Goal: Task Accomplishment & Management: Manage account settings

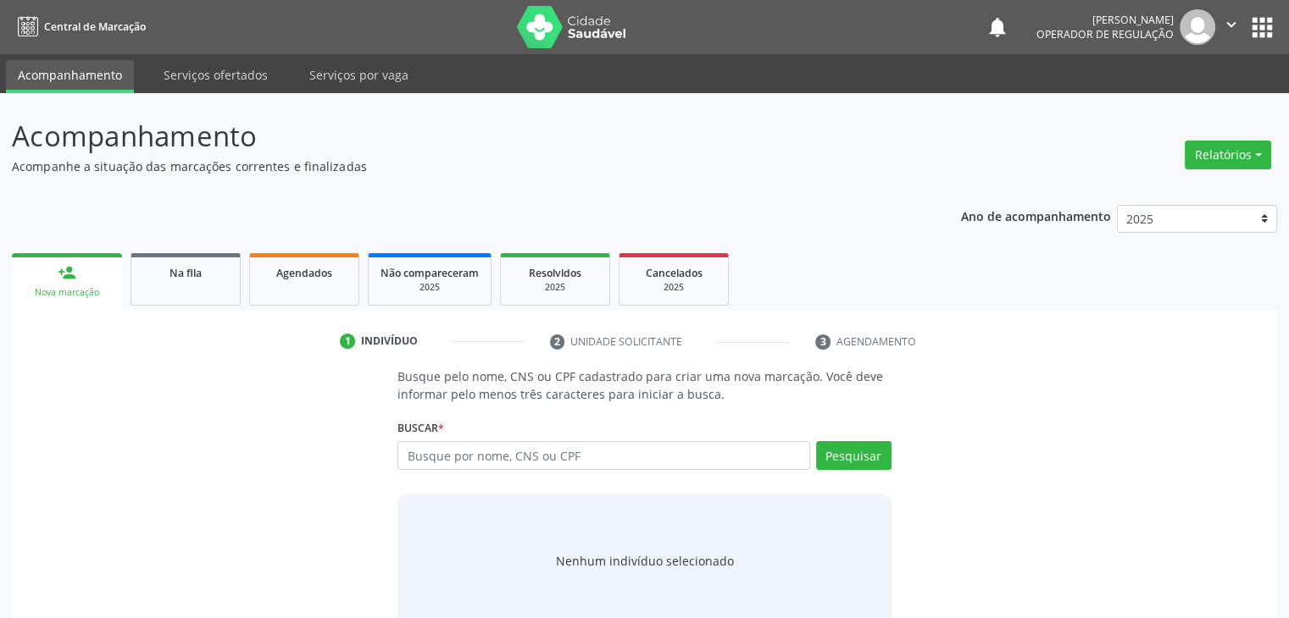
scroll to position [34, 0]
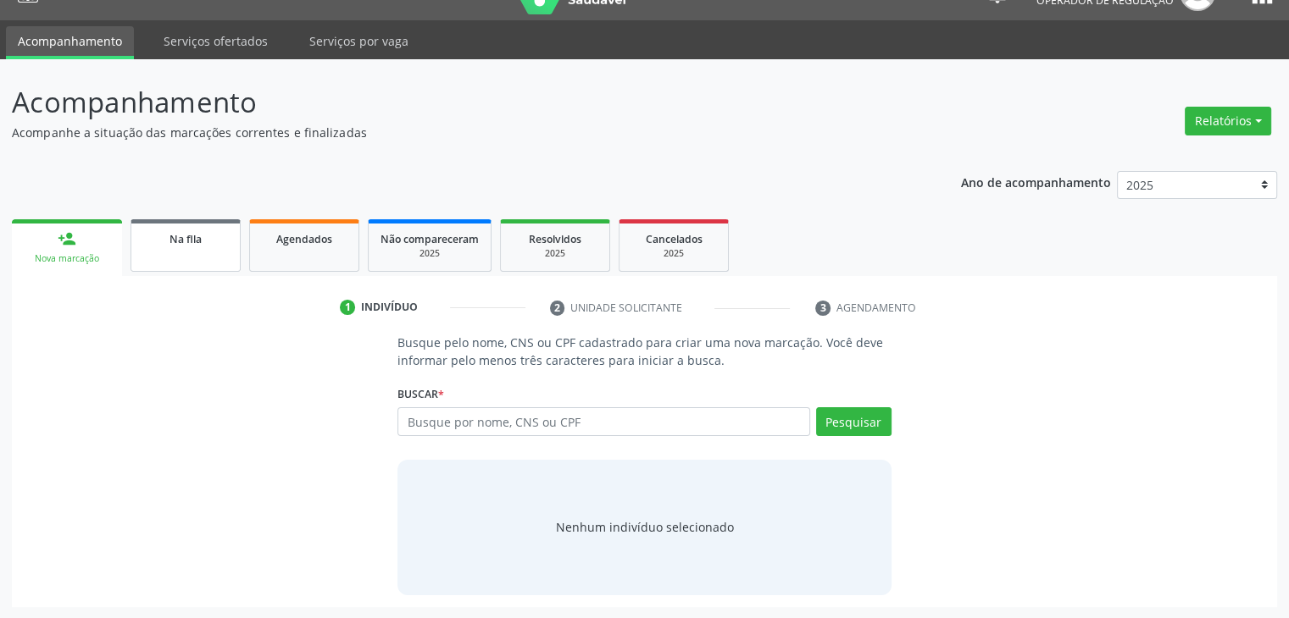
click at [208, 255] on link "Na fila" at bounding box center [185, 245] width 110 height 53
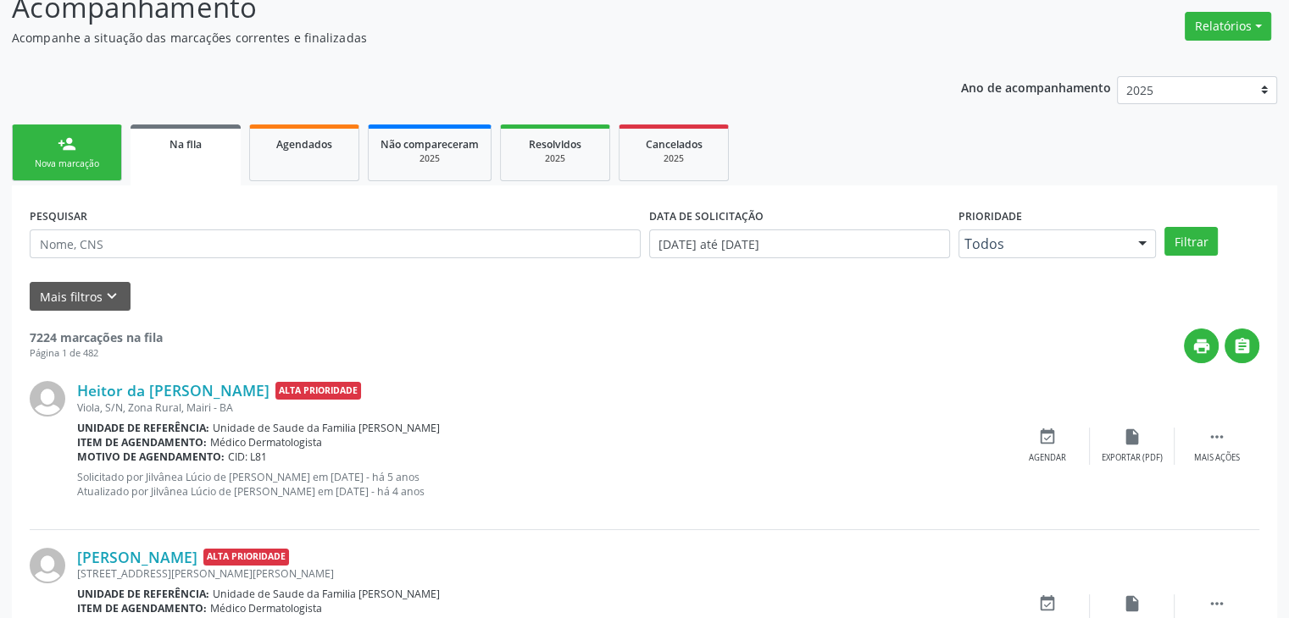
scroll to position [0, 0]
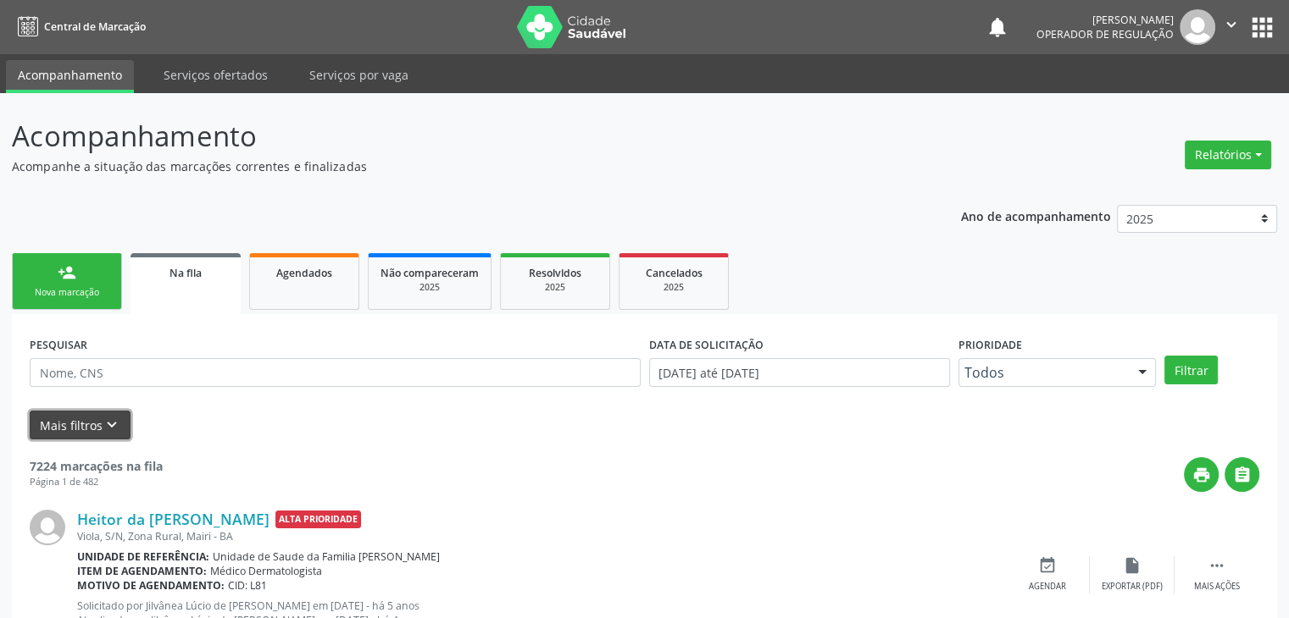
click at [108, 422] on icon "keyboard_arrow_down" at bounding box center [112, 425] width 19 height 19
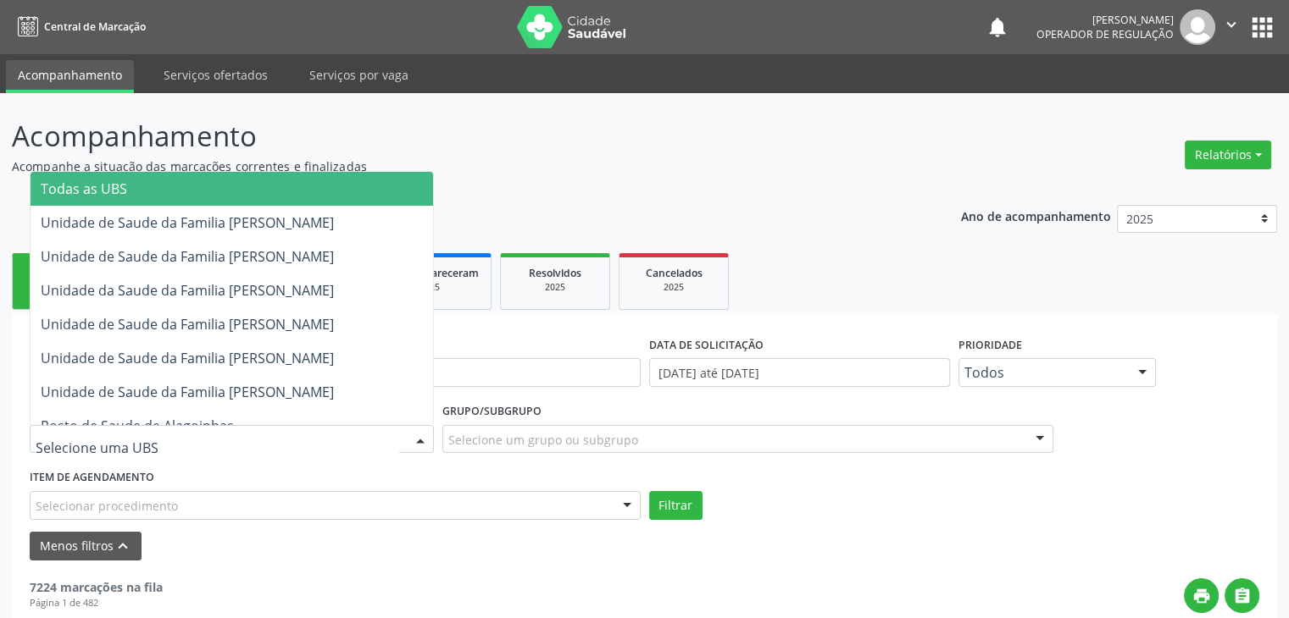
click at [186, 444] on div at bounding box center [232, 439] width 404 height 29
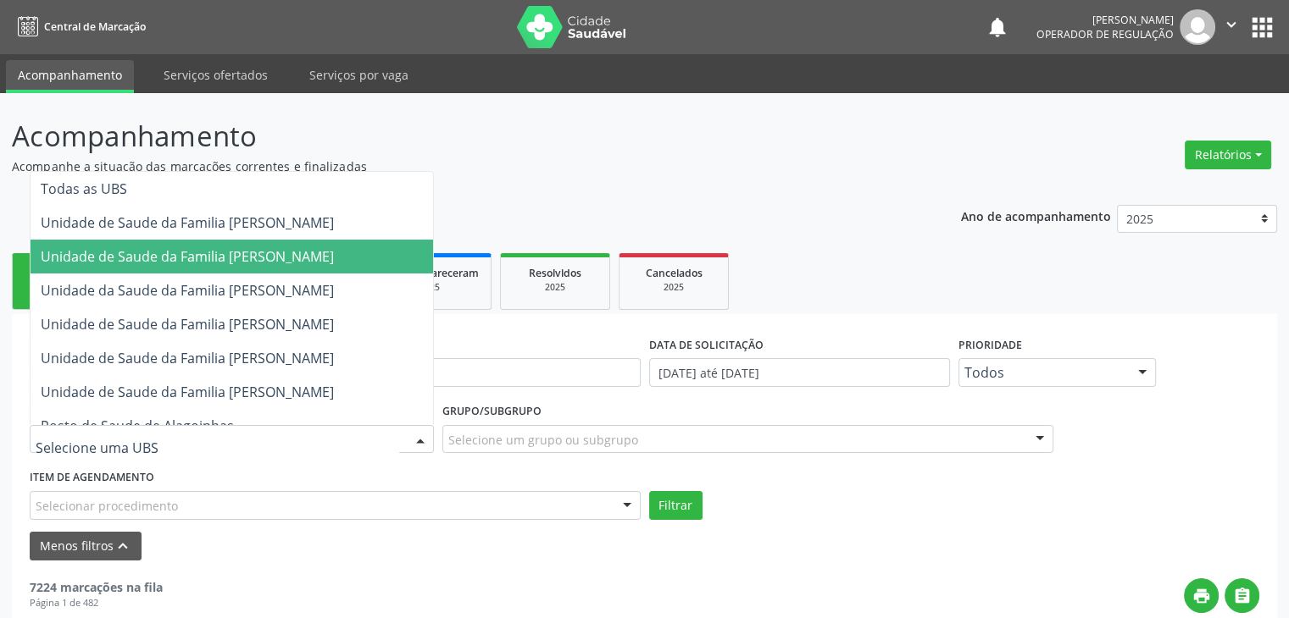
click at [275, 266] on span "Unidade de Saude da Familia [PERSON_NAME]" at bounding box center [232, 257] width 402 height 34
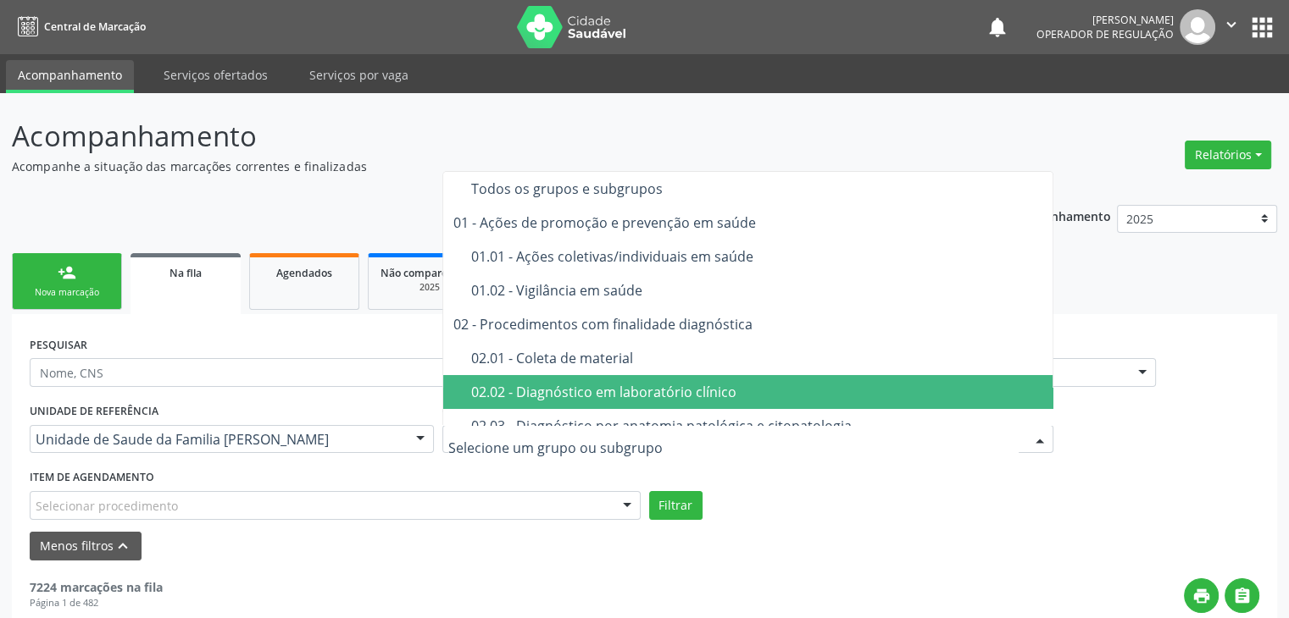
click at [554, 391] on div "02.02 - Diagnóstico em laboratório clínico" at bounding box center [757, 392] width 573 height 14
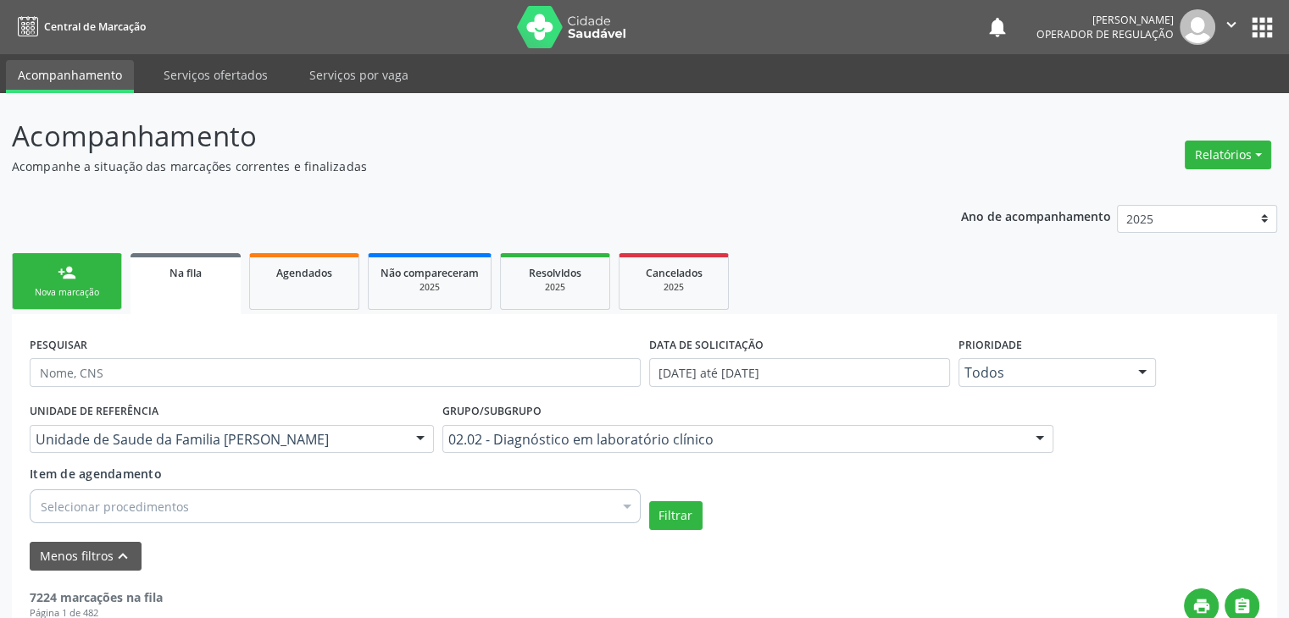
click at [309, 507] on div "Selecionar procedimentos" at bounding box center [335, 507] width 611 height 34
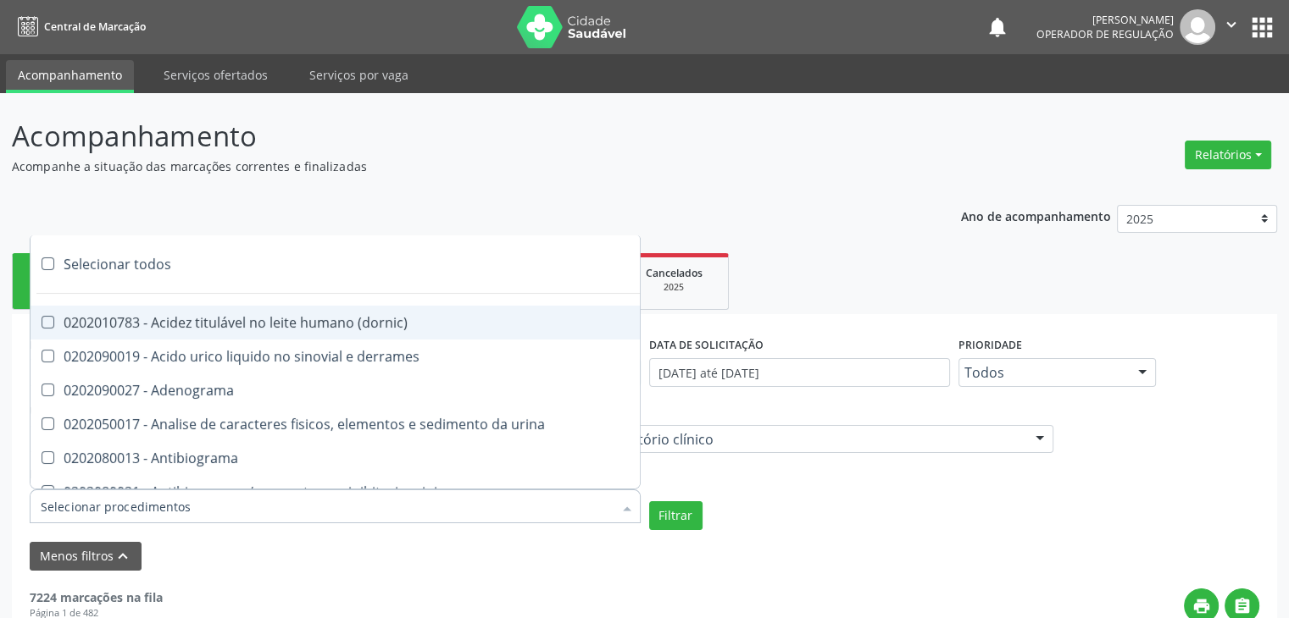
click at [131, 254] on div "Selecionar todos" at bounding box center [492, 264] width 923 height 34
checkbox input "true"
checkbox \(dornic\) "true"
checkbox derrames "true"
checkbox Adenograma "true"
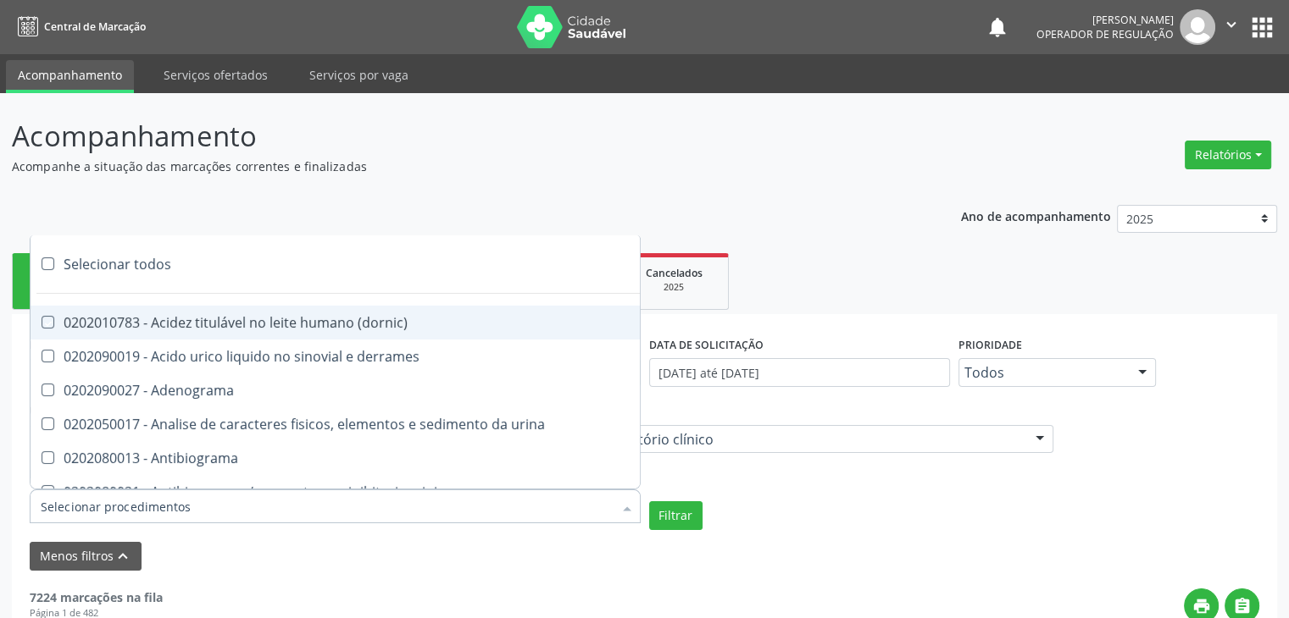
checkbox urina "true"
checkbox Antibiograma "true"
checkbox minima "true"
checkbox micobacterias "true"
checkbox blot "true"
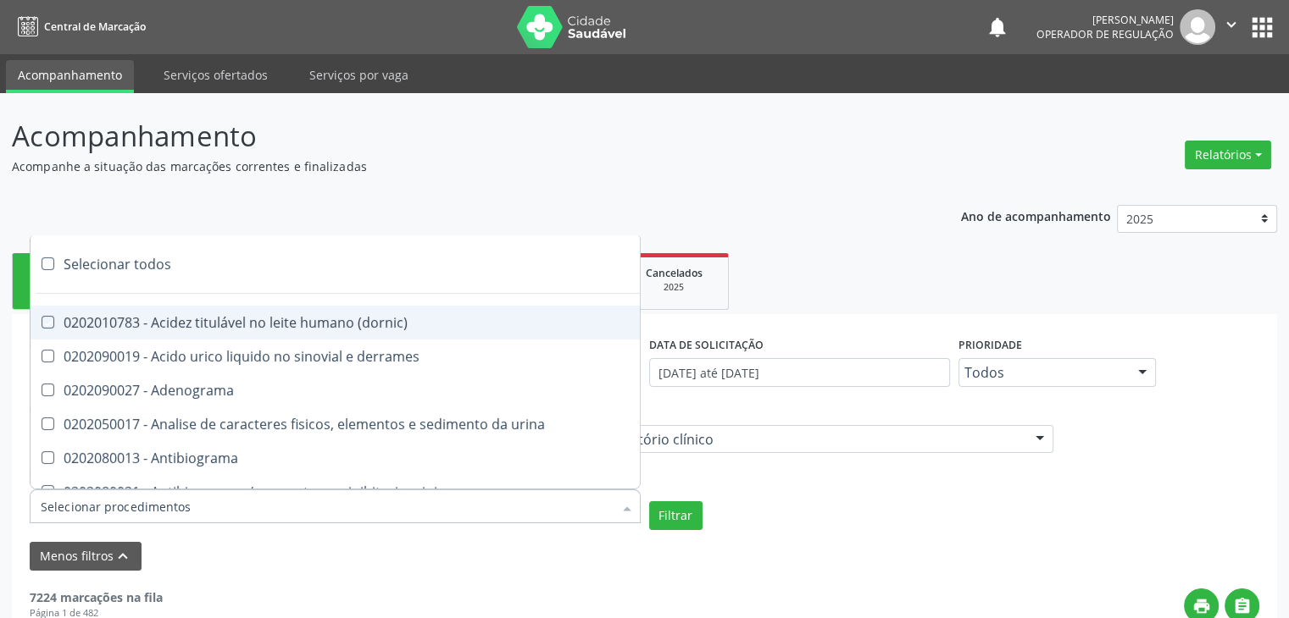
checkbox mlpa "true"
checkbox \(hanseniase\) "true"
checkbox \(controle\) "true"
checkbox \(diagnóstica\) "true"
checkbox \(gram\) "true"
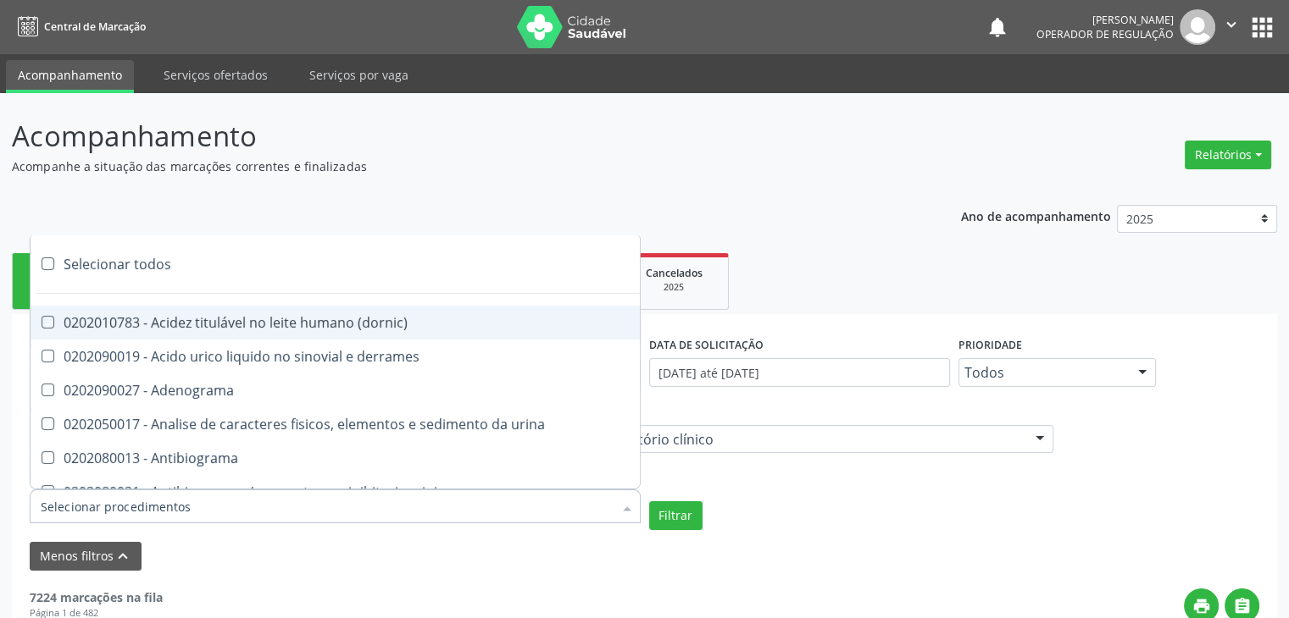
checkbox clamidia "true"
checkbox herpesvirus "true"
checkbox hematologica "true"
checkbox creatinina "true"
checkbox fosfato "true"
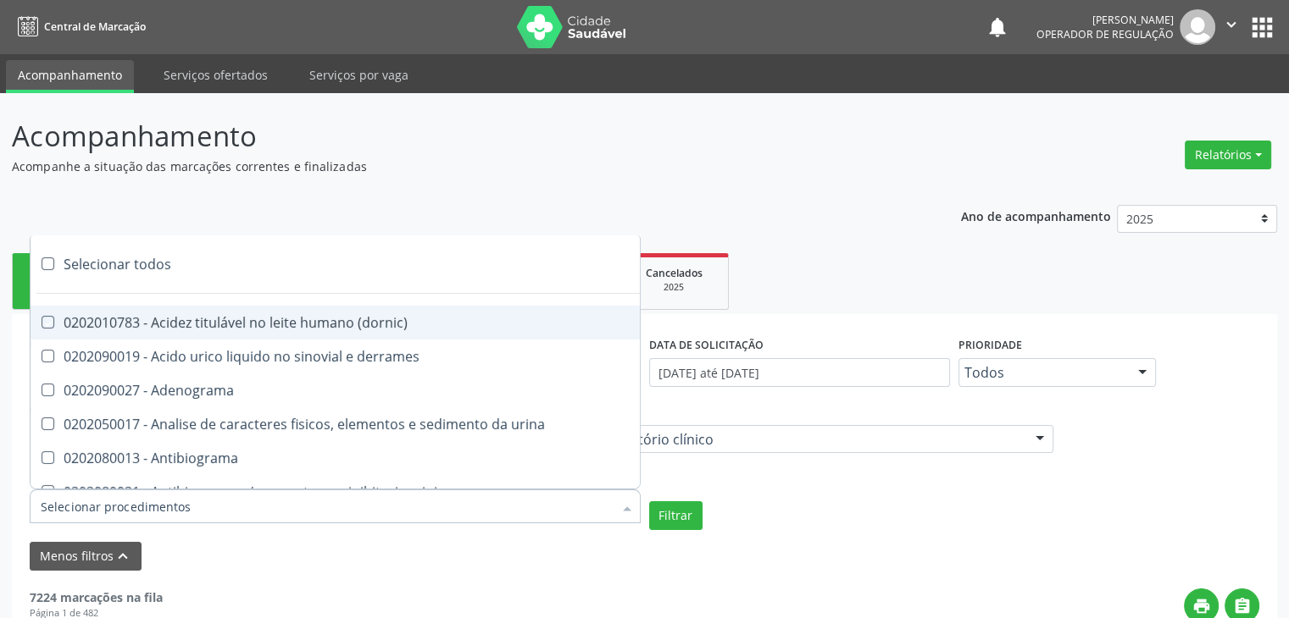
checkbox ureia "true"
checkbox osmolar "true"
checkbox addis "true"
checkbox b "true"
checkbox cd4\/cd8 "true"
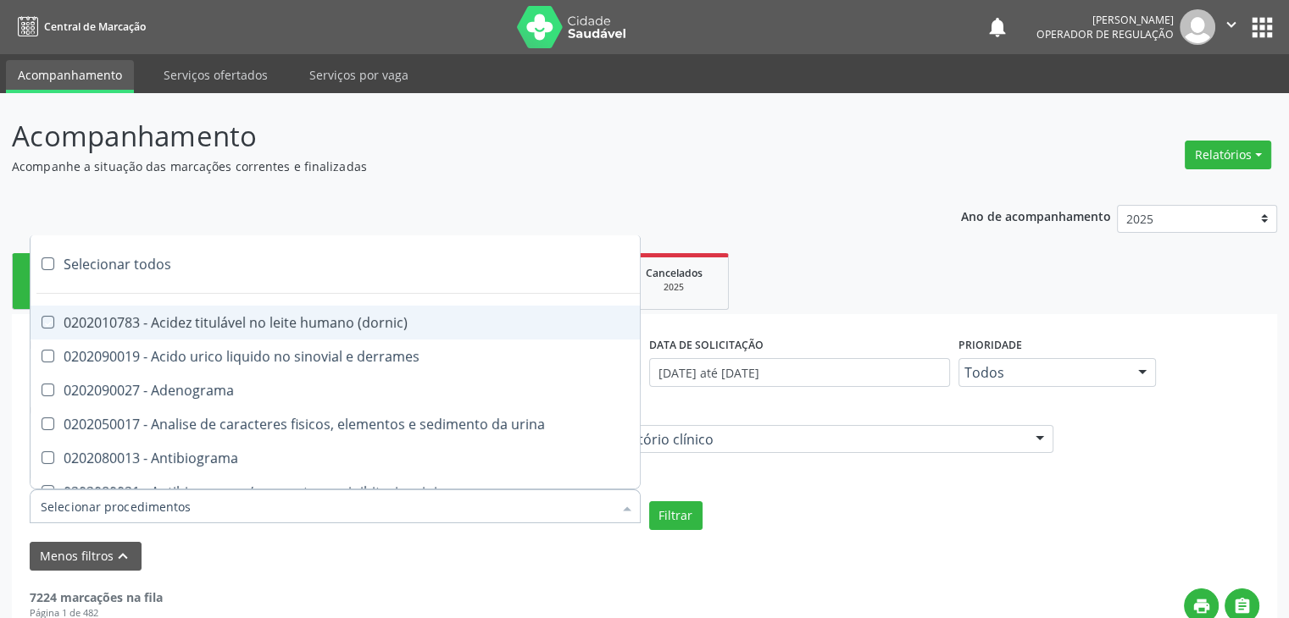
checkbox totais "true"
checkbox plaquetas "true"
checkbox reticulocitos "true"
checkbox liquor "true"
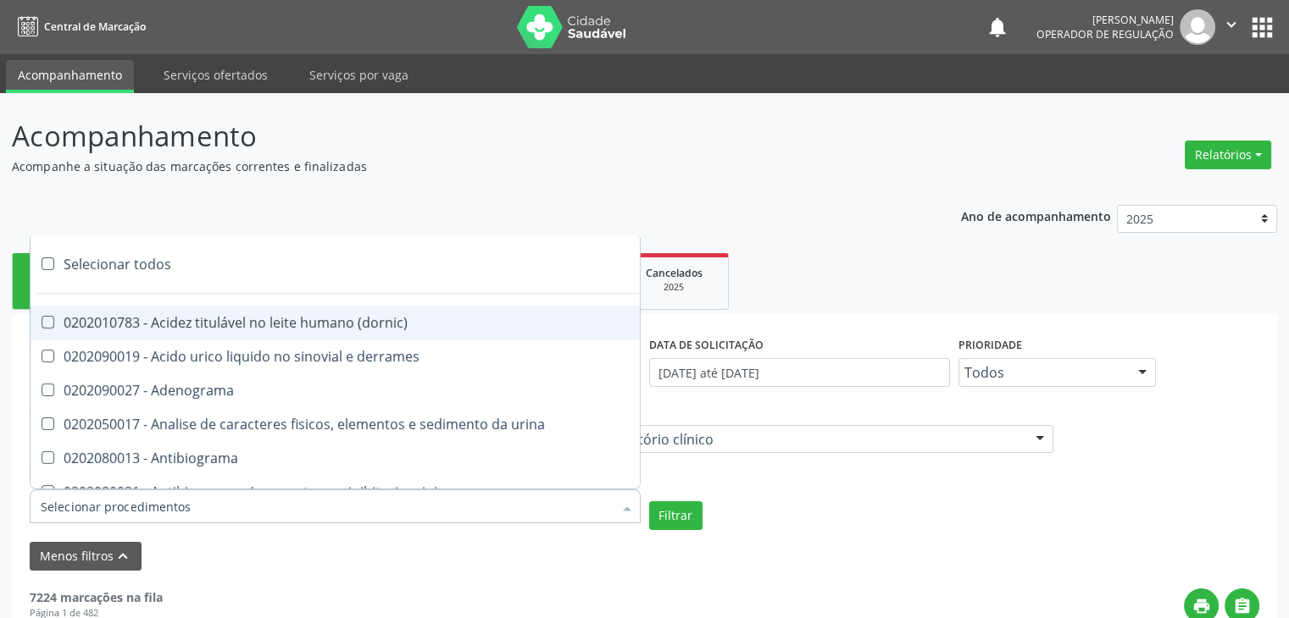
checkbox identificacao "true"
checkbox \(pos-pasteurização\) "true"
checkbox herpesvirus "true"
checkbox baar "true"
checkbox anaerobicas "true"
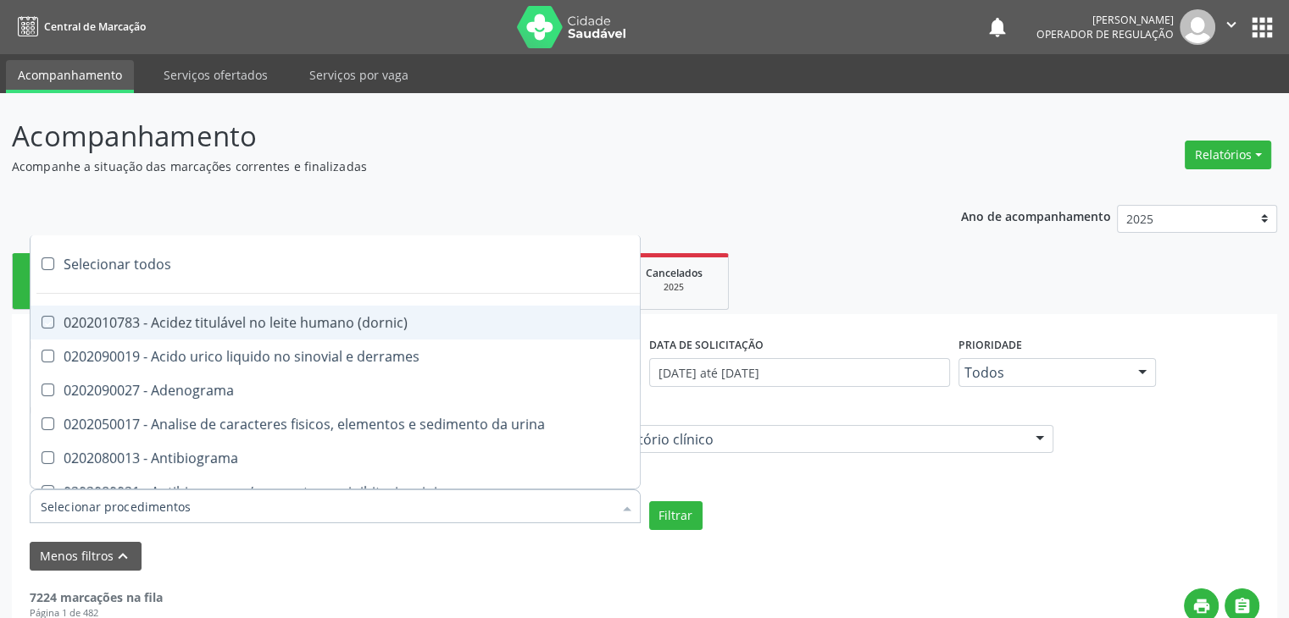
checkbox fungos "true"
checkbox \(qualitativo\) "true"
checkbox tardio\) "true"
checkbox \(qualitativo\) "true"
checkbox \(confirmatorio\) "true"
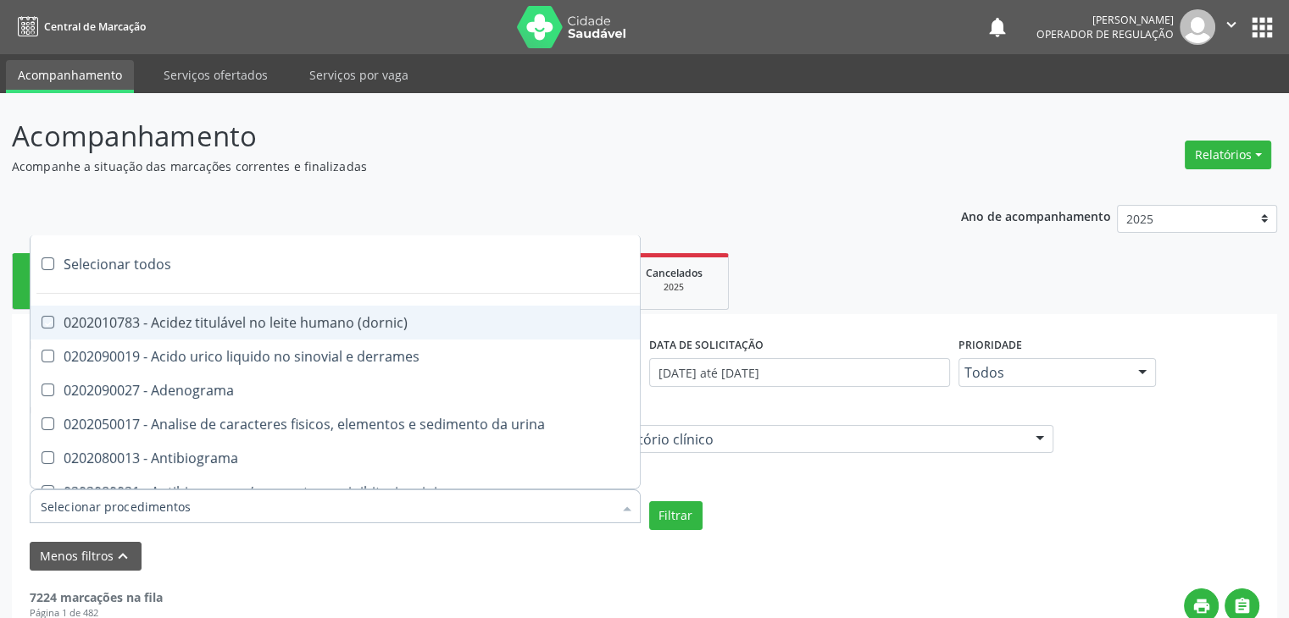
checkbox \(confirmatorio\) "true"
checkbox molecular "true"
checkbox htlv-1 "true"
checkbox biotinidase "true"
checkbox congênita "true"
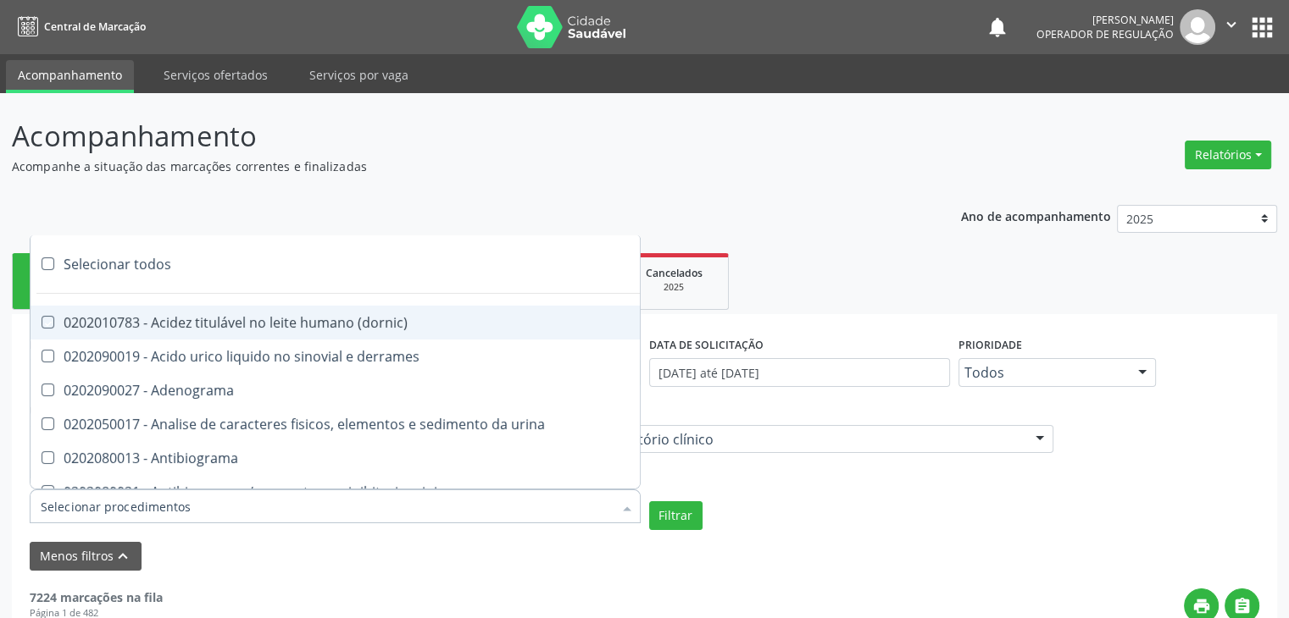
checkbox antiplaquetarios "true"
checkbox ferro "true"
checkbox bandas\) "true"
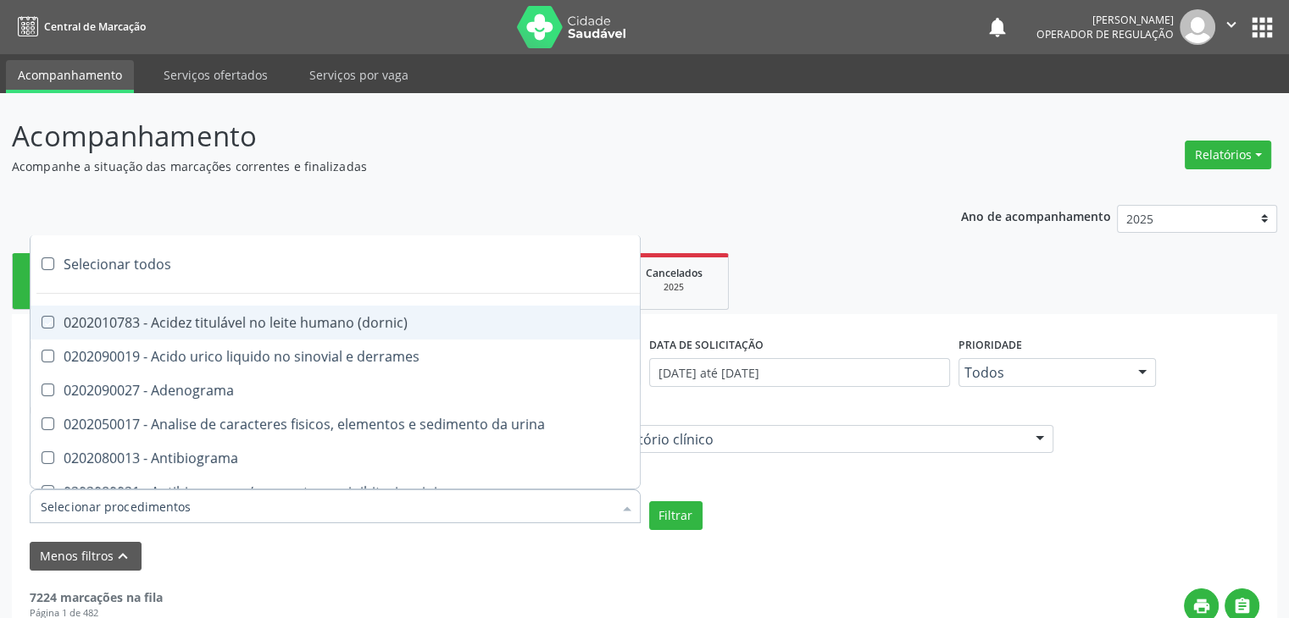
checkbox \(ch50\) "true"
checkbox aminoacidos "true"
checkbox globular "true"
checkbox dosagens\) "true"
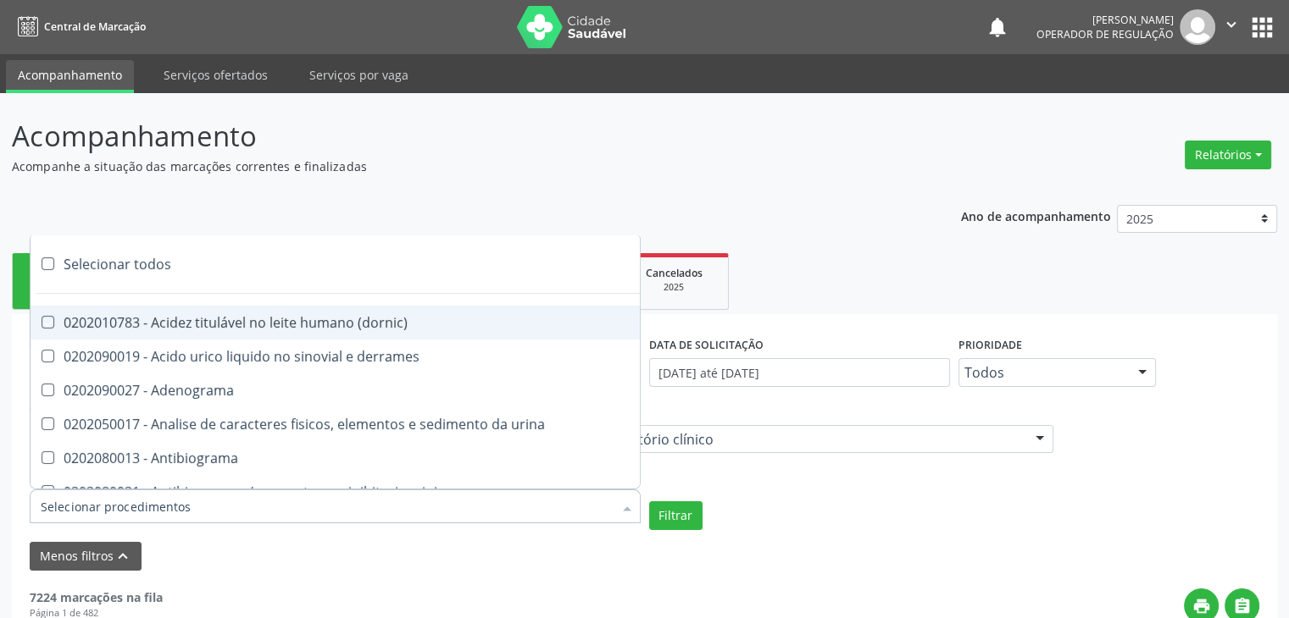
checkbox dosagens\) "true"
checkbox \(cada\) "true"
checkbox reumatoide "true"
checkbox amniotico "true"
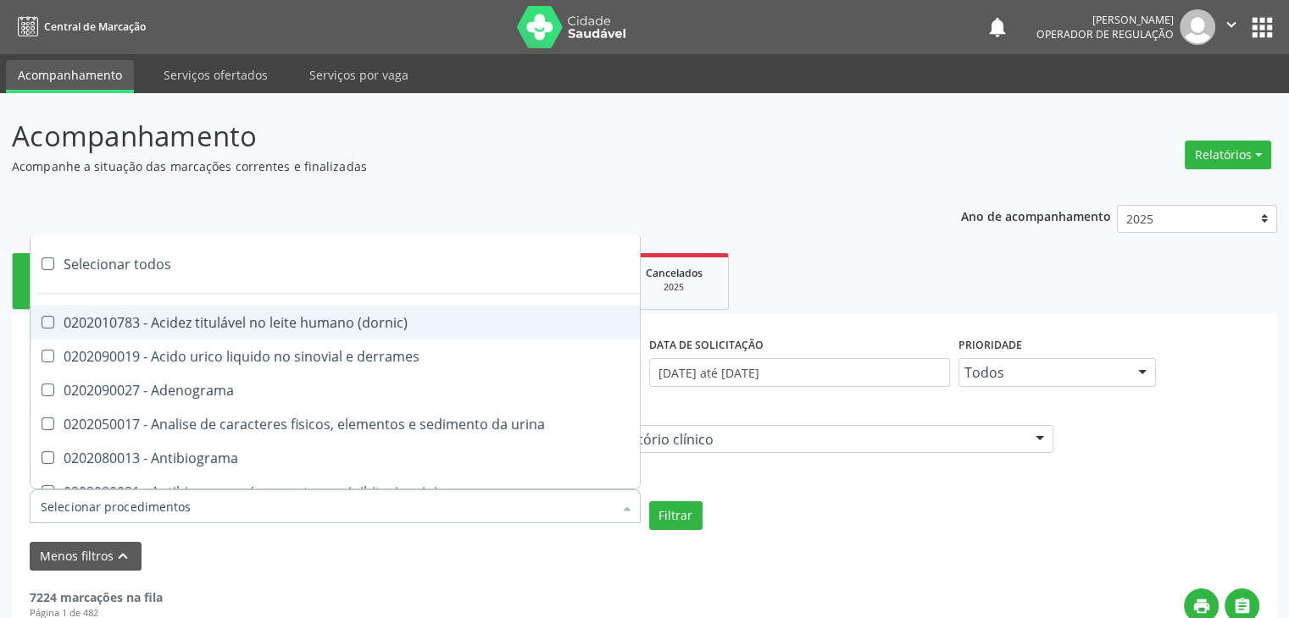
checkbox livre "true"
checkbox osmolalidade "true"
checkbox osmolaridade "true"
checkbox t3 "true"
checkbox sulfo-hemoglobina "true"
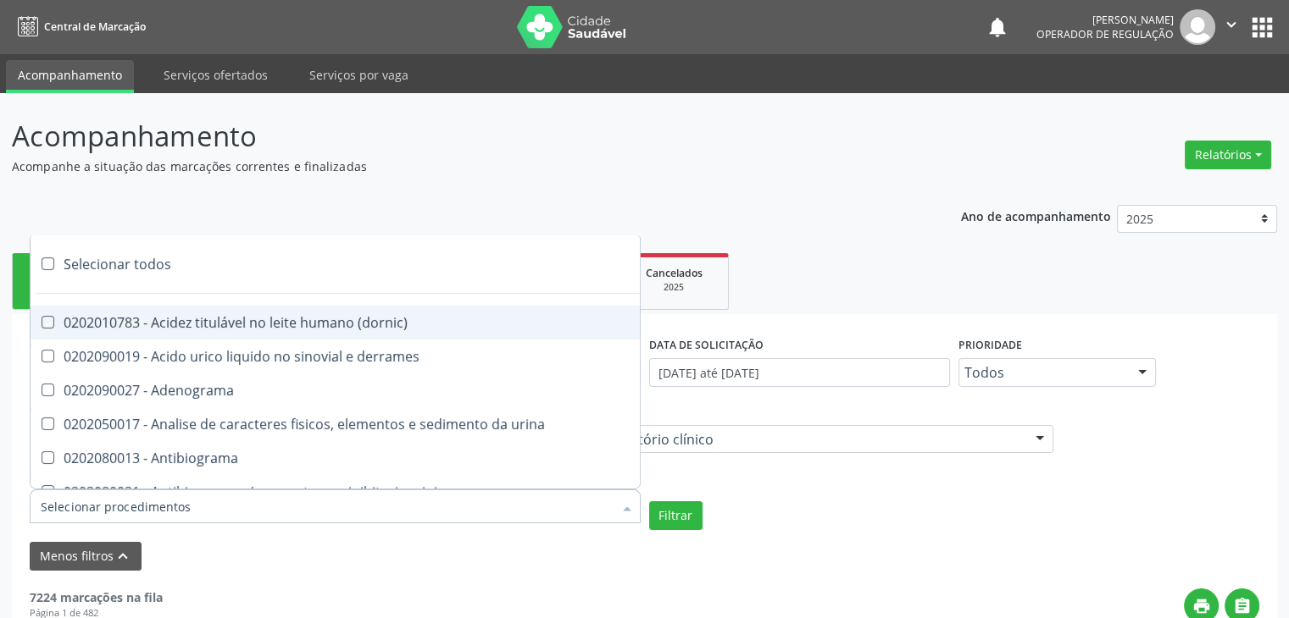
checkbox reverso "true"
checkbox coagulacao "true"
checkbox euglobulina "true"
checkbox -duke "true"
checkbox ivy "true"
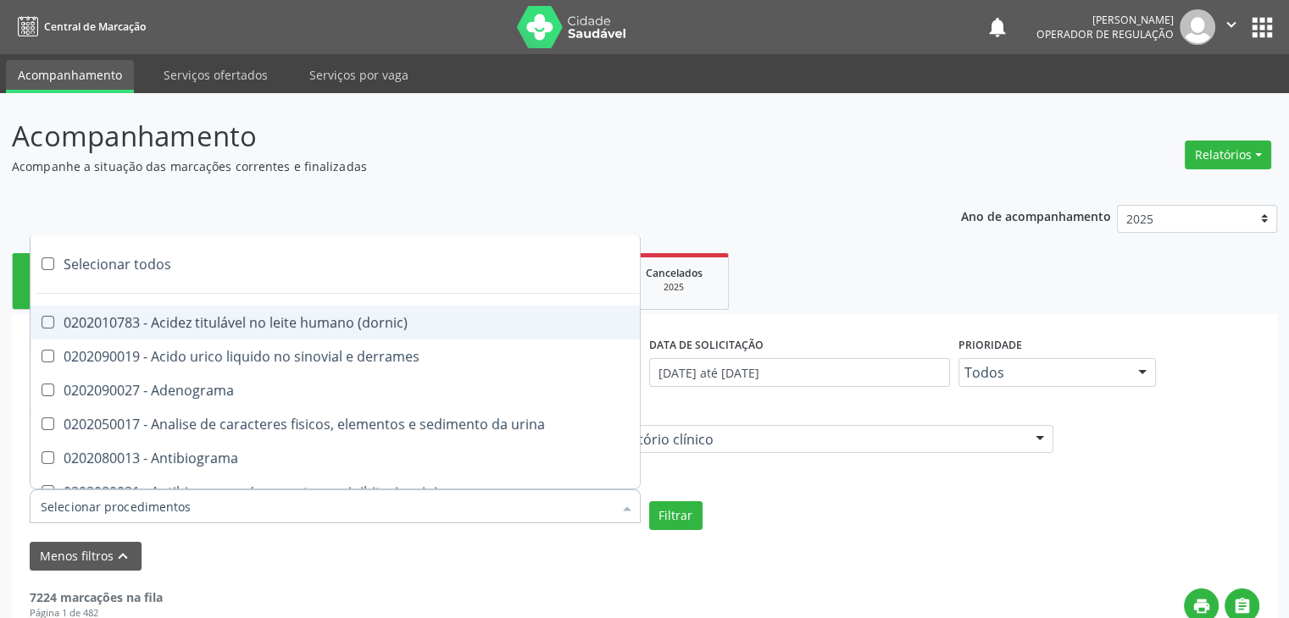
checkbox hemacias "true"
checkbox trombina "true"
checkbox ativada\) "true"
checkbox \(tap\) "true"
checkbox \(vhs\) "true"
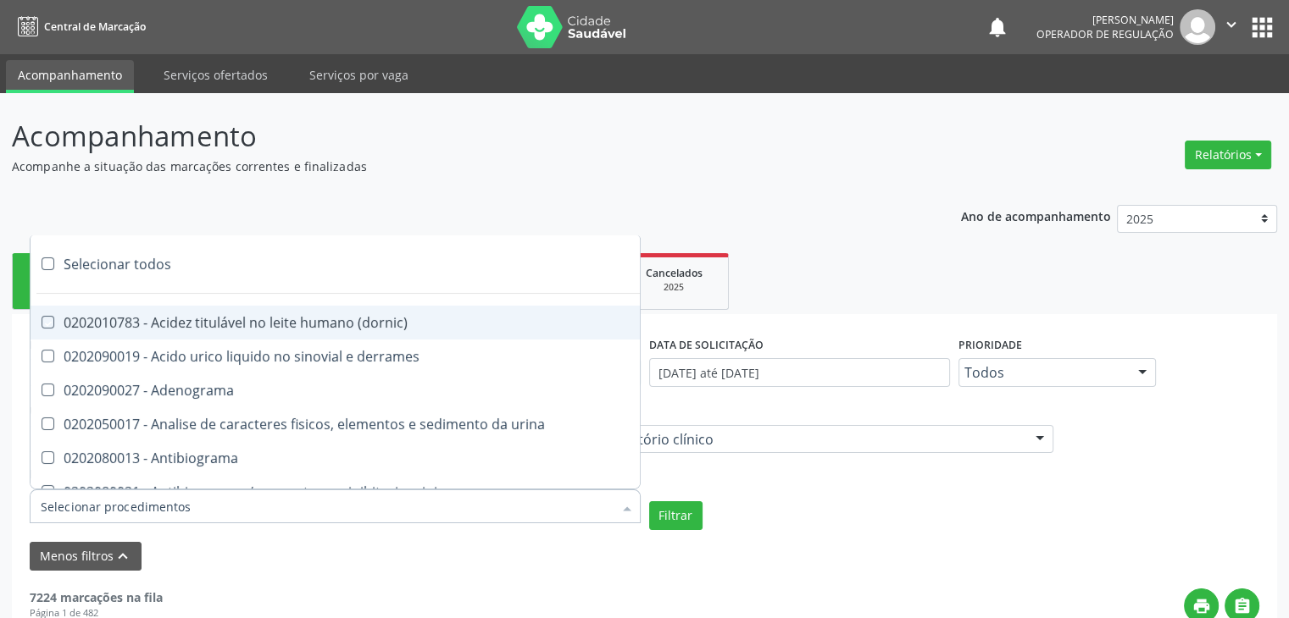
checkbox abo "true"
checkbox reativa "true"
checkbox ordenhado "true"
checkbox pezinho\) "true"
checkbox complemento "true"
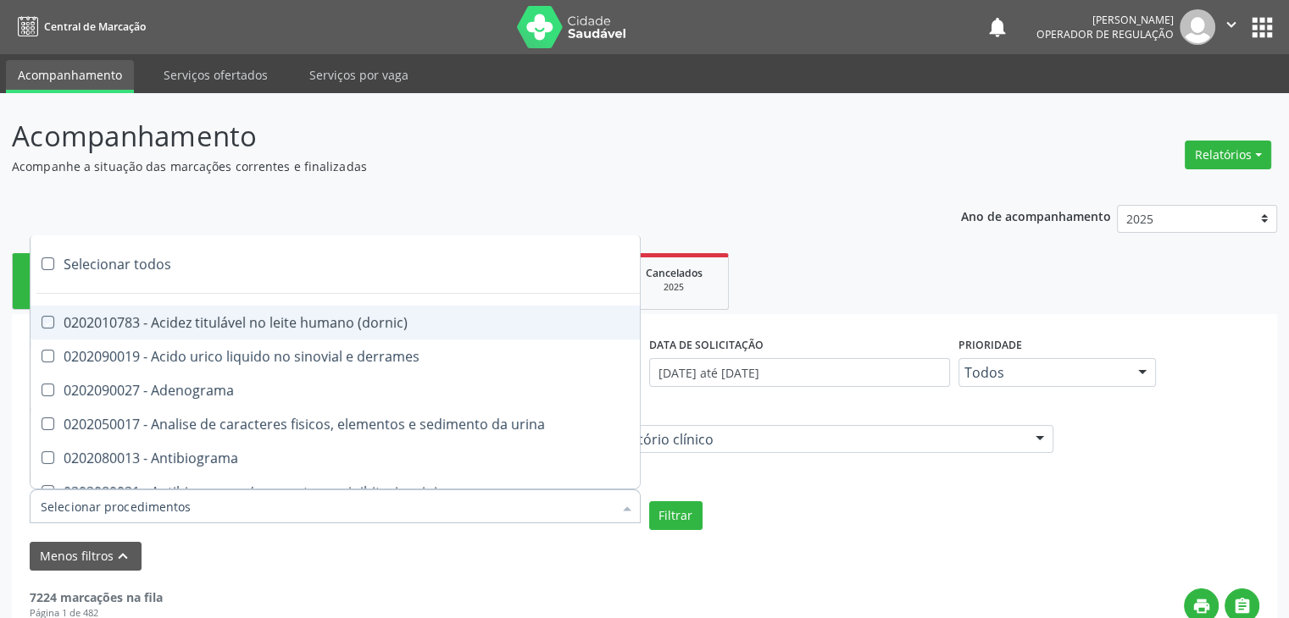
checkbox pezinho\) "true"
checkbox 17-alfa-hidroxiprogesterona "true"
checkbox totais "true"
checkbox 17-hidroxicorticosteroides "true"
checkbox d "true"
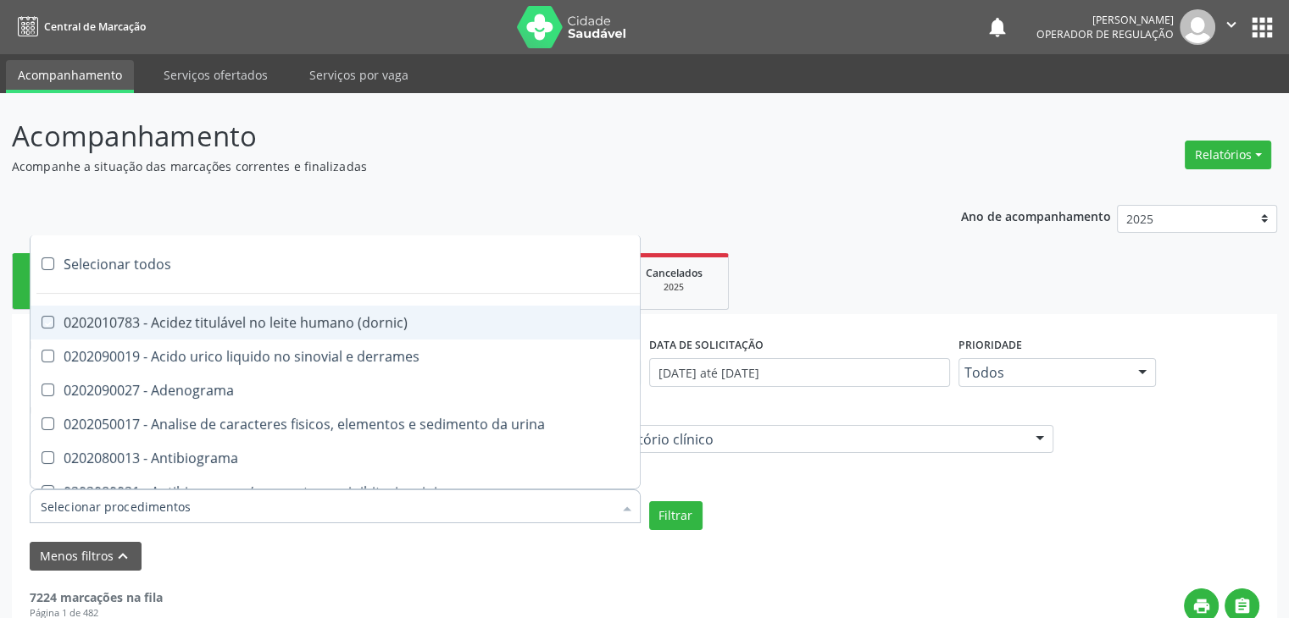
checkbox 5-nucleotidase "true"
checkbox acetona "true"
checkbox \(serotonina\) "true"
checkbox ascorbico "true"
checkbox delta-aminolevulinico "true"
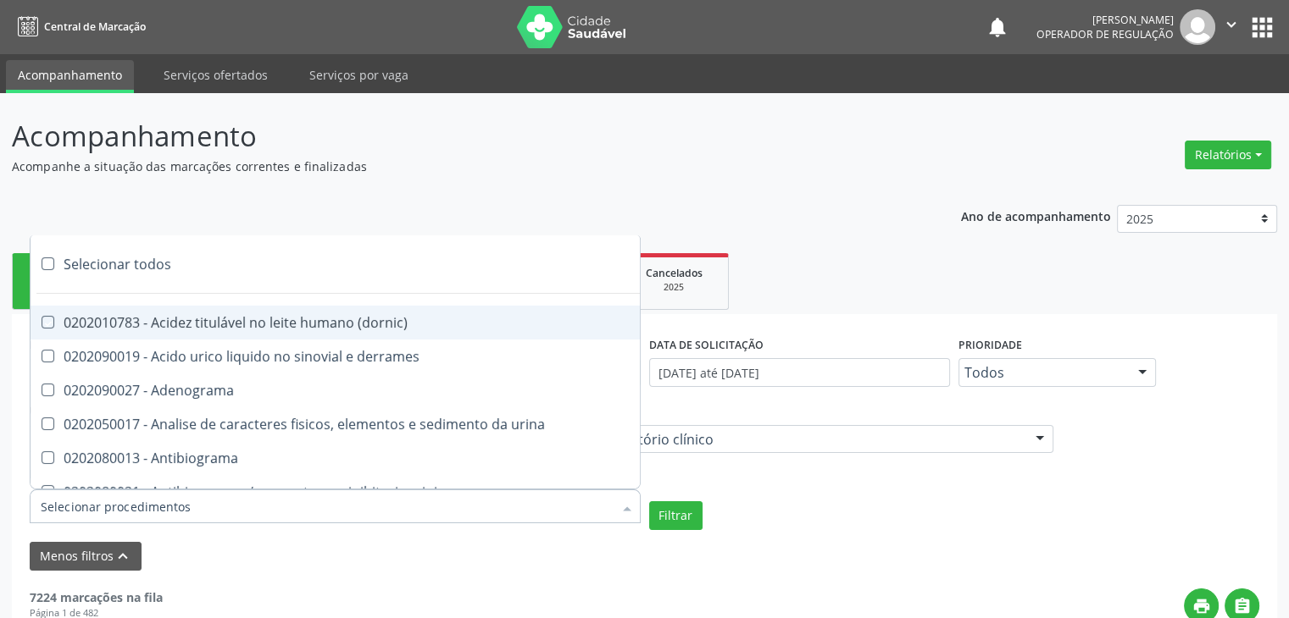
checkbox hipurico "true"
checkbox mandelico "true"
checkbox metil-hipurico "true"
checkbox urico "true"
checkbox valproico "true"
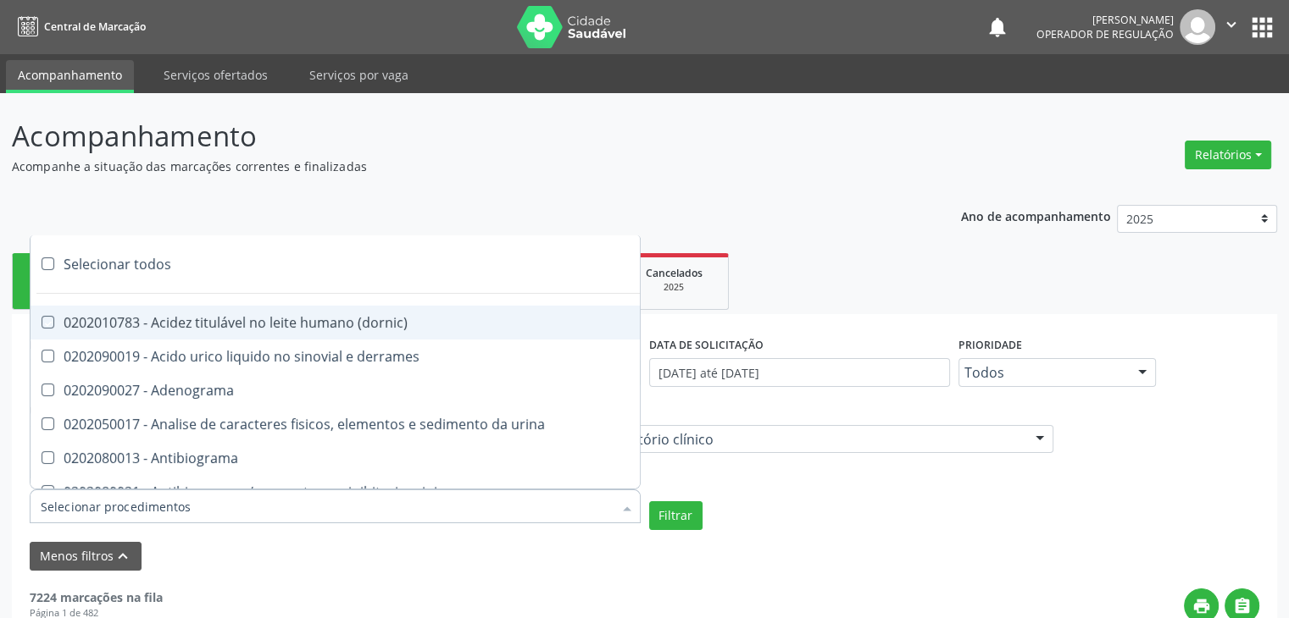
checkbox vanilmandelico "true"
checkbox \(acth\) "true"
checkbox ala-desidratase "true"
checkbox etilico "true"
checkbox aldolase "true"
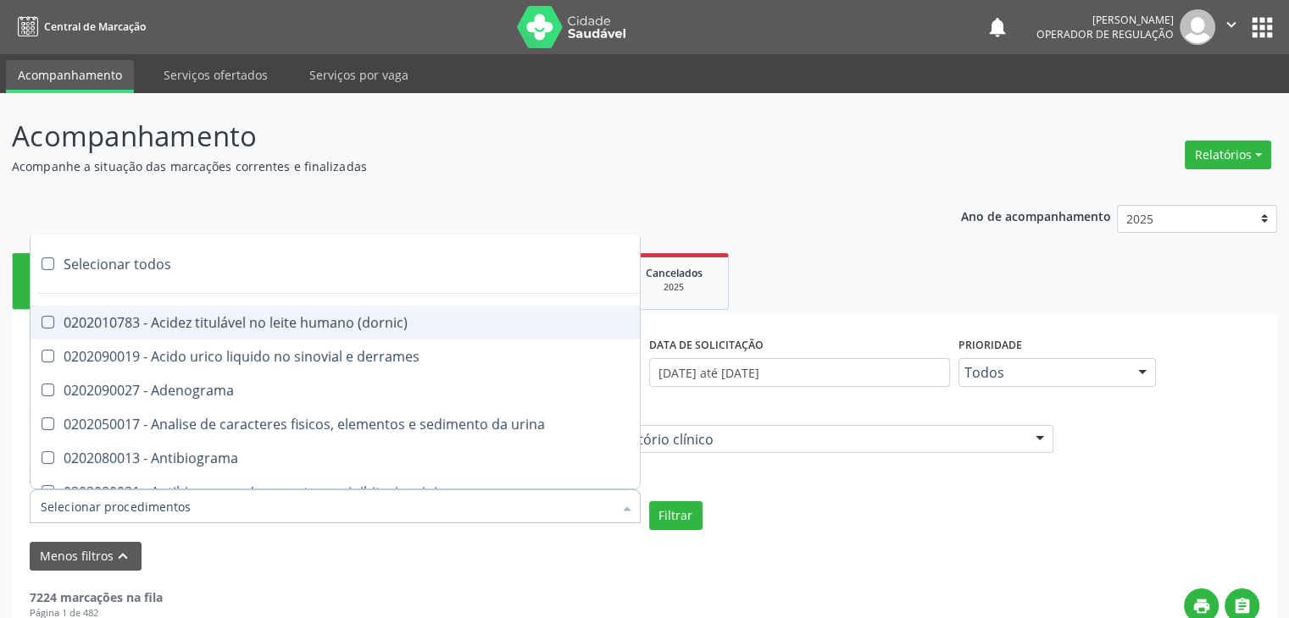
checkbox aldosterona "true"
checkbox alfa-1-antitripsina "true"
checkbox acida "true"
checkbox alfa-2-macroglobulina "true"
checkbox alfa-fetoproteina "true"
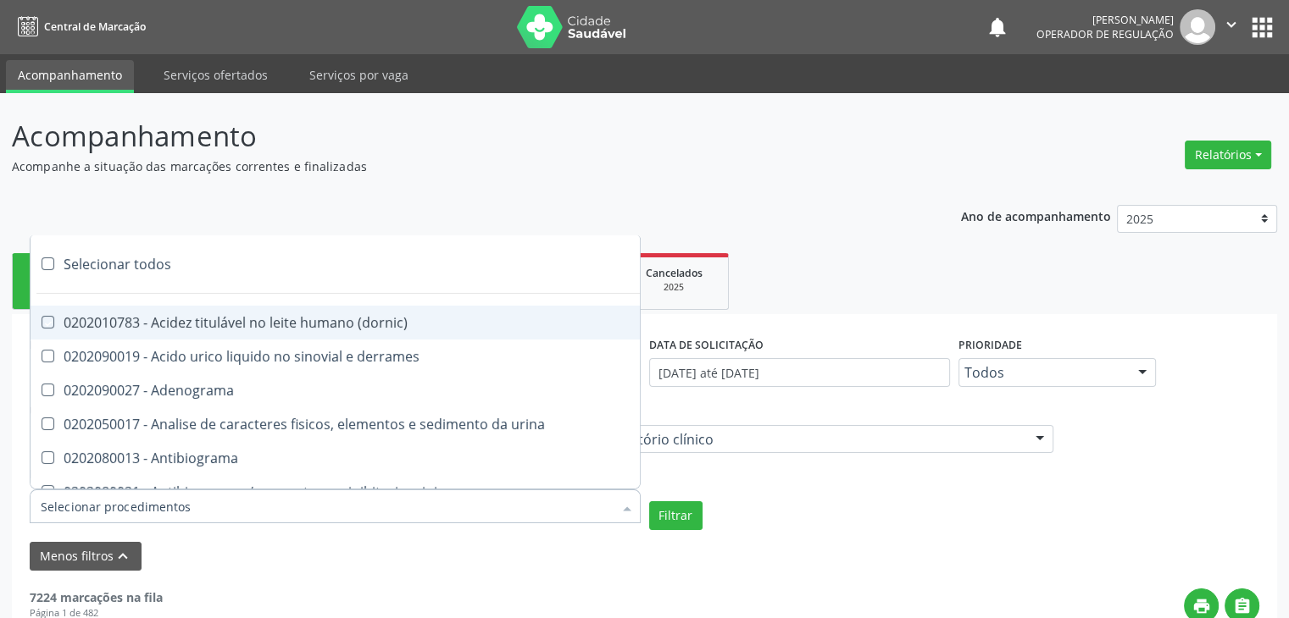
checkbox aluminio "true"
checkbox amilase "true"
checkbox aminoglicosideos "true"
checkbox amonia "true"
checkbox ciclico "true"
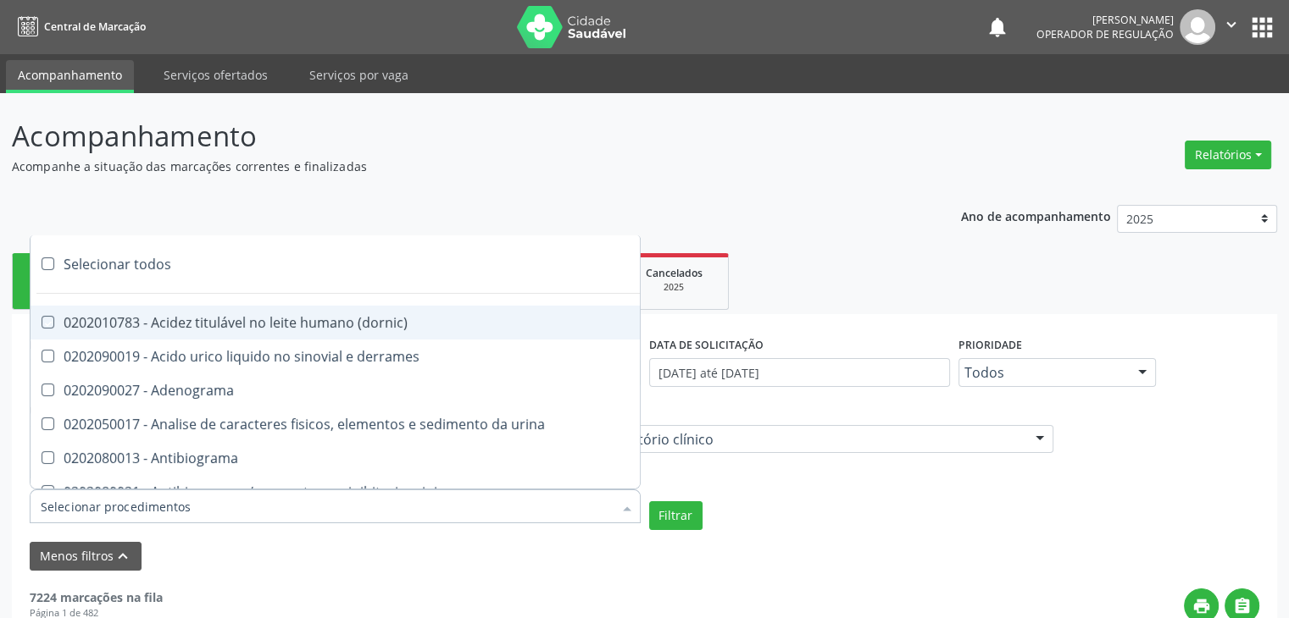
checkbox androstenediona "true"
checkbox anfetaminas "true"
checkbox circulante "true"
checkbox iga "true"
checkbox triciclicos "true"
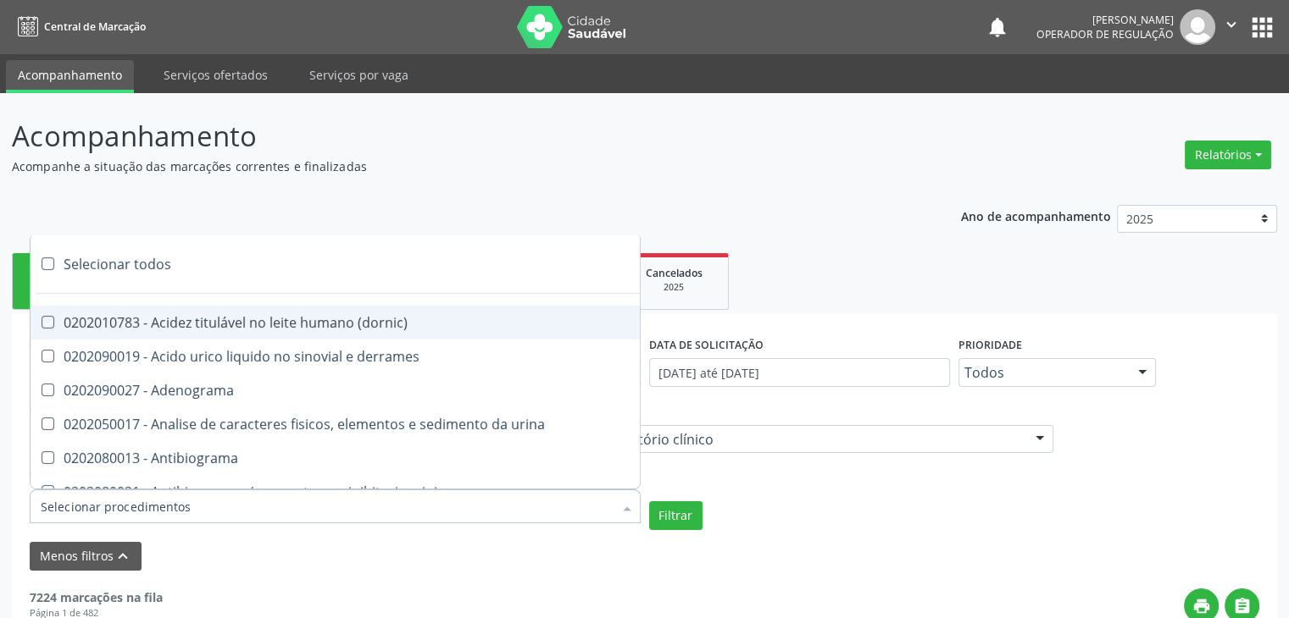
checkbox \(psa\) "true"
checkbox iii "true"
checkbox barbituratos "true"
checkbox benzodiazepinicos "true"
checkbox beta-2-microglobulina "true"
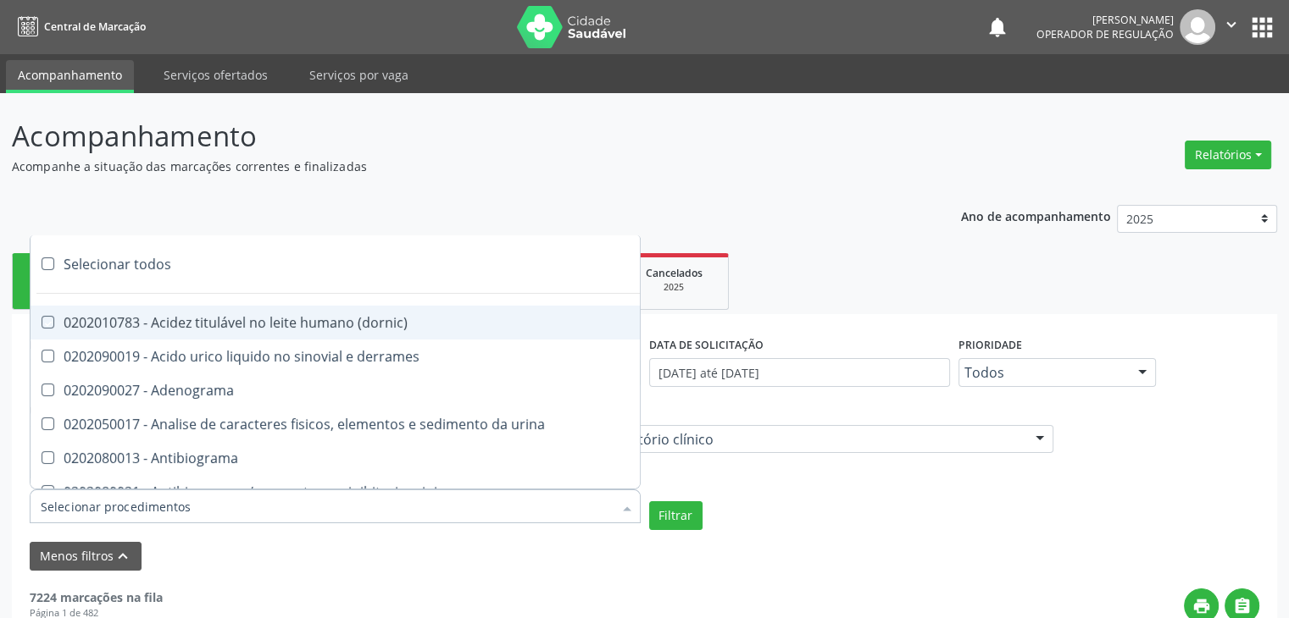
checkbox fracoes "true"
checkbox cadmio "true"
checkbox calcio "true"
checkbox ionizavel "true"
checkbox calcitonina "true"
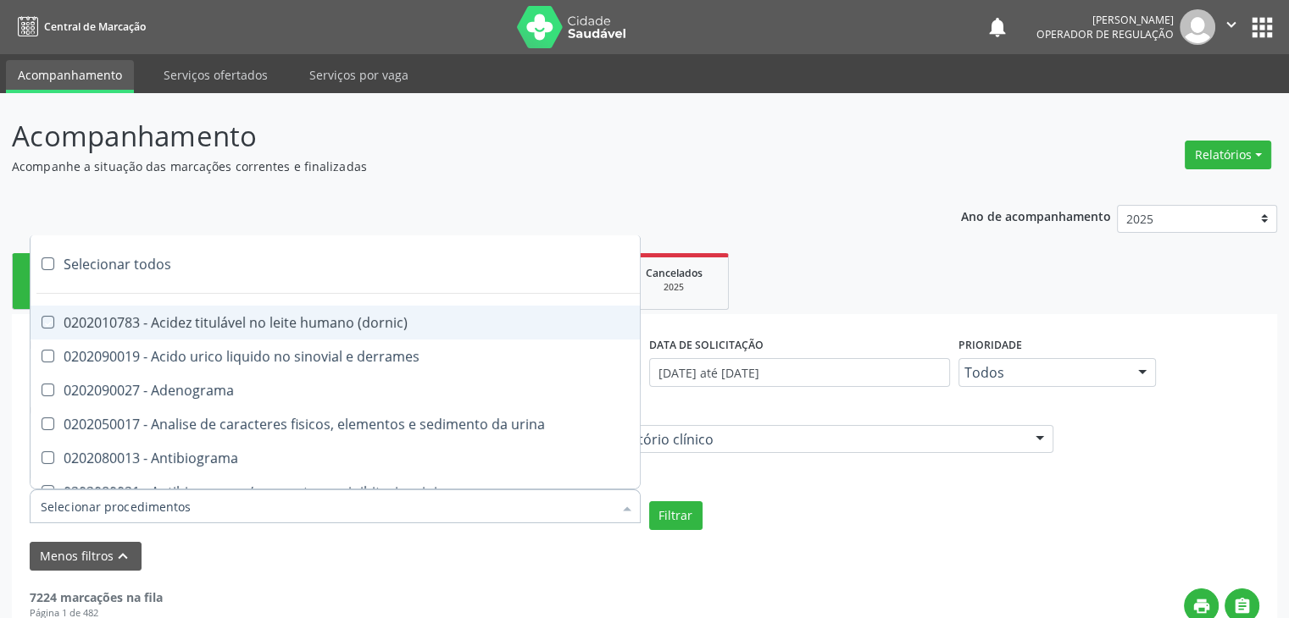
checkbox carbamazepina "true"
checkbox carboxi-hemoglobina "true"
checkbox caroteno "true"
checkbox catecolaminas "true"
checkbox chumbo "true"
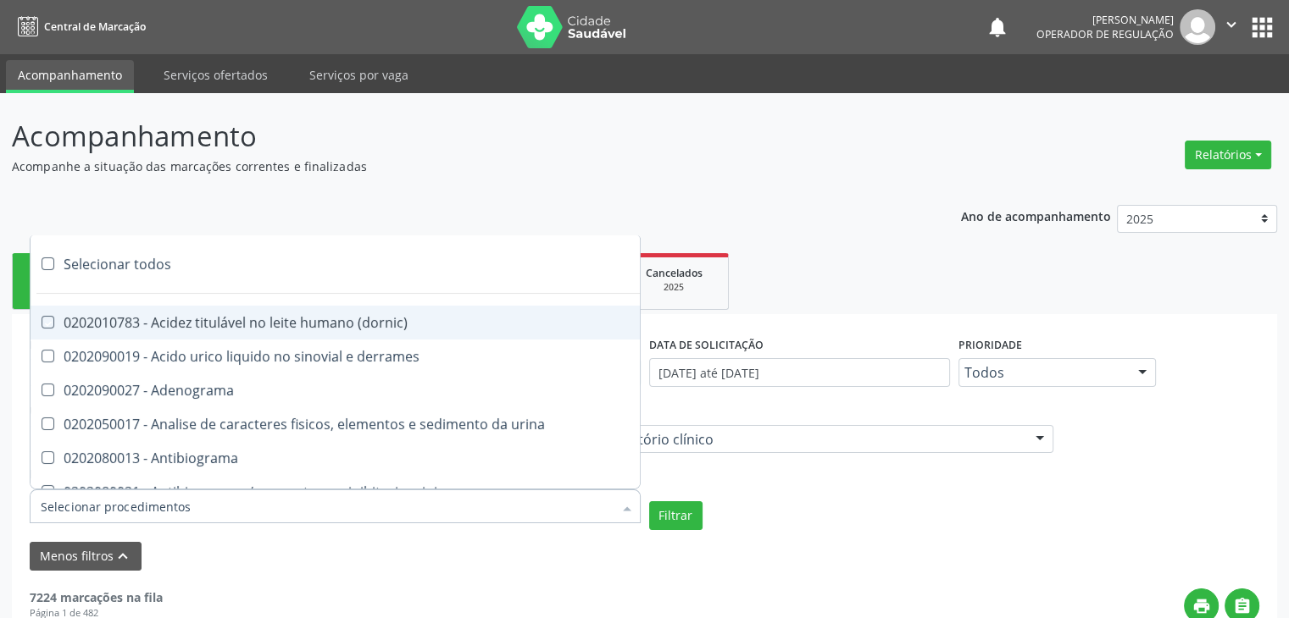
checkbox ciclosporina "true"
checkbox citrato "true"
checkbox cloreto "true"
checkbox suor "true"
checkbox cobre "true"
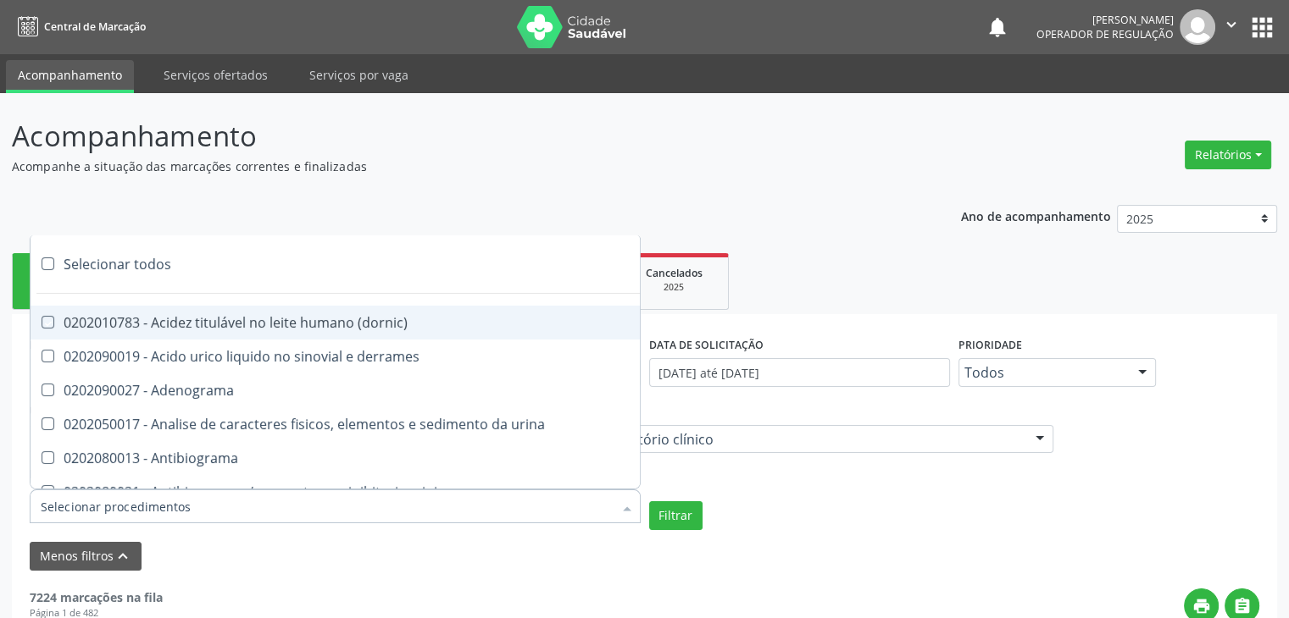
checkbox hdl "true"
checkbox ldl "true"
checkbox colinesterase "true"
checkbox c3 "true"
checkbox c4 "true"
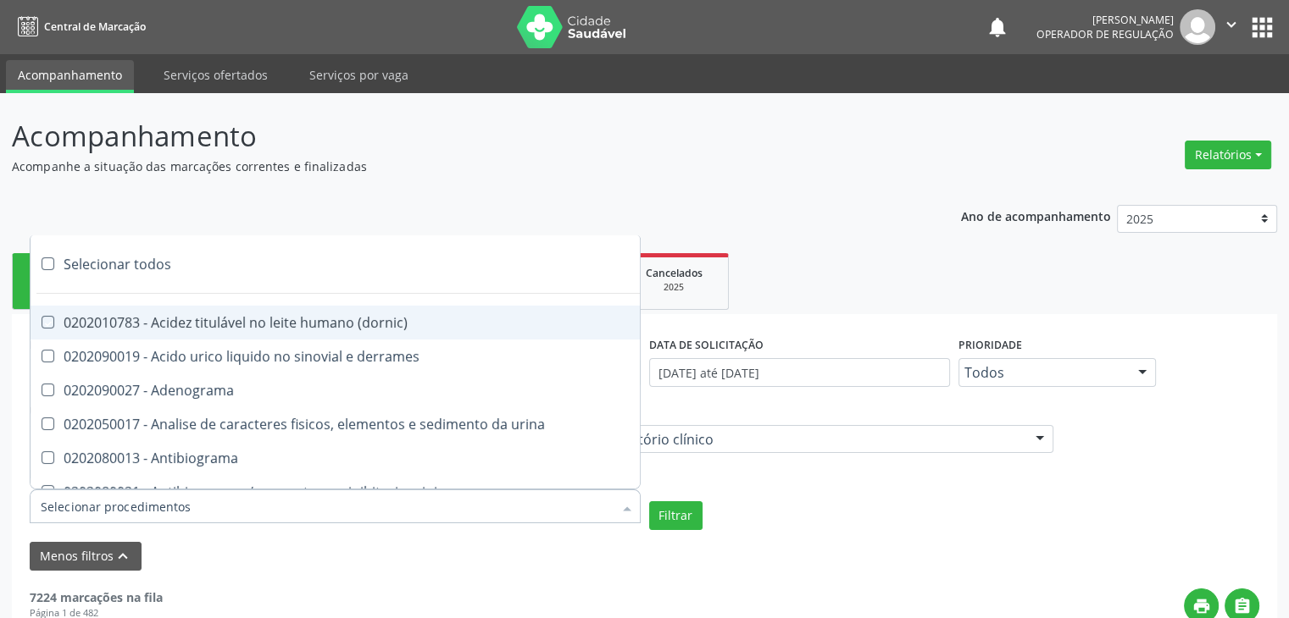
checkbox cortisol "true"
checkbox creatinina "true"
checkbox amniotico "true"
checkbox \(cpk\) "true"
checkbox crioaglutinina "true"
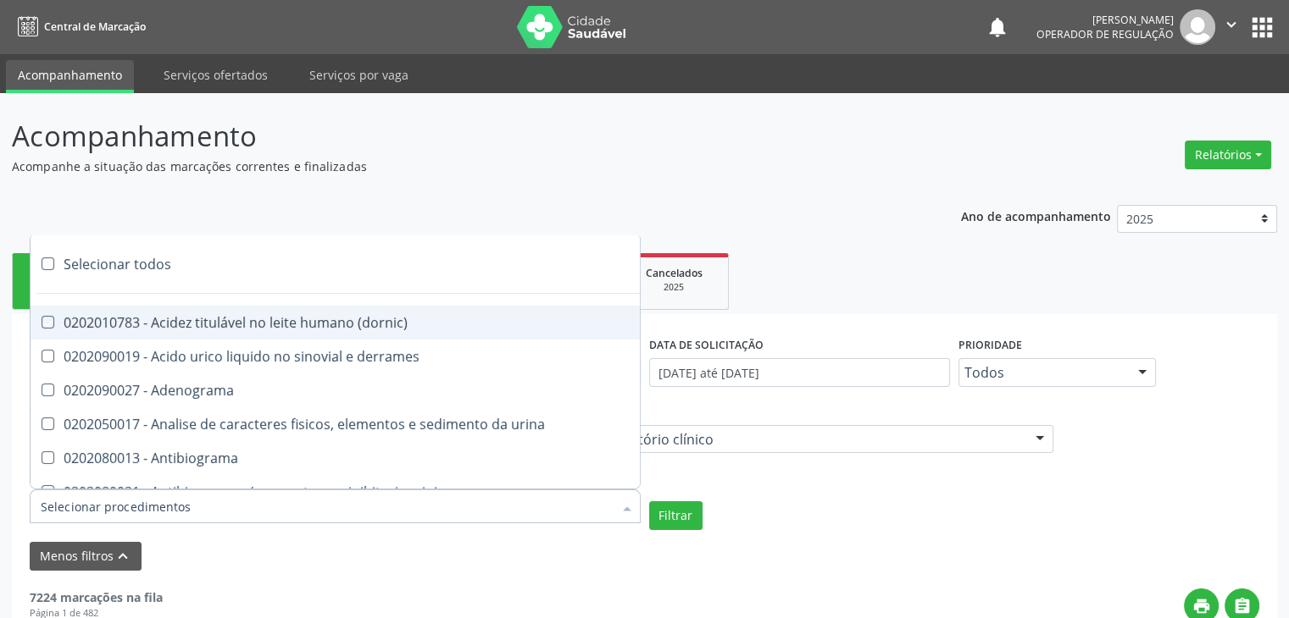
checkbox \(dhea\) "true"
checkbox alfa-hidroxibutirica "true"
checkbox glutamica "true"
checkbox latica "true"
checkbox fracionadas\) "true"
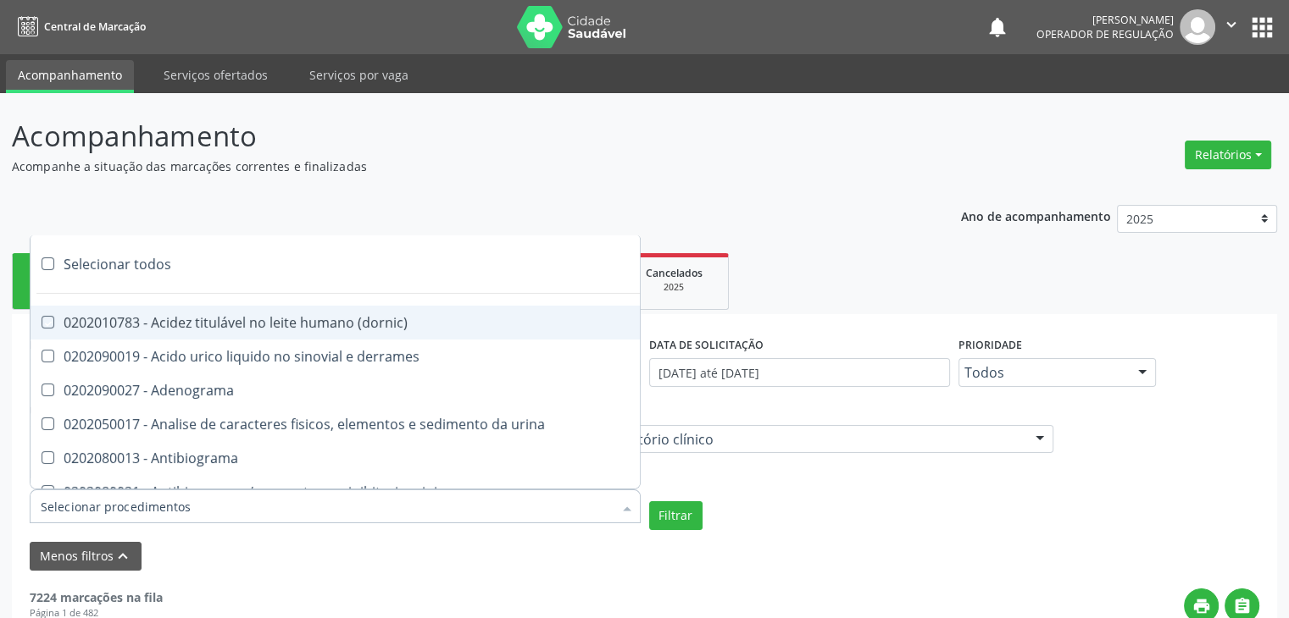
checkbox digitoxina\) "true"
checkbox \(dht\) "true"
checkbox fecal "true"
checkbox estradiol "true"
checkbox estriol "true"
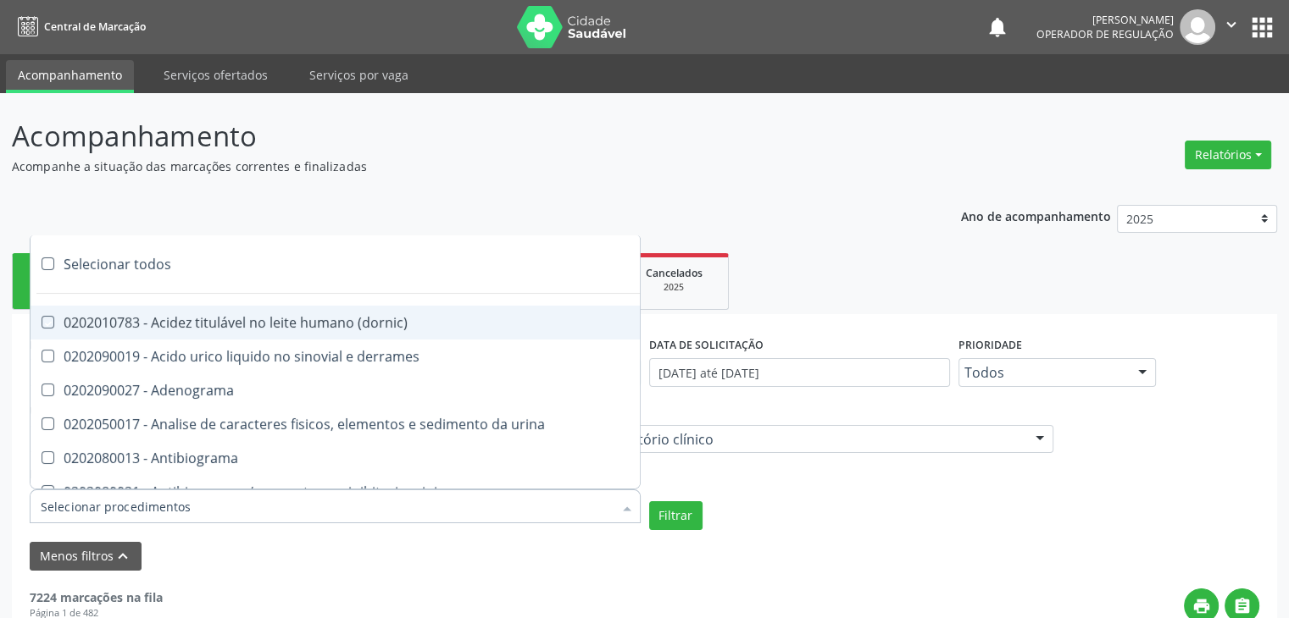
checkbox estrona "true"
checkbox etossuximida "true"
checkbox ii "true"
checkbox ix "true"
checkbox v "true"
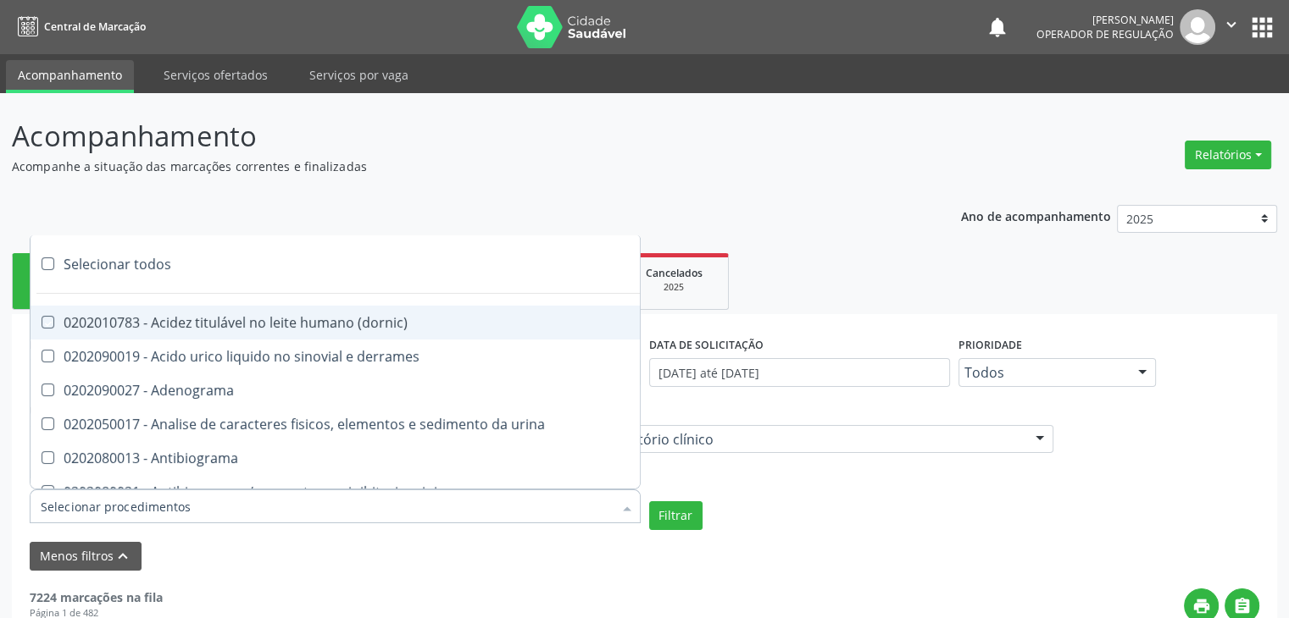
checkbox vii "true"
checkbox viii "true"
checkbox \(inibidor\) "true"
checkbox \(antigeno\) "true"
checkbox x "true"
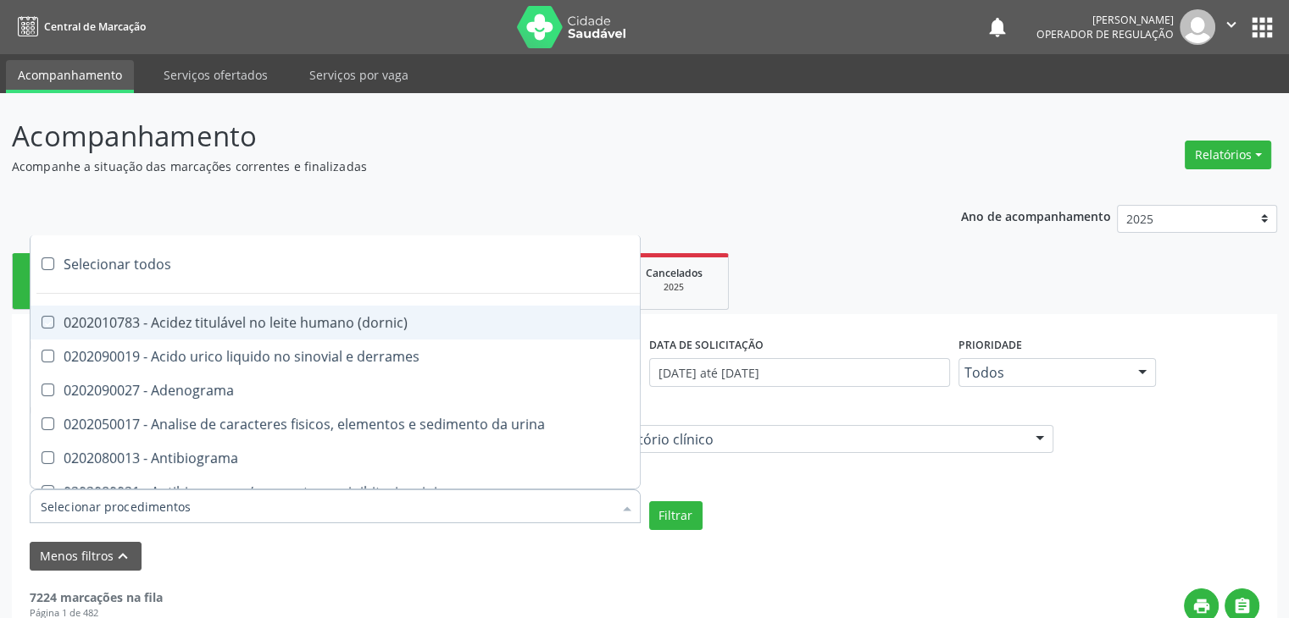
checkbox xi "true"
checkbox xii "true"
checkbox xiii "true"
checkbox tardio\) "true"
checkbox t4 "true"
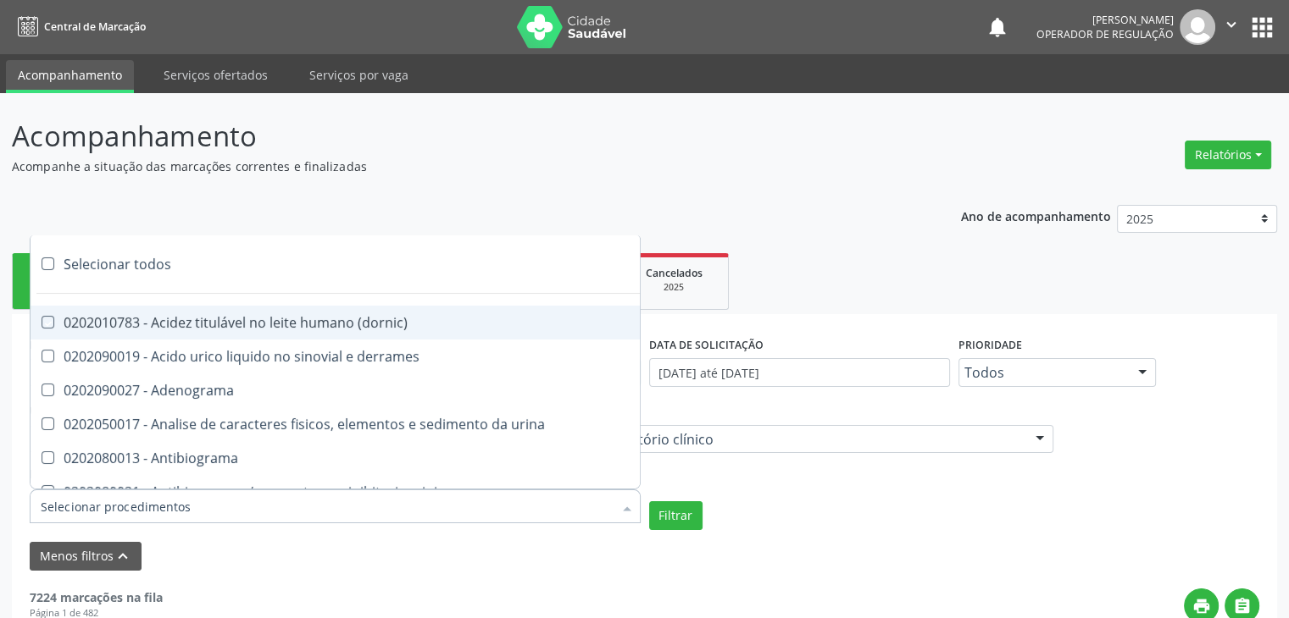
checkbox pezinho\) "true"
checkbox fenitoina "true"
checkbox fenol "true"
checkbox ferritina "true"
checkbox serico "true"
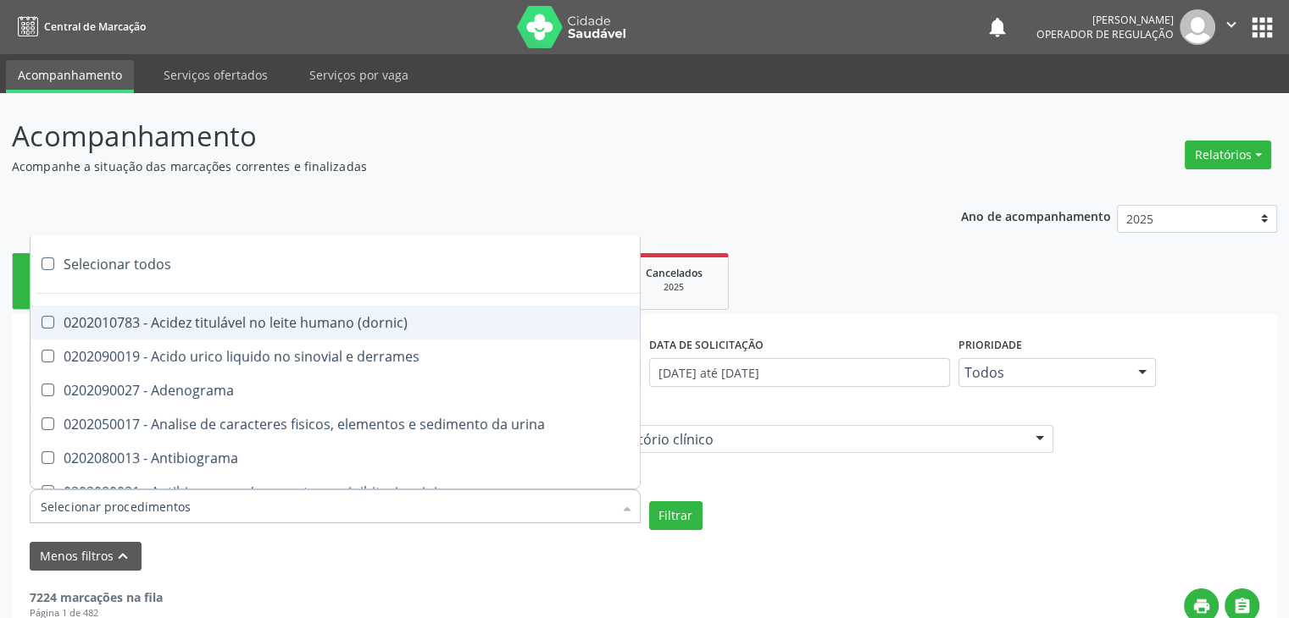
checkbox fibrinogenio "true"
checkbox folato "true"
checkbox formaldeido "true"
checkbox total "true"
checkbox alcalina "true"
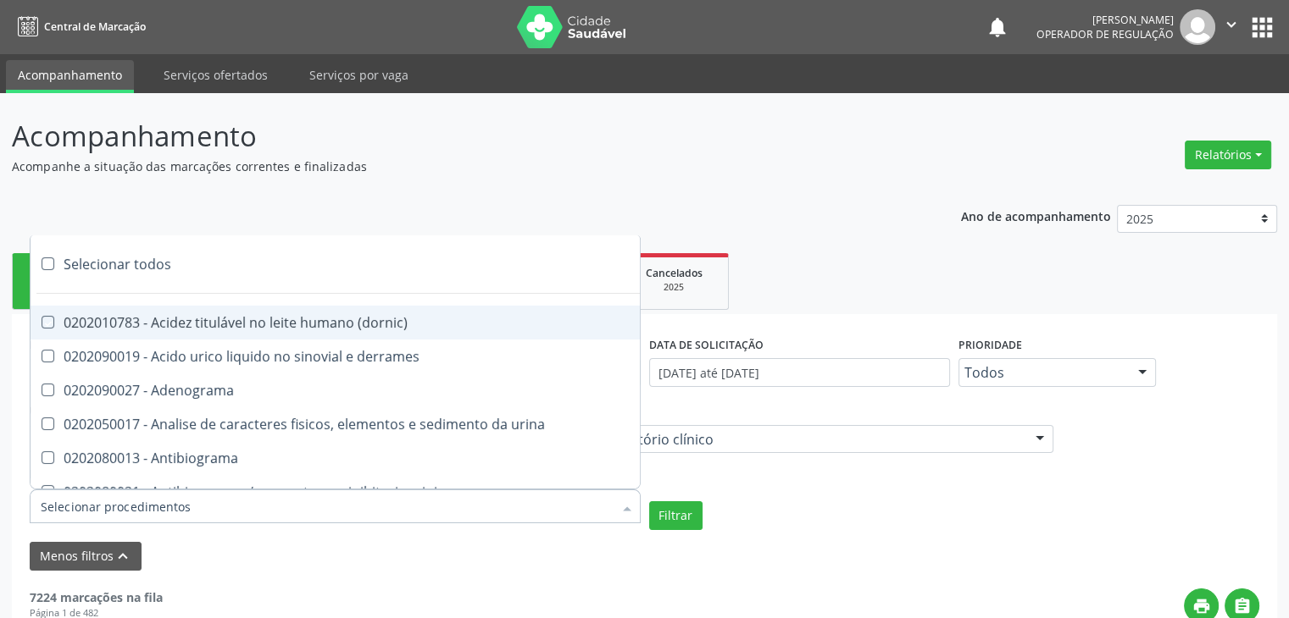
checkbox esperma "true"
checkbox fosforo "true"
checkbox acida "true"
checkbox frutose "true"
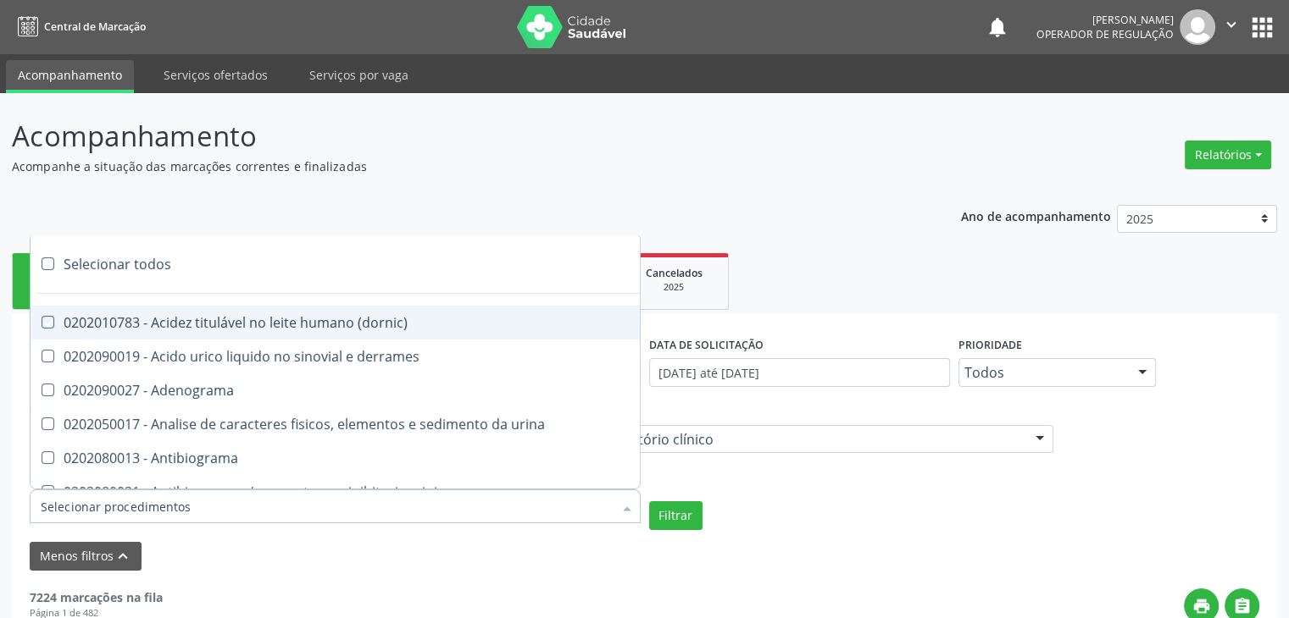
checkbox esperma "true"
checkbox galactose "true"
checkbox gt\) "true"
checkbox gastrina "true"
checkbox glicose "true"
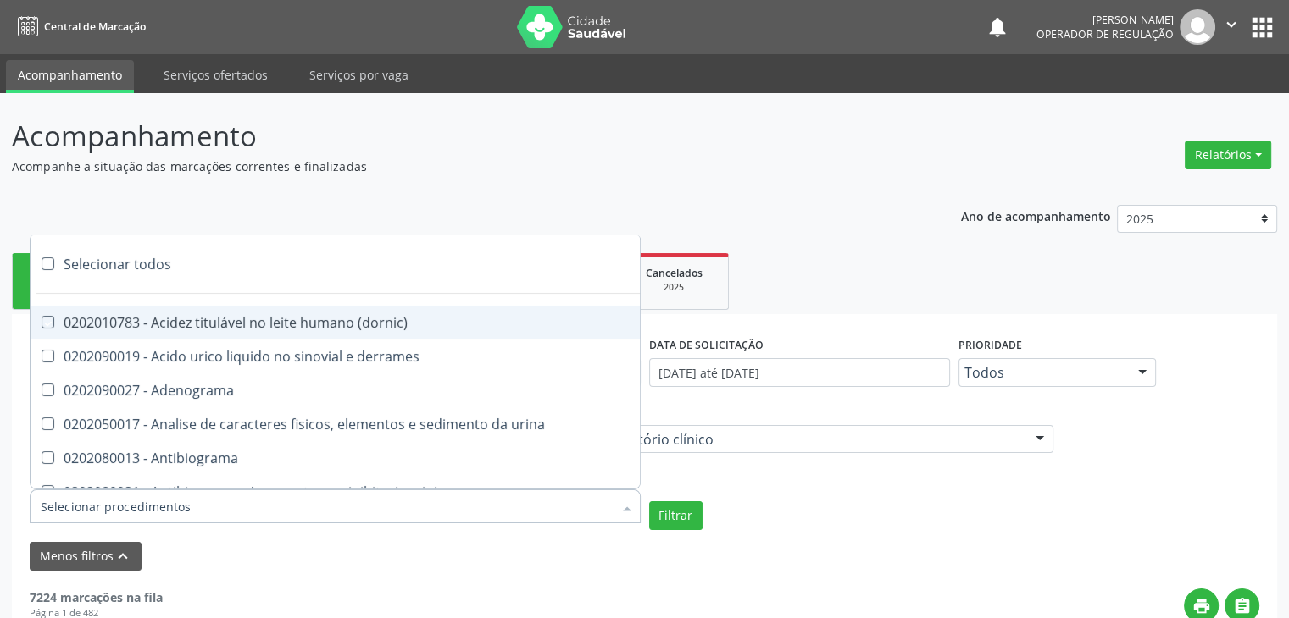
checkbox derrames "true"
checkbox desidrogenase "true"
checkbox tiroxina "true"
checkbox hcg\) "true"
checkbox fecal "true"
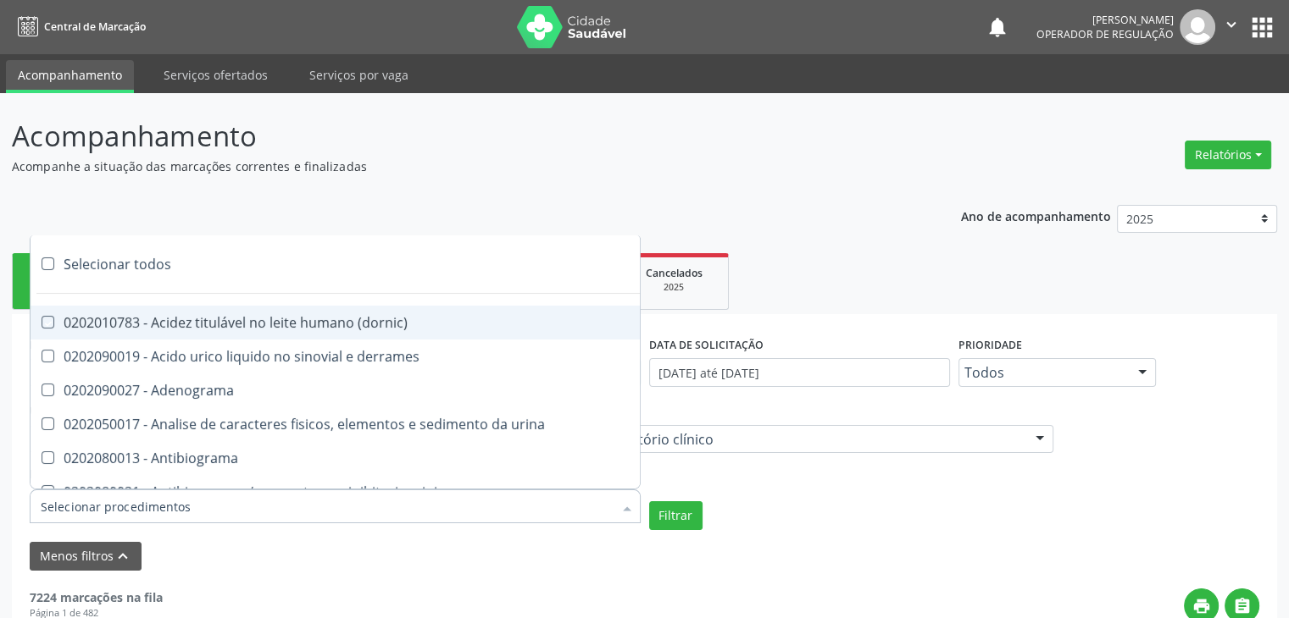
checkbox haptoglobina "true"
checkbox hemoglobina "true"
checkbox 37oc "true"
checkbox fetal "true"
checkbox glicosilada "true"
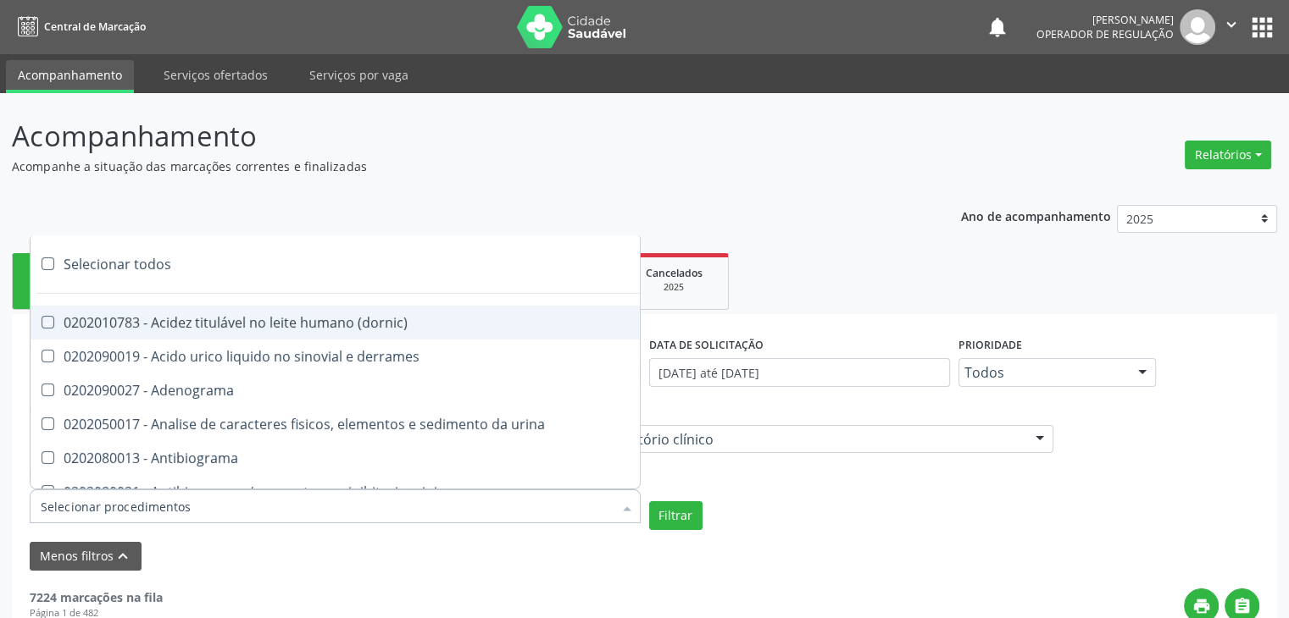
checkbox hemossiderina "true"
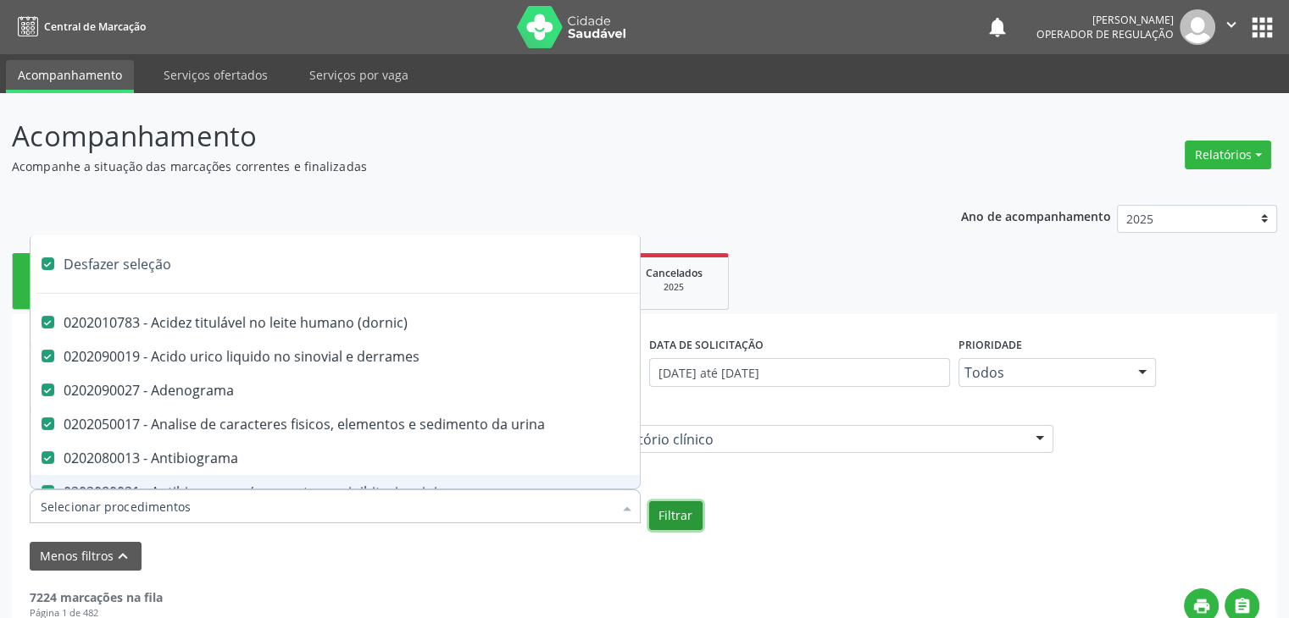
click at [686, 527] on button "Filtrar" at bounding box center [675, 516] width 53 height 29
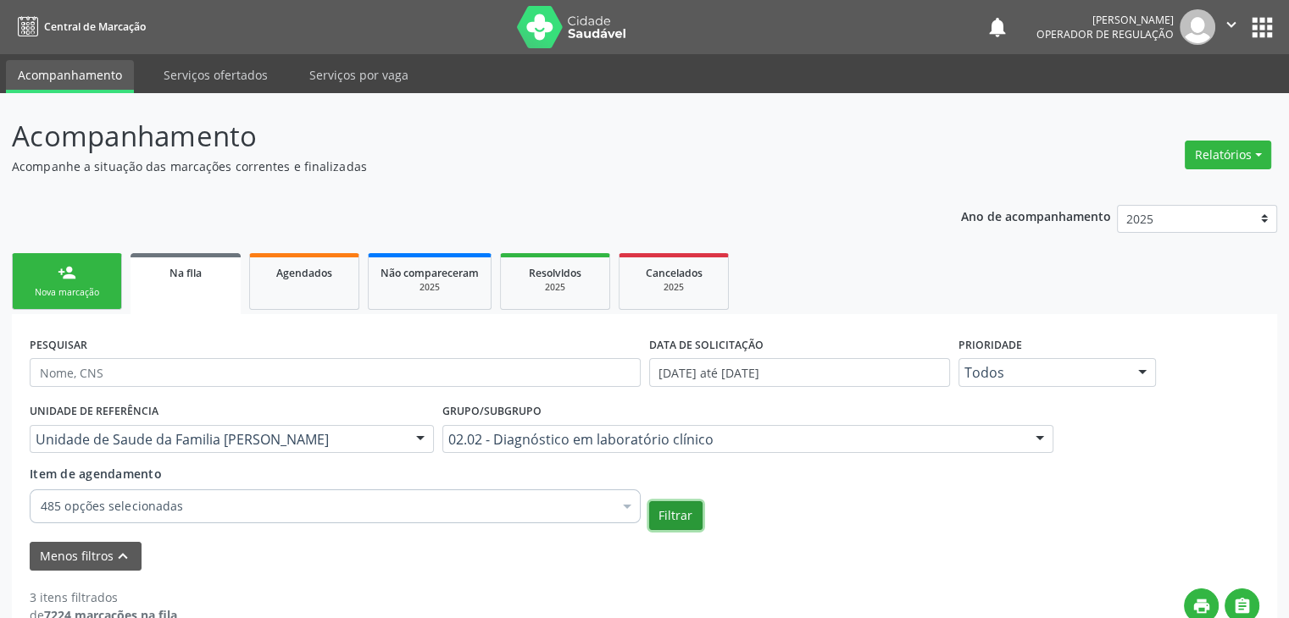
click at [677, 519] on button "Filtrar" at bounding box center [675, 516] width 53 height 29
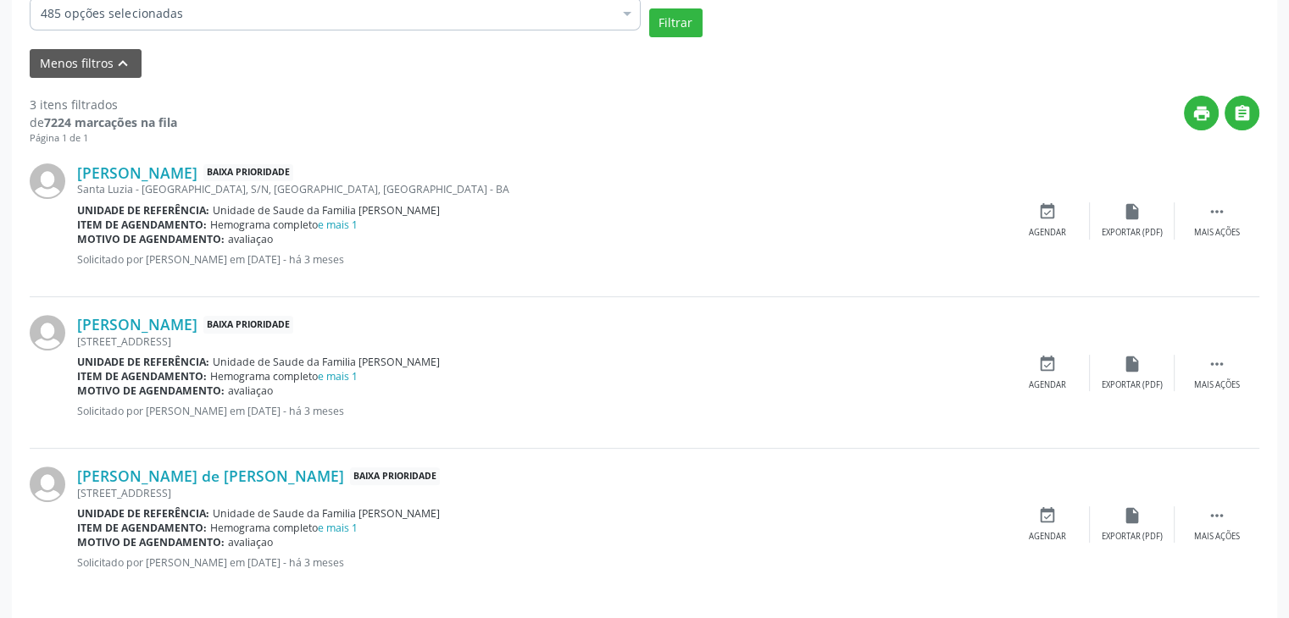
scroll to position [503, 0]
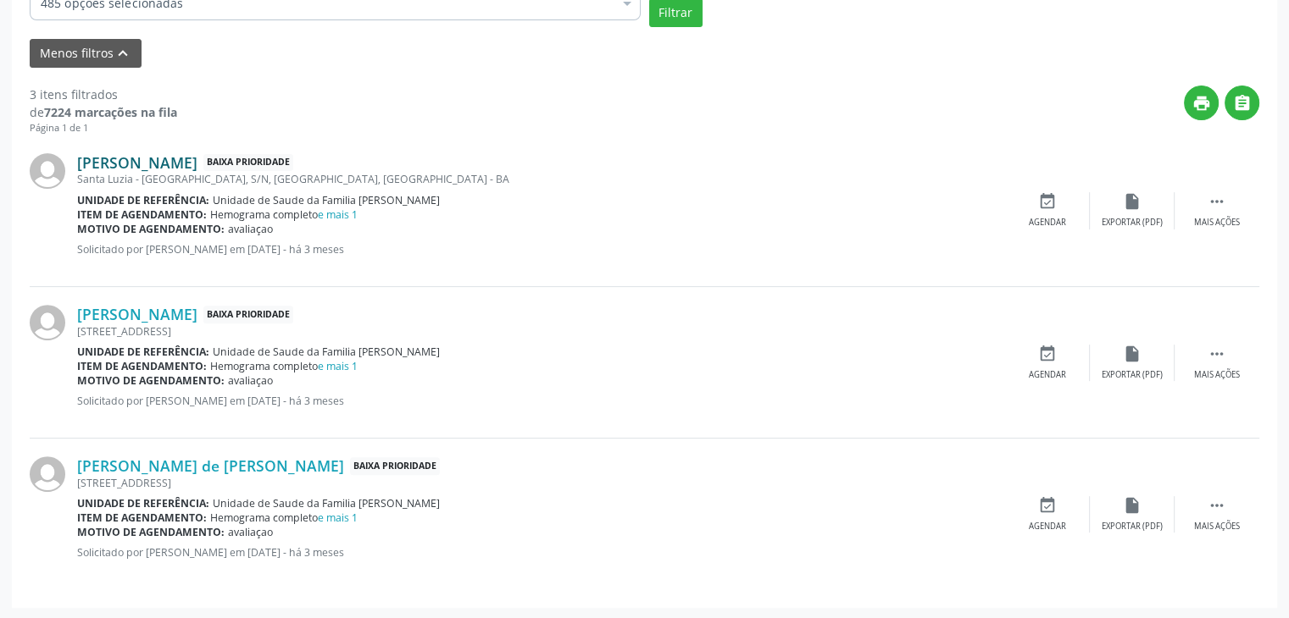
click at [113, 161] on link "[PERSON_NAME]" at bounding box center [137, 162] width 120 height 19
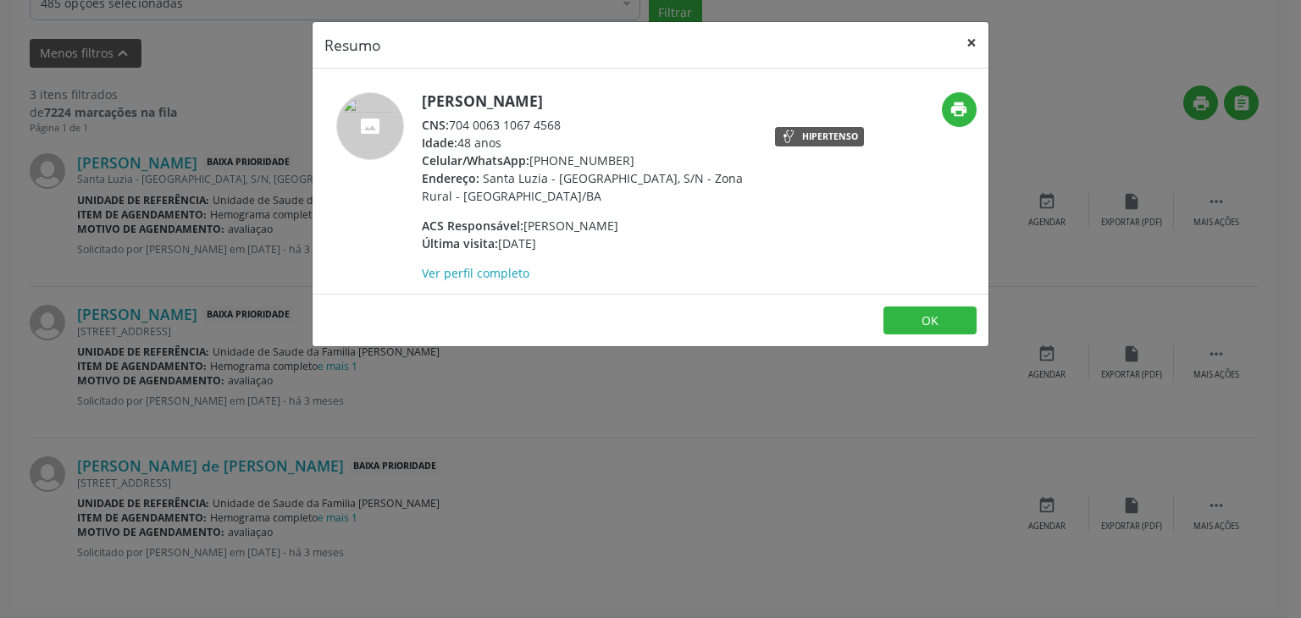
click at [969, 46] on button "×" at bounding box center [972, 43] width 34 height 42
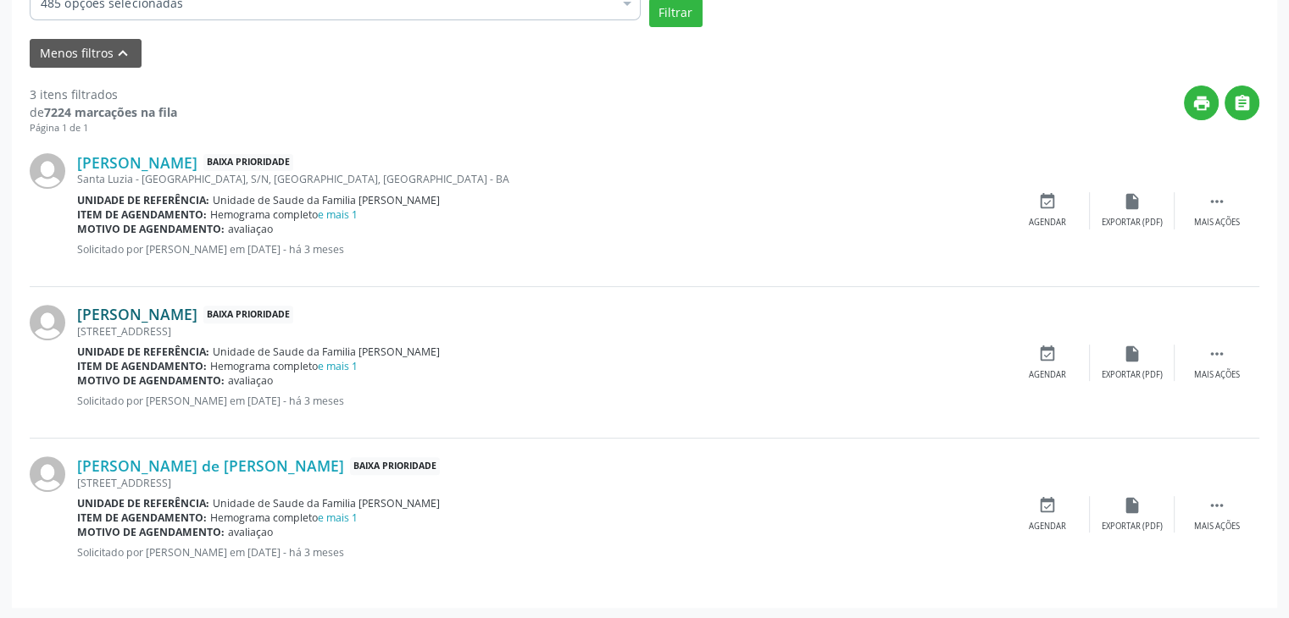
click at [197, 316] on link "[PERSON_NAME]" at bounding box center [137, 314] width 120 height 19
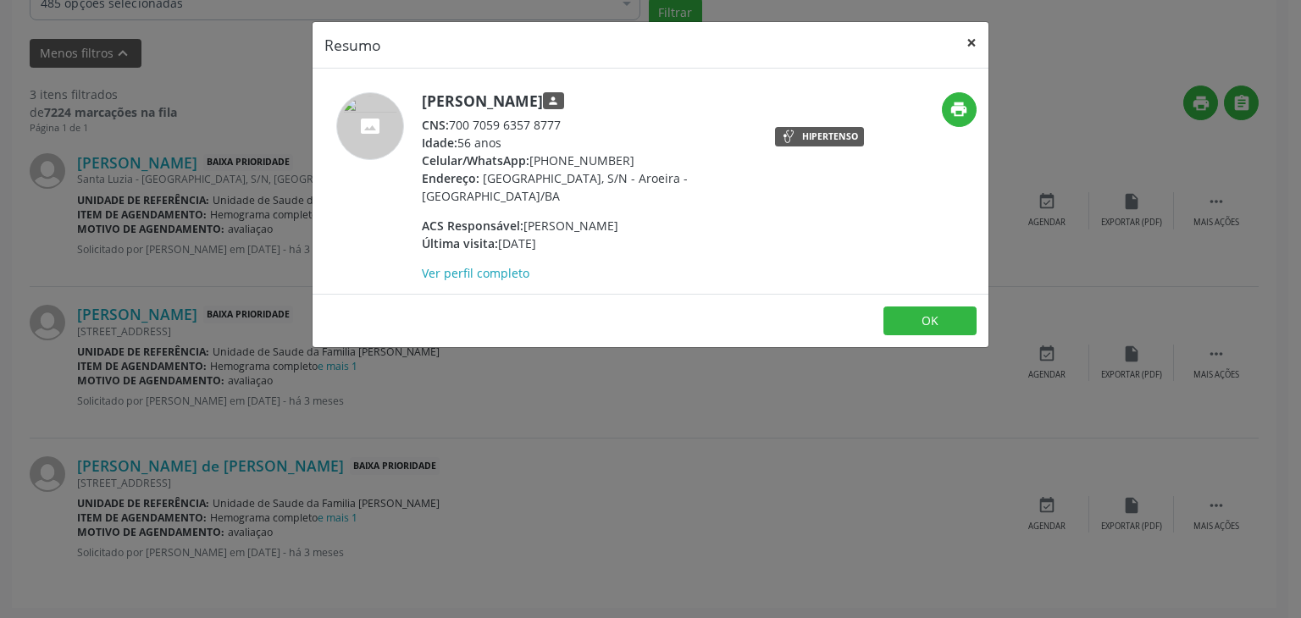
click at [970, 44] on button "×" at bounding box center [972, 43] width 34 height 42
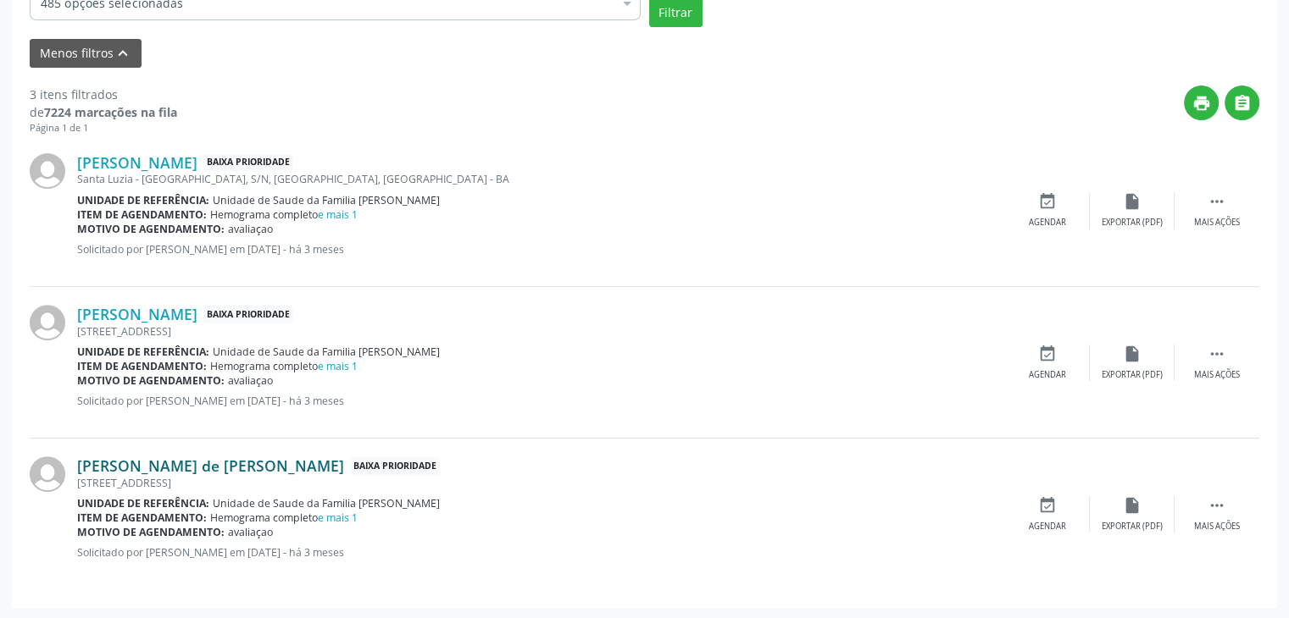
click at [148, 464] on link "[PERSON_NAME] de [PERSON_NAME]" at bounding box center [210, 466] width 267 height 19
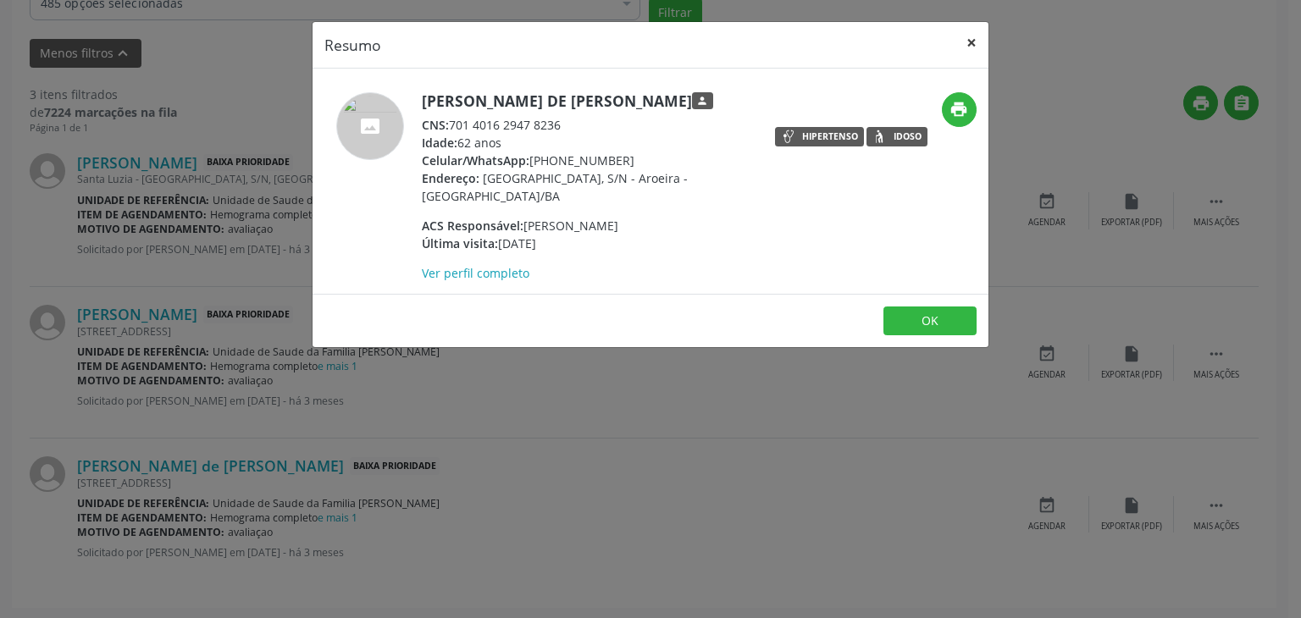
click at [975, 51] on button "×" at bounding box center [972, 43] width 34 height 42
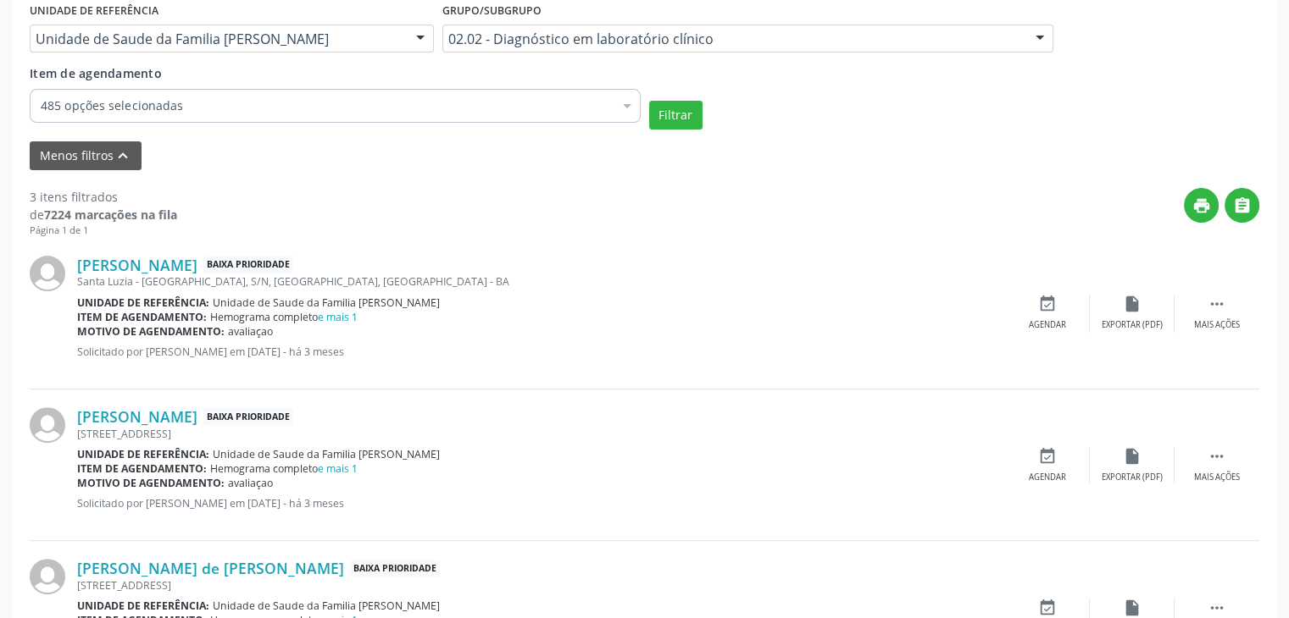
scroll to position [249, 0]
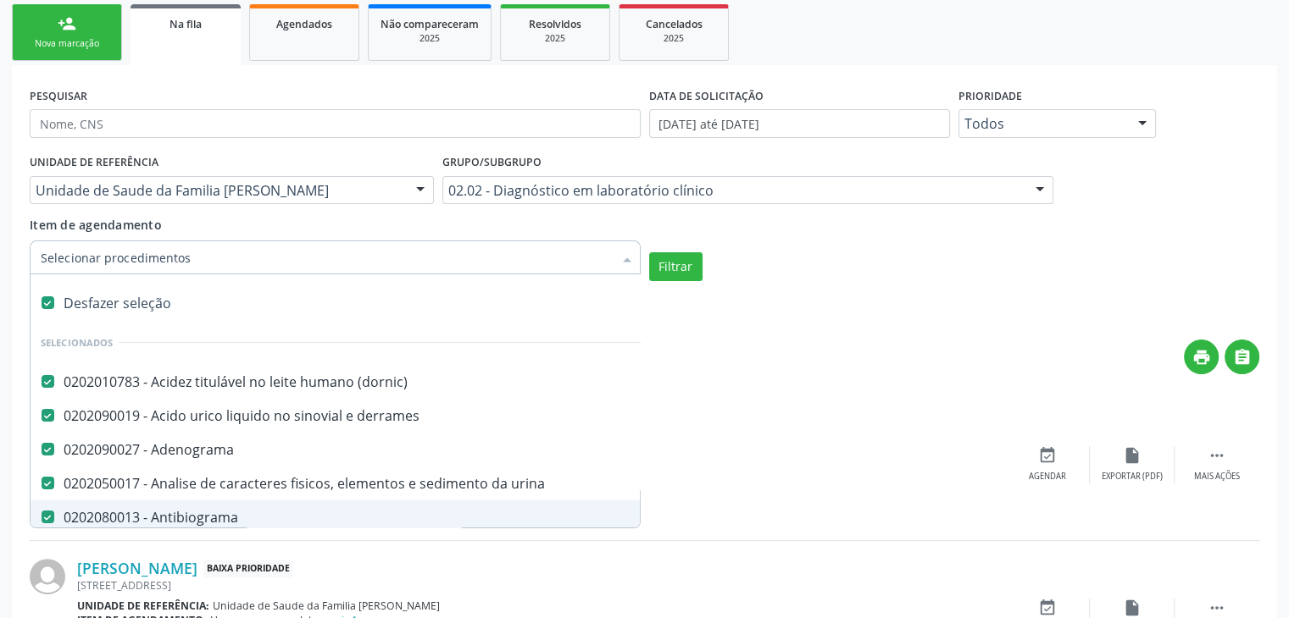
click at [127, 293] on div "Desfazer seleção" at bounding box center [492, 303] width 923 height 34
click at [263, 259] on input "Item de agendamento" at bounding box center [327, 258] width 572 height 34
click at [707, 343] on div "print " at bounding box center [718, 365] width 1082 height 50
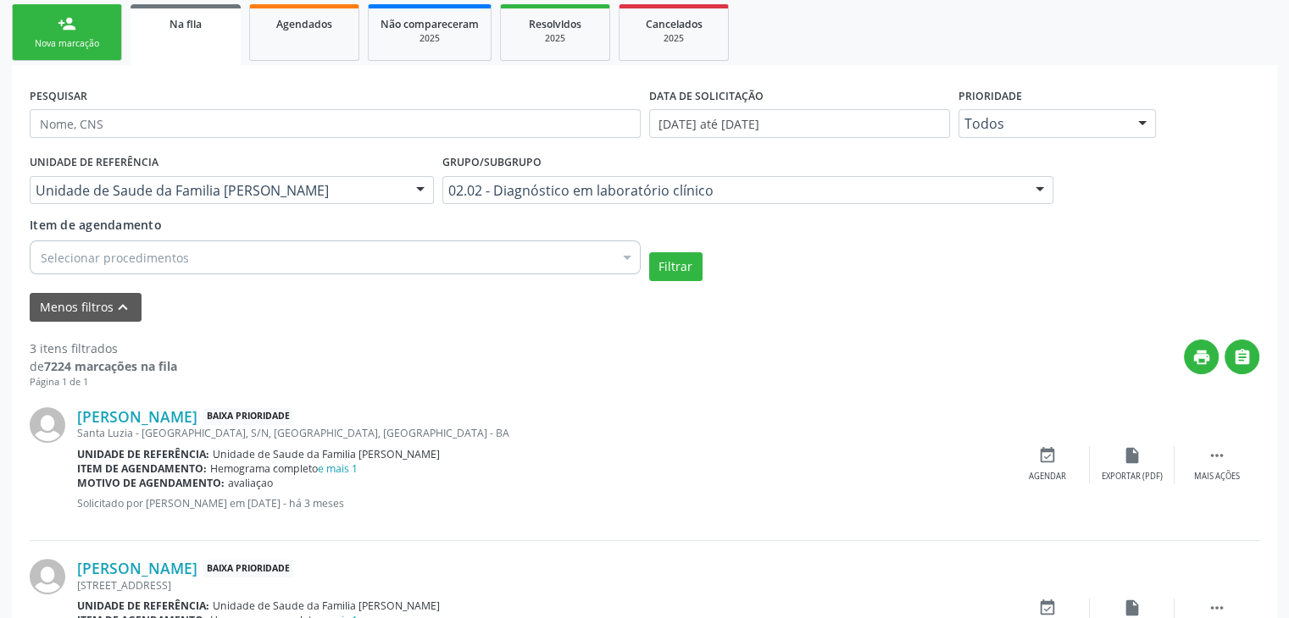
click at [228, 255] on div "Selecionar procedimentos" at bounding box center [335, 258] width 611 height 34
click at [839, 357] on div "print " at bounding box center [718, 365] width 1082 height 50
click at [724, 356] on div "print " at bounding box center [718, 365] width 1082 height 50
click at [287, 264] on div "Selecionar procedimentos" at bounding box center [335, 258] width 611 height 34
click at [705, 344] on div "print " at bounding box center [718, 365] width 1082 height 50
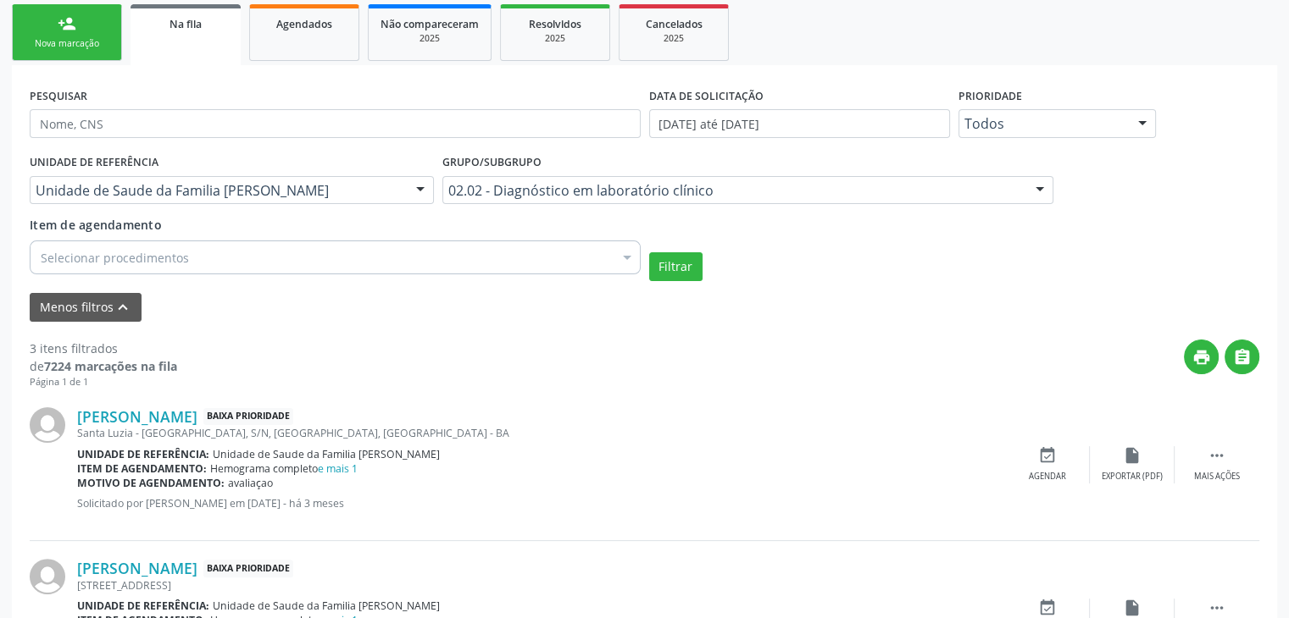
click at [296, 263] on div "Selecionar procedimentos" at bounding box center [335, 258] width 611 height 34
click at [711, 330] on div "3 itens filtrados de 7224 marcações na fila Página 1 de 1 print  [PERSON_NAME]…" at bounding box center [644, 583] width 1229 height 522
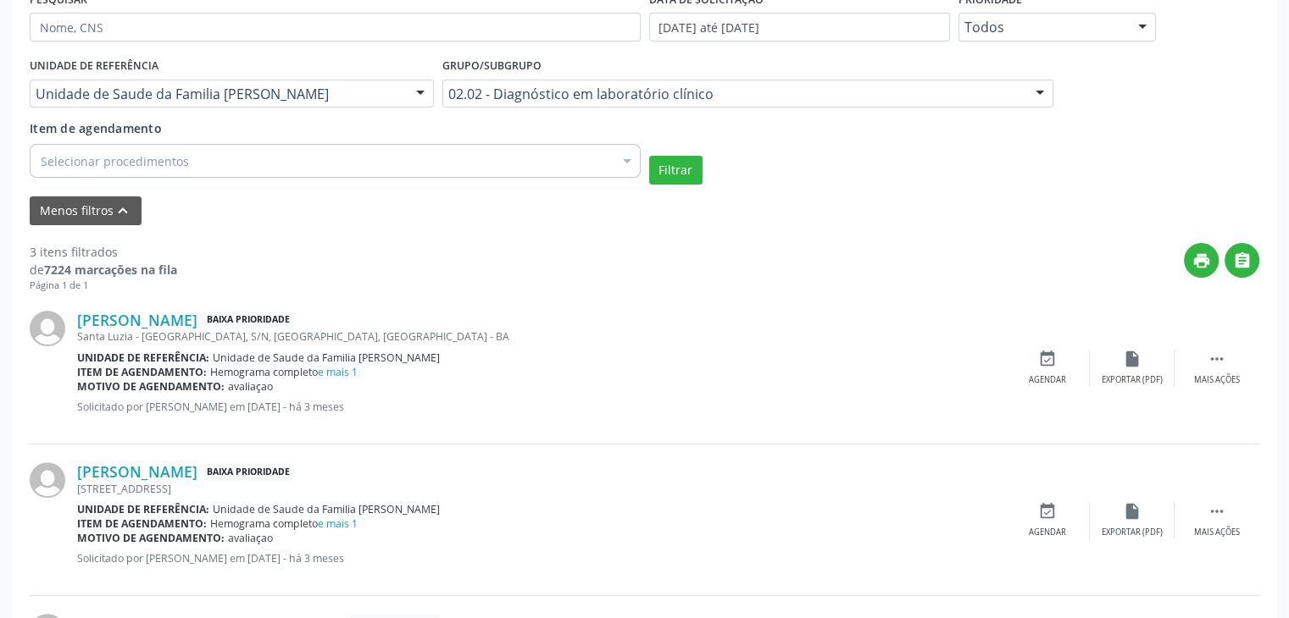
scroll to position [503, 0]
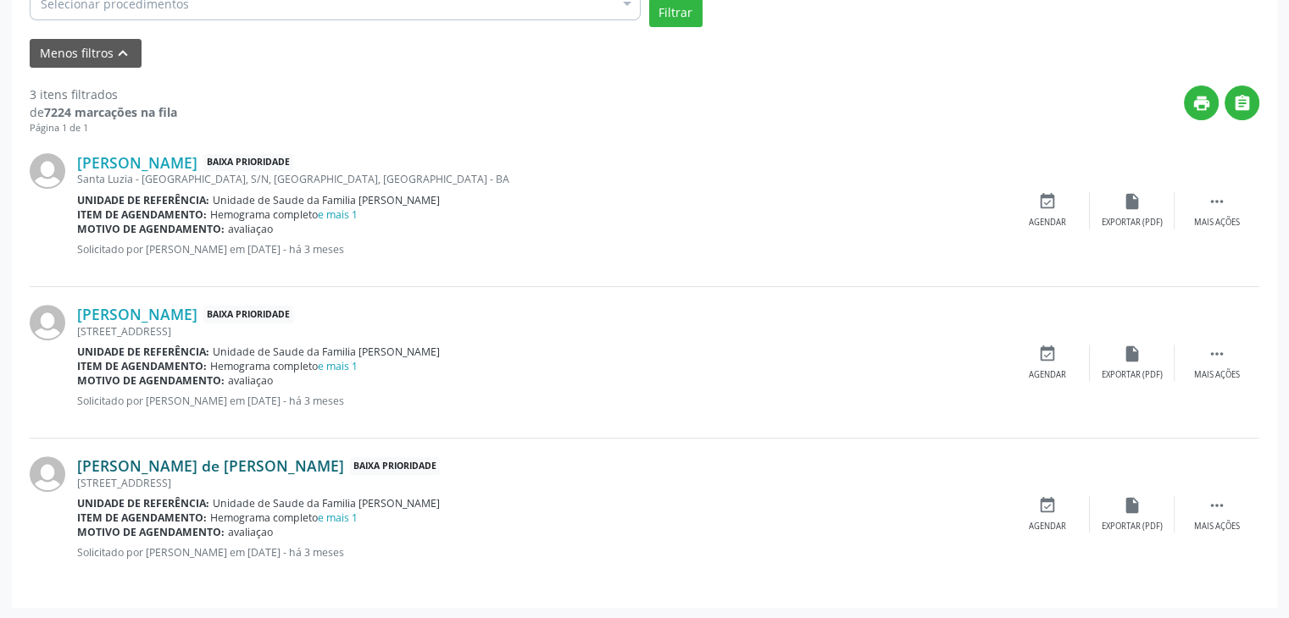
click at [177, 462] on link "[PERSON_NAME] de [PERSON_NAME]" at bounding box center [210, 466] width 267 height 19
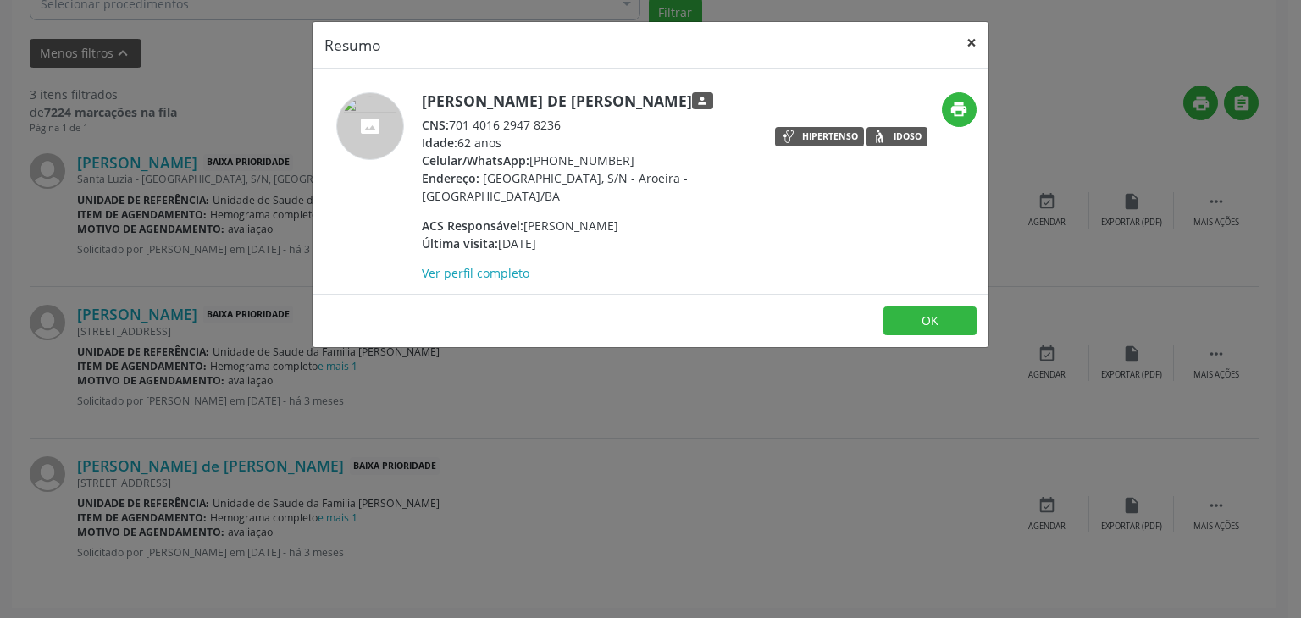
click at [961, 38] on button "×" at bounding box center [972, 43] width 34 height 42
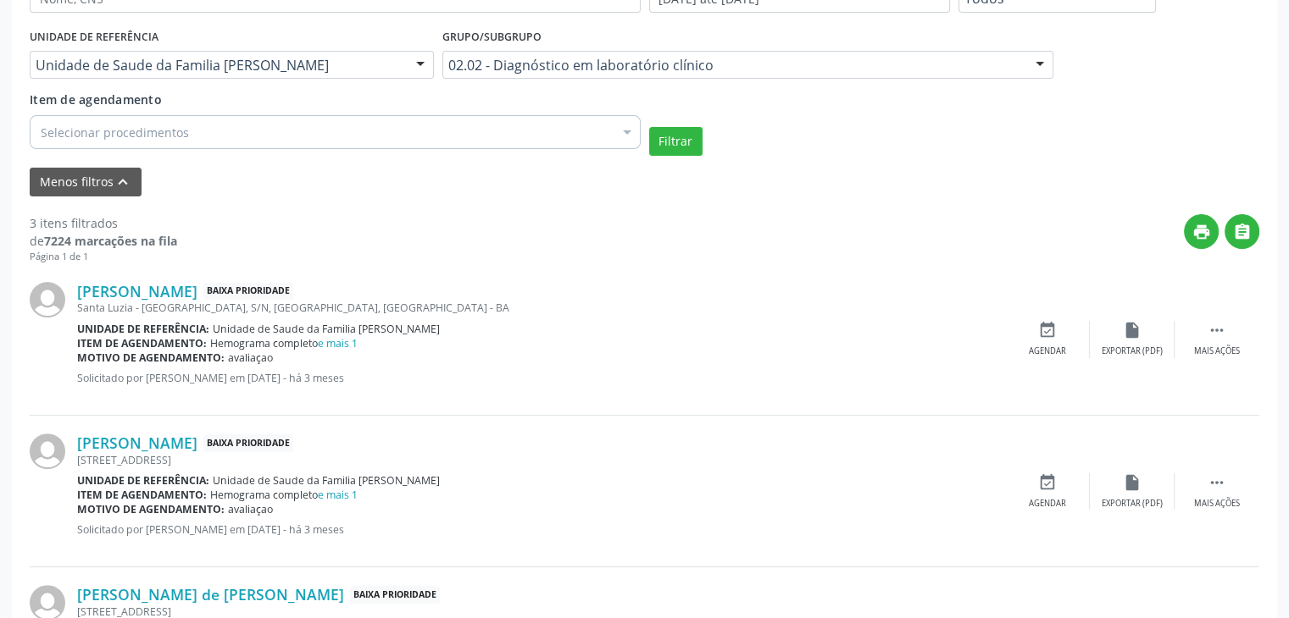
scroll to position [249, 0]
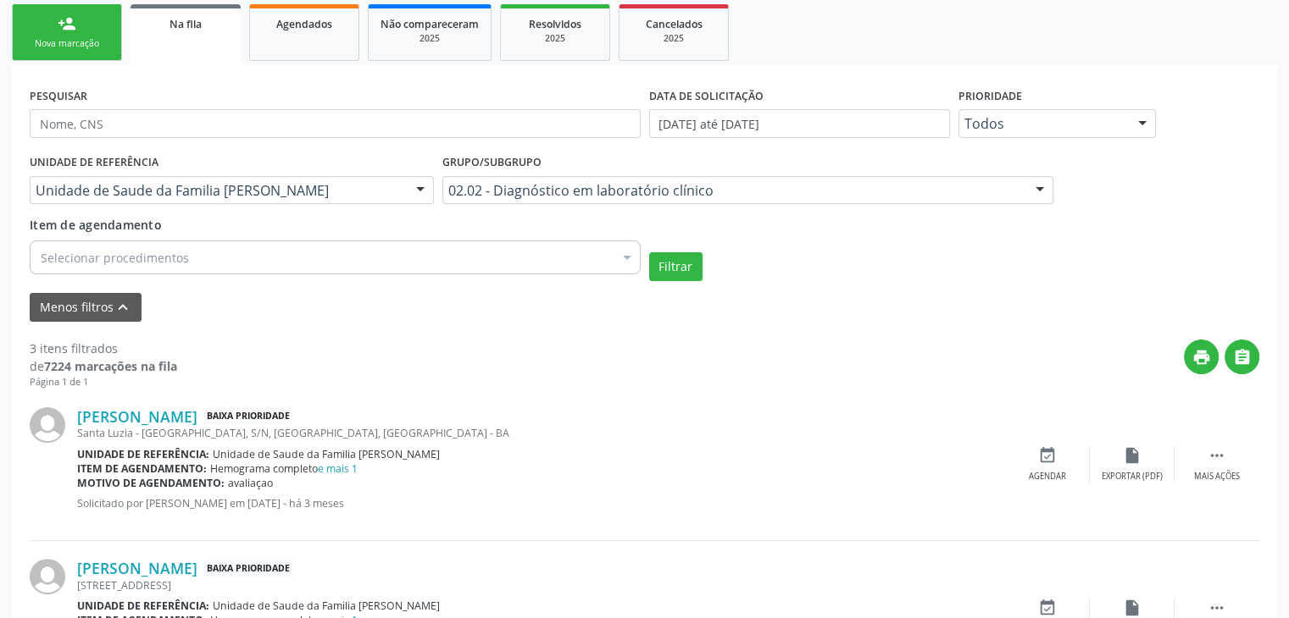
click at [201, 257] on div "Selecionar procedimentos" at bounding box center [335, 258] width 611 height 34
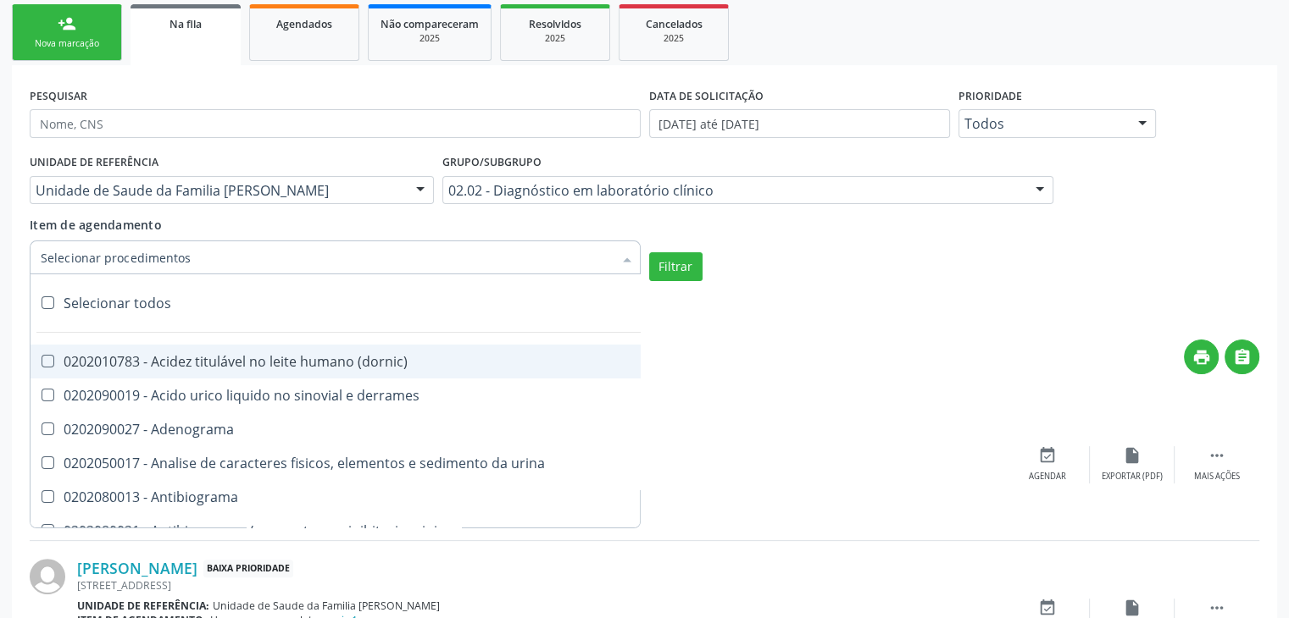
click at [801, 255] on div "Filtrar" at bounding box center [954, 266] width 619 height 29
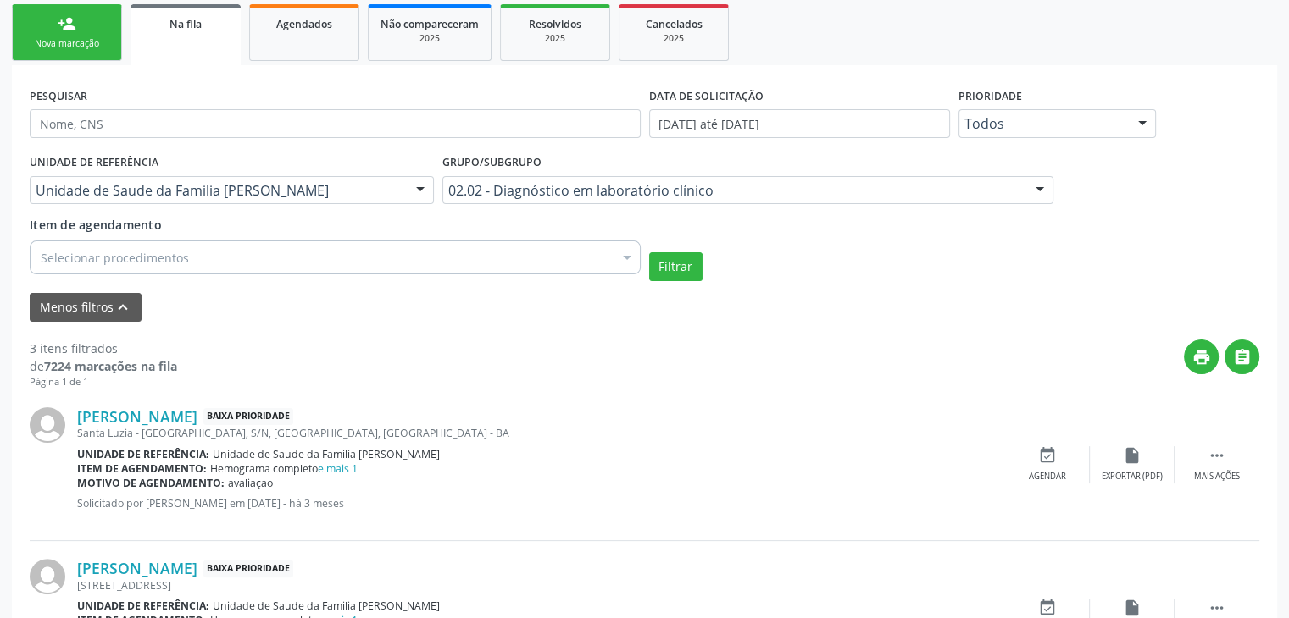
click at [277, 266] on div "Selecionar procedimentos" at bounding box center [335, 258] width 611 height 34
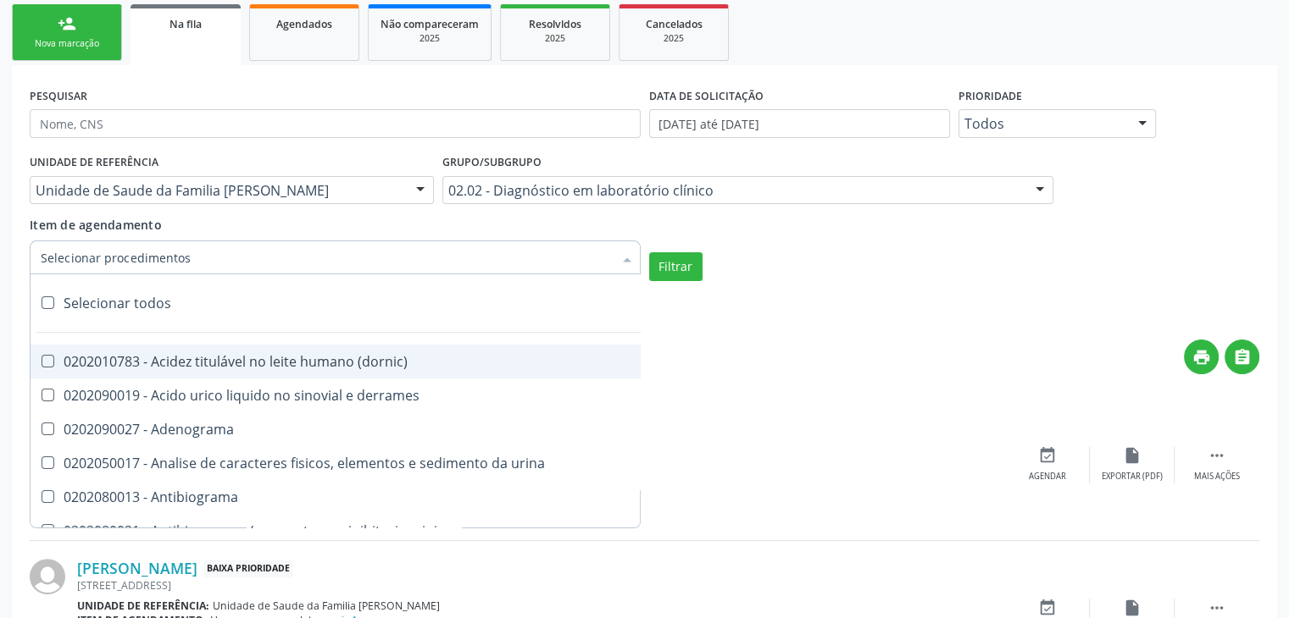
click at [156, 302] on div "Selecionar todos" at bounding box center [492, 303] width 923 height 34
click at [661, 275] on button "Filtrar" at bounding box center [675, 266] width 53 height 29
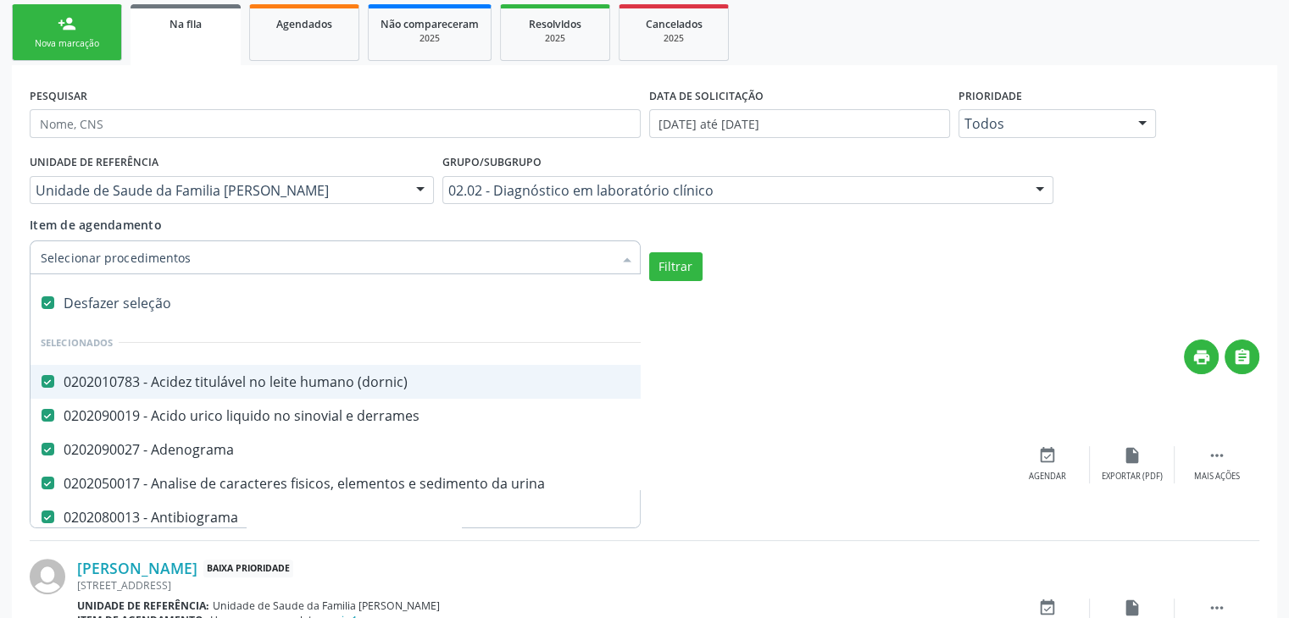
click at [129, 303] on div "Desfazer seleção" at bounding box center [492, 303] width 923 height 34
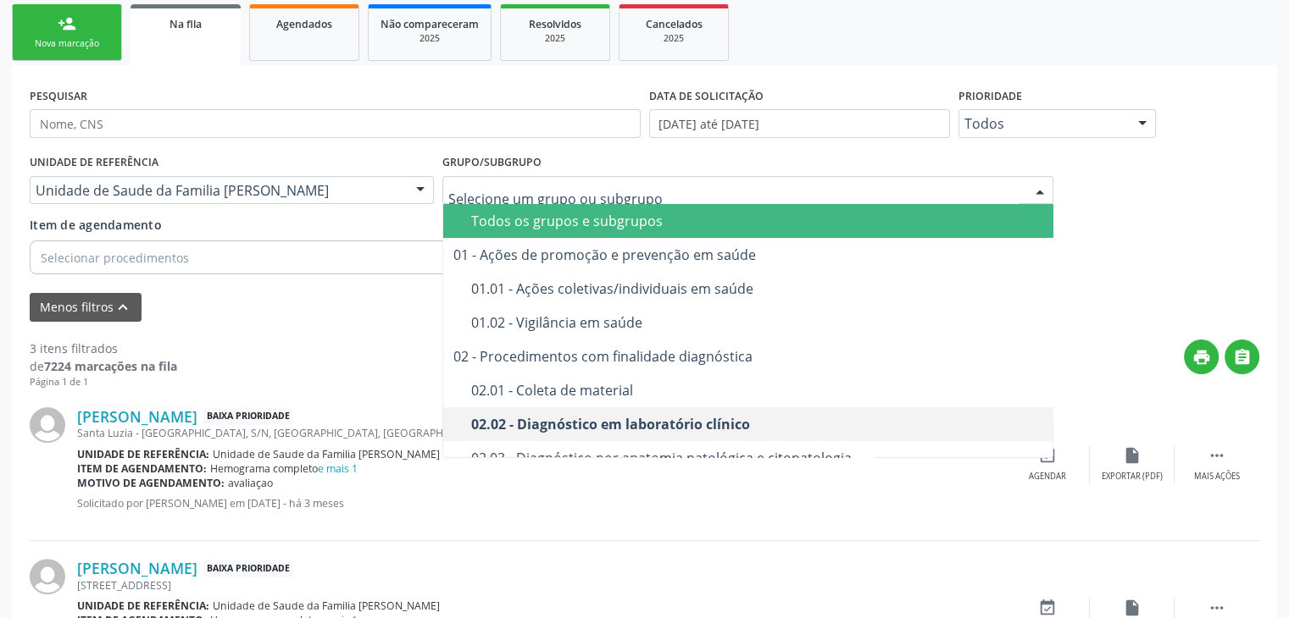
click at [593, 218] on div "Todos os grupos e subgrupos" at bounding box center [757, 221] width 573 height 14
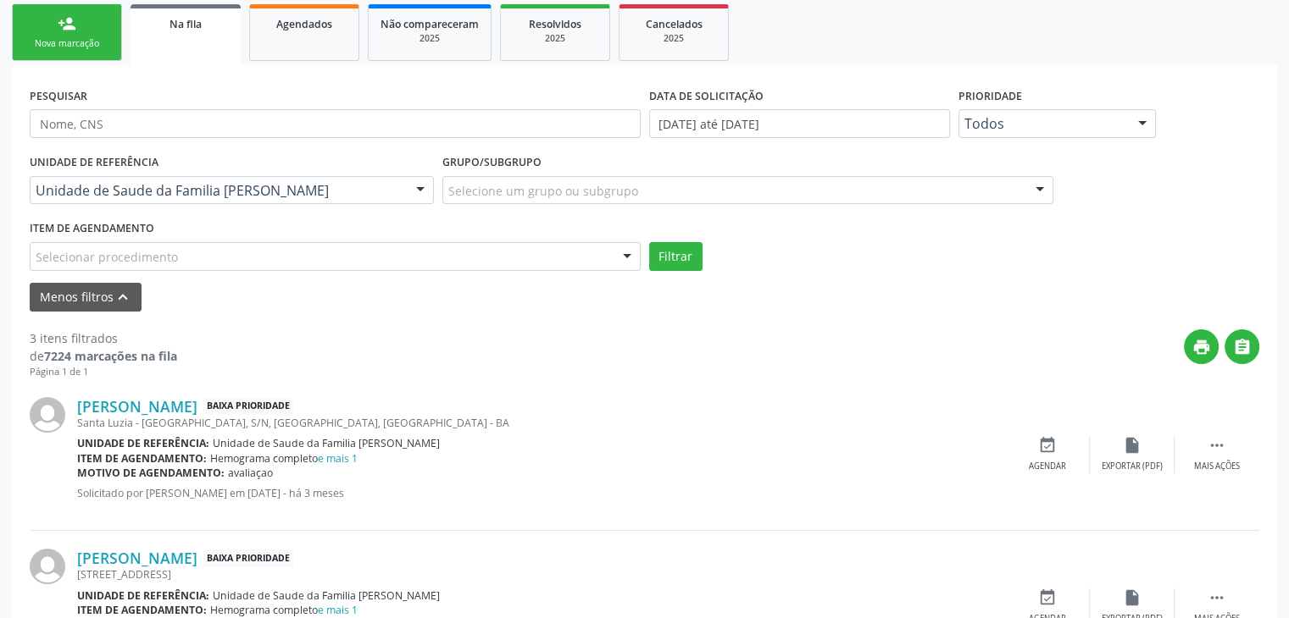
click at [318, 253] on div "Selecionar procedimento" at bounding box center [335, 256] width 611 height 29
click at [36, 253] on input "text" at bounding box center [36, 265] width 0 height 34
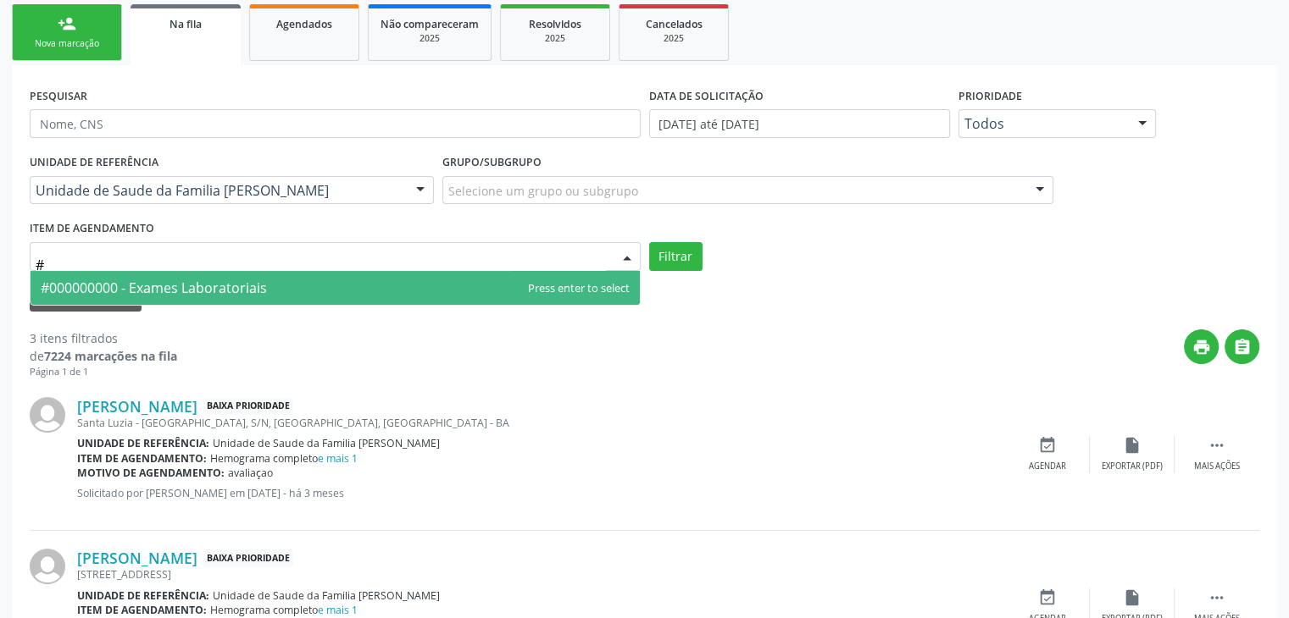
click at [309, 277] on span "#000000000 - Exames Laboratoriais" at bounding box center [335, 288] width 609 height 34
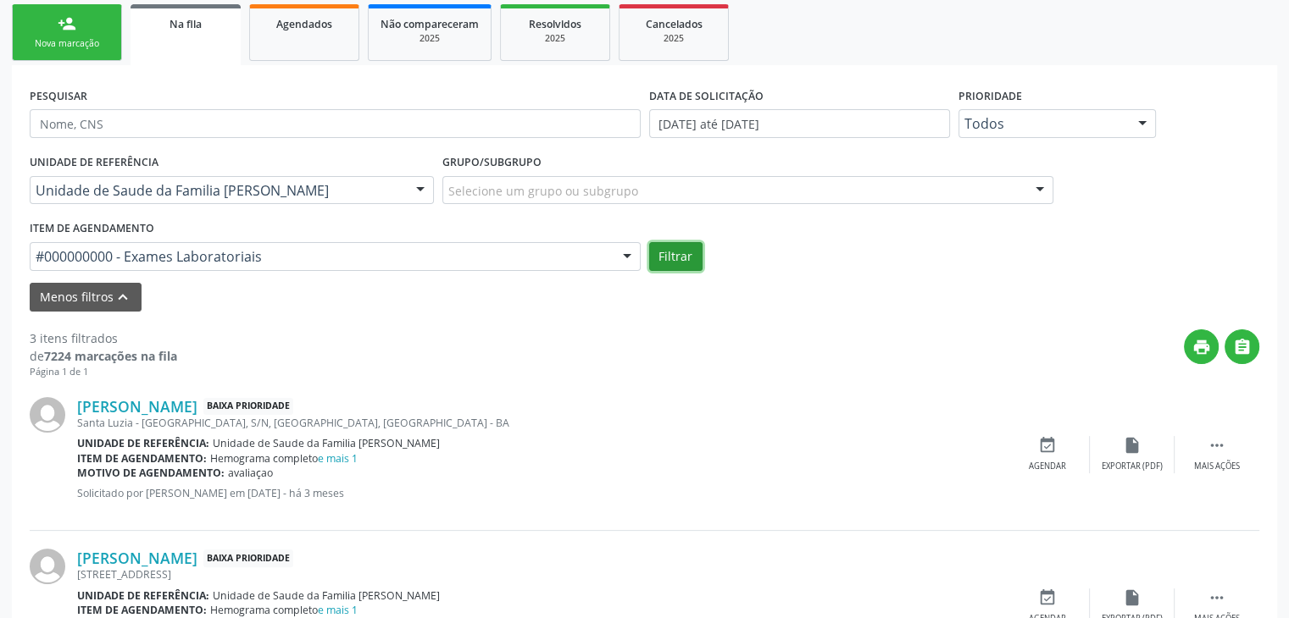
click at [691, 248] on button "Filtrar" at bounding box center [675, 256] width 53 height 29
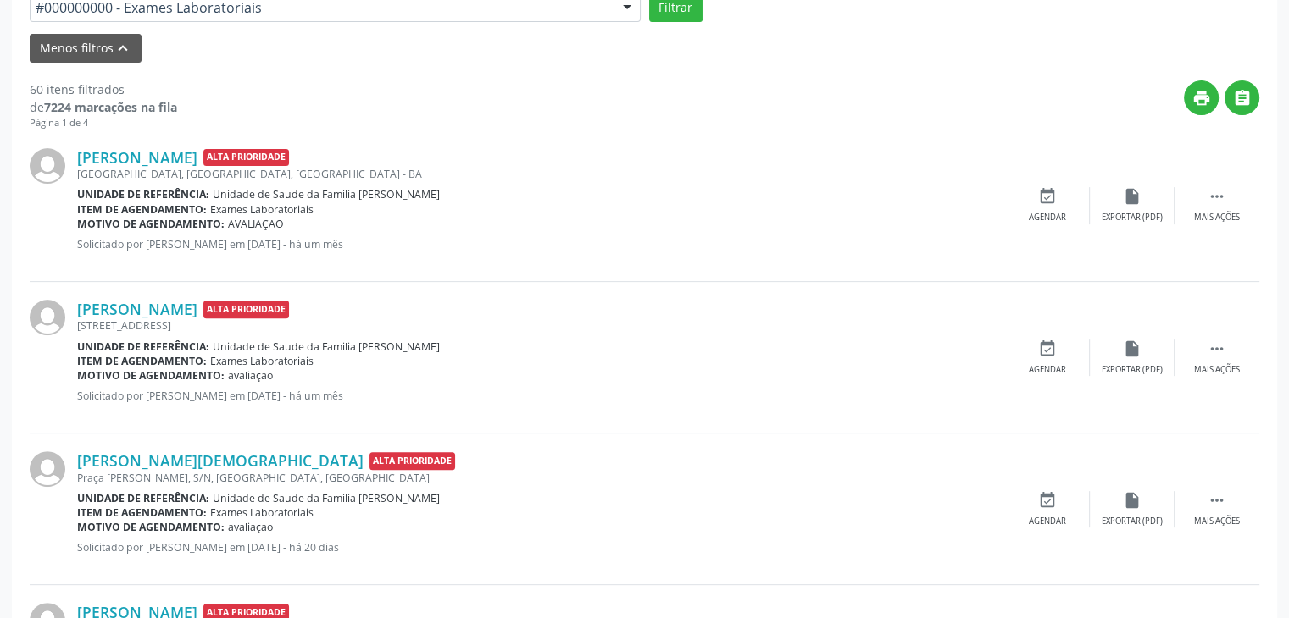
scroll to position [503, 0]
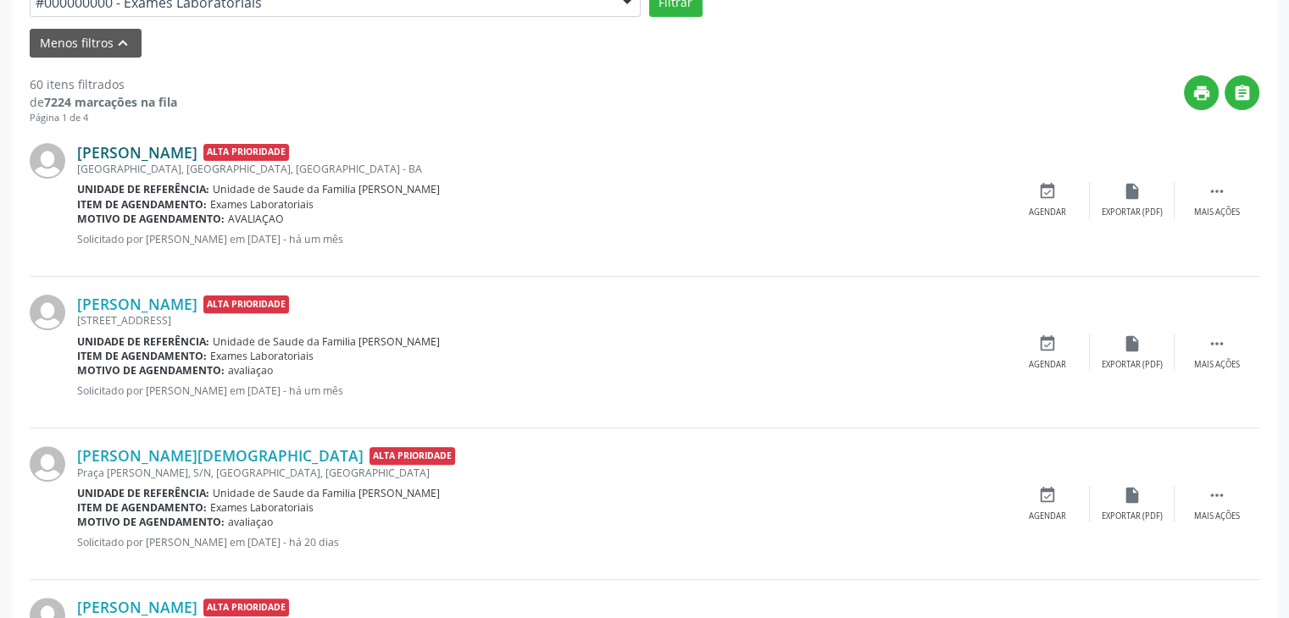
click at [143, 149] on link "[PERSON_NAME]" at bounding box center [137, 152] width 120 height 19
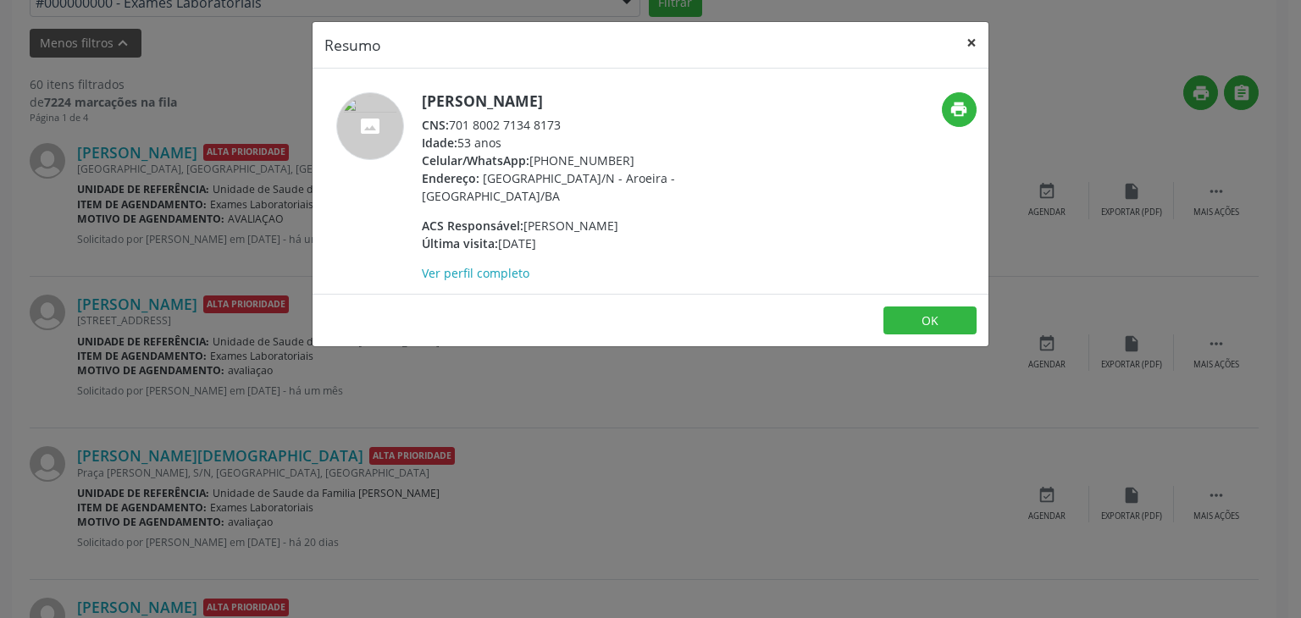
click at [963, 42] on button "×" at bounding box center [972, 43] width 34 height 42
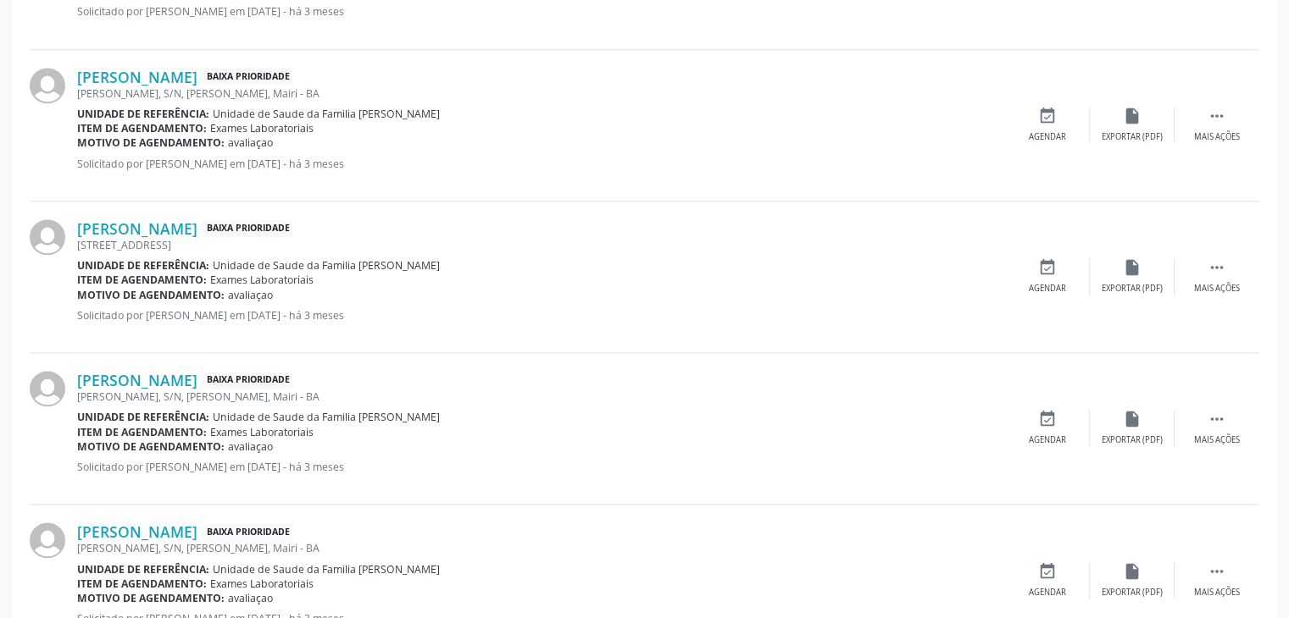
scroll to position [2360, 0]
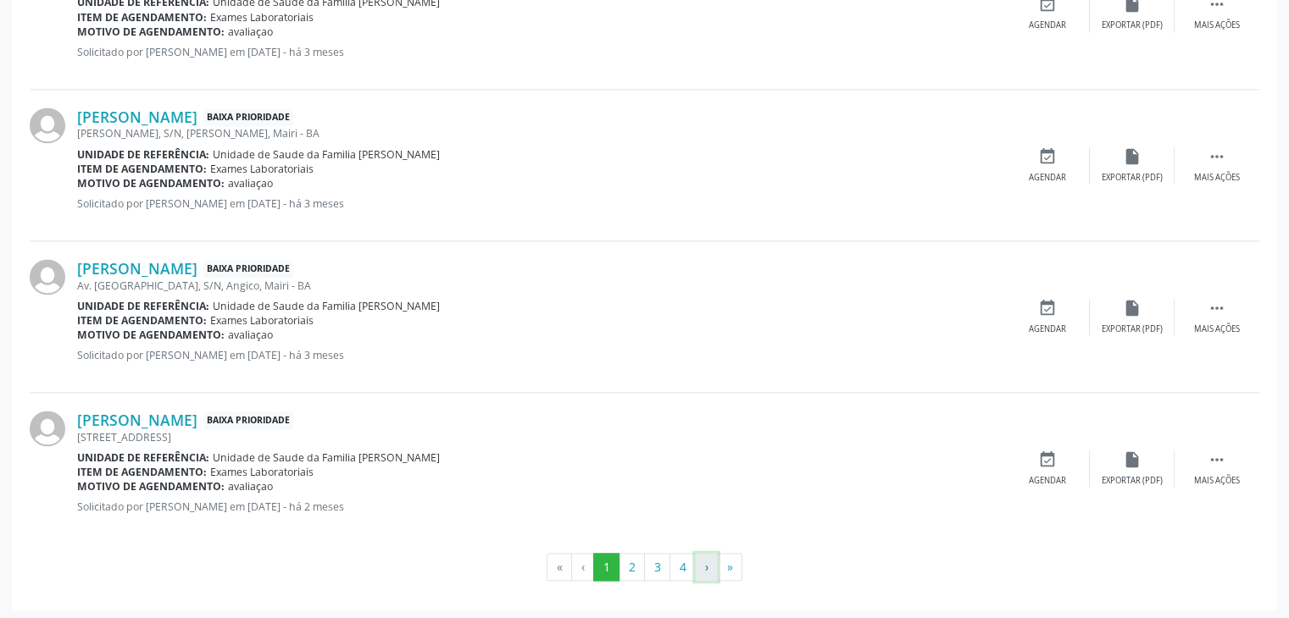
click at [695, 560] on button "›" at bounding box center [706, 567] width 23 height 29
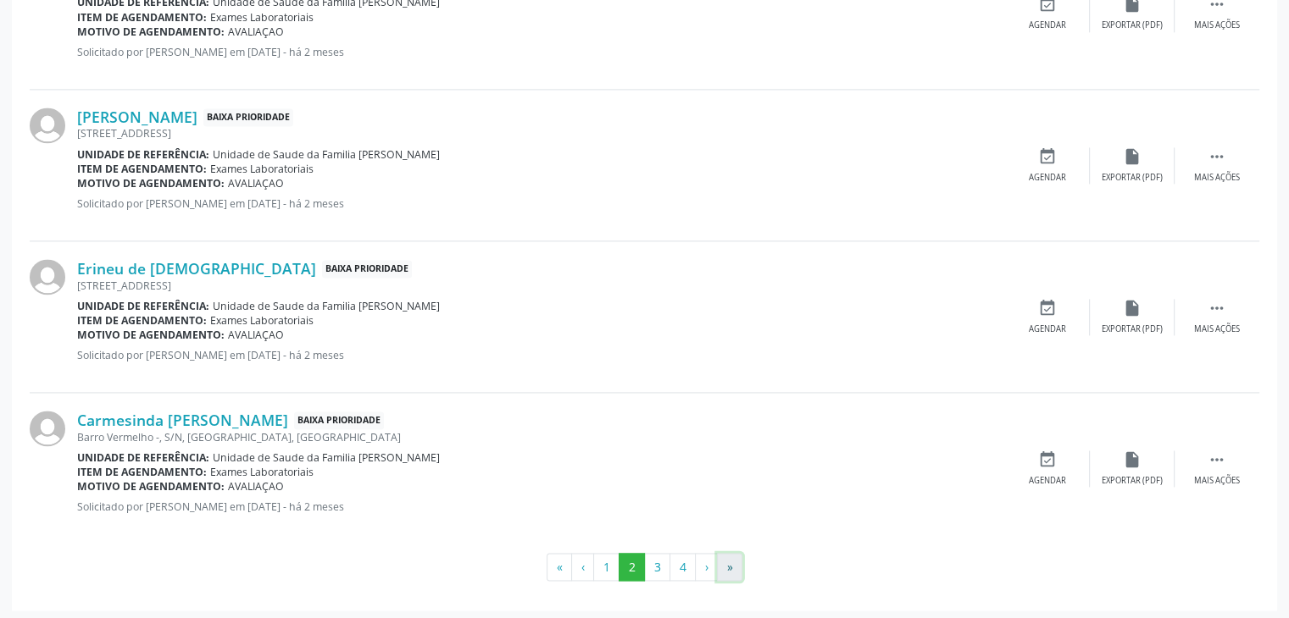
click at [726, 566] on button "»" at bounding box center [729, 567] width 25 height 29
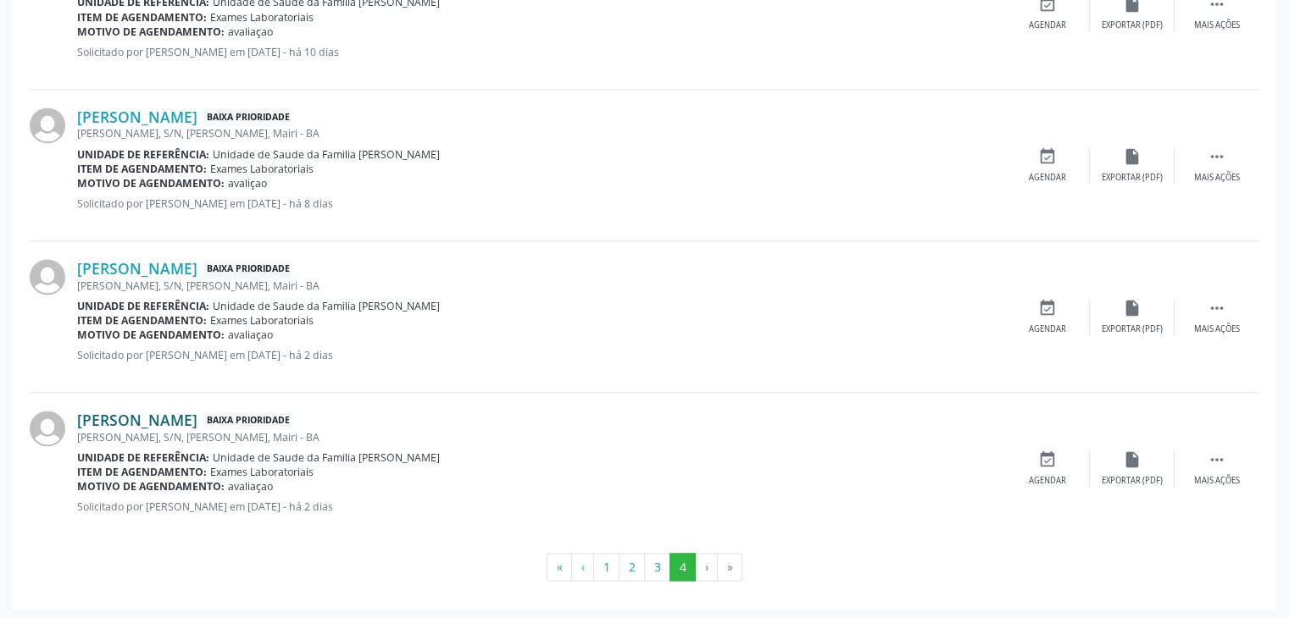
click at [149, 421] on link "[PERSON_NAME]" at bounding box center [137, 420] width 120 height 19
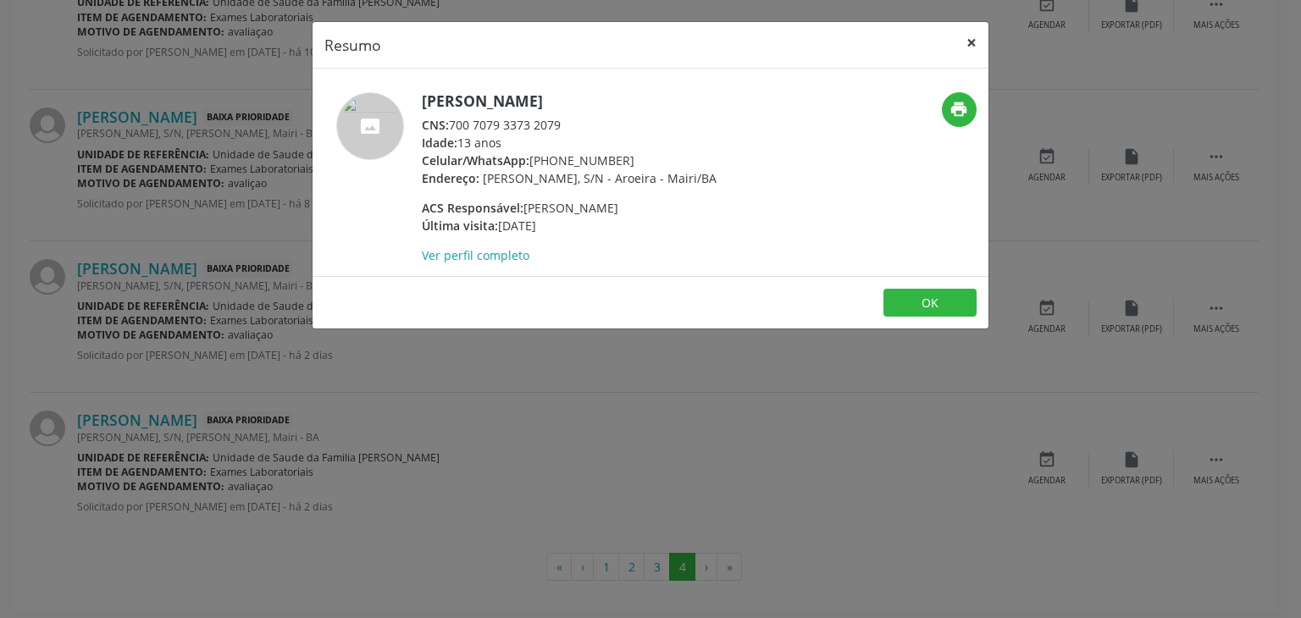
click at [956, 49] on button "×" at bounding box center [972, 43] width 34 height 42
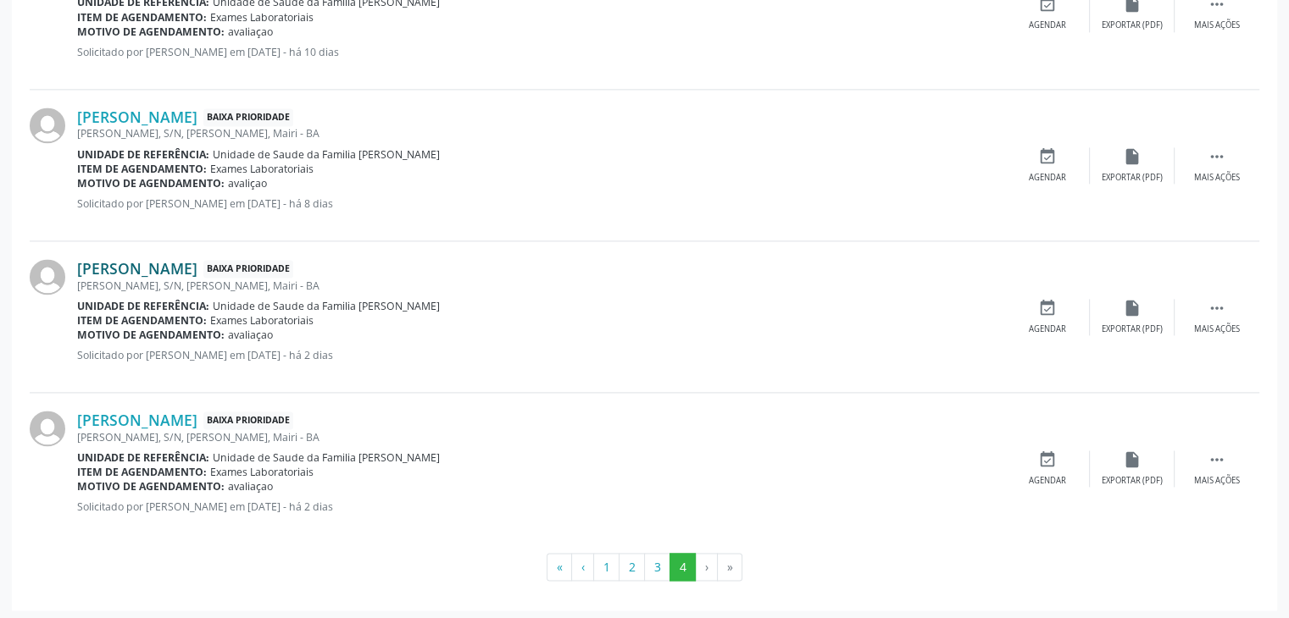
click at [164, 265] on link "[PERSON_NAME]" at bounding box center [137, 268] width 120 height 19
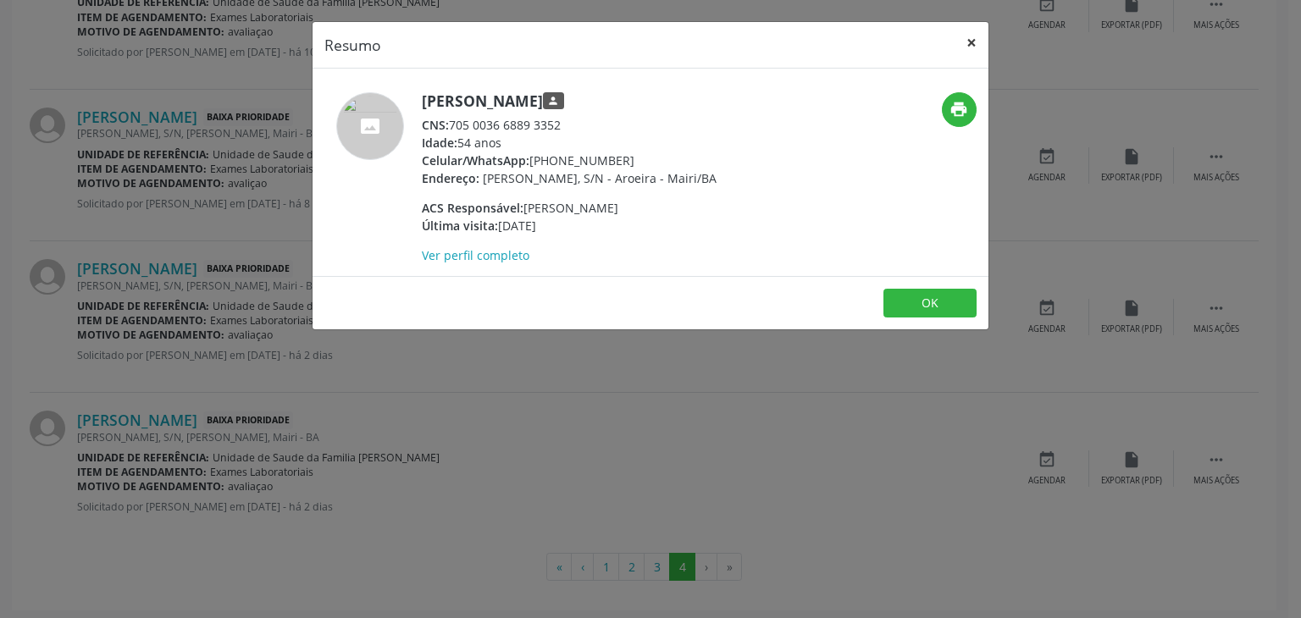
click at [968, 55] on button "×" at bounding box center [972, 43] width 34 height 42
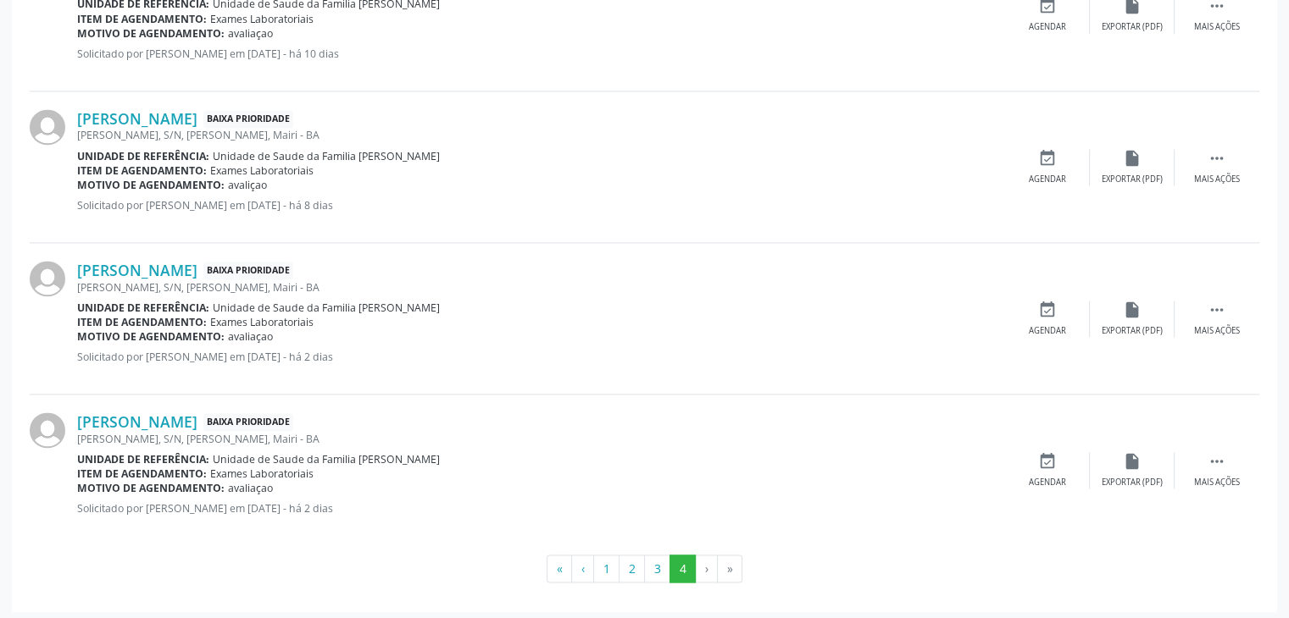
scroll to position [2276, 0]
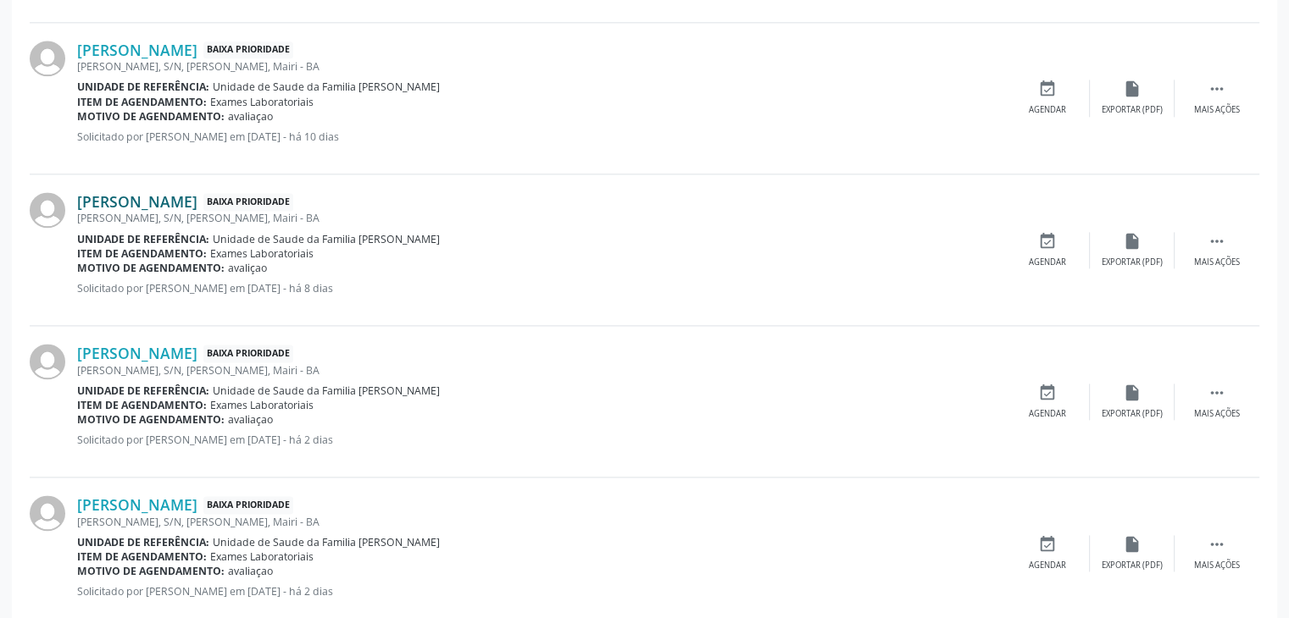
click at [165, 201] on link "[PERSON_NAME]" at bounding box center [137, 201] width 120 height 19
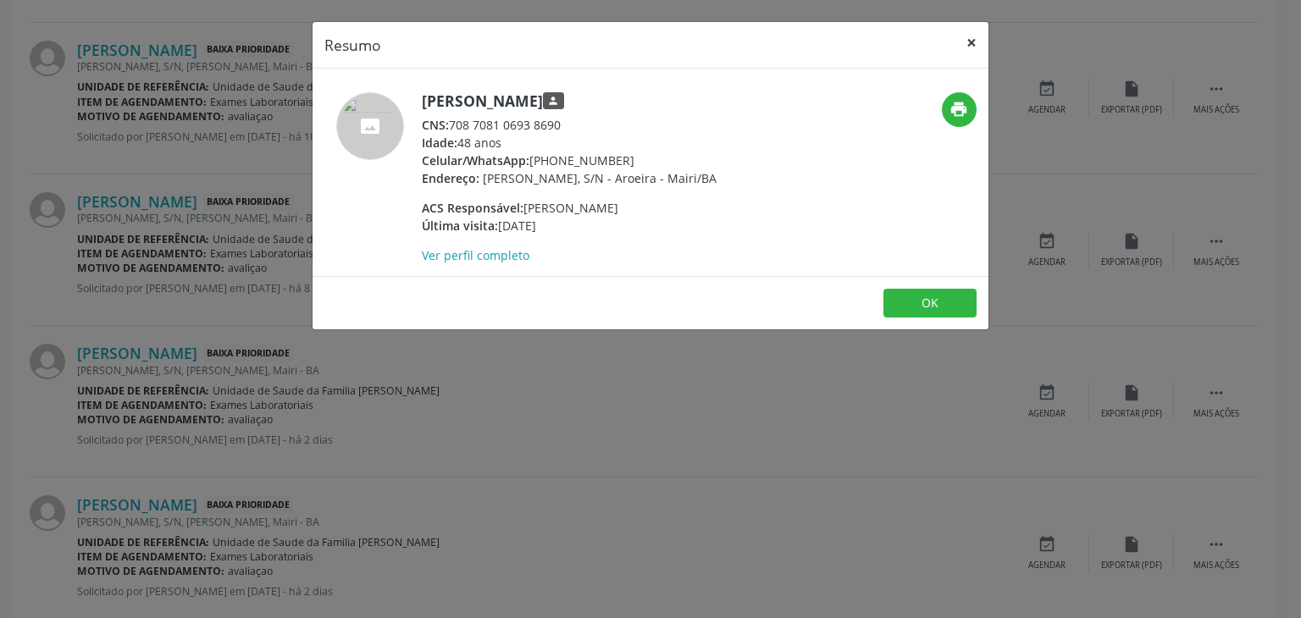
click at [971, 43] on button "×" at bounding box center [972, 43] width 34 height 42
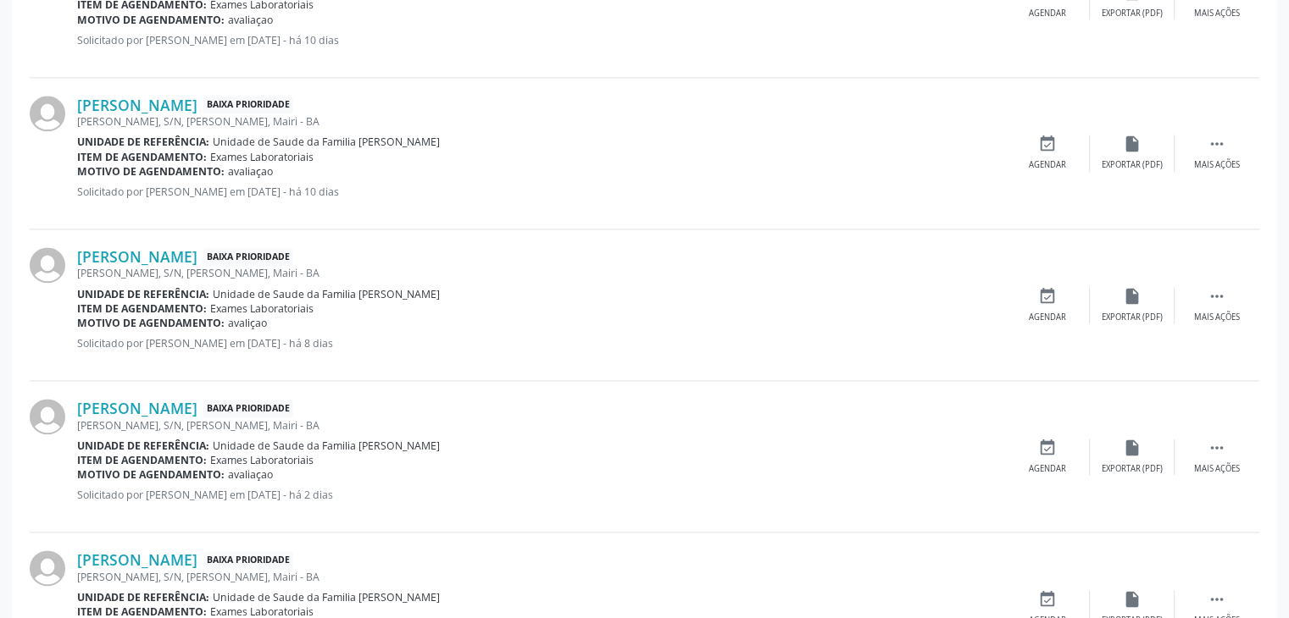
scroll to position [2191, 0]
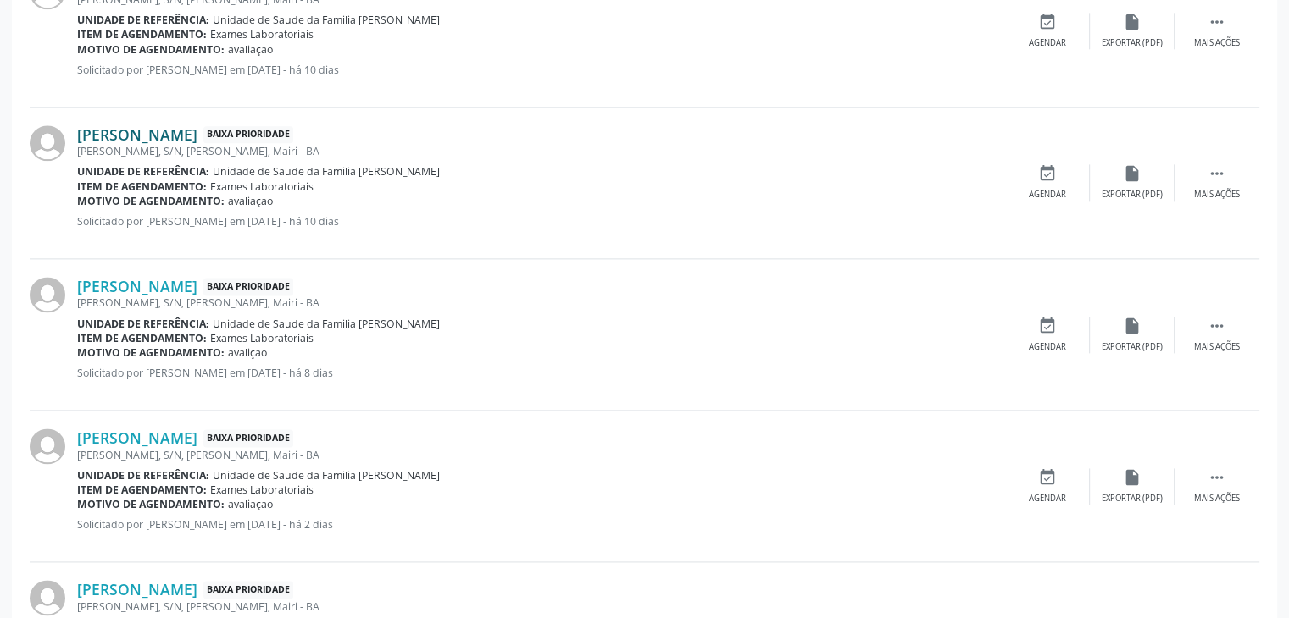
click at [132, 136] on link "[PERSON_NAME]" at bounding box center [137, 134] width 120 height 19
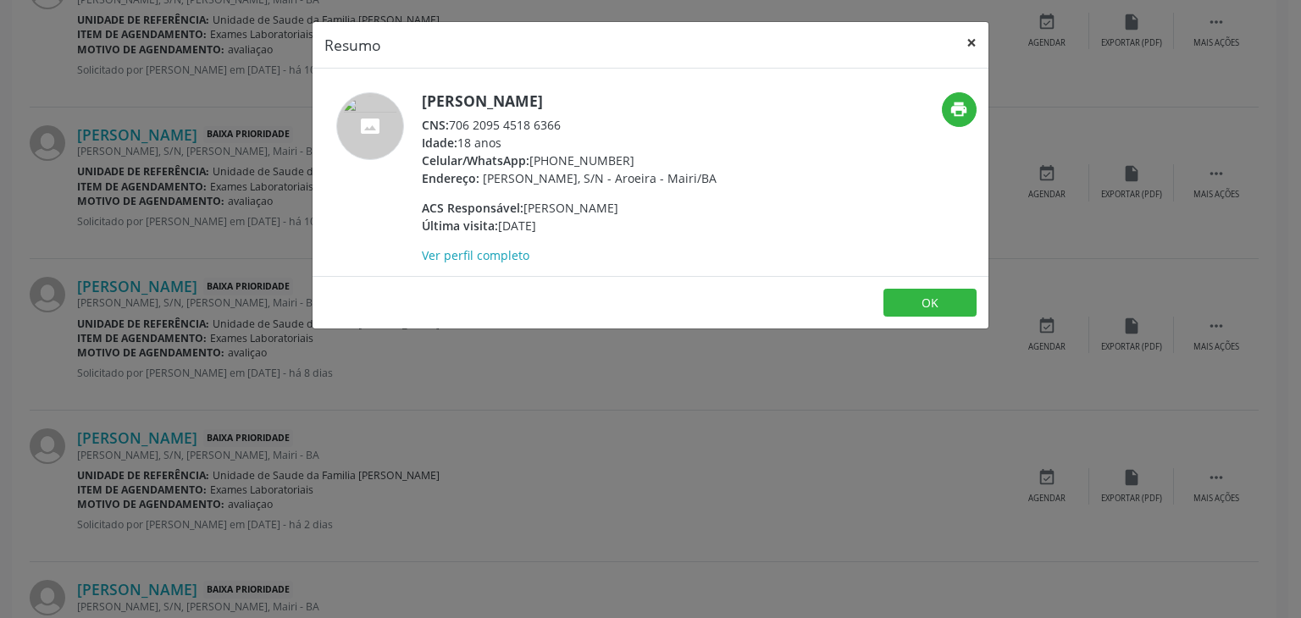
click at [966, 31] on button "×" at bounding box center [972, 43] width 34 height 42
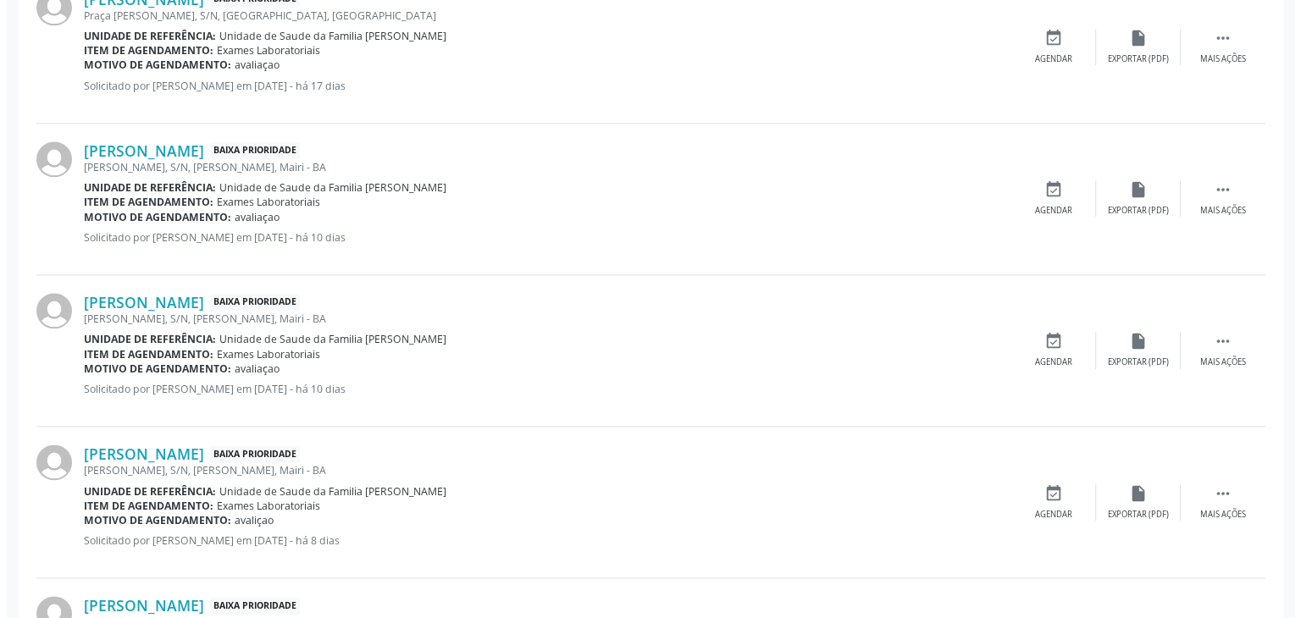
scroll to position [2022, 0]
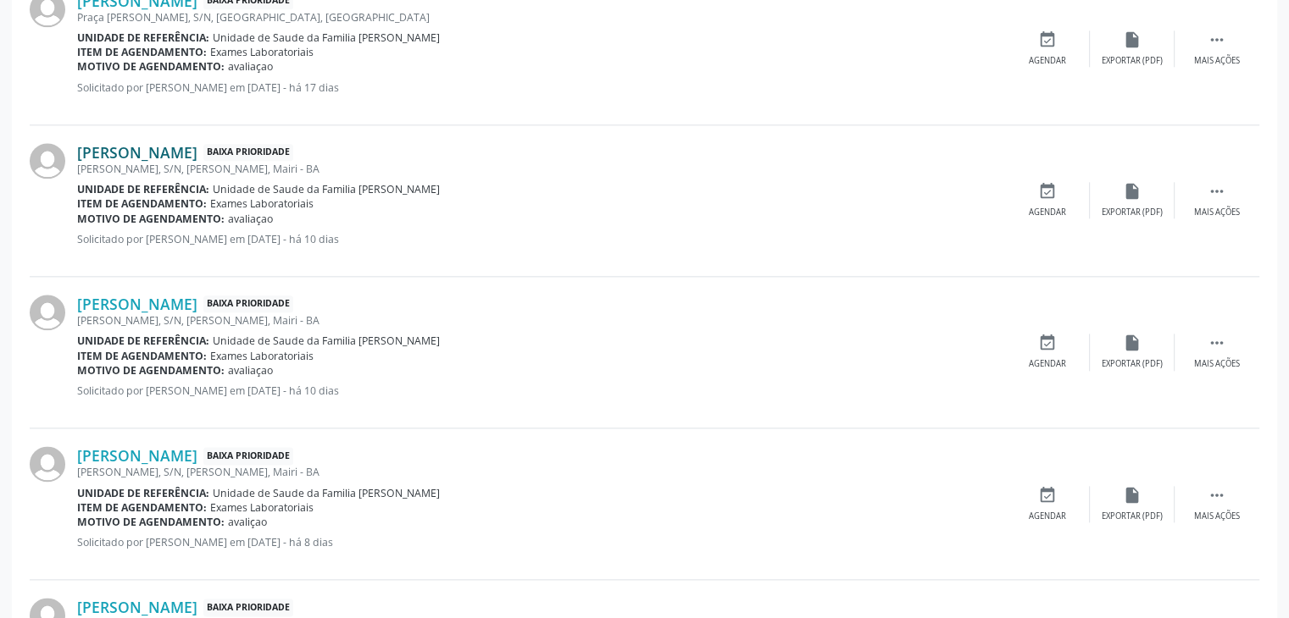
click at [116, 153] on link "[PERSON_NAME]" at bounding box center [137, 152] width 120 height 19
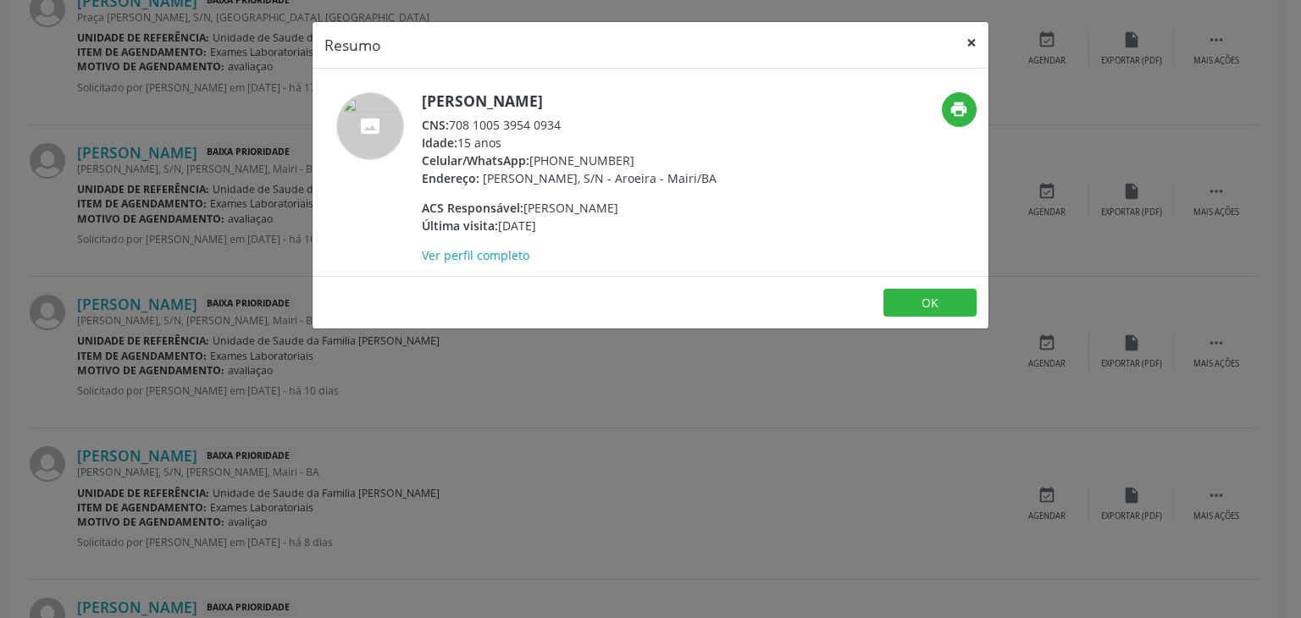
click at [981, 44] on button "×" at bounding box center [972, 43] width 34 height 42
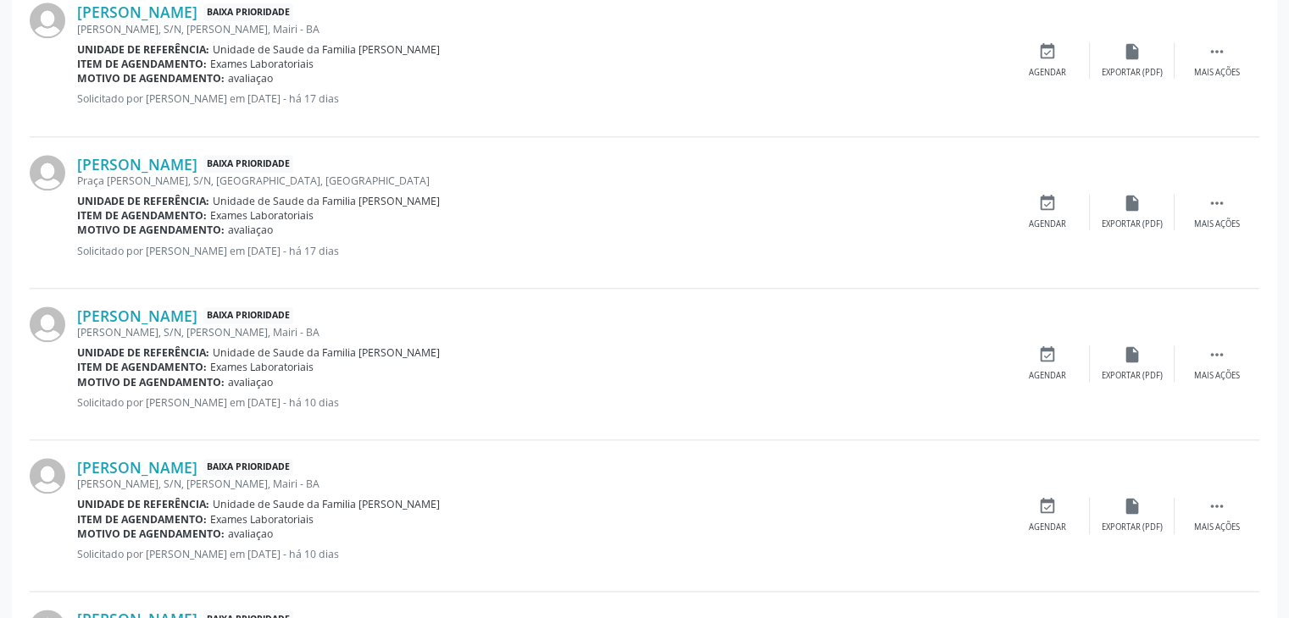
scroll to position [1852, 0]
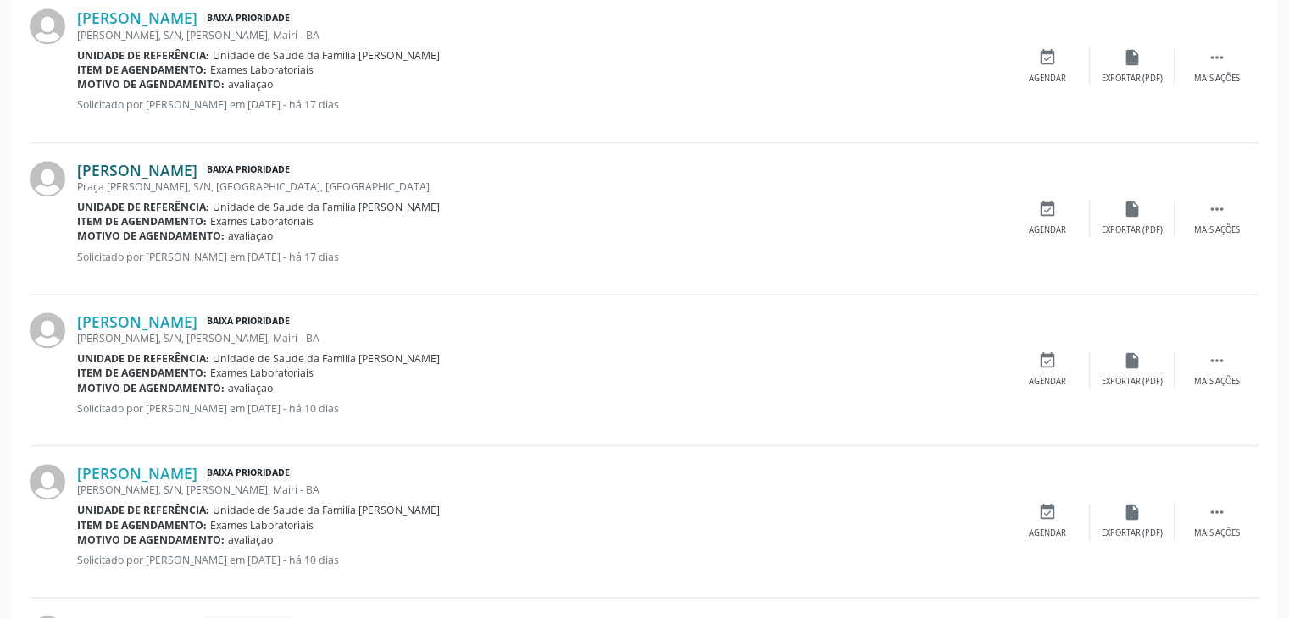
click at [117, 161] on link "[PERSON_NAME]" at bounding box center [137, 170] width 120 height 19
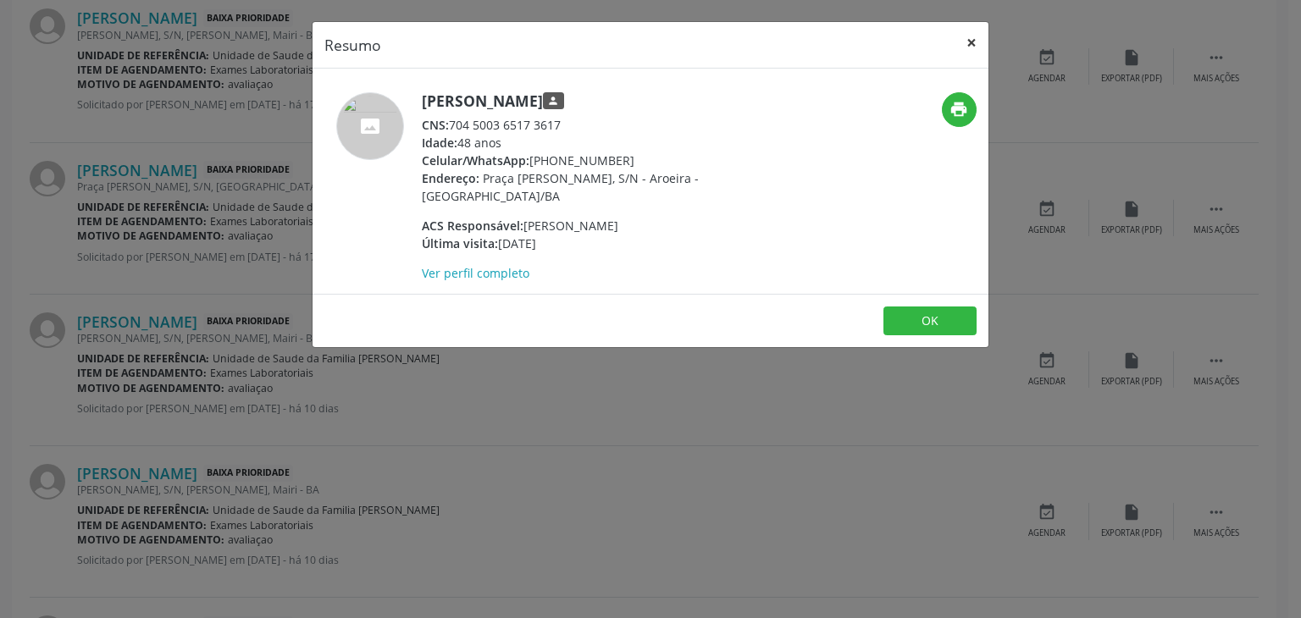
click at [981, 43] on button "×" at bounding box center [972, 43] width 34 height 42
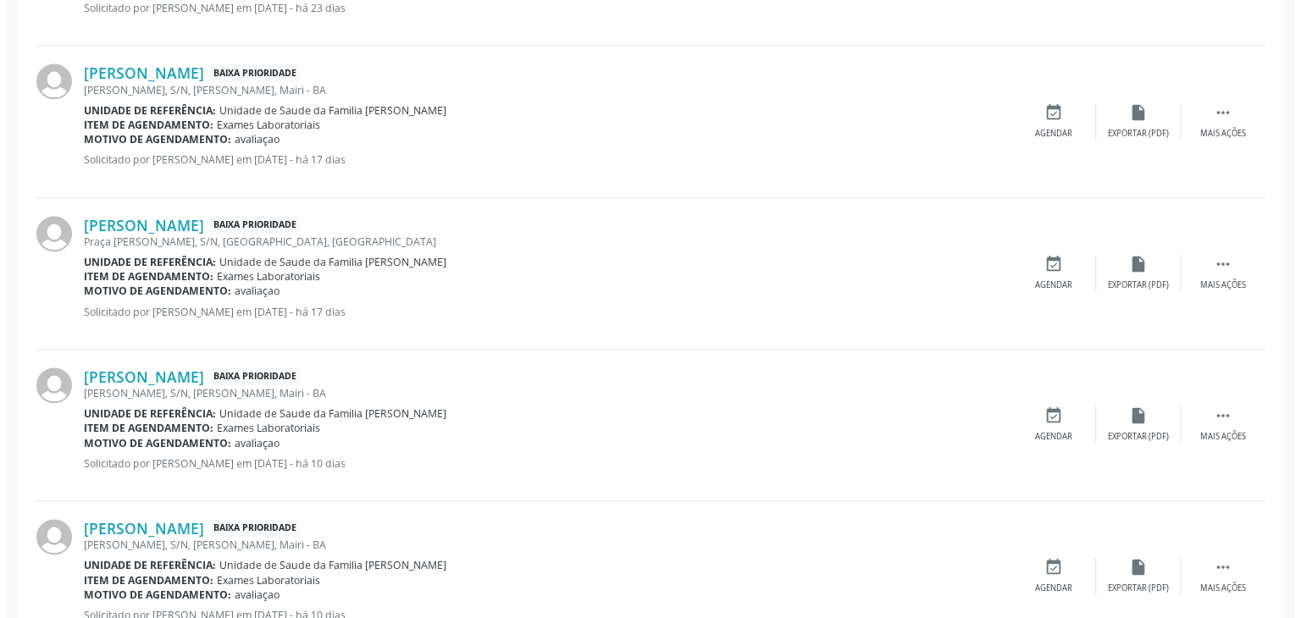
scroll to position [1767, 0]
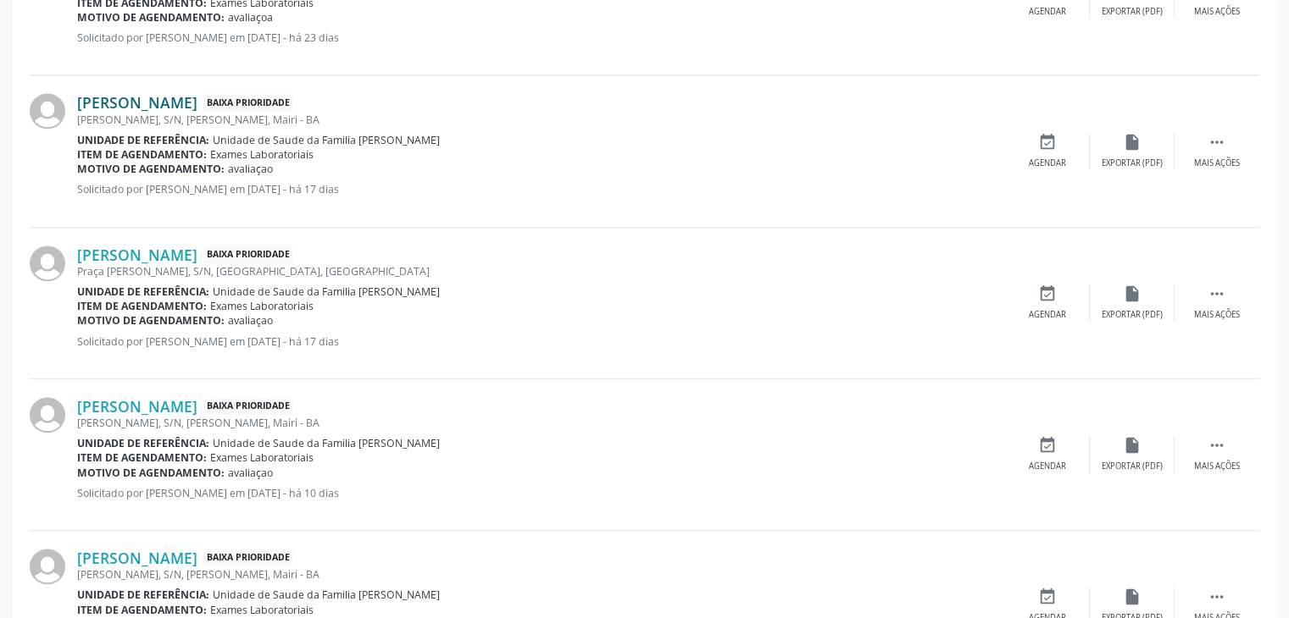
click at [151, 106] on link "[PERSON_NAME]" at bounding box center [137, 102] width 120 height 19
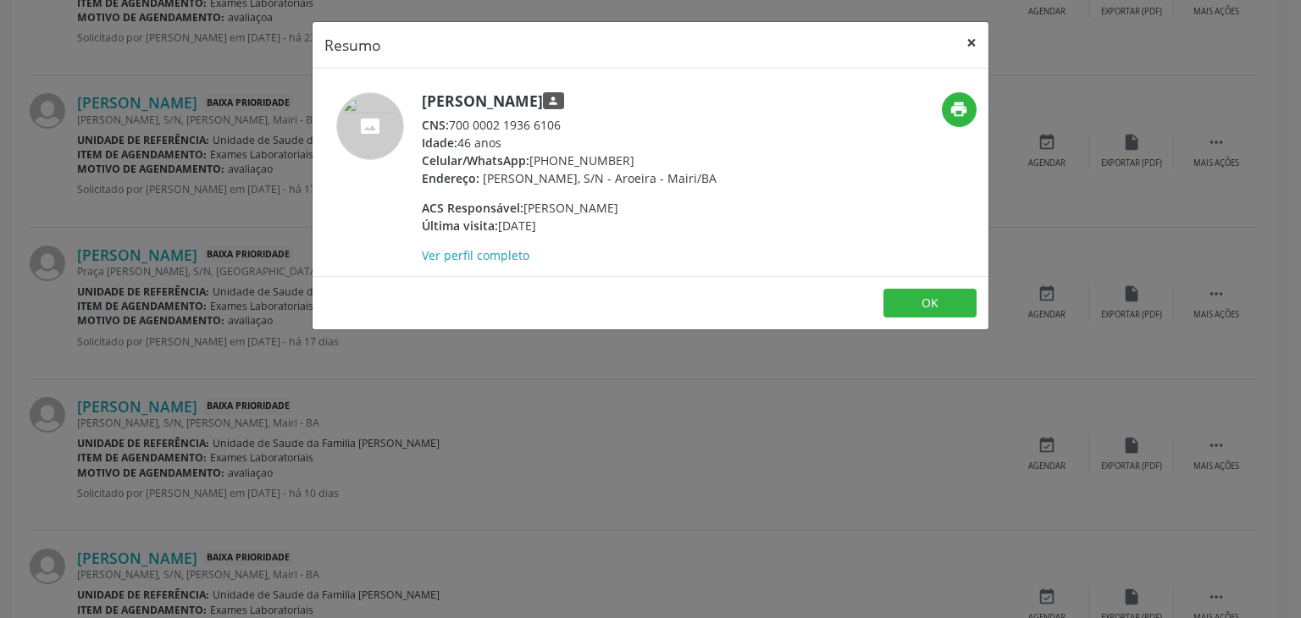
click at [977, 45] on button "×" at bounding box center [972, 43] width 34 height 42
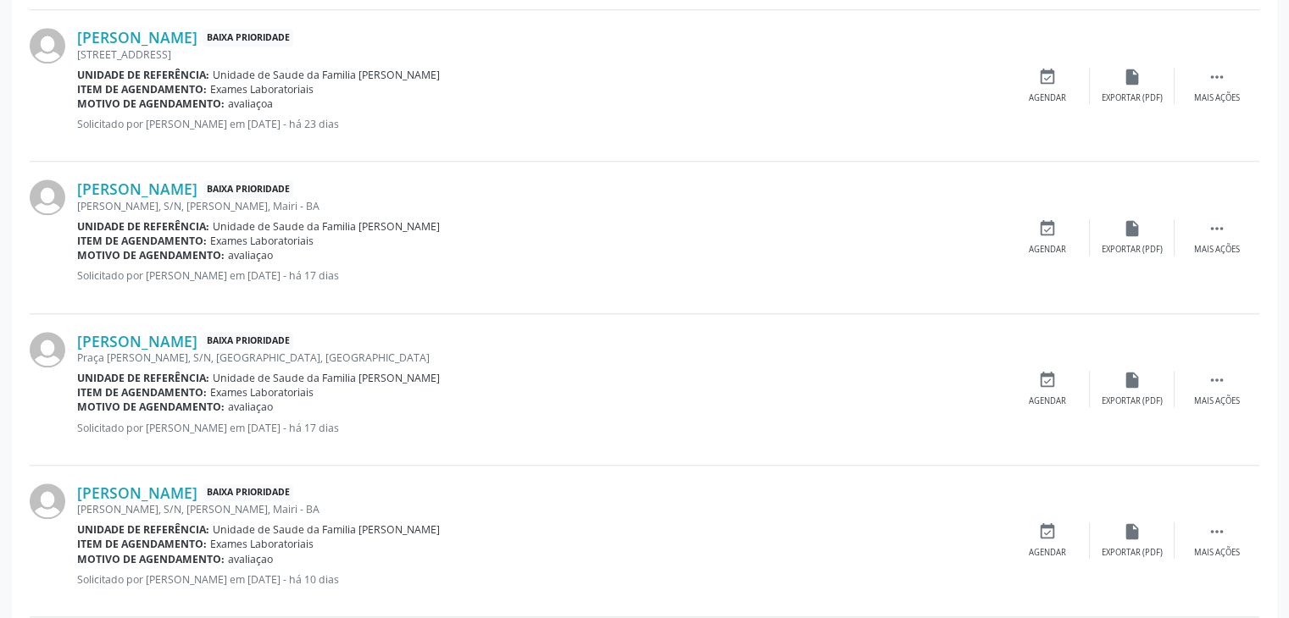
scroll to position [1598, 0]
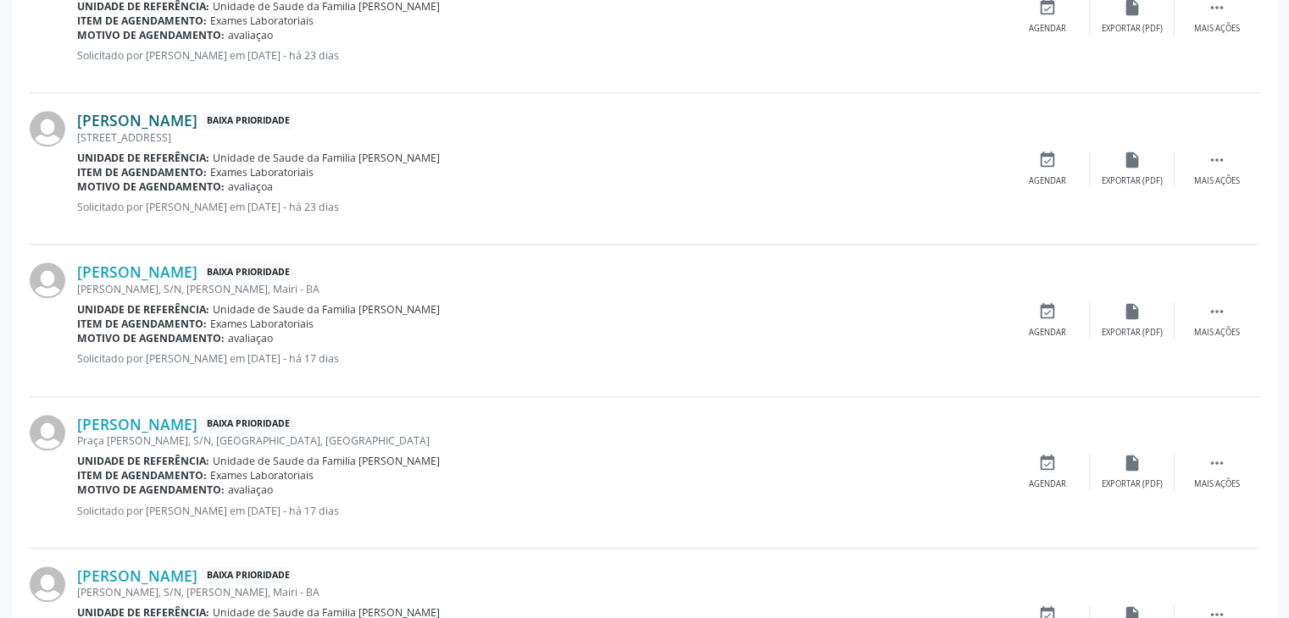
click at [166, 117] on link "[PERSON_NAME]" at bounding box center [137, 120] width 120 height 19
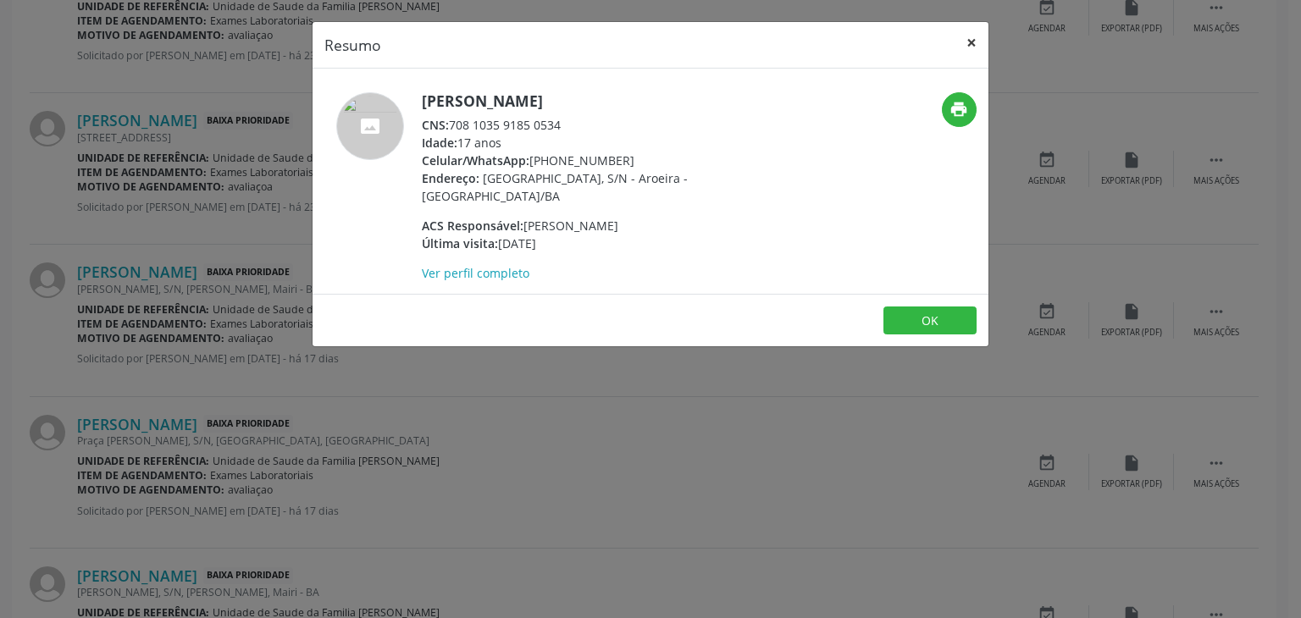
click at [973, 39] on button "×" at bounding box center [972, 43] width 34 height 42
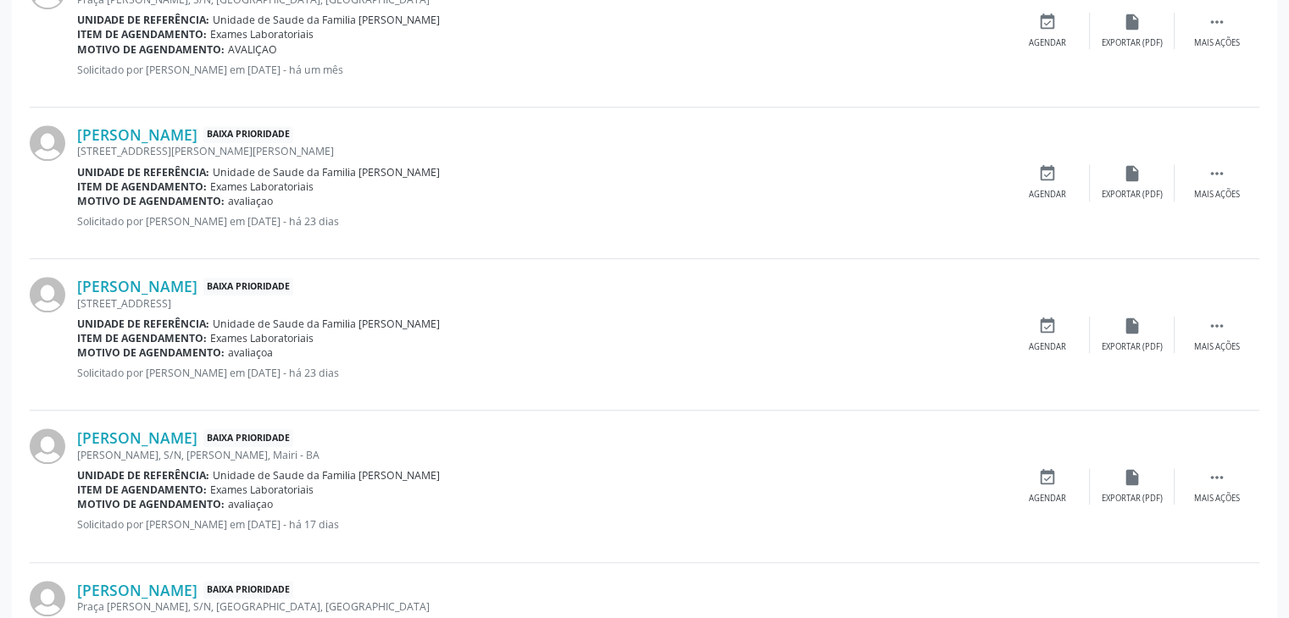
scroll to position [1428, 0]
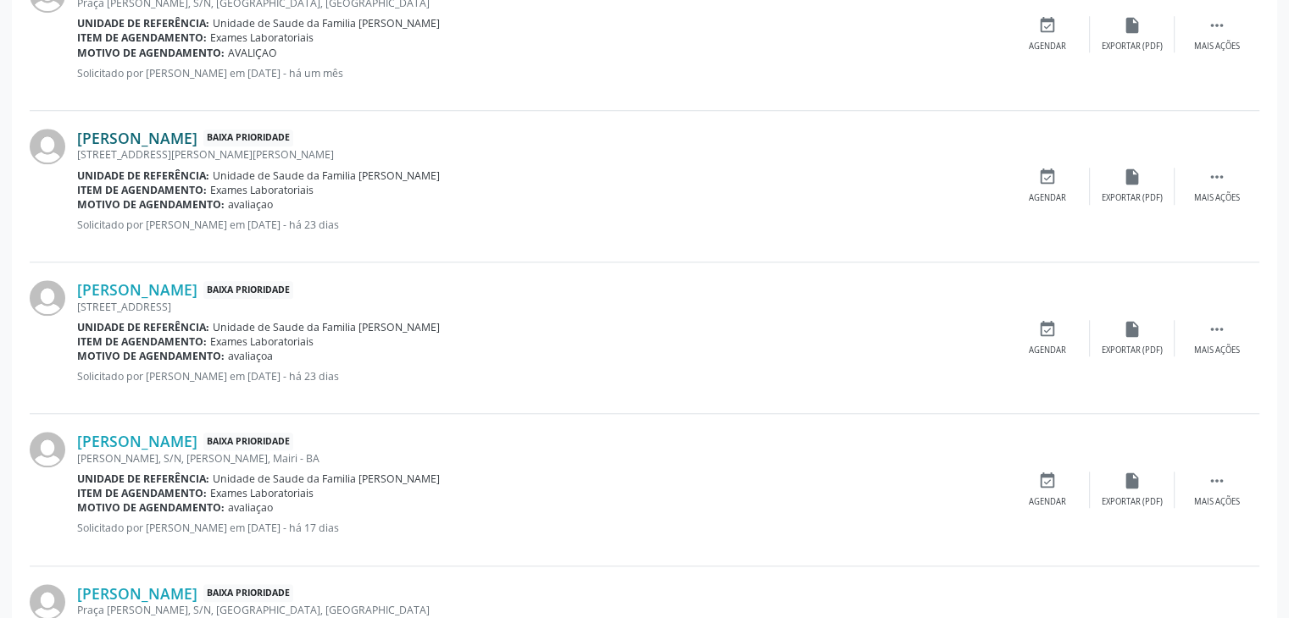
click at [155, 133] on link "[PERSON_NAME]" at bounding box center [137, 138] width 120 height 19
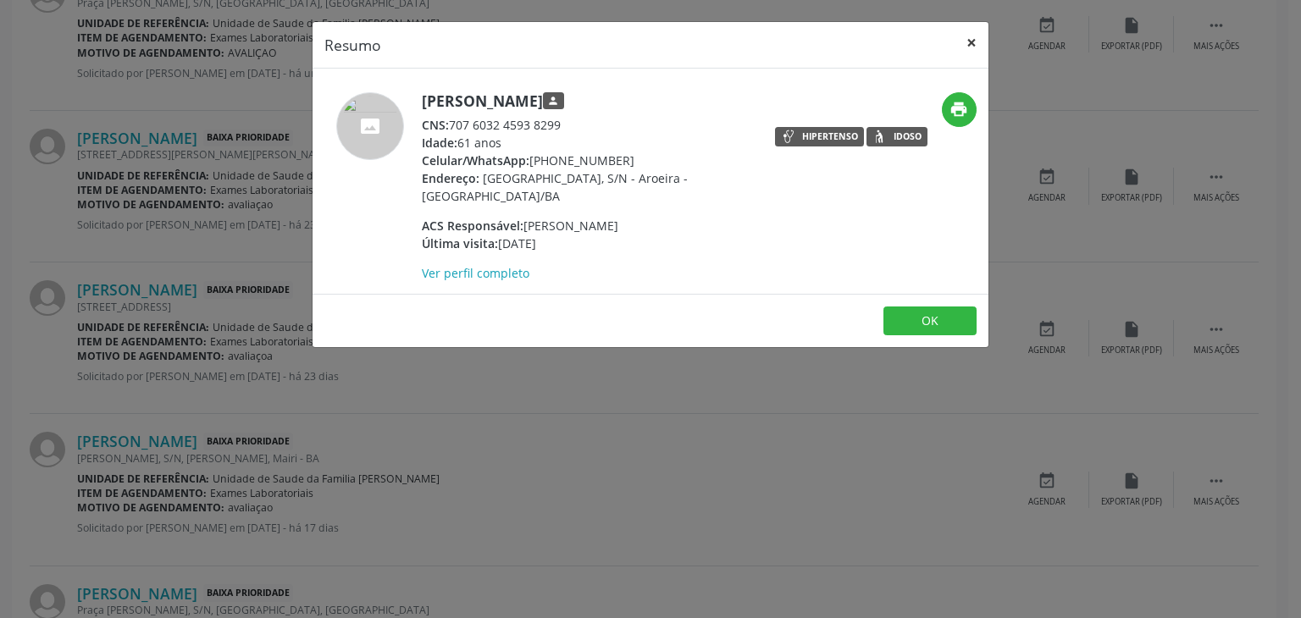
click at [962, 50] on button "×" at bounding box center [972, 43] width 34 height 42
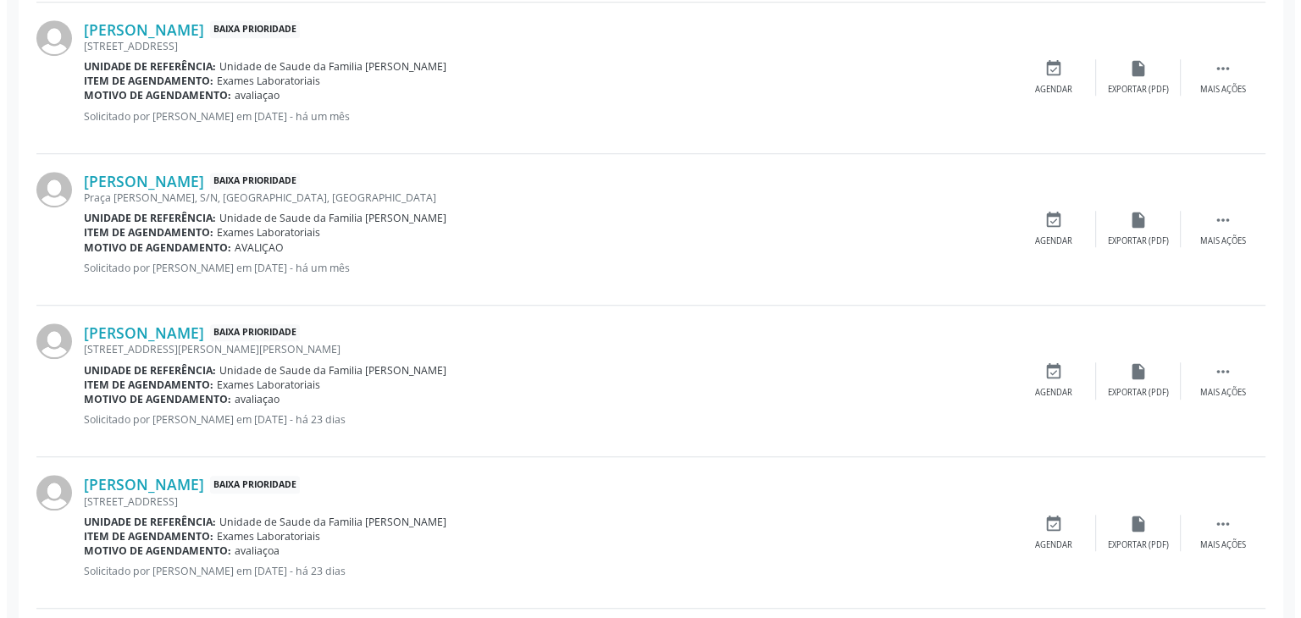
scroll to position [1174, 0]
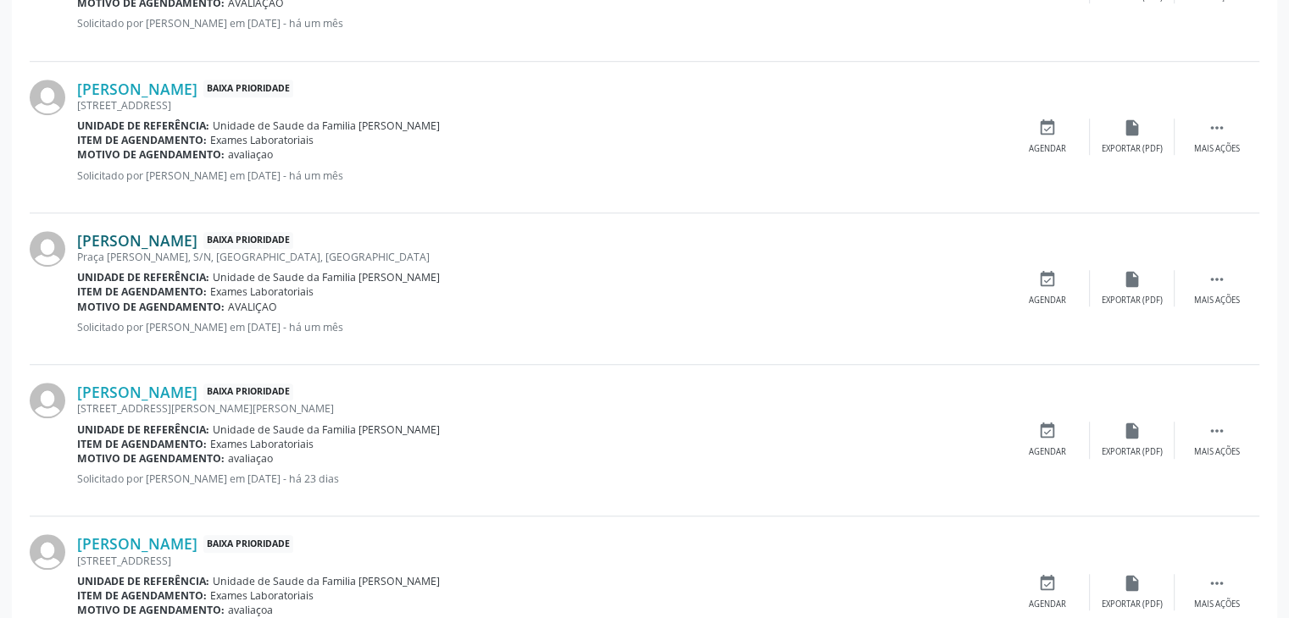
click at [163, 231] on link "[PERSON_NAME]" at bounding box center [137, 240] width 120 height 19
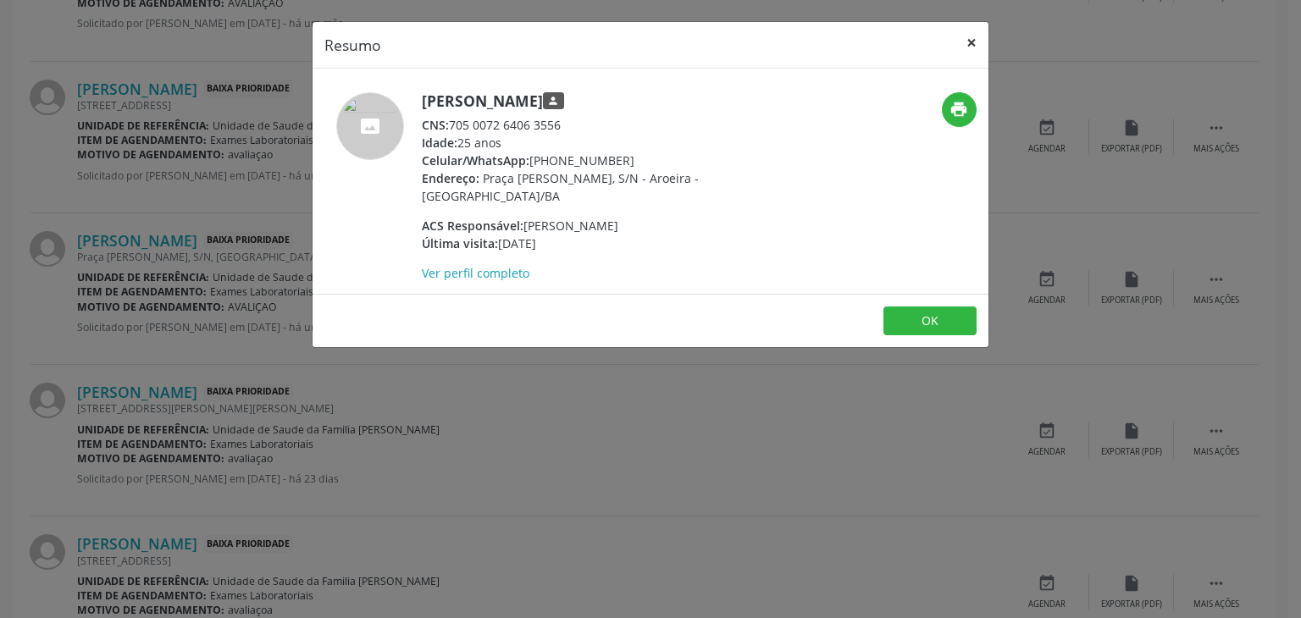
click at [973, 31] on button "×" at bounding box center [972, 43] width 34 height 42
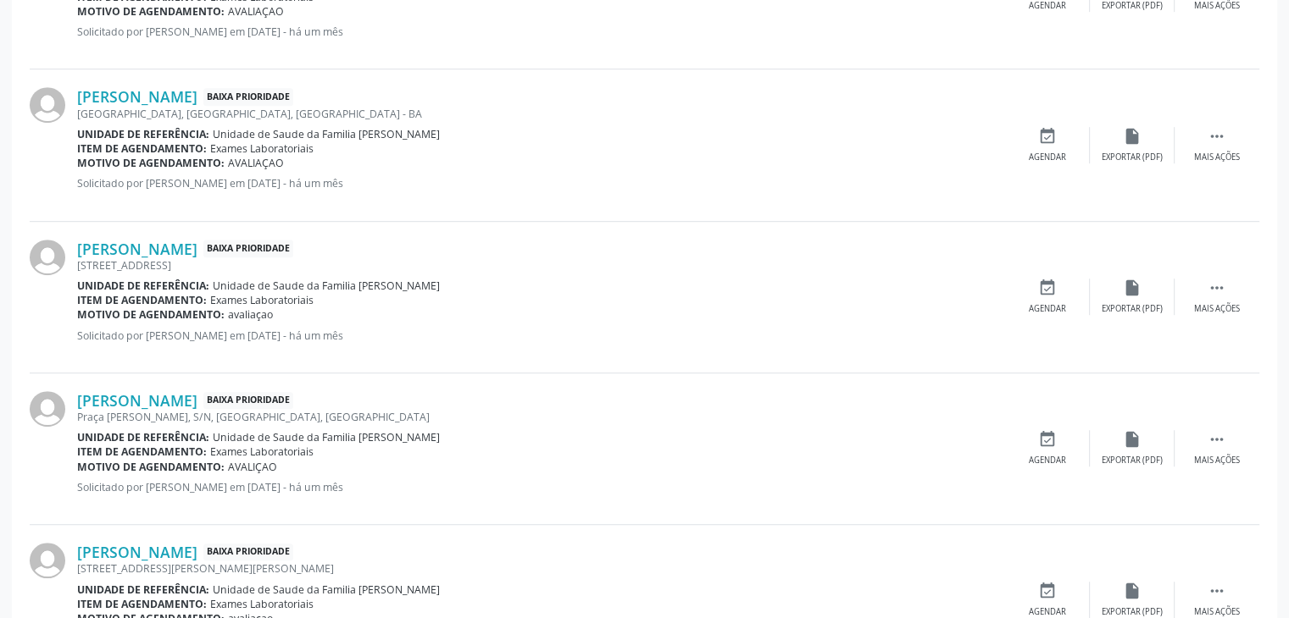
scroll to position [1005, 0]
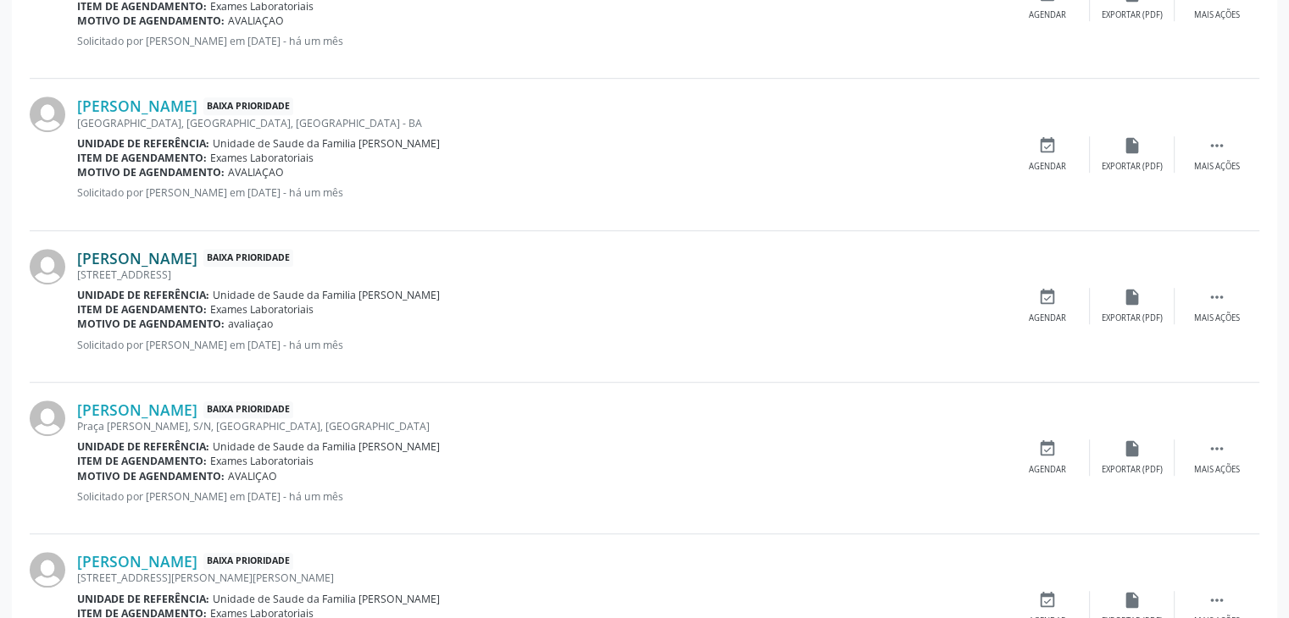
click at [136, 258] on link "[PERSON_NAME]" at bounding box center [137, 258] width 120 height 19
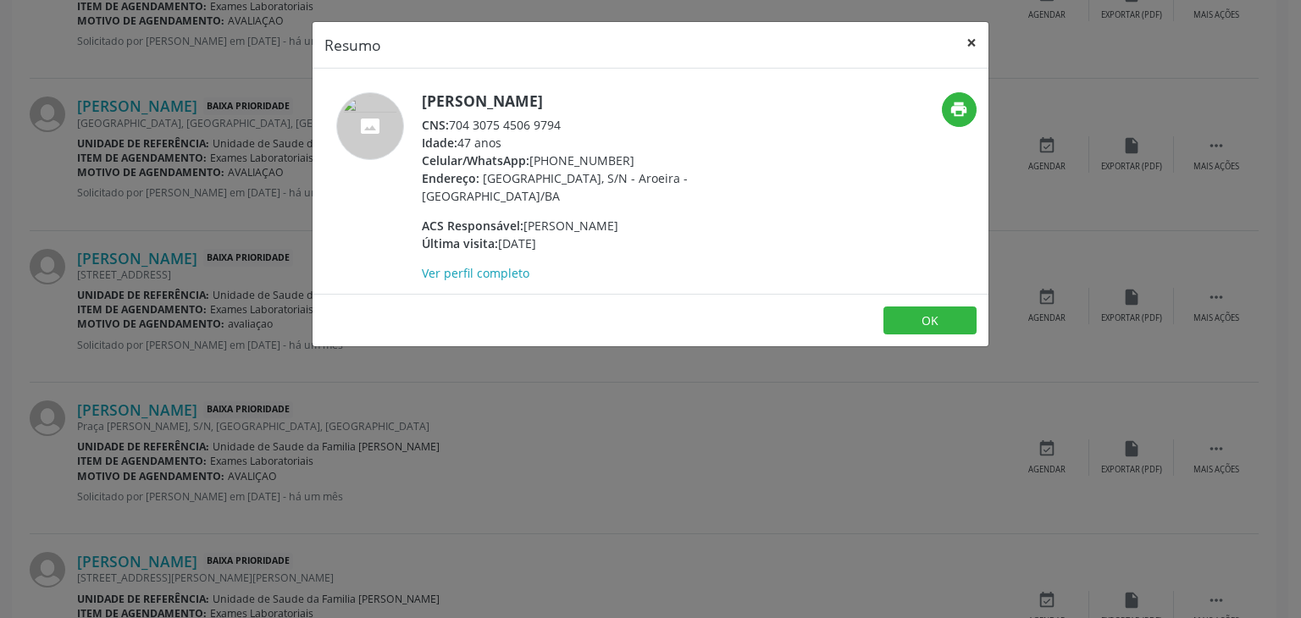
click at [966, 55] on button "×" at bounding box center [972, 43] width 34 height 42
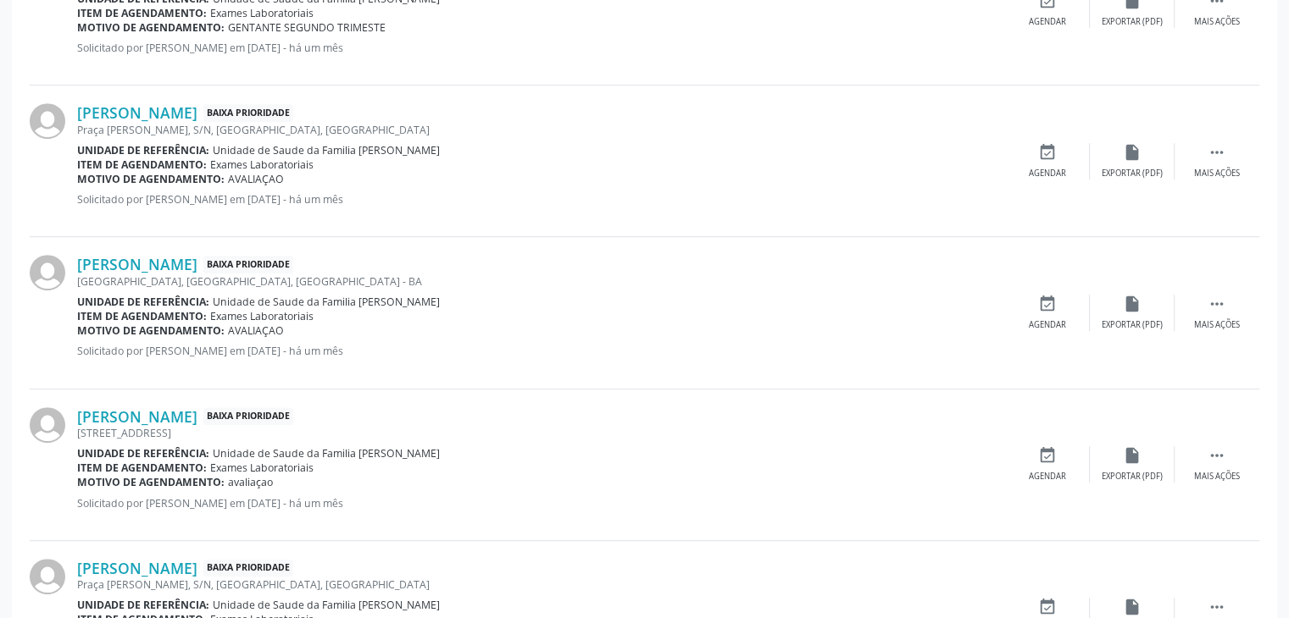
scroll to position [835, 0]
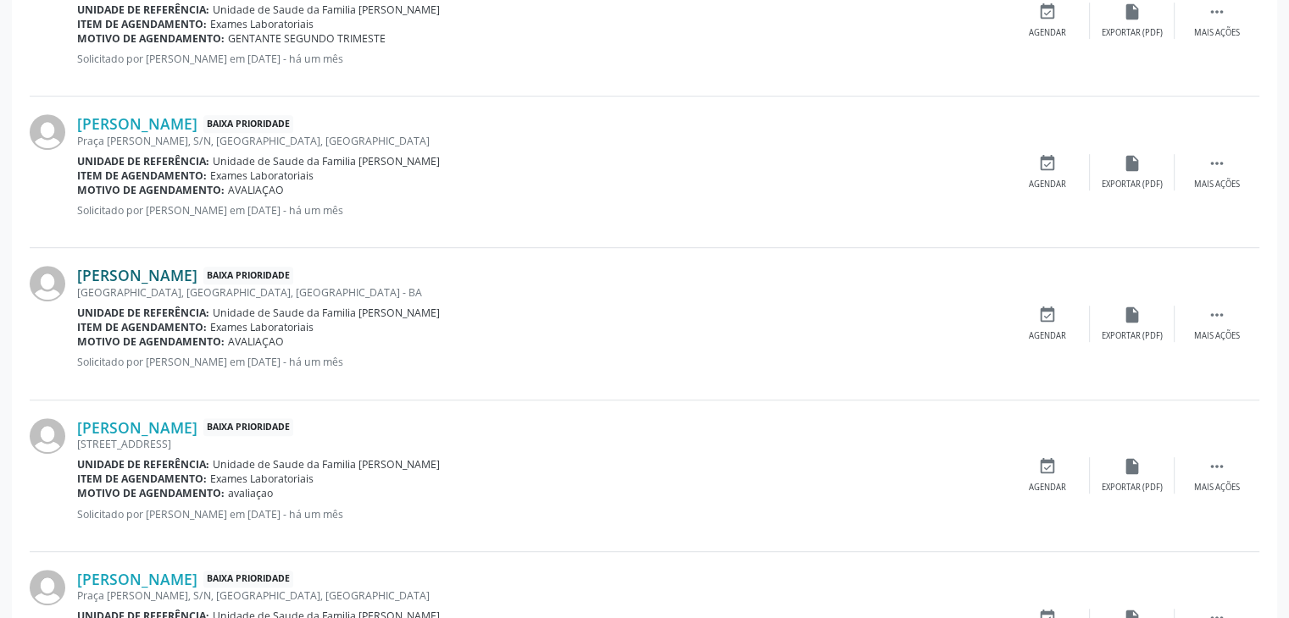
click at [197, 280] on link "[PERSON_NAME]" at bounding box center [137, 275] width 120 height 19
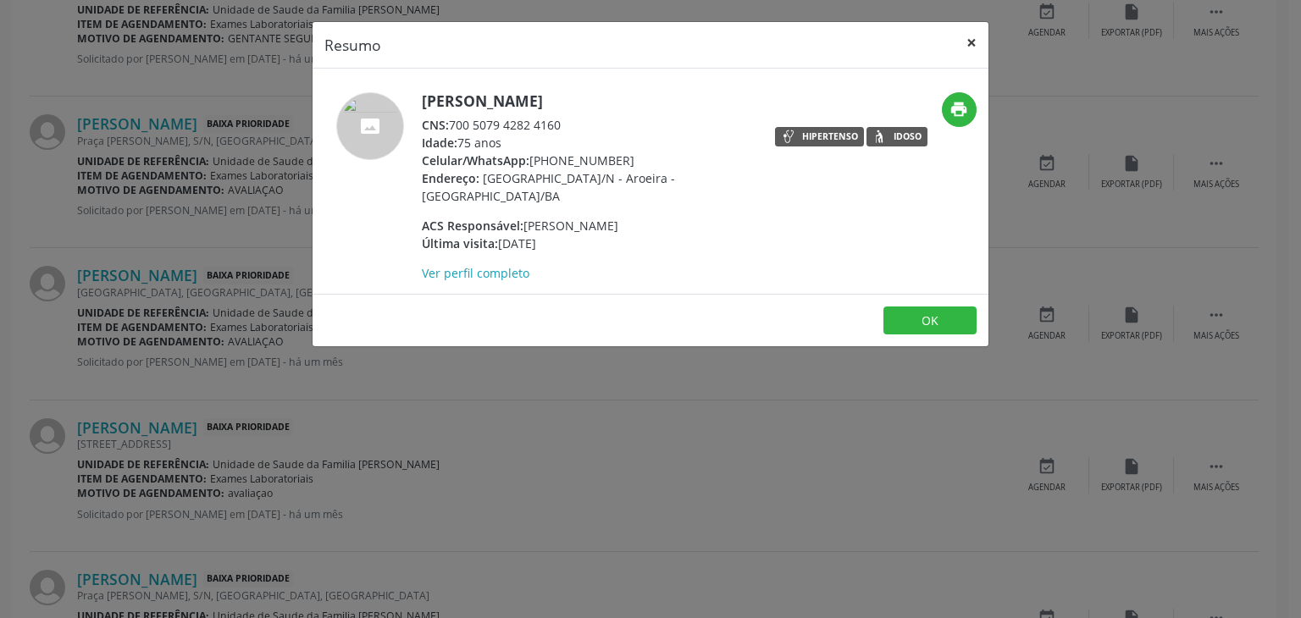
click at [966, 51] on button "×" at bounding box center [972, 43] width 34 height 42
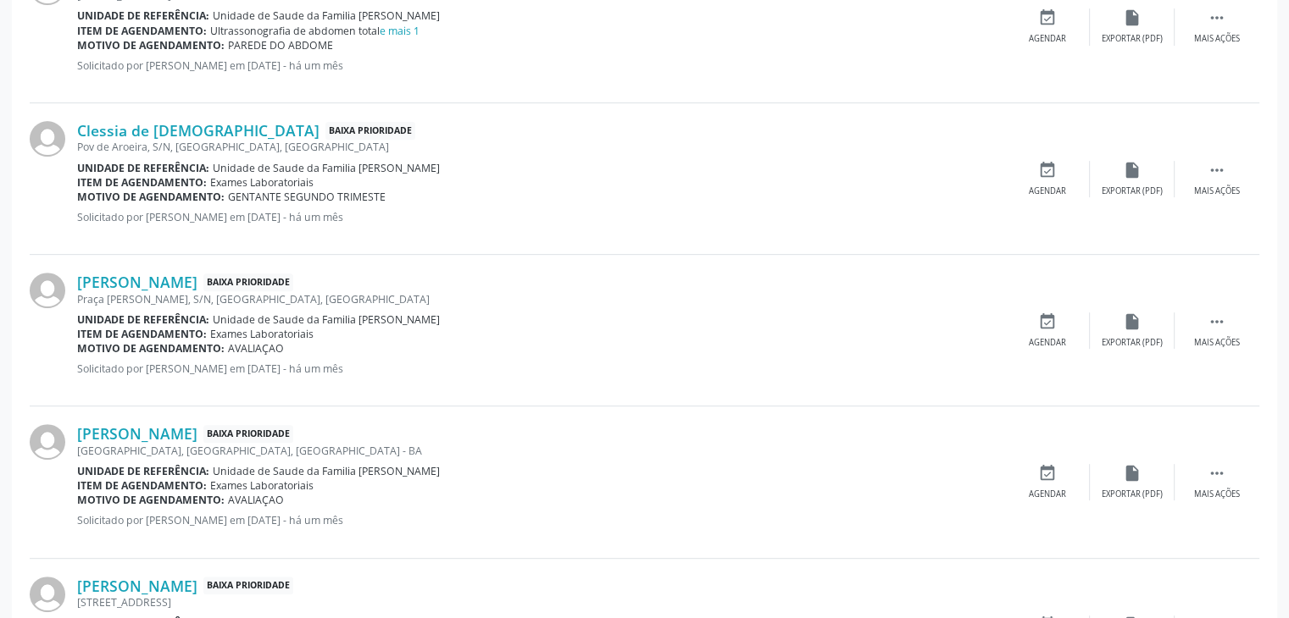
scroll to position [666, 0]
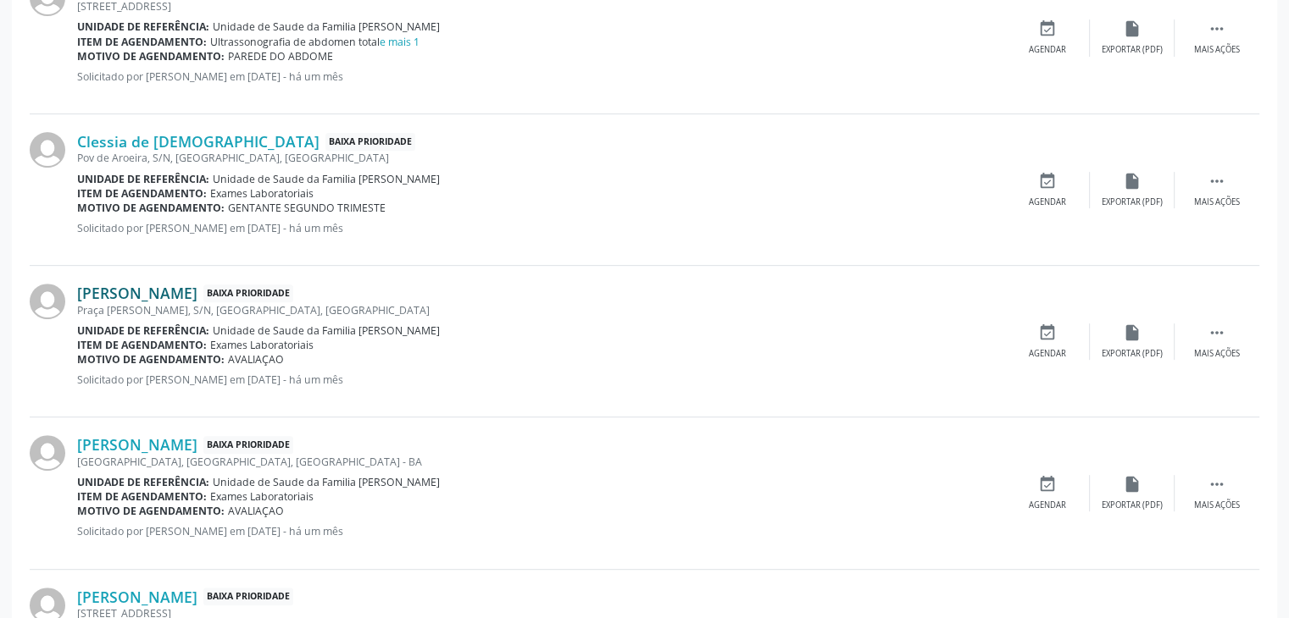
click at [197, 294] on link "[PERSON_NAME]" at bounding box center [137, 293] width 120 height 19
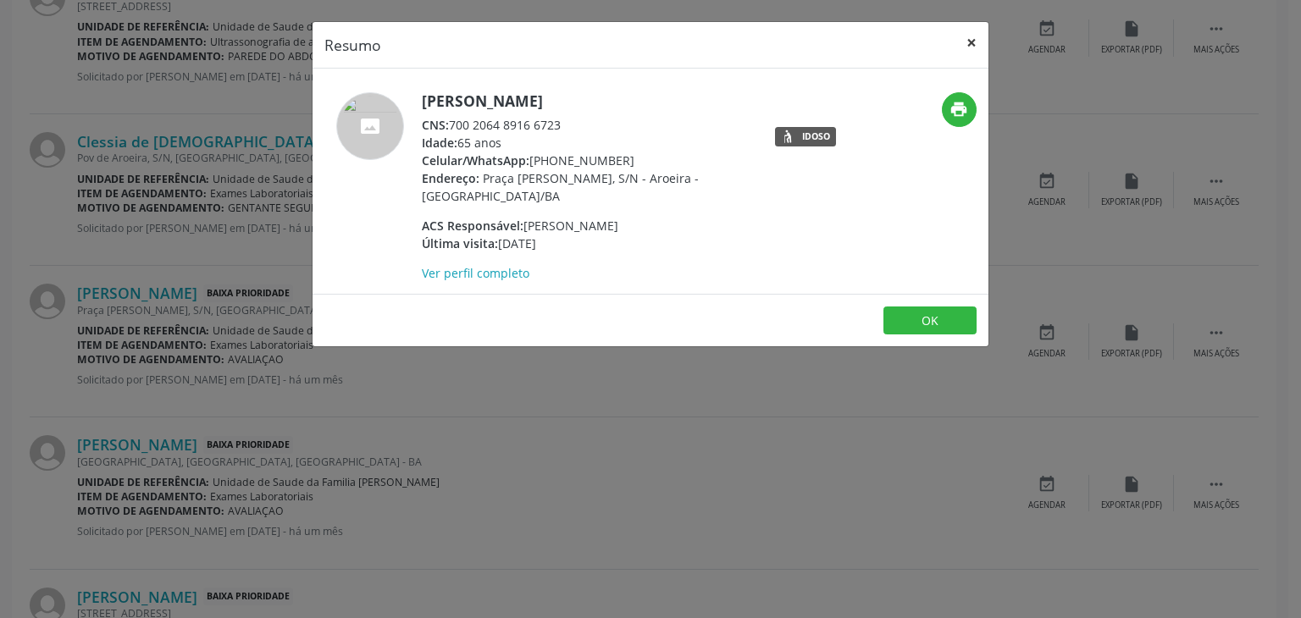
click at [969, 34] on button "×" at bounding box center [972, 43] width 34 height 42
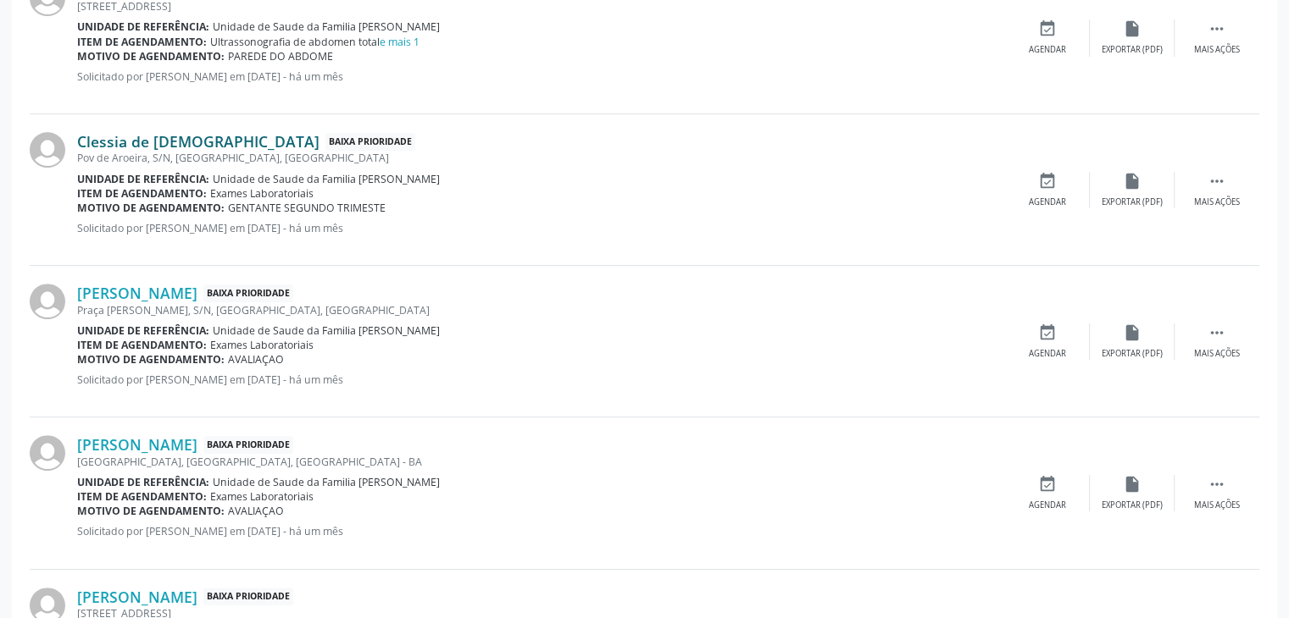
click at [134, 147] on link "Clessia de [DEMOGRAPHIC_DATA]" at bounding box center [198, 141] width 242 height 19
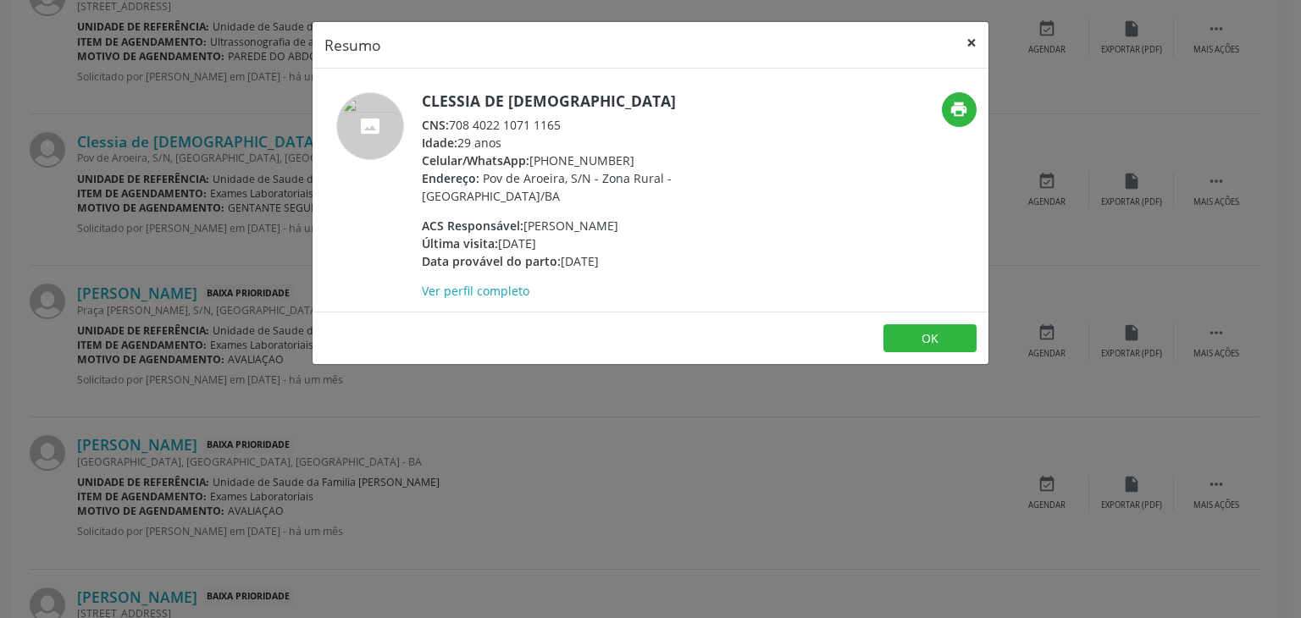
click at [966, 27] on button "×" at bounding box center [972, 43] width 34 height 42
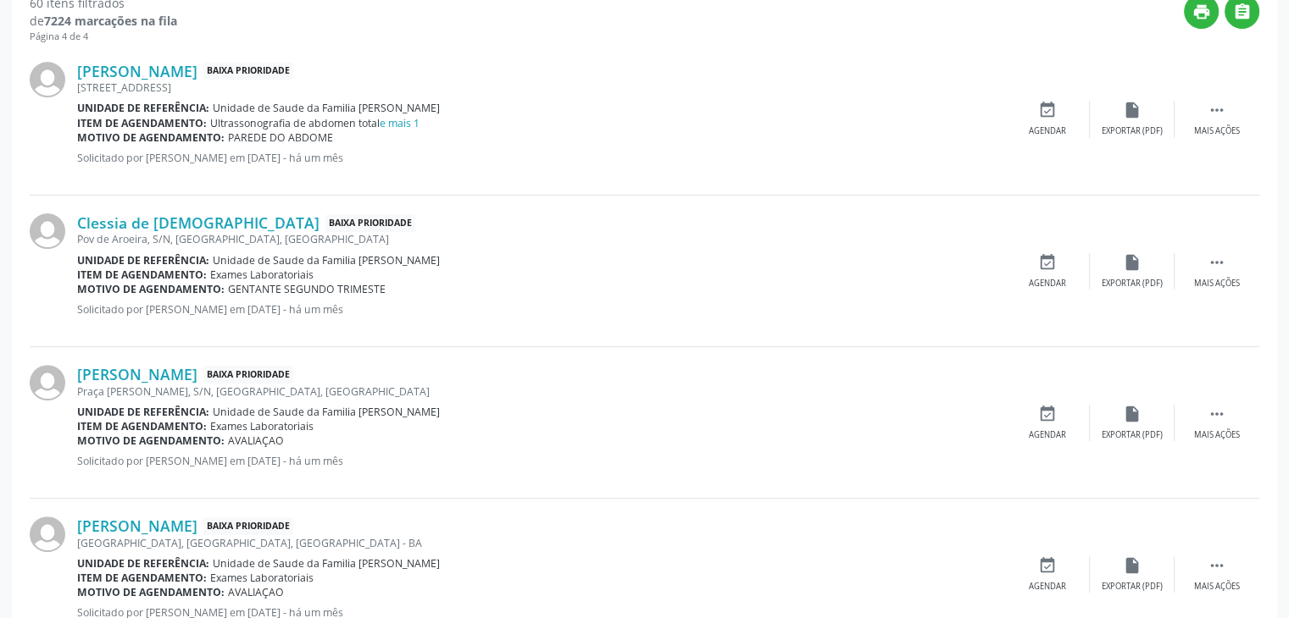
scroll to position [496, 0]
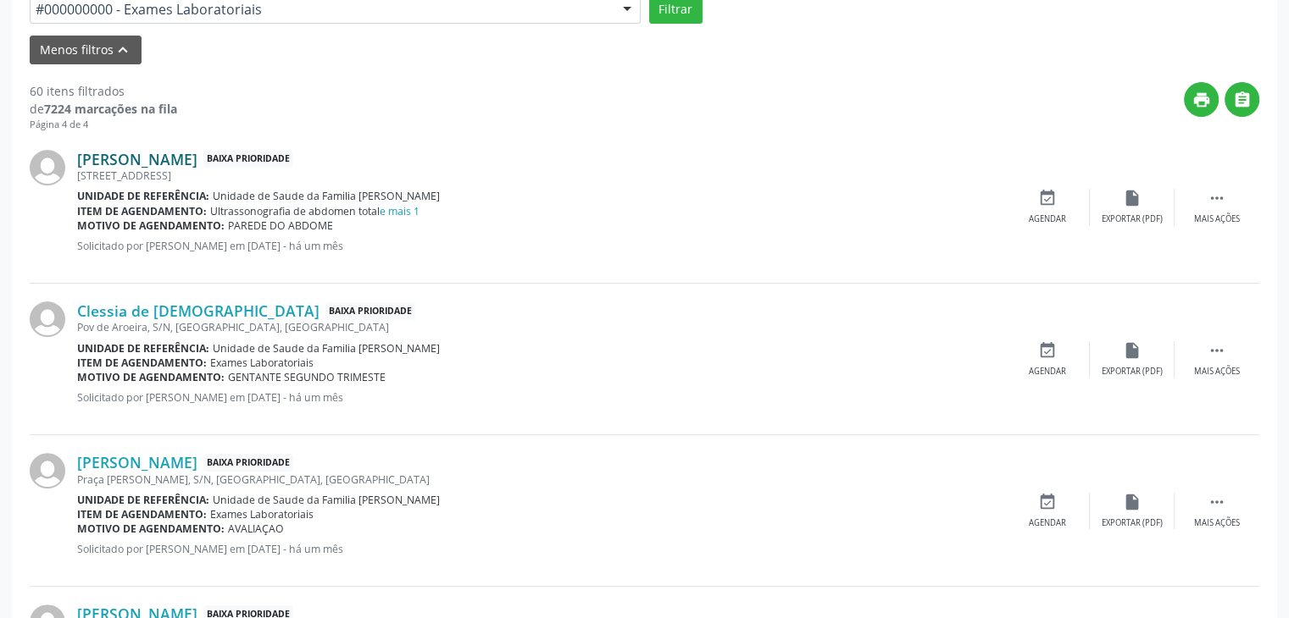
click at [141, 157] on link "[PERSON_NAME]" at bounding box center [137, 159] width 120 height 19
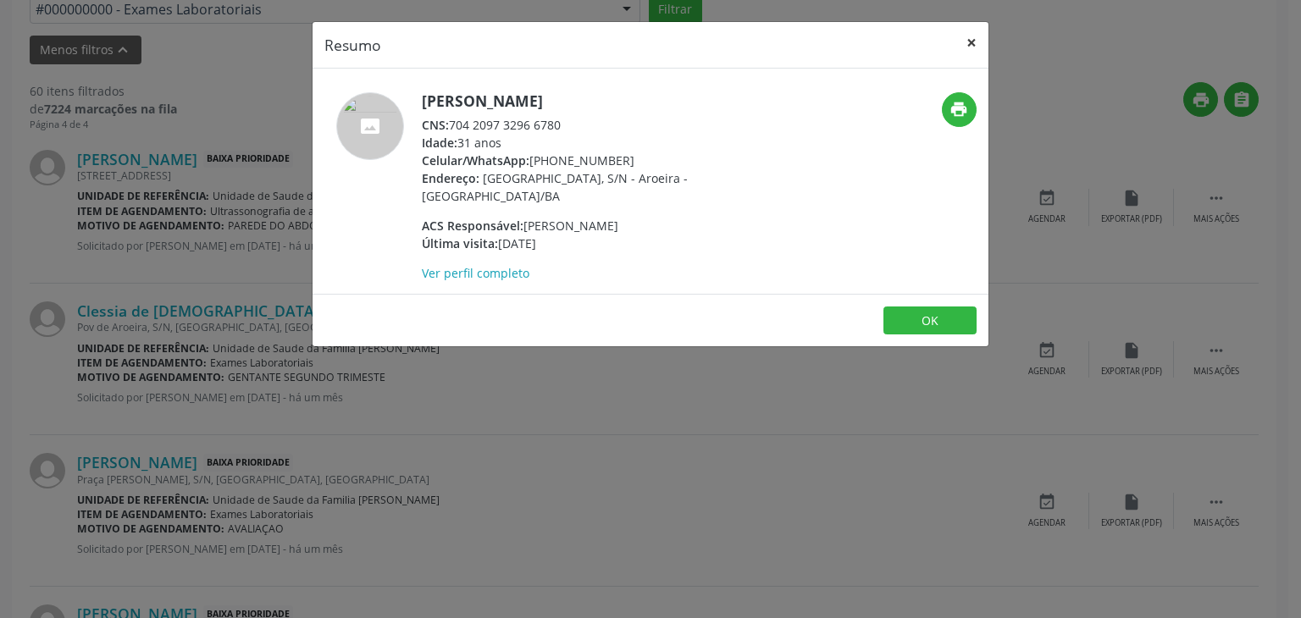
click at [972, 44] on button "×" at bounding box center [972, 43] width 34 height 42
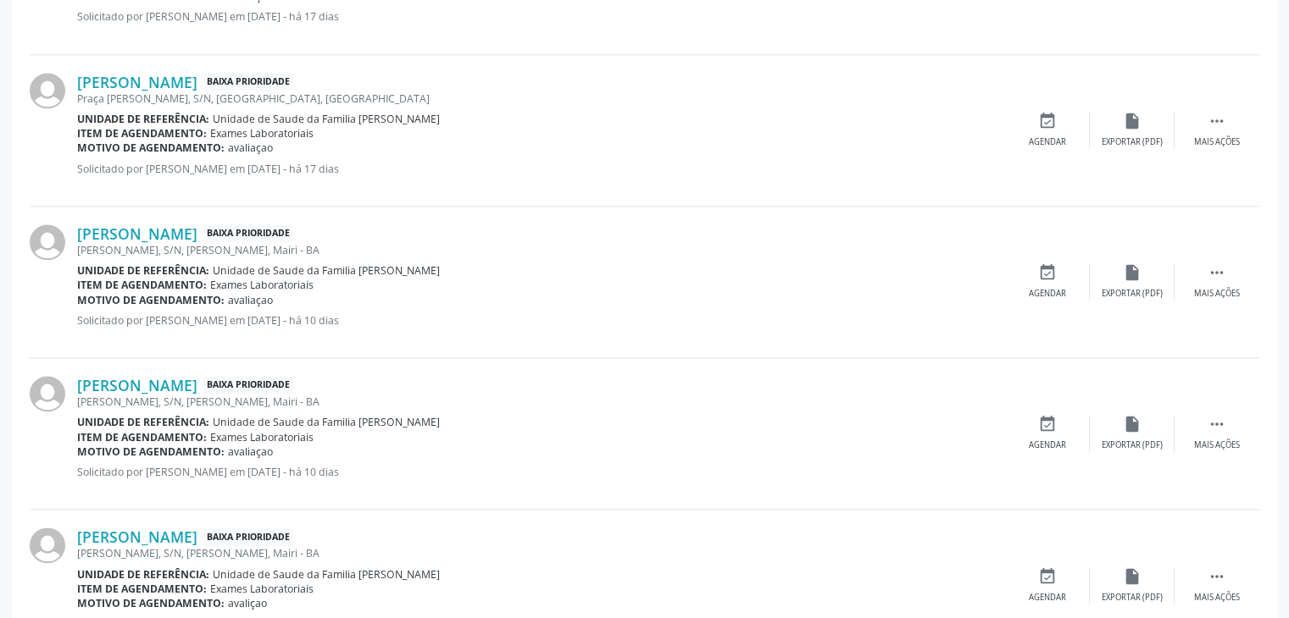
scroll to position [2360, 0]
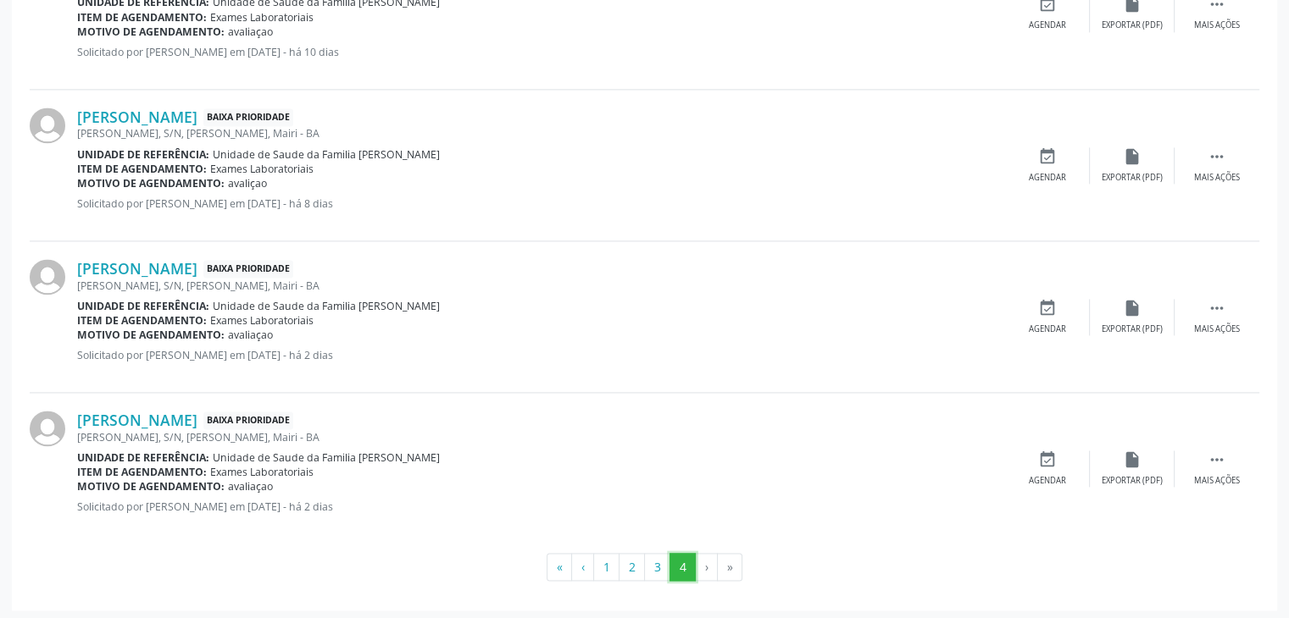
click at [670, 557] on button "4" at bounding box center [682, 567] width 26 height 29
click at [659, 553] on button "3" at bounding box center [657, 567] width 26 height 29
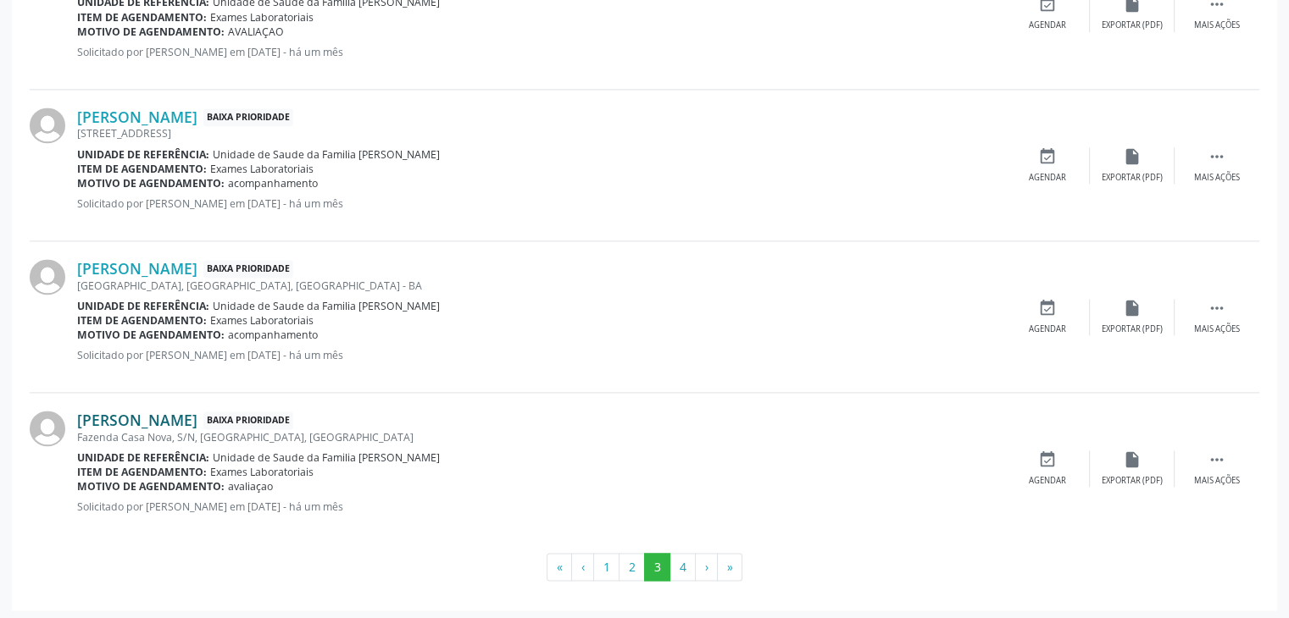
click at [153, 419] on link "[PERSON_NAME]" at bounding box center [137, 420] width 120 height 19
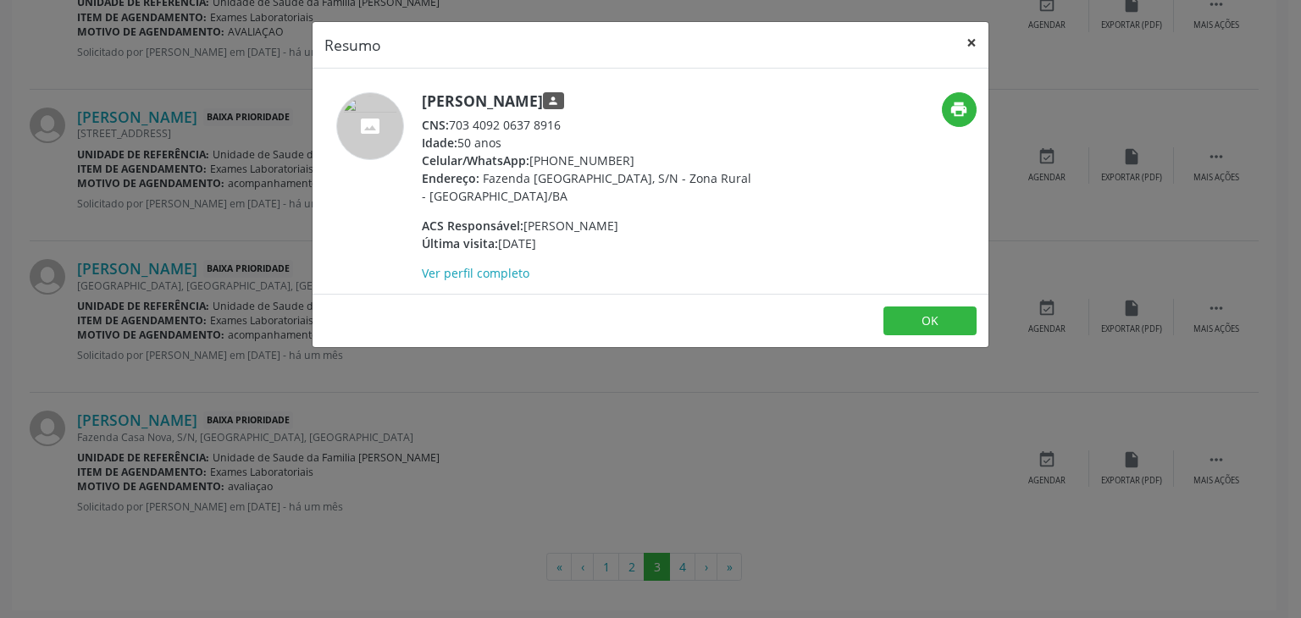
click at [967, 49] on button "×" at bounding box center [972, 43] width 34 height 42
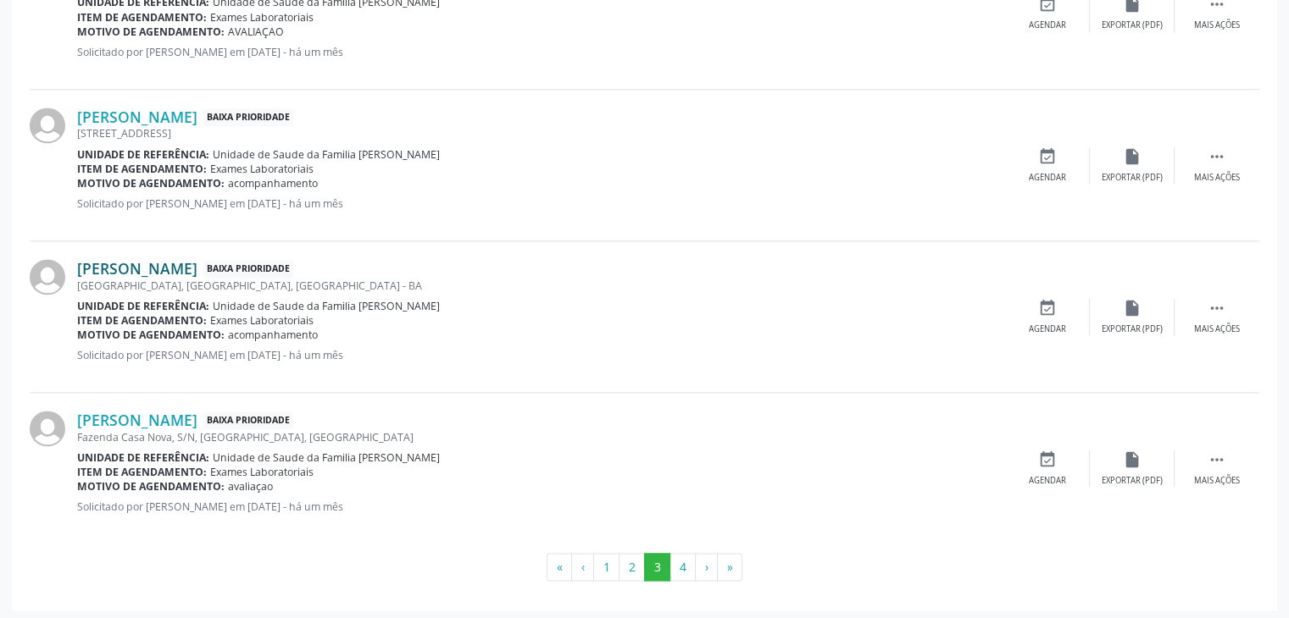
click at [197, 265] on link "[PERSON_NAME]" at bounding box center [137, 268] width 120 height 19
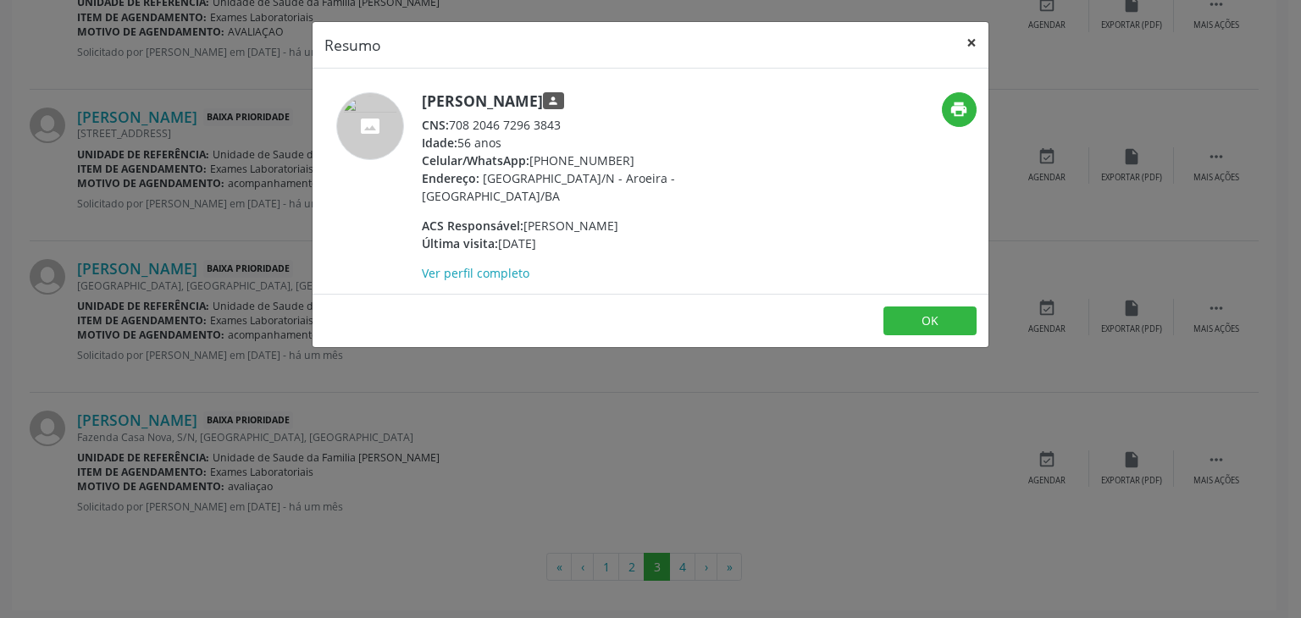
click at [974, 53] on button "×" at bounding box center [972, 43] width 34 height 42
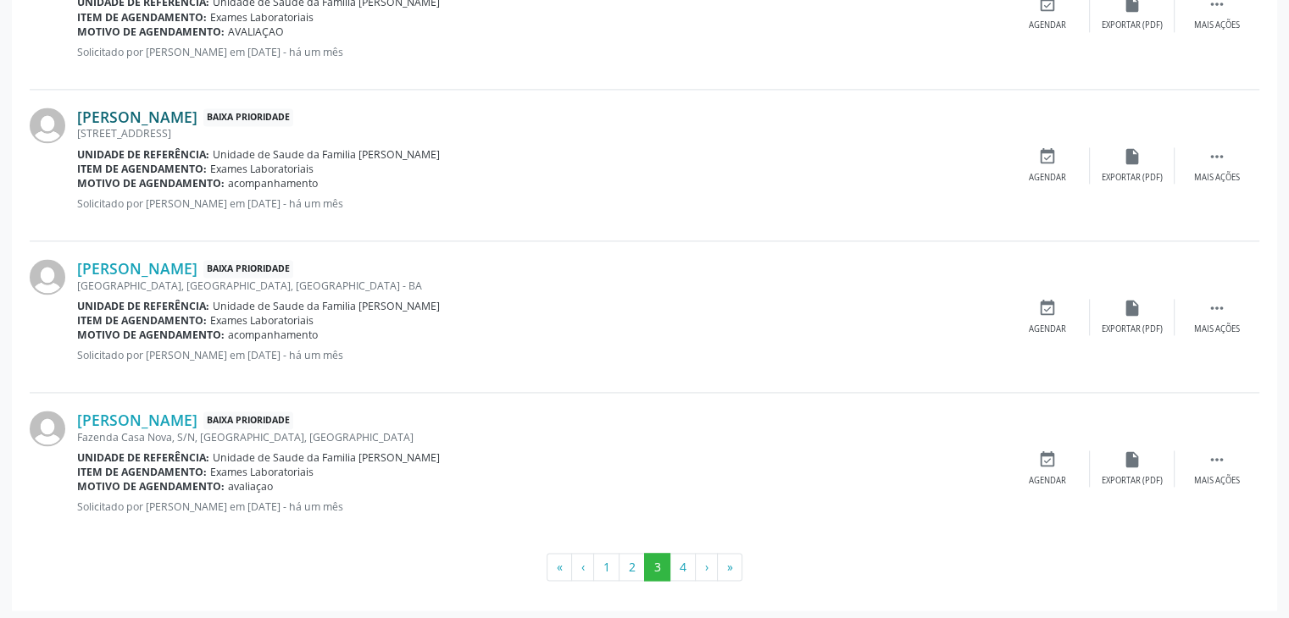
click at [165, 119] on link "[PERSON_NAME]" at bounding box center [137, 117] width 120 height 19
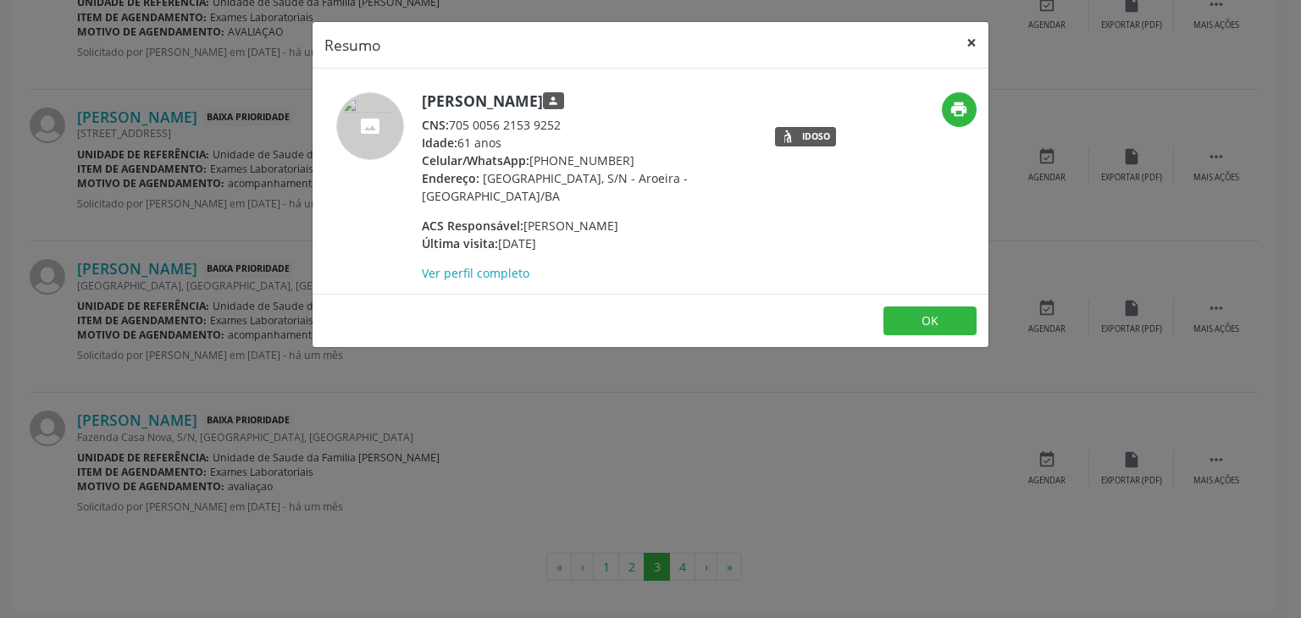
click at [979, 33] on button "×" at bounding box center [972, 43] width 34 height 42
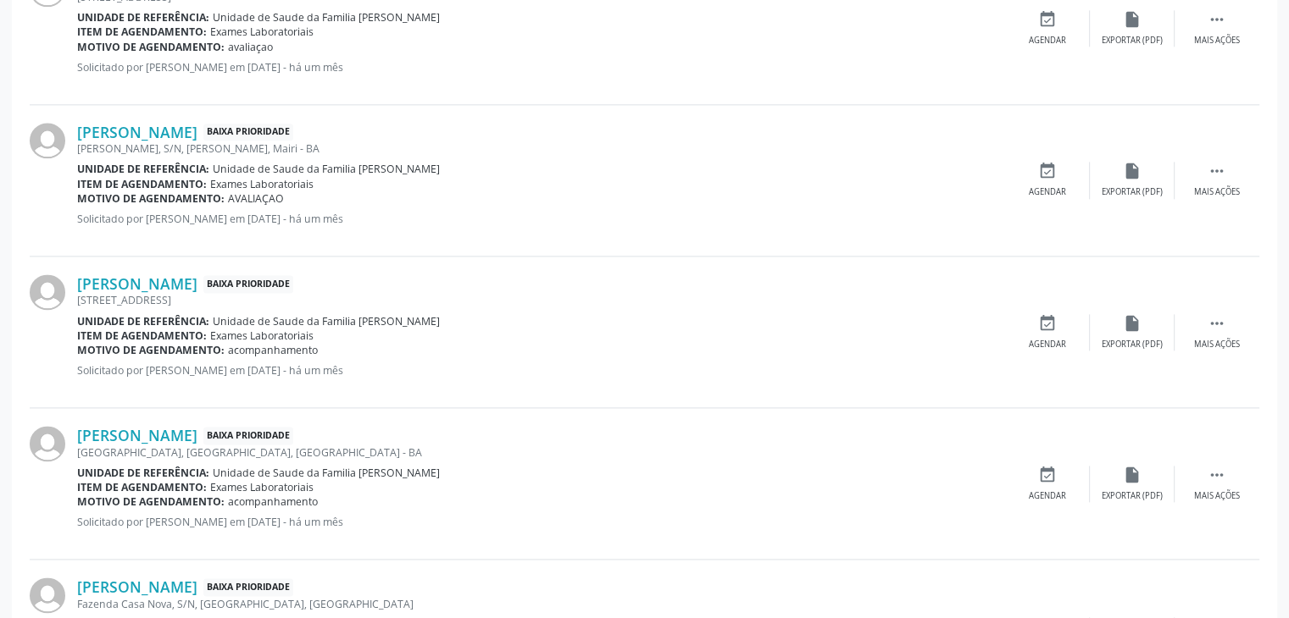
scroll to position [2191, 0]
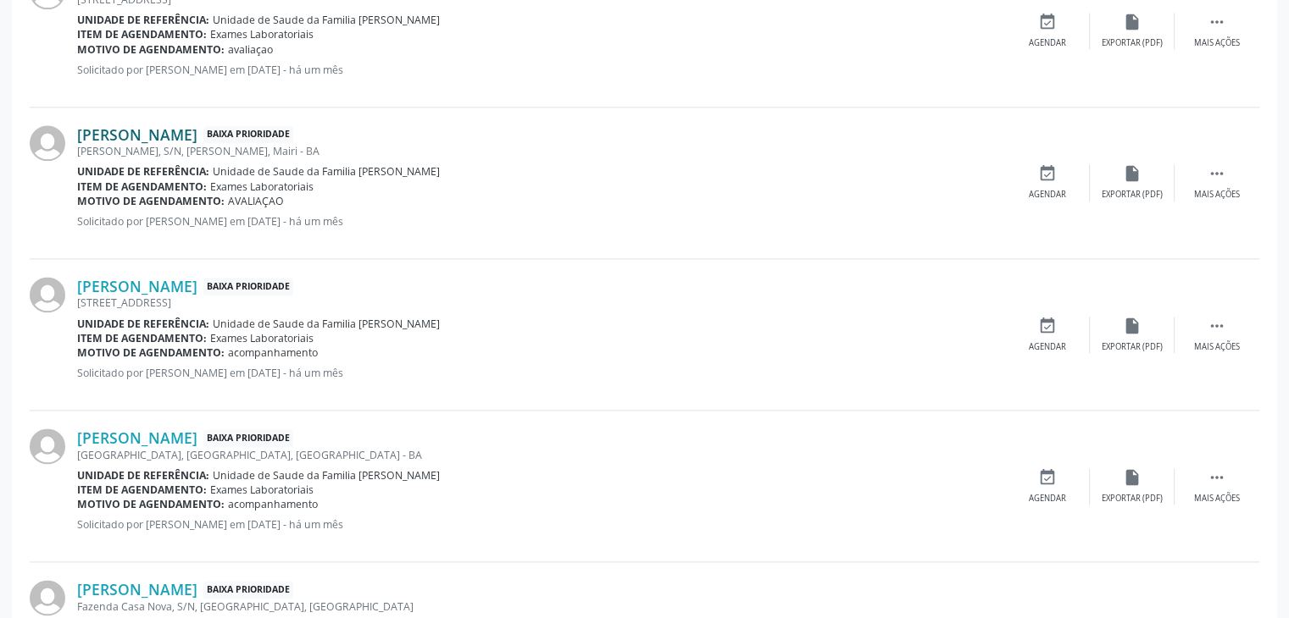
click at [136, 135] on link "[PERSON_NAME]" at bounding box center [137, 134] width 120 height 19
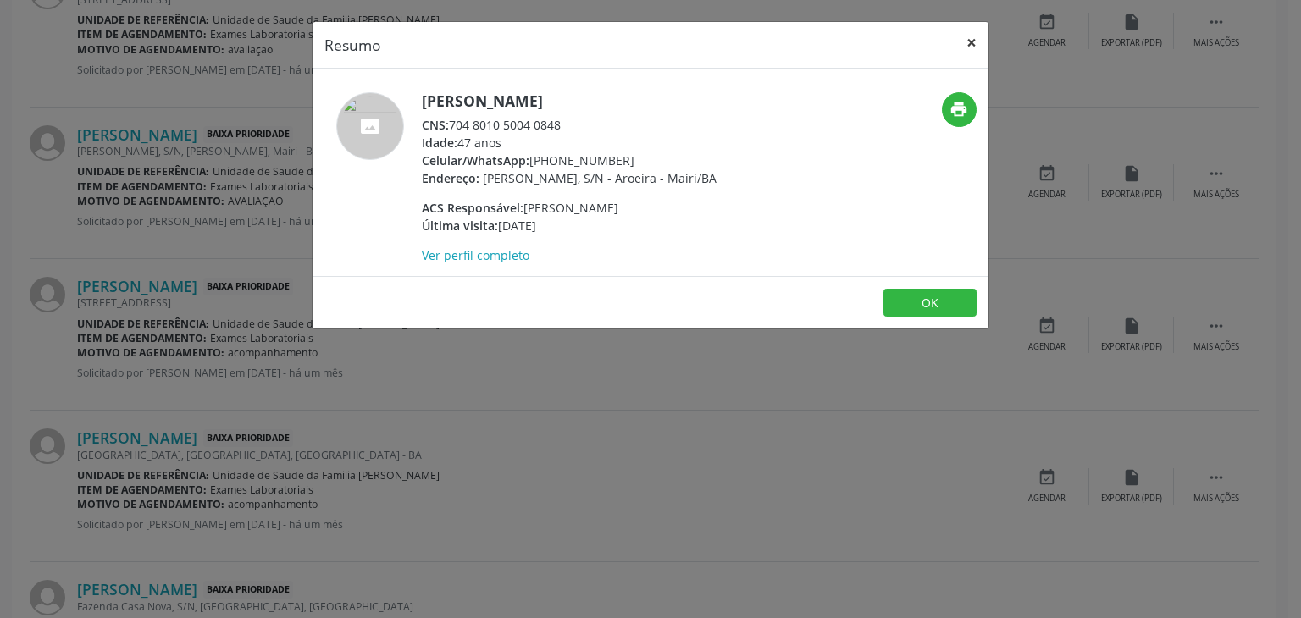
click at [973, 36] on button "×" at bounding box center [972, 43] width 34 height 42
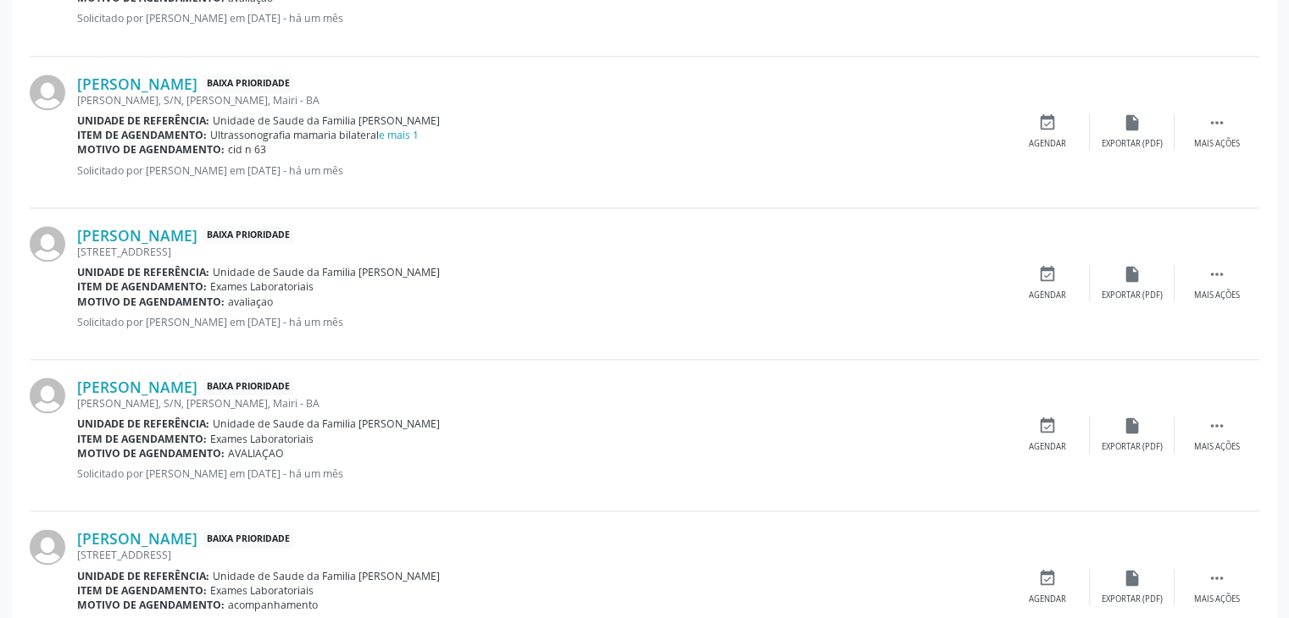
scroll to position [1937, 0]
click at [163, 228] on link "[PERSON_NAME]" at bounding box center [137, 237] width 120 height 19
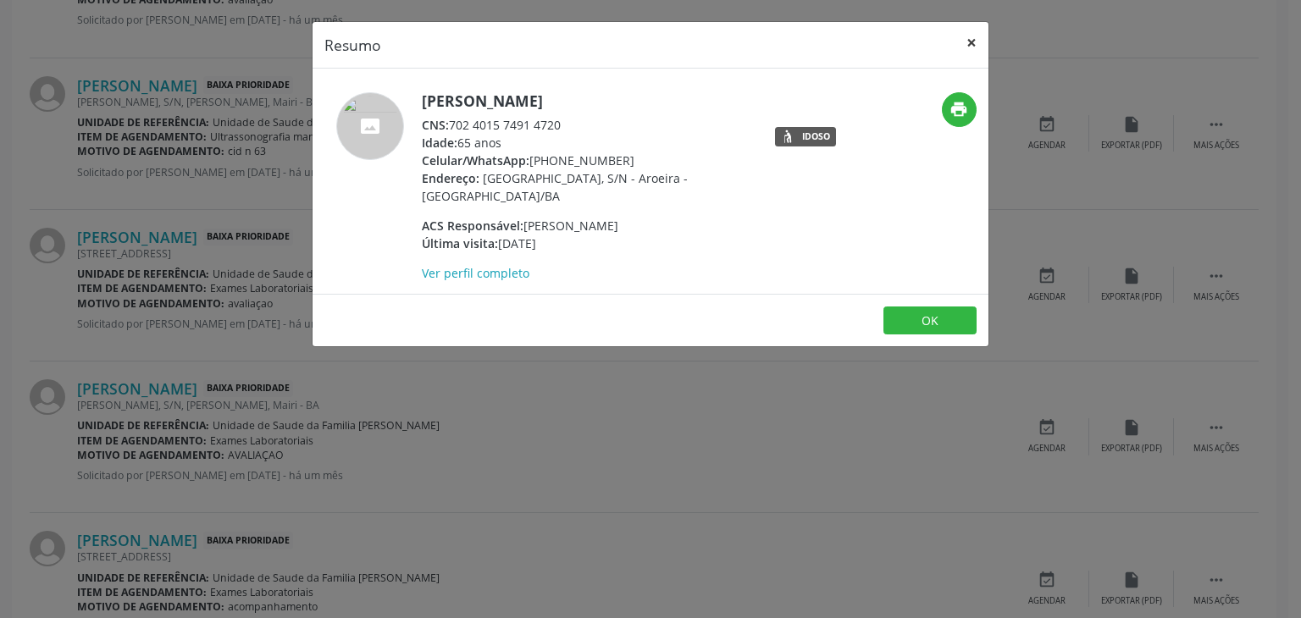
click at [979, 45] on button "×" at bounding box center [972, 43] width 34 height 42
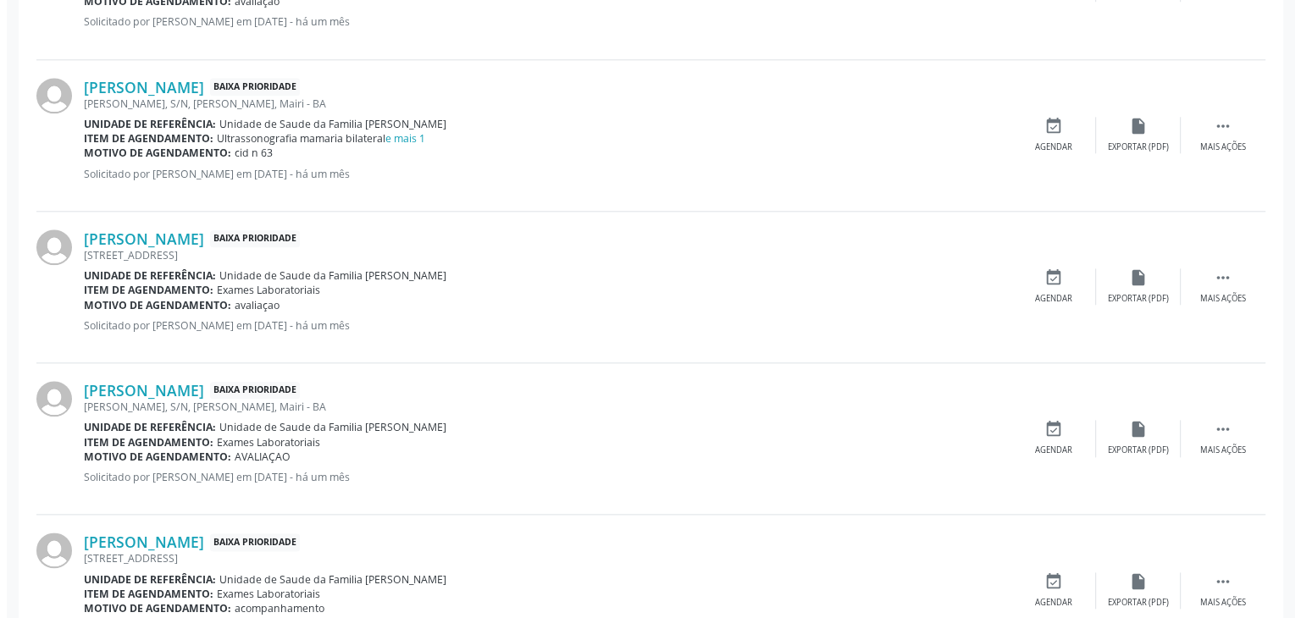
scroll to position [1767, 0]
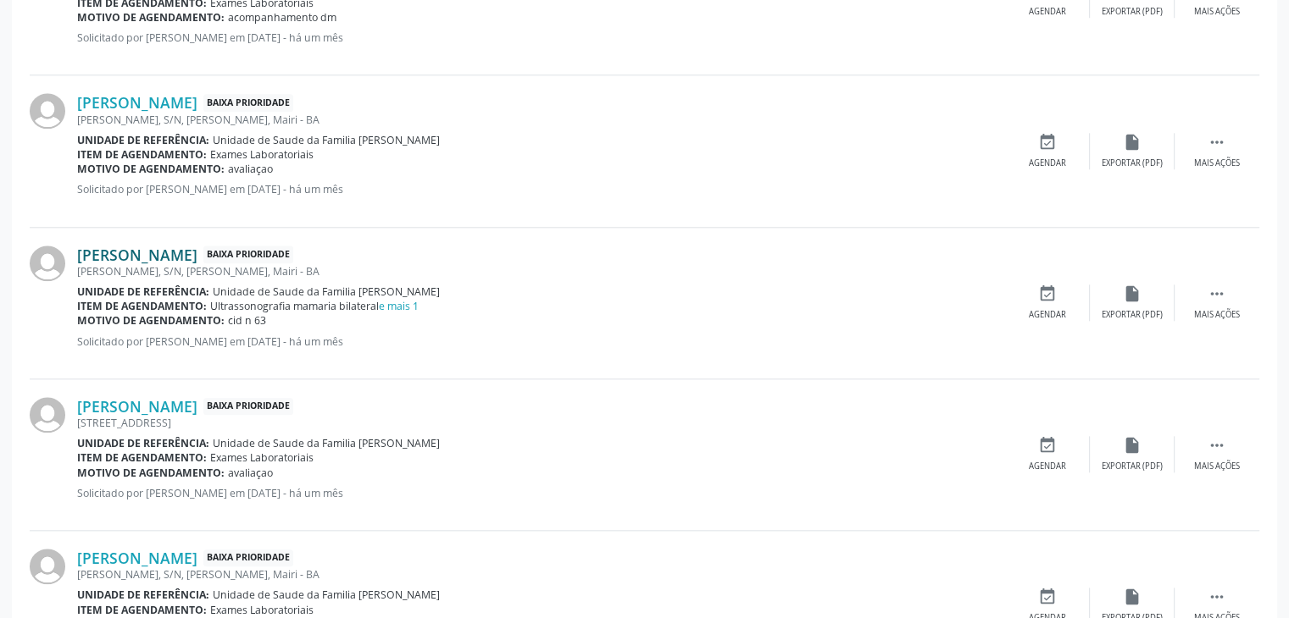
click at [146, 255] on link "[PERSON_NAME]" at bounding box center [137, 255] width 120 height 19
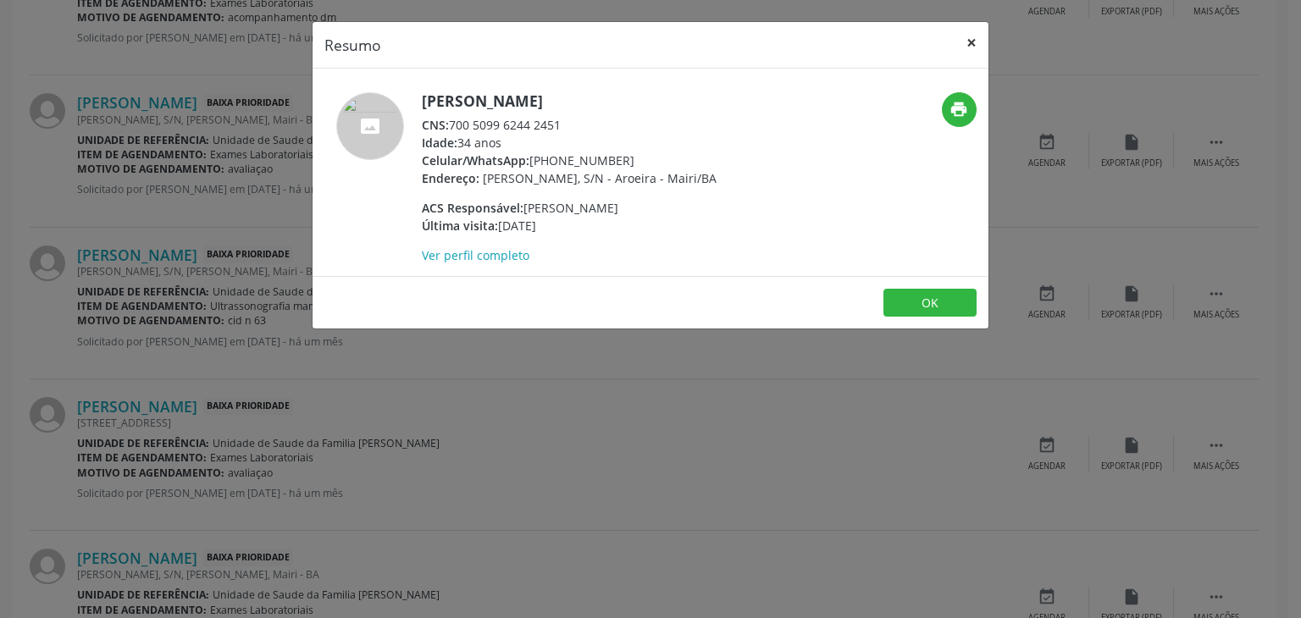
click at [966, 31] on button "×" at bounding box center [972, 43] width 34 height 42
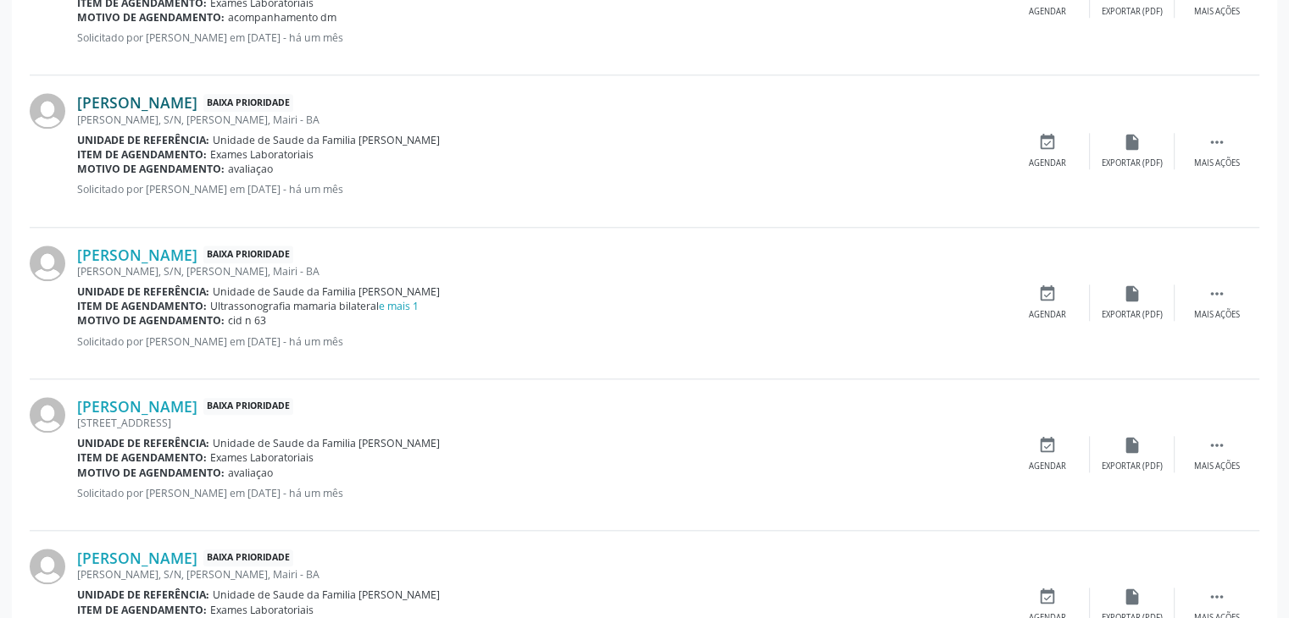
click at [192, 104] on link "[PERSON_NAME]" at bounding box center [137, 102] width 120 height 19
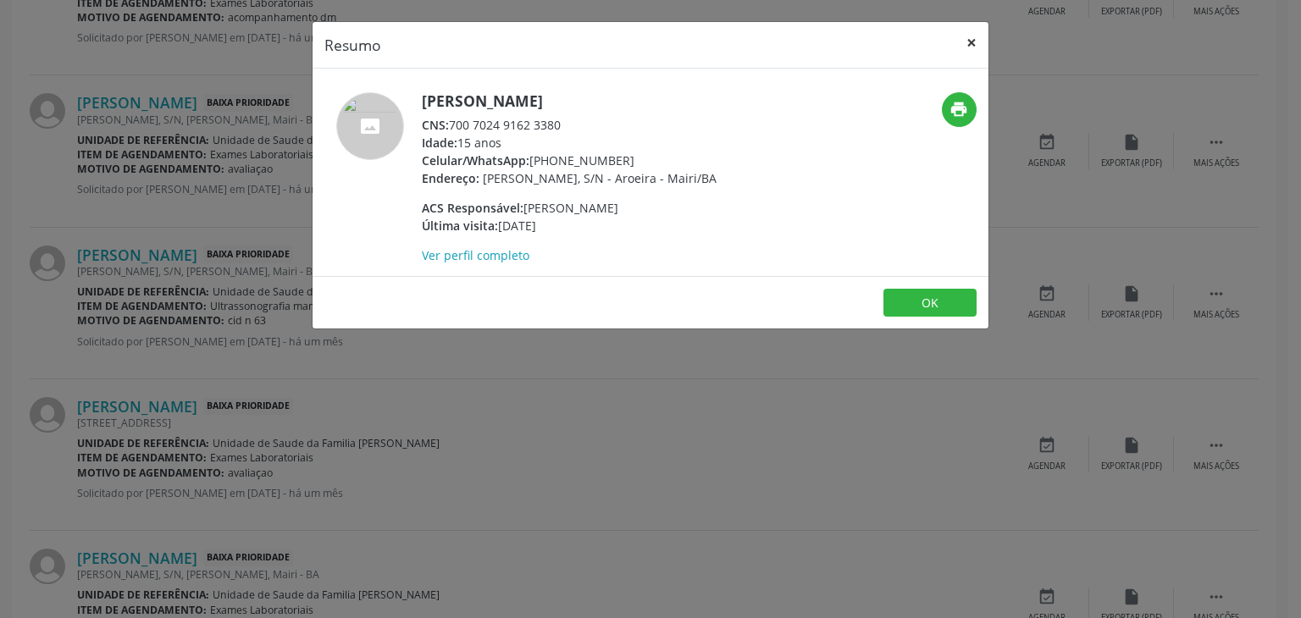
click at [964, 40] on button "×" at bounding box center [972, 43] width 34 height 42
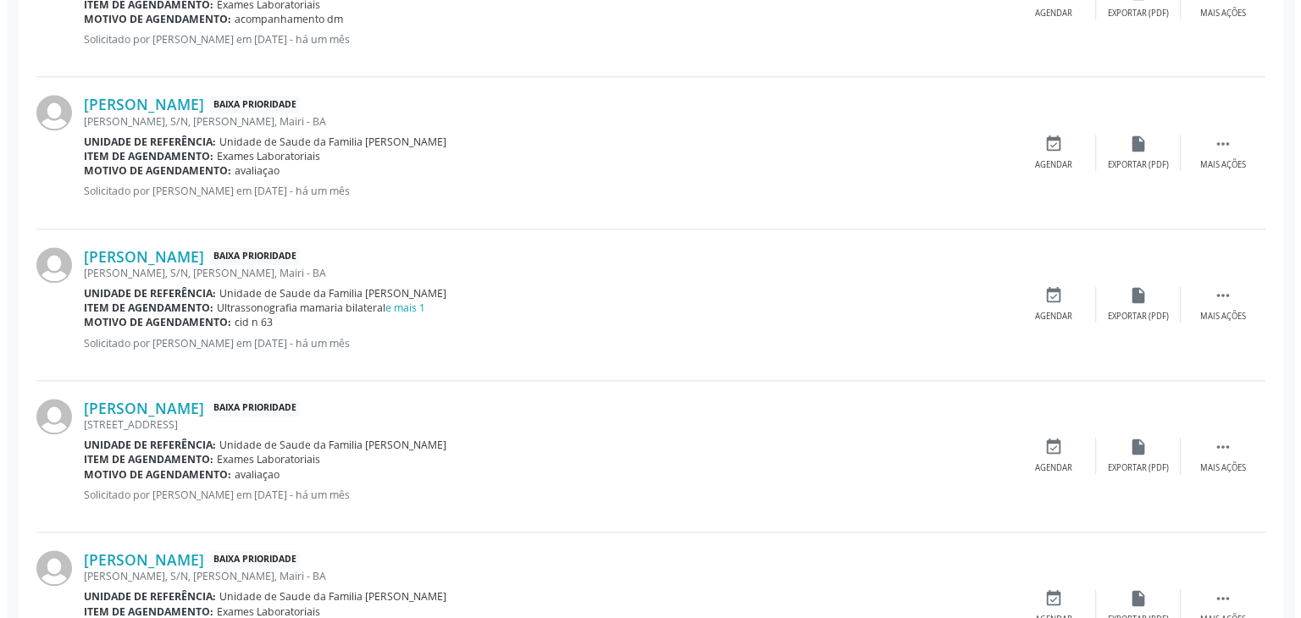
scroll to position [1683, 0]
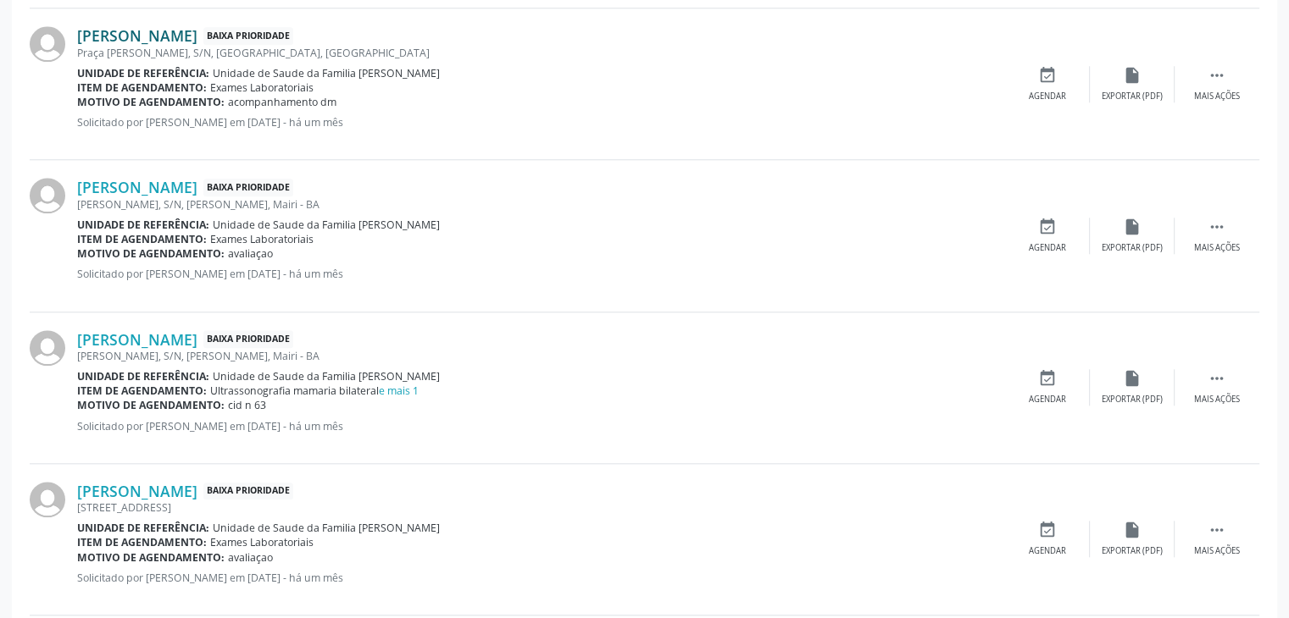
click at [141, 39] on link "[PERSON_NAME]" at bounding box center [137, 35] width 120 height 19
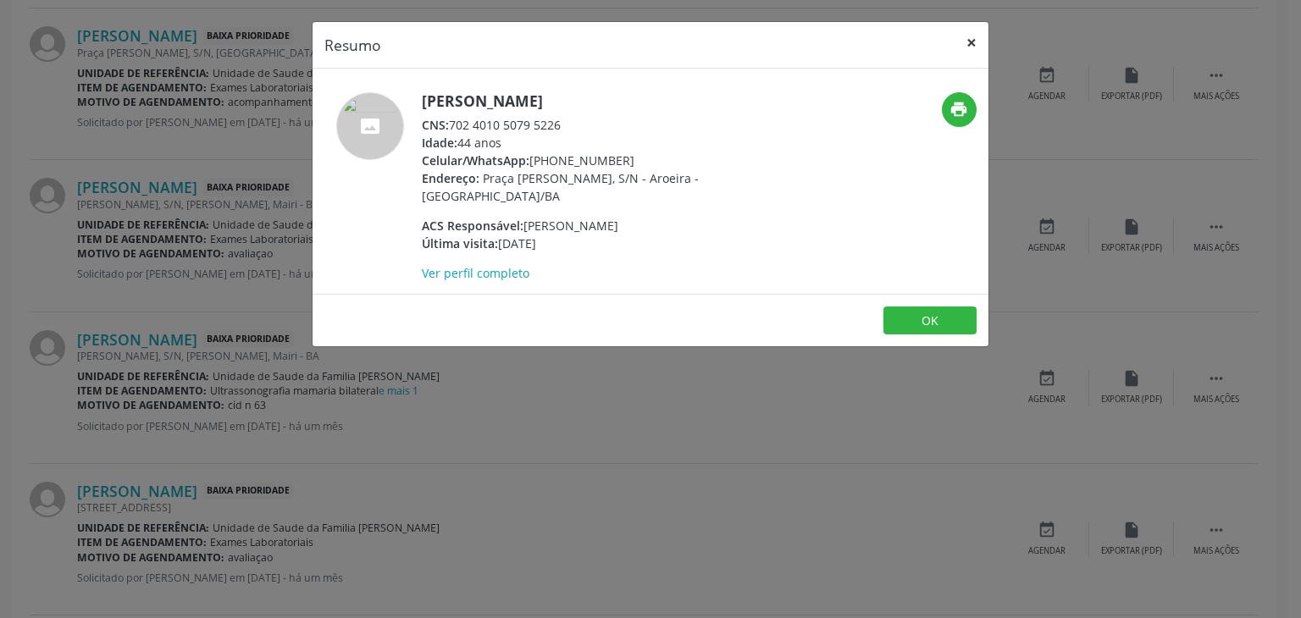
click at [979, 40] on button "×" at bounding box center [972, 43] width 34 height 42
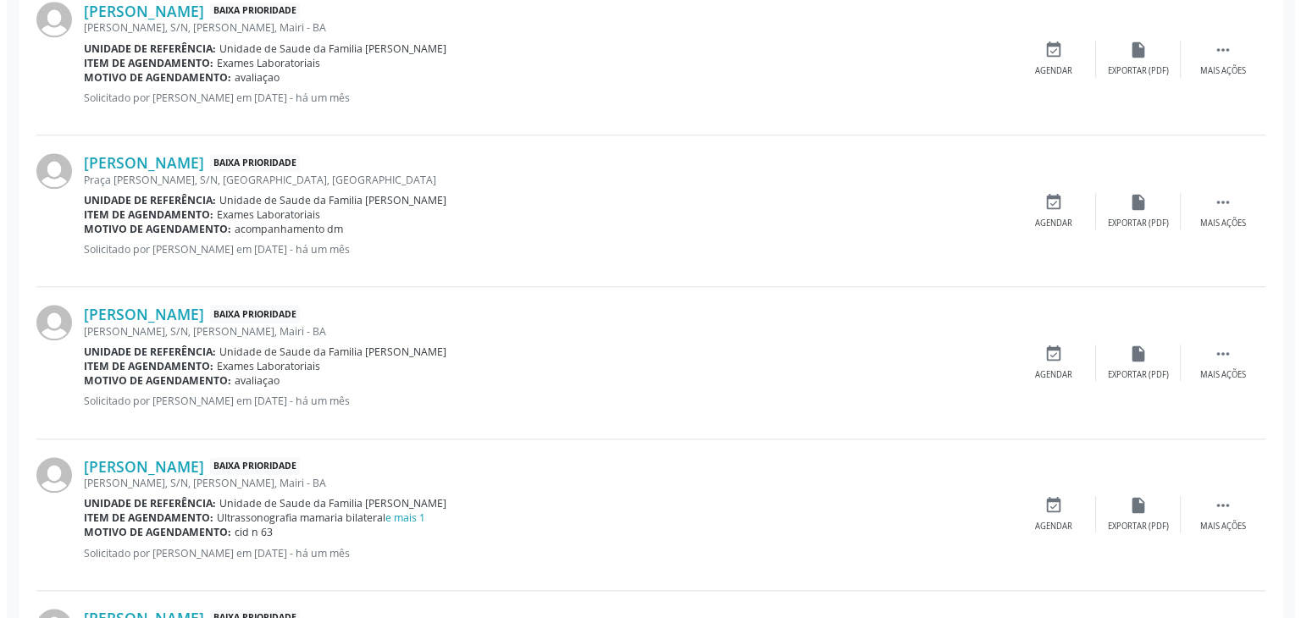
scroll to position [1428, 0]
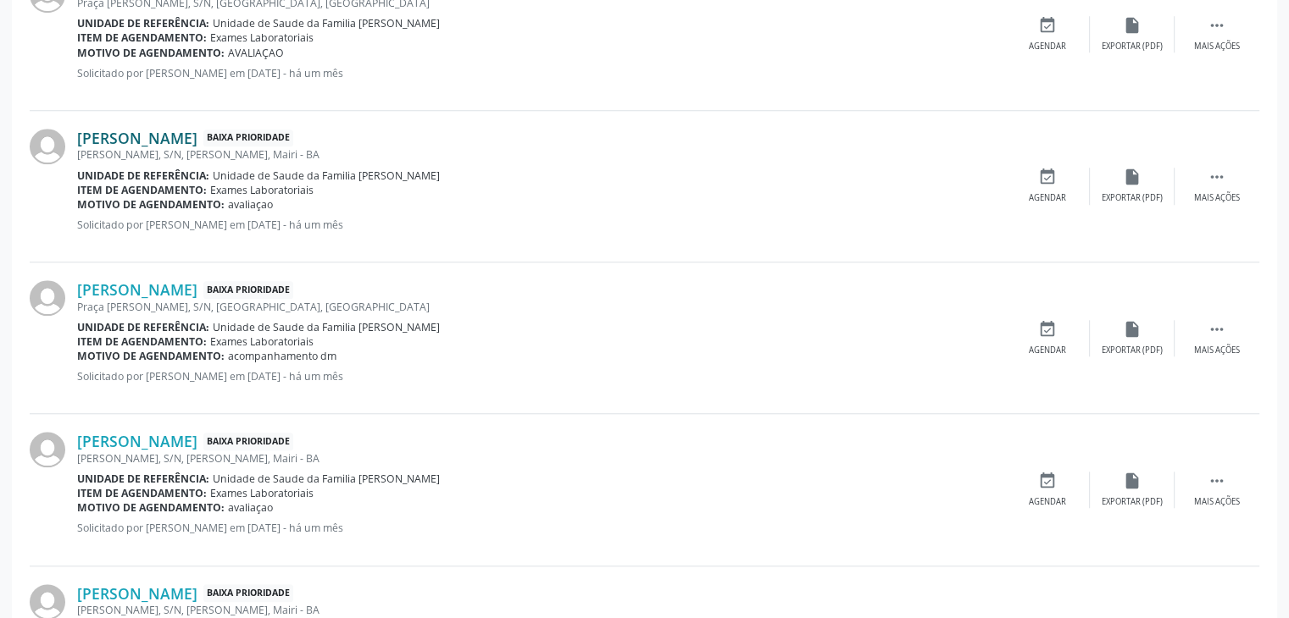
click at [197, 135] on link "[PERSON_NAME]" at bounding box center [137, 138] width 120 height 19
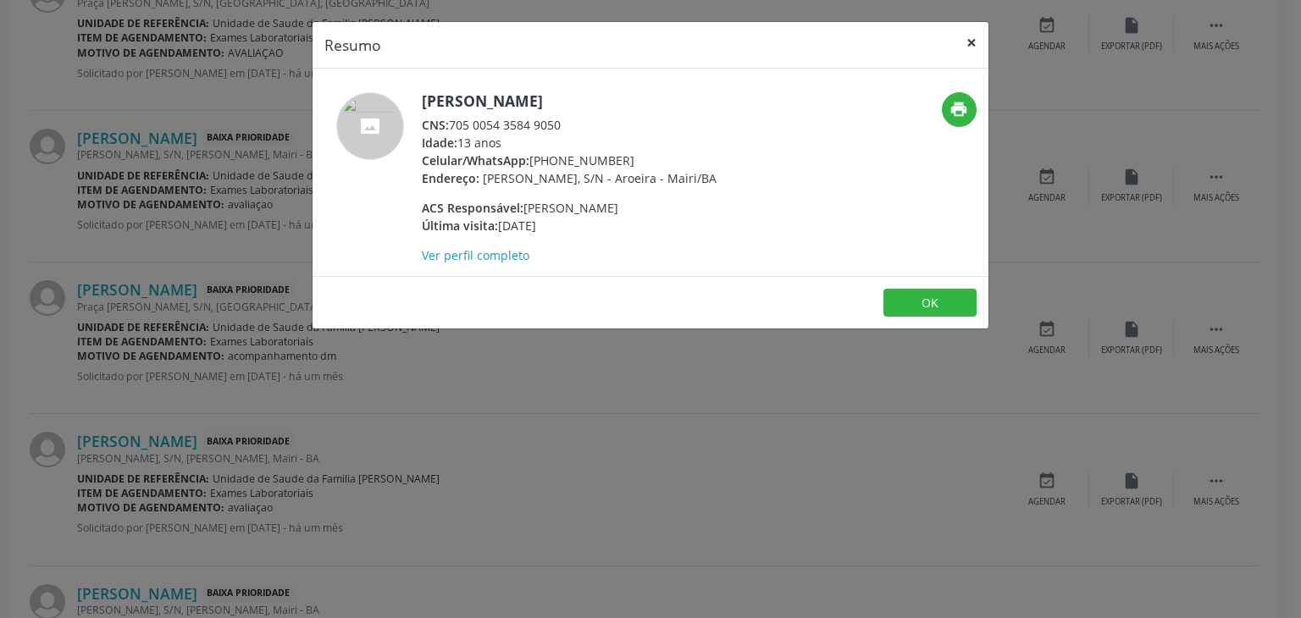
click at [973, 35] on button "×" at bounding box center [972, 43] width 34 height 42
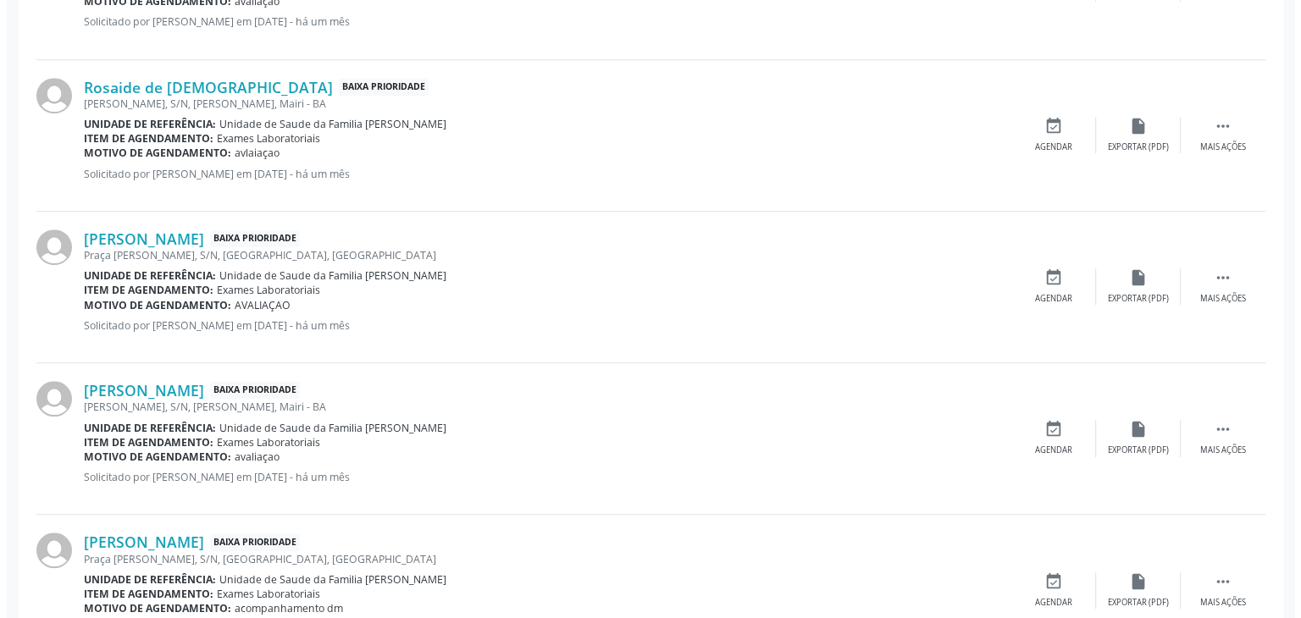
scroll to position [1174, 0]
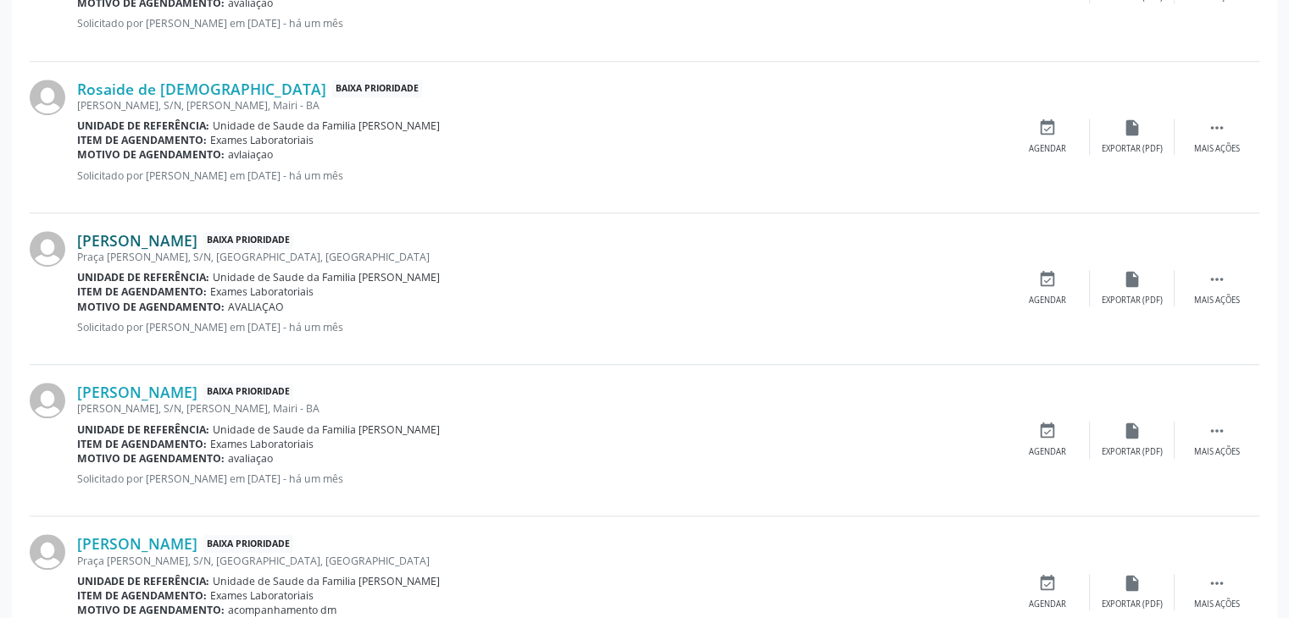
click at [175, 236] on link "[PERSON_NAME]" at bounding box center [137, 240] width 120 height 19
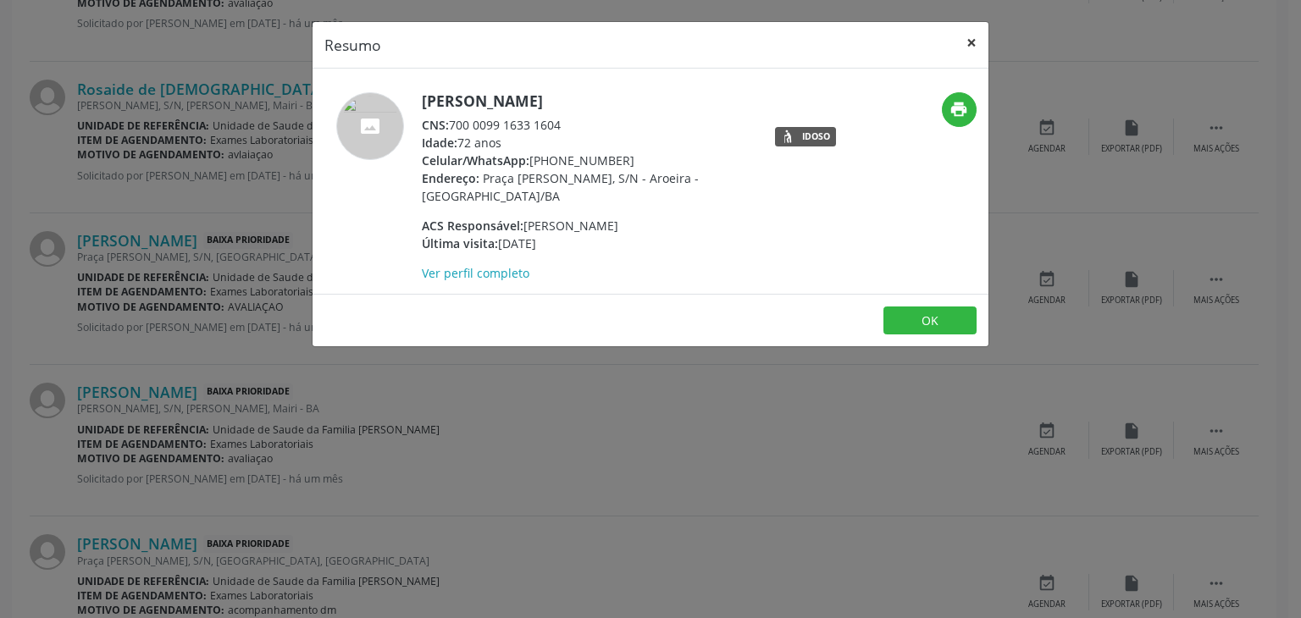
click at [974, 42] on button "×" at bounding box center [972, 43] width 34 height 42
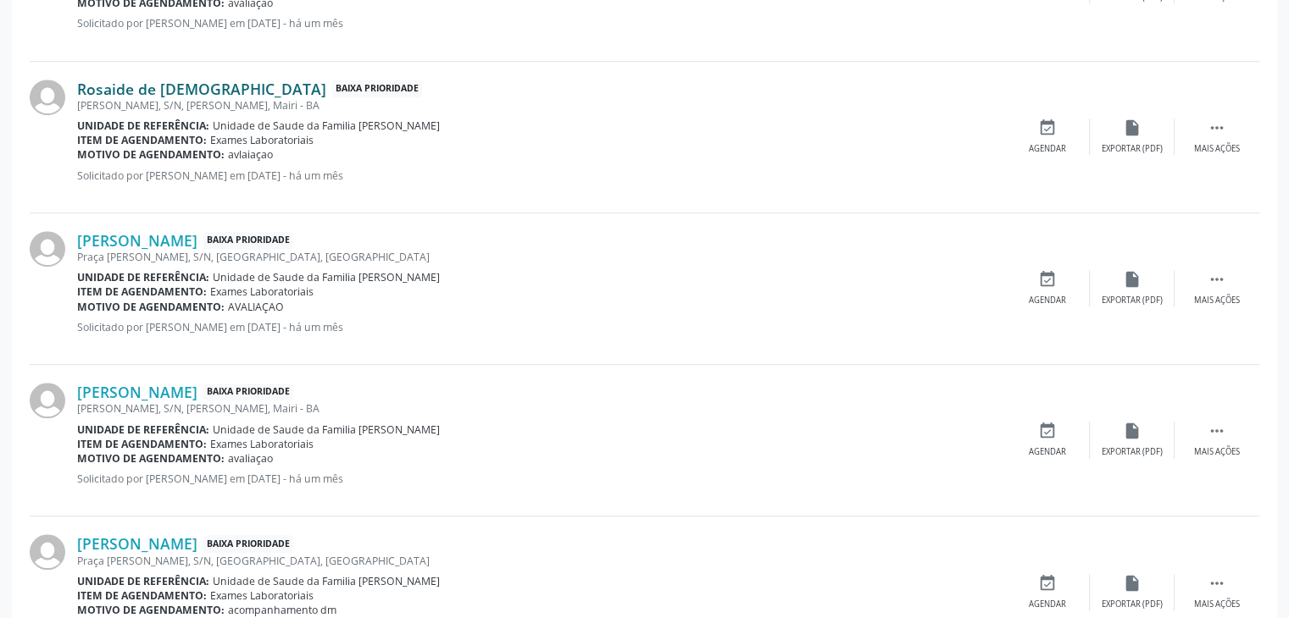
click at [124, 88] on link "Rosaide de [DEMOGRAPHIC_DATA]" at bounding box center [201, 89] width 249 height 19
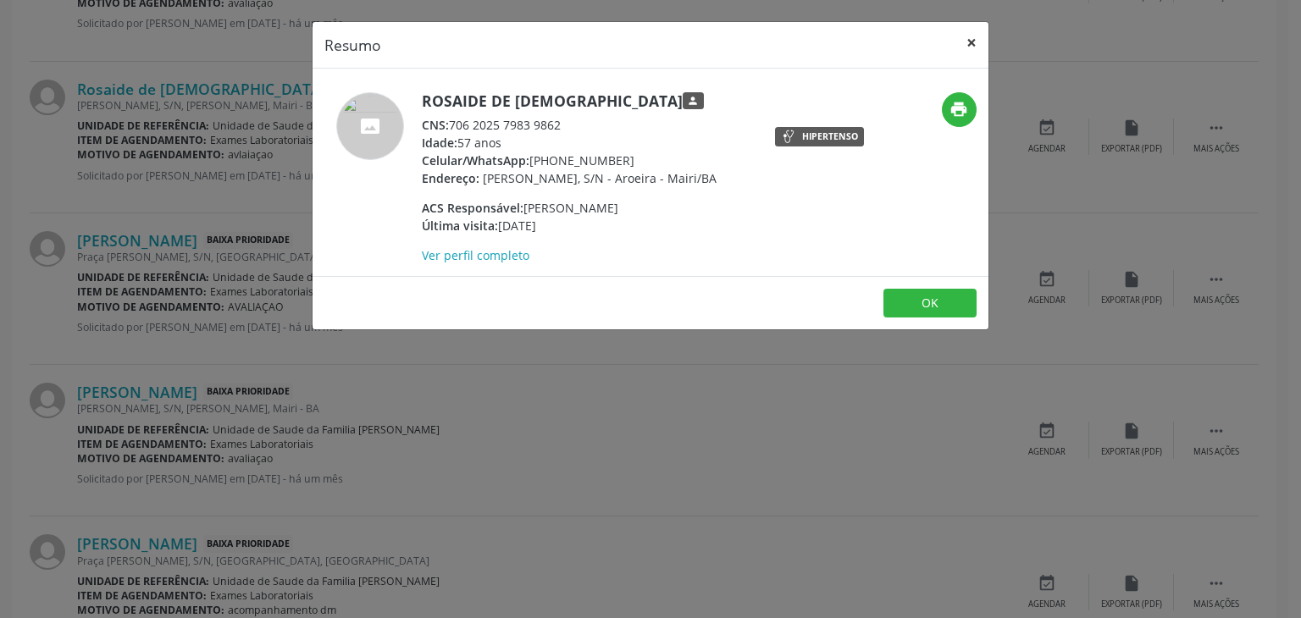
click at [973, 55] on button "×" at bounding box center [972, 43] width 34 height 42
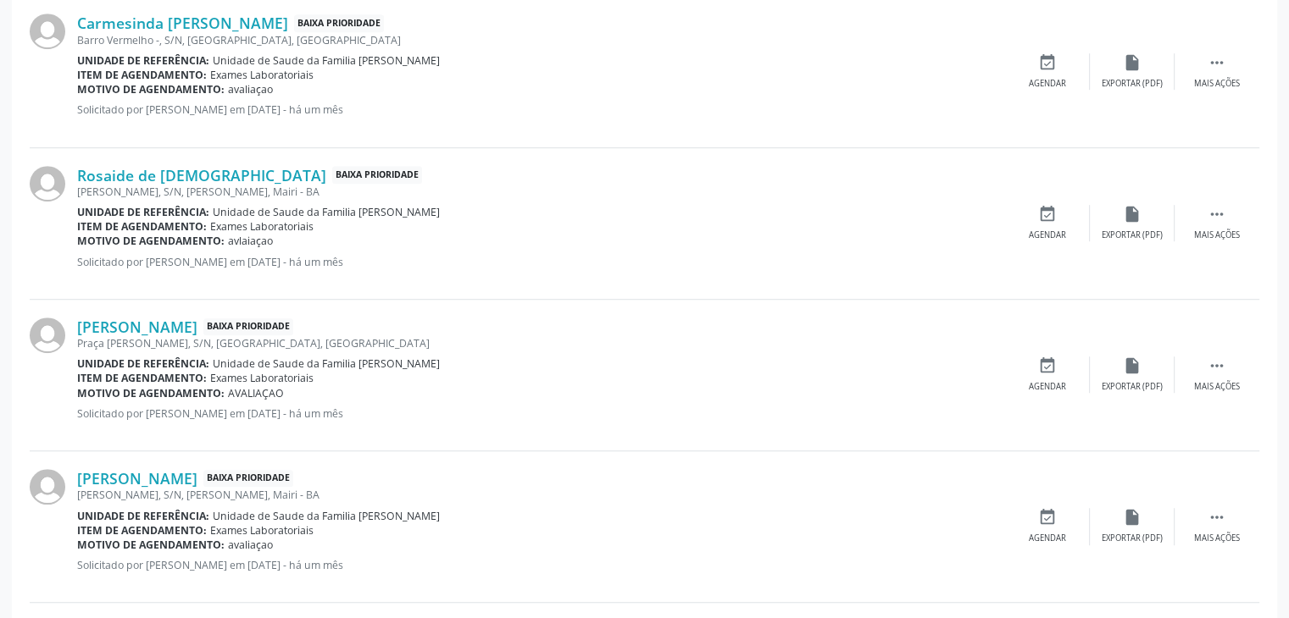
scroll to position [1005, 0]
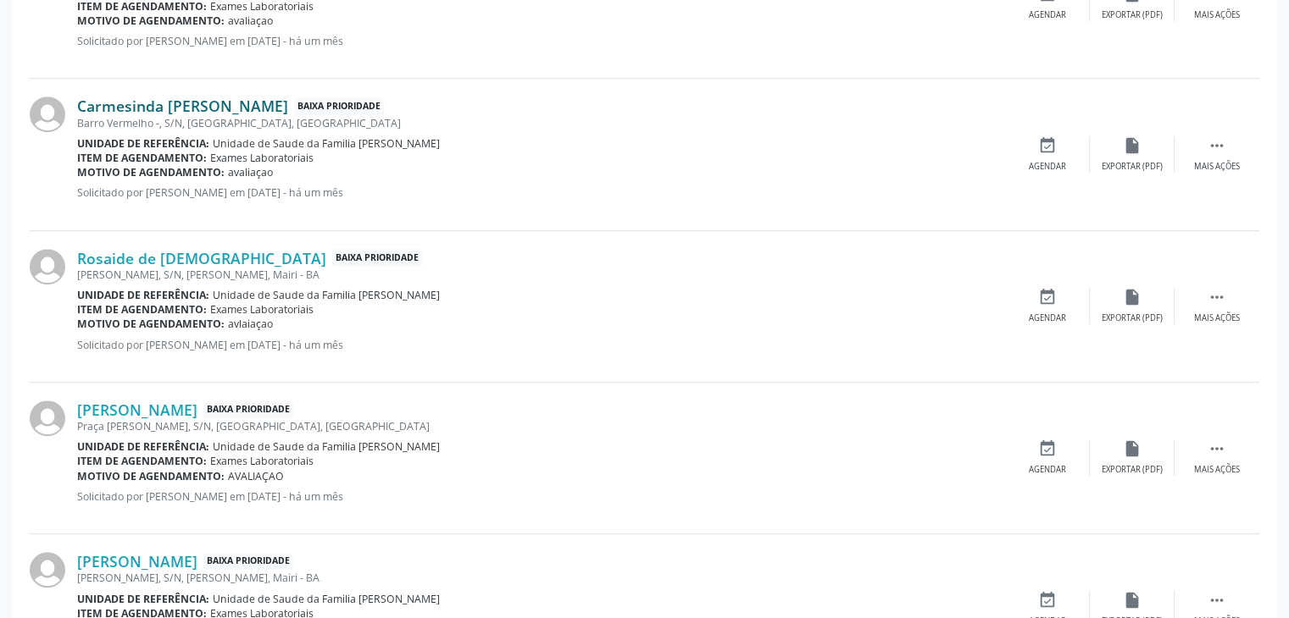
click at [169, 108] on link "Carmesinda [PERSON_NAME]" at bounding box center [182, 106] width 211 height 19
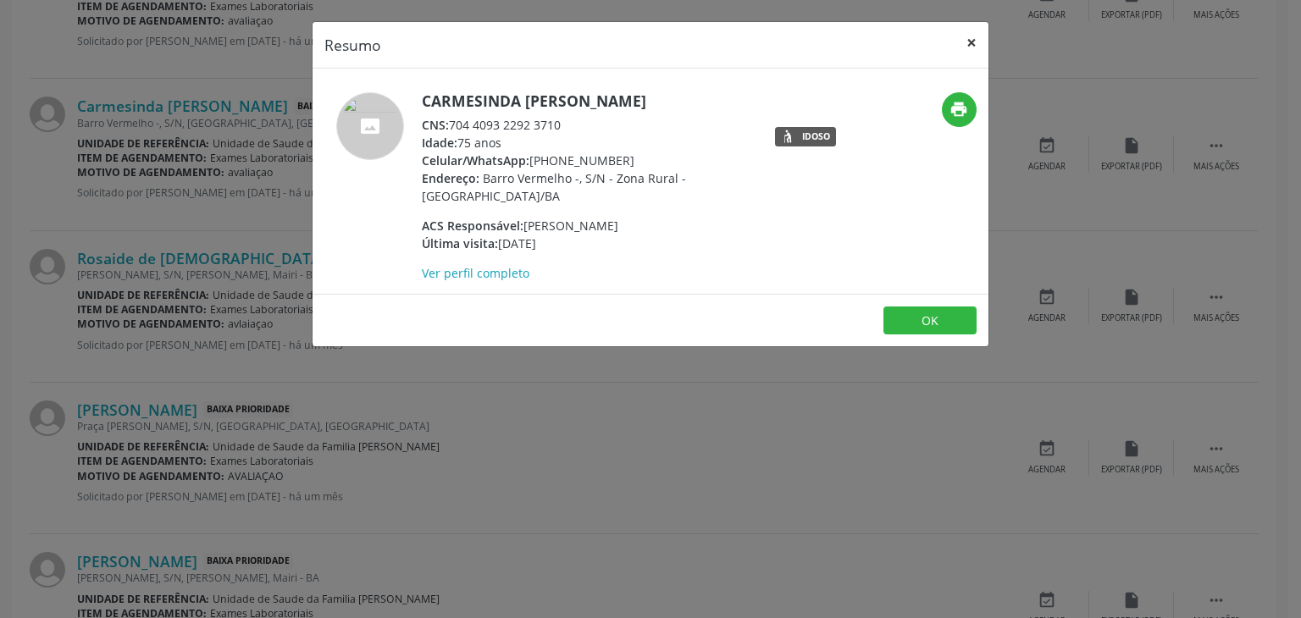
click at [971, 52] on button "×" at bounding box center [972, 43] width 34 height 42
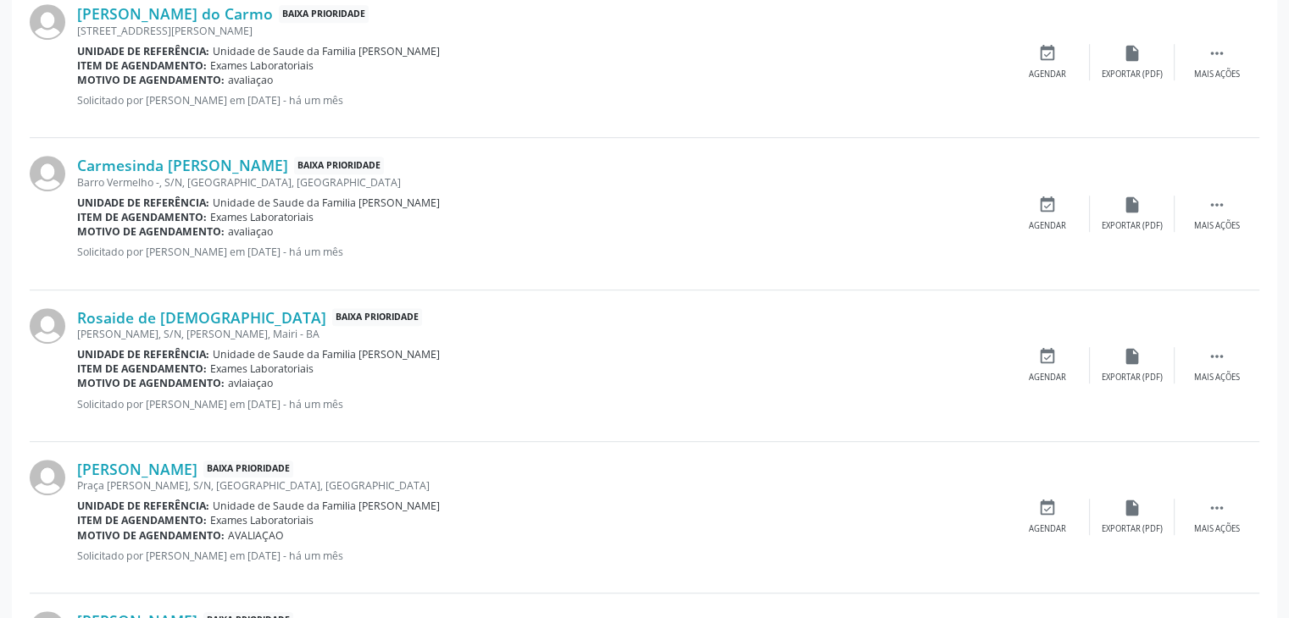
scroll to position [920, 0]
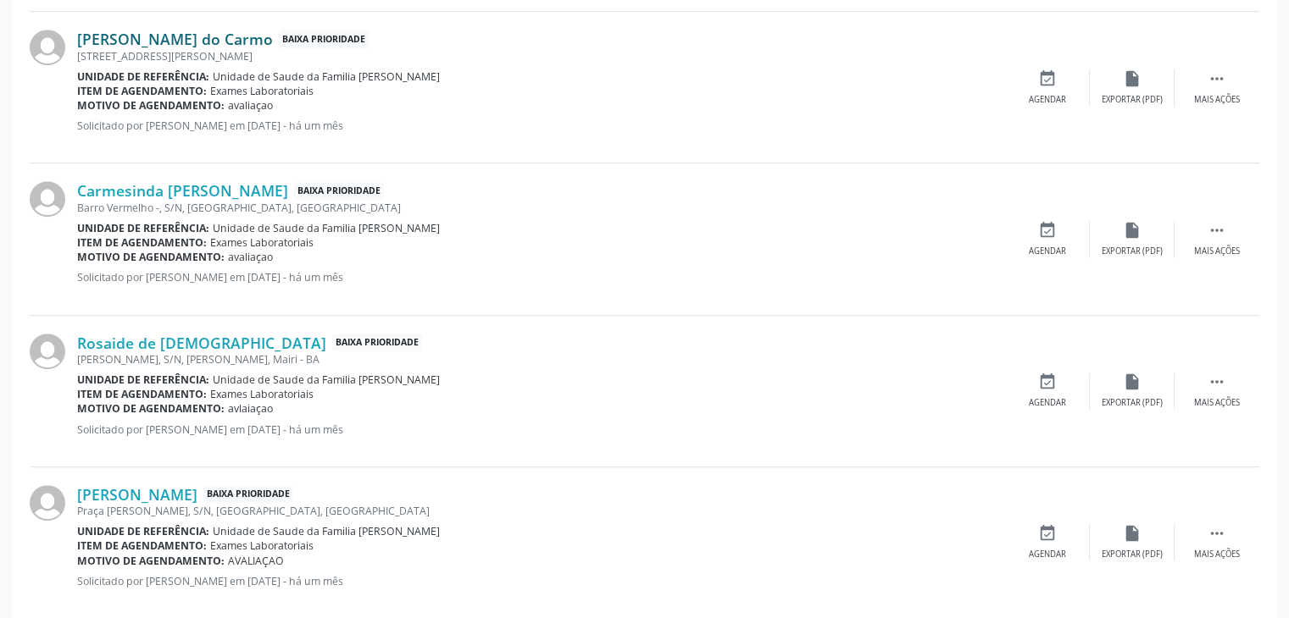
click at [149, 42] on link "[PERSON_NAME] do Carmo" at bounding box center [175, 39] width 196 height 19
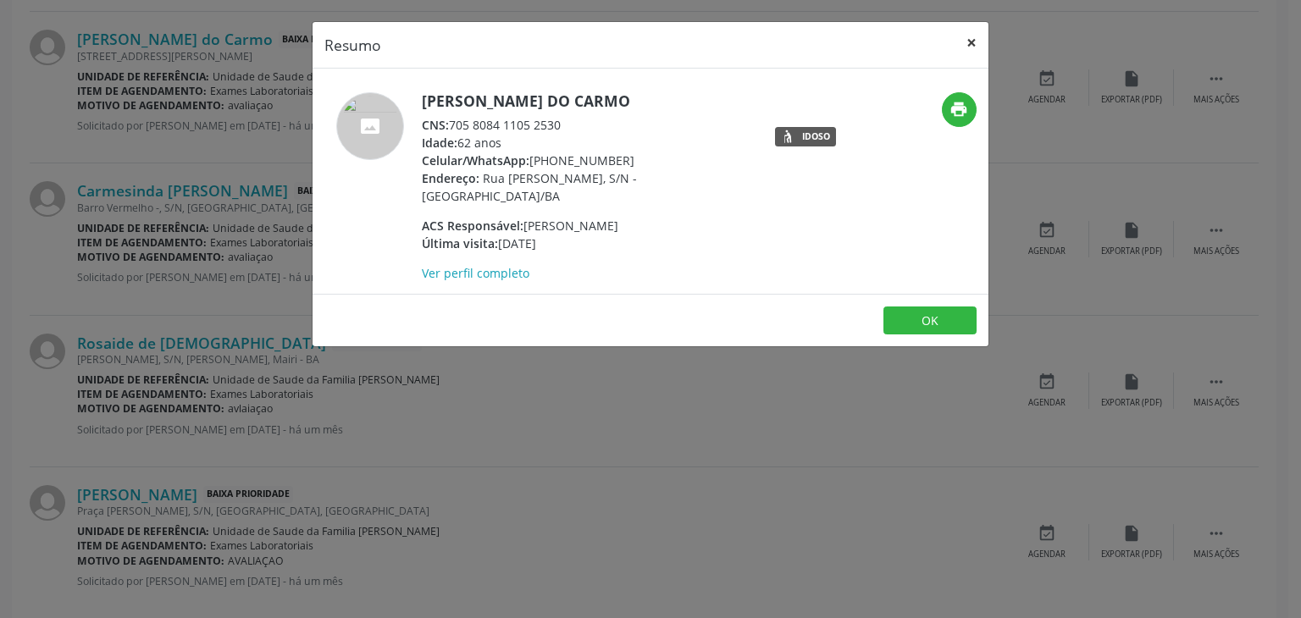
click at [973, 47] on button "×" at bounding box center [972, 43] width 34 height 42
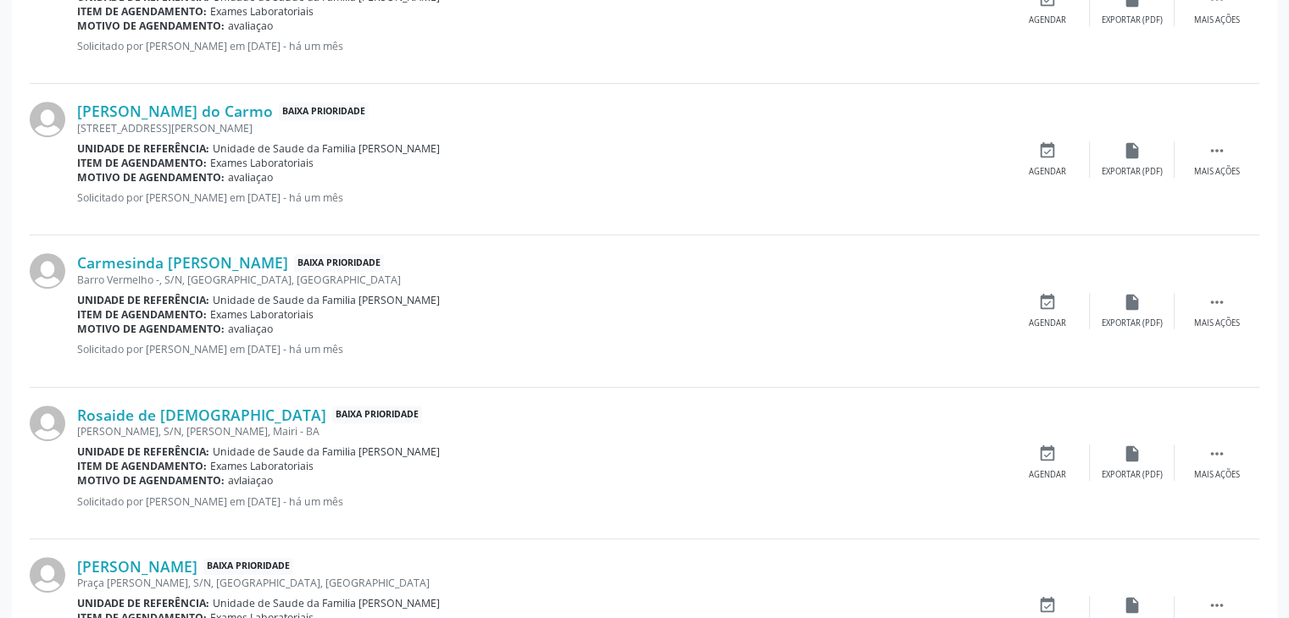
scroll to position [751, 0]
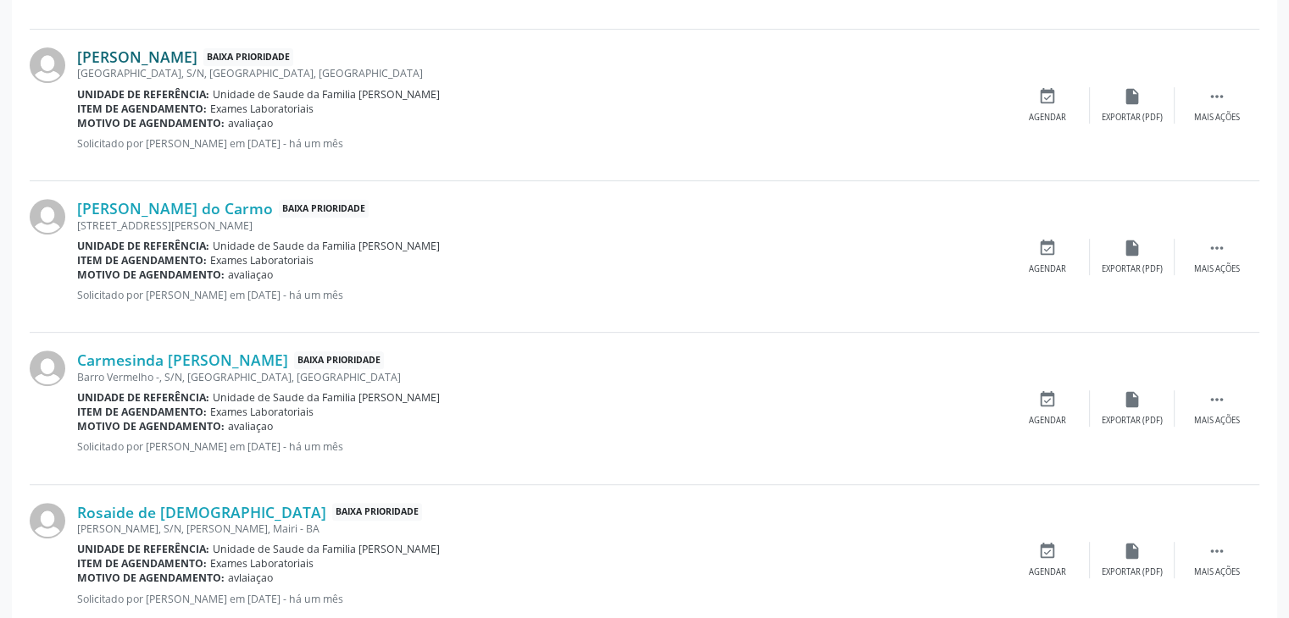
click at [140, 58] on link "[PERSON_NAME]" at bounding box center [137, 56] width 120 height 19
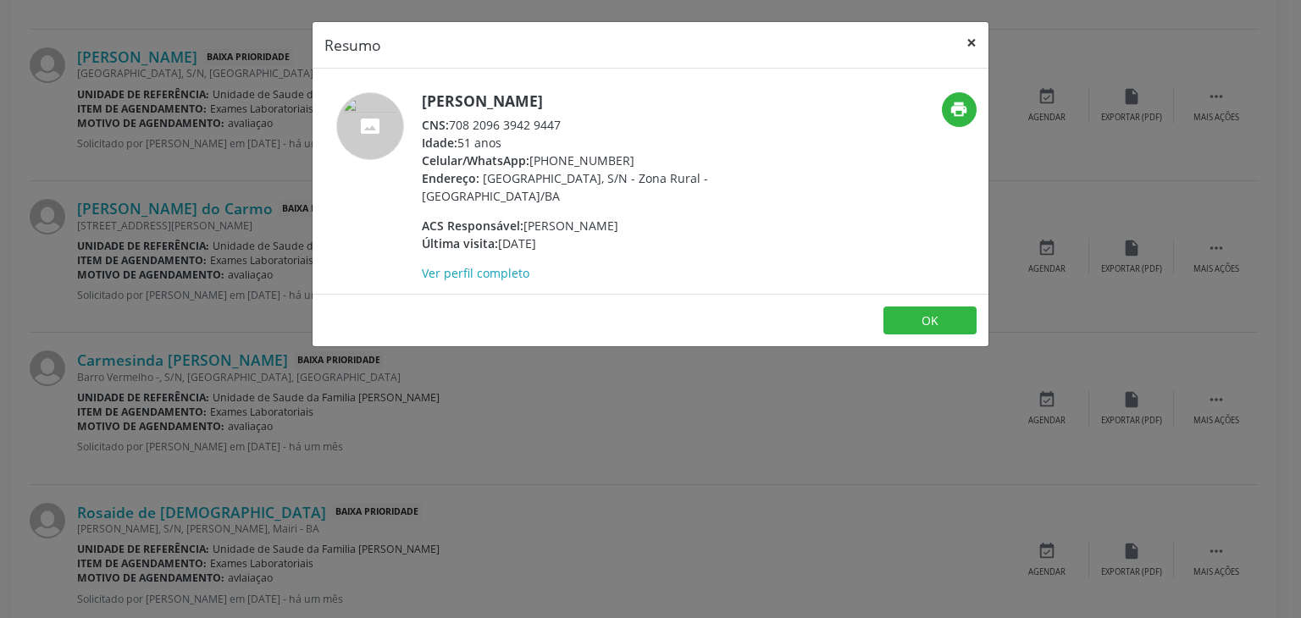
click at [977, 27] on button "×" at bounding box center [972, 43] width 34 height 42
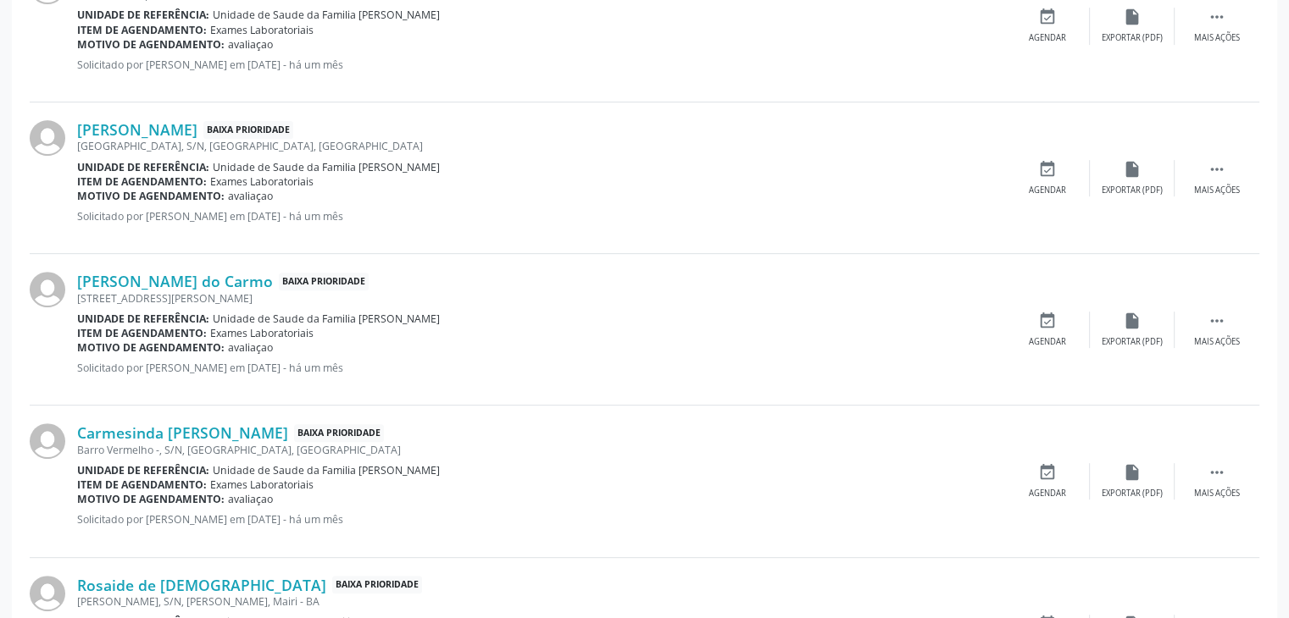
scroll to position [581, 0]
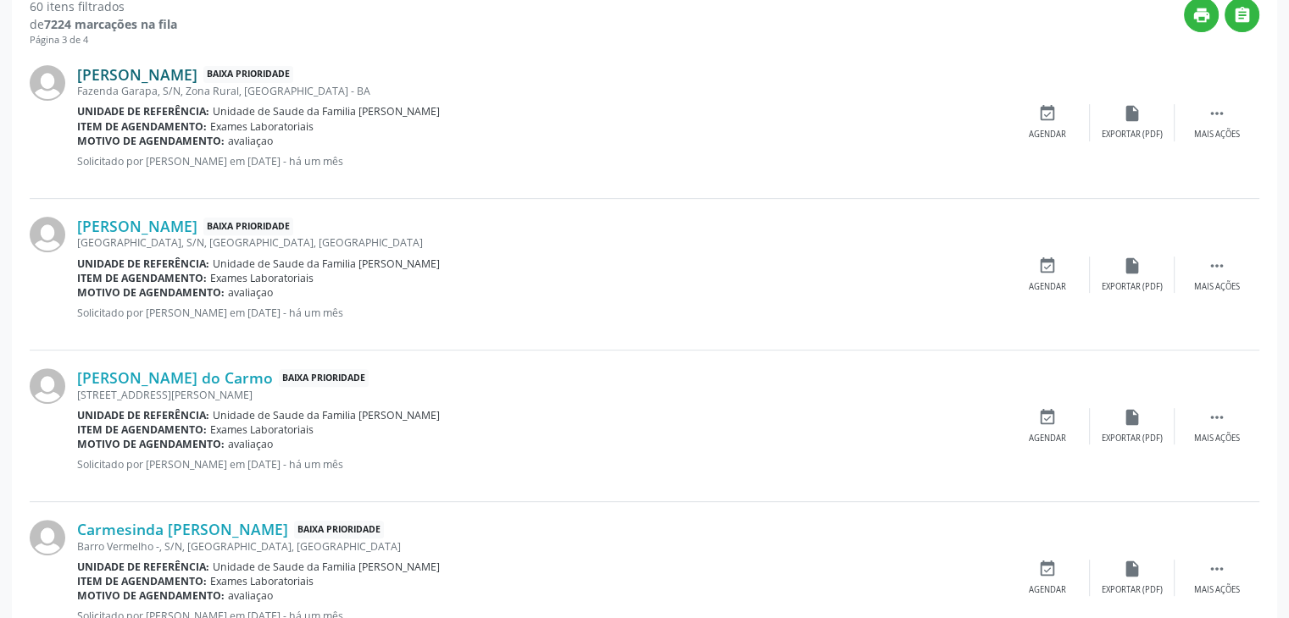
click at [132, 72] on link "[PERSON_NAME]" at bounding box center [137, 74] width 120 height 19
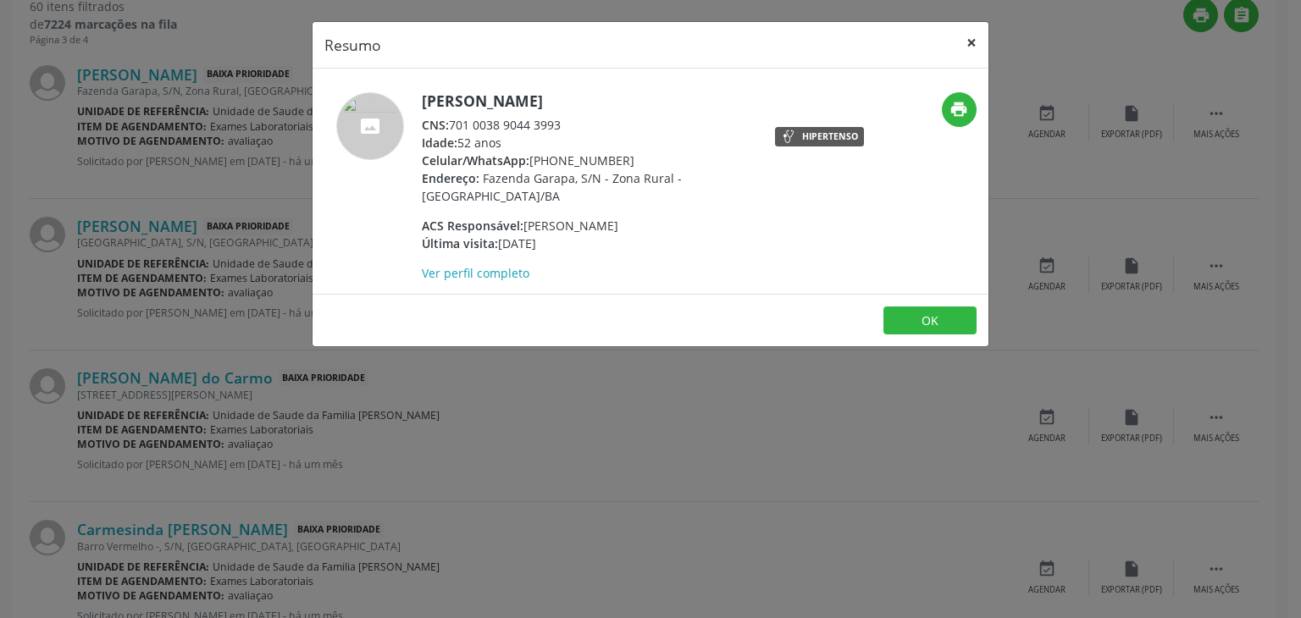
click at [963, 48] on button "×" at bounding box center [972, 43] width 34 height 42
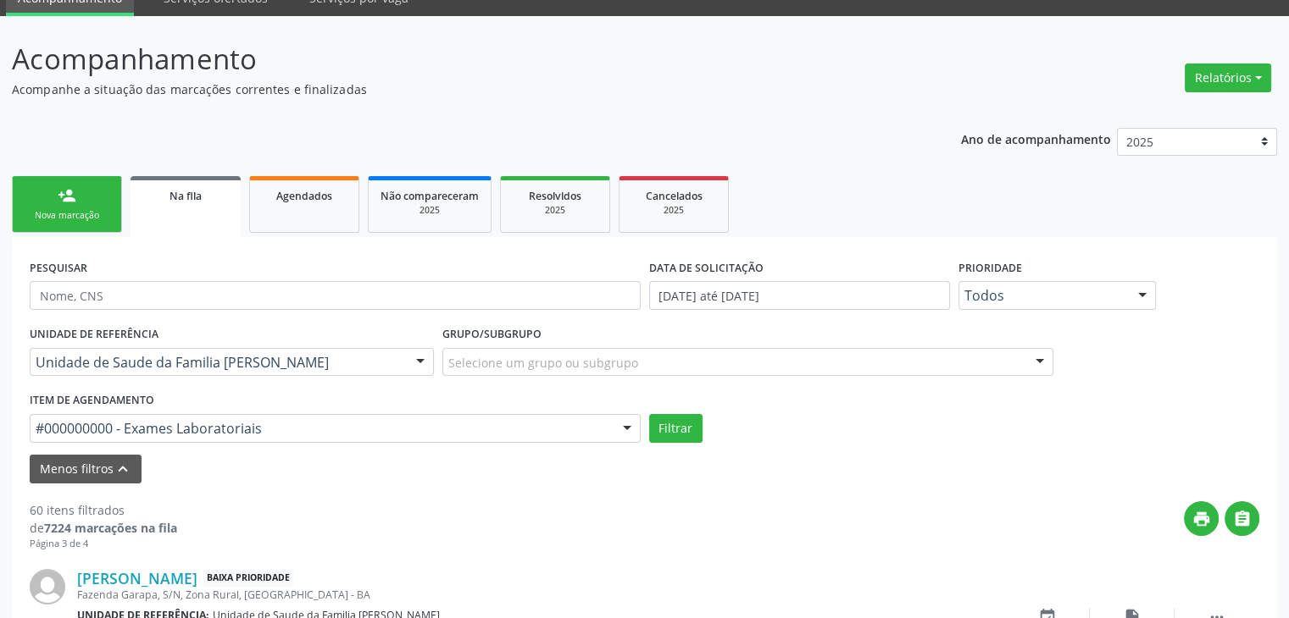
scroll to position [169, 0]
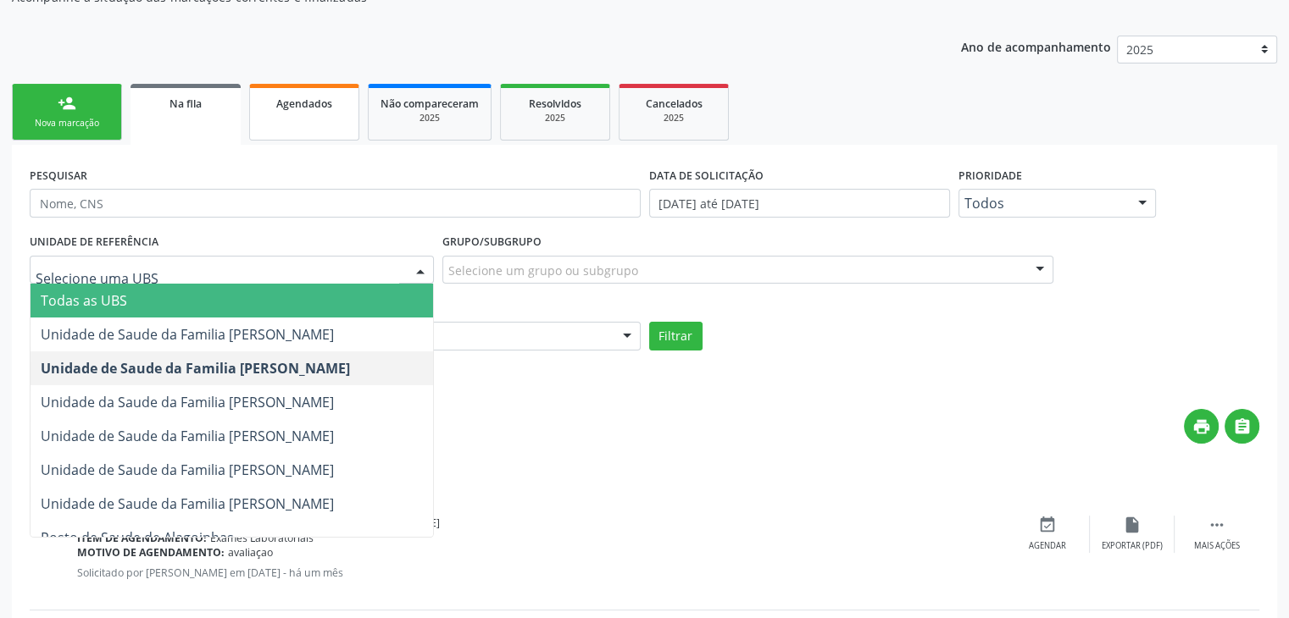
click at [263, 102] on div "Agendados" at bounding box center [304, 103] width 85 height 18
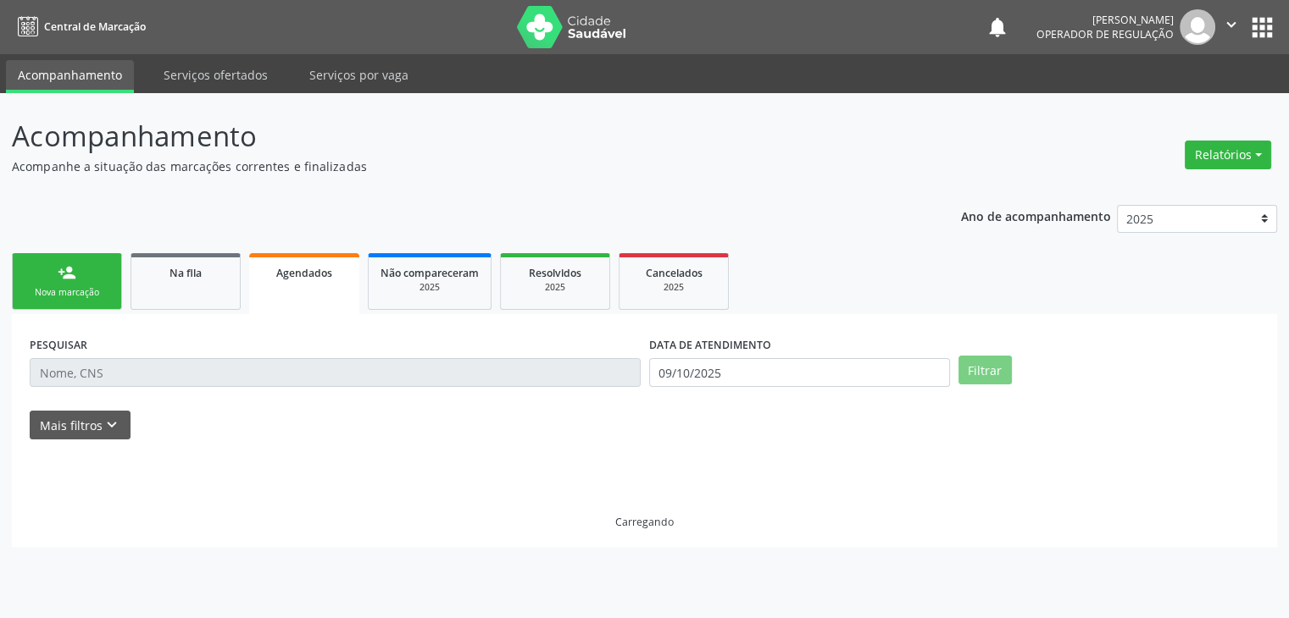
scroll to position [0, 0]
click at [168, 278] on div "Na fila" at bounding box center [185, 272] width 85 height 18
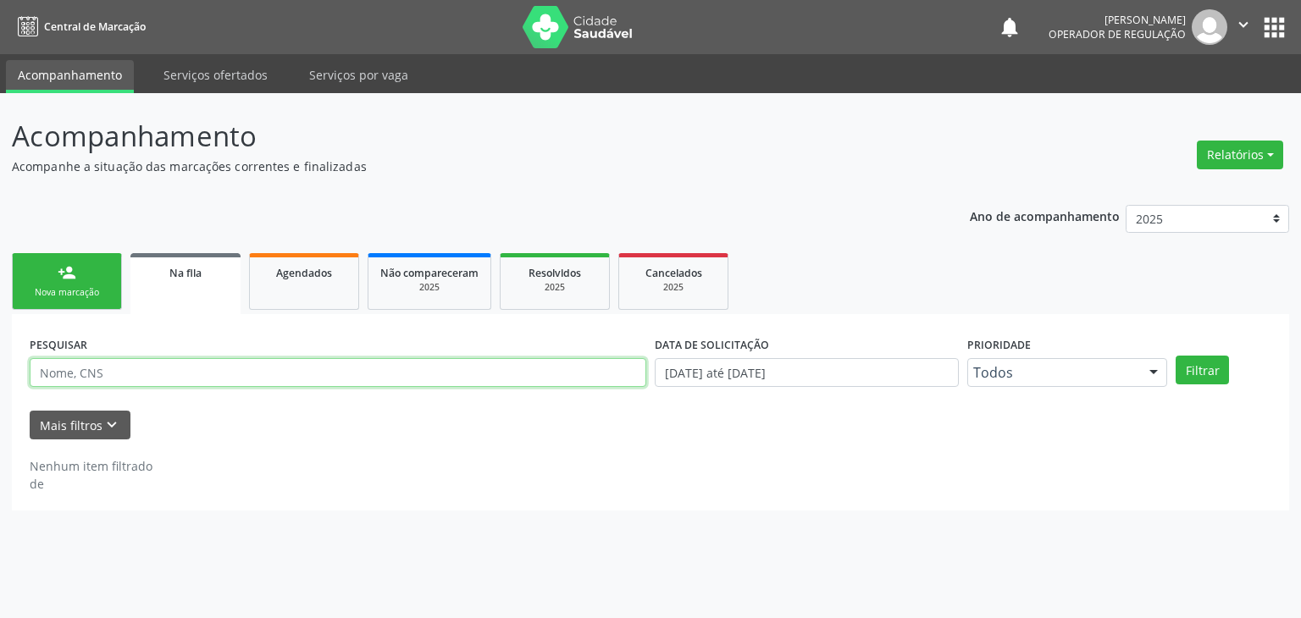
click at [183, 379] on input "text" at bounding box center [338, 372] width 617 height 29
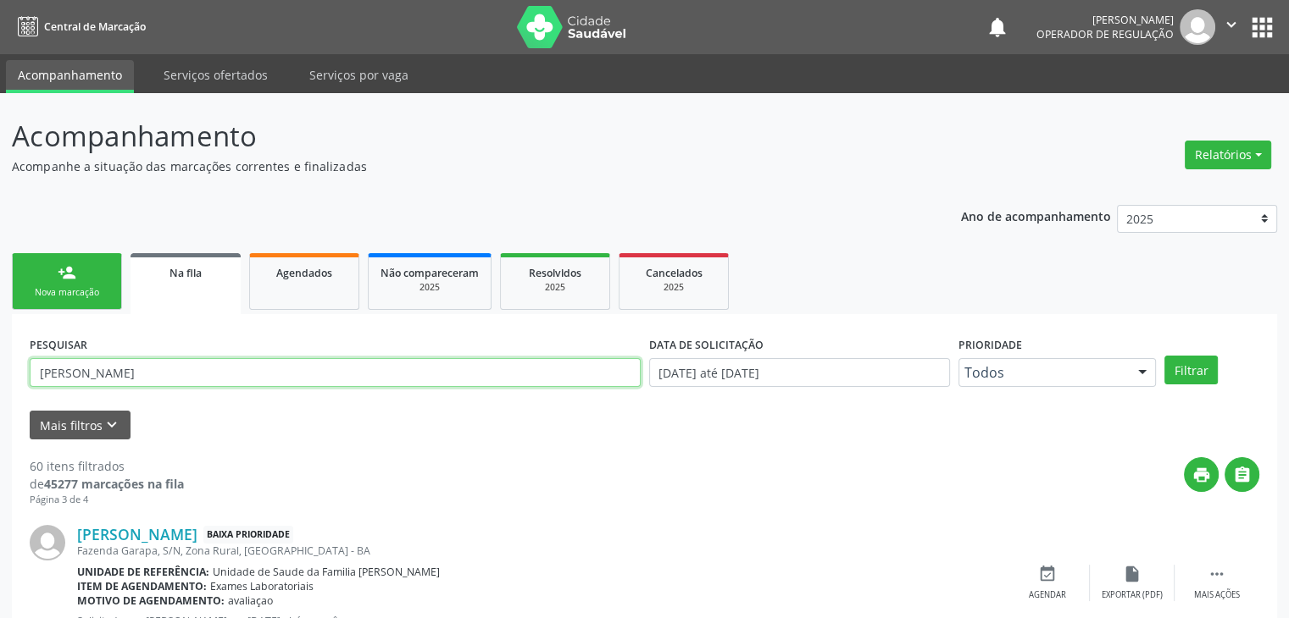
click at [1164, 356] on button "Filtrar" at bounding box center [1190, 370] width 53 height 29
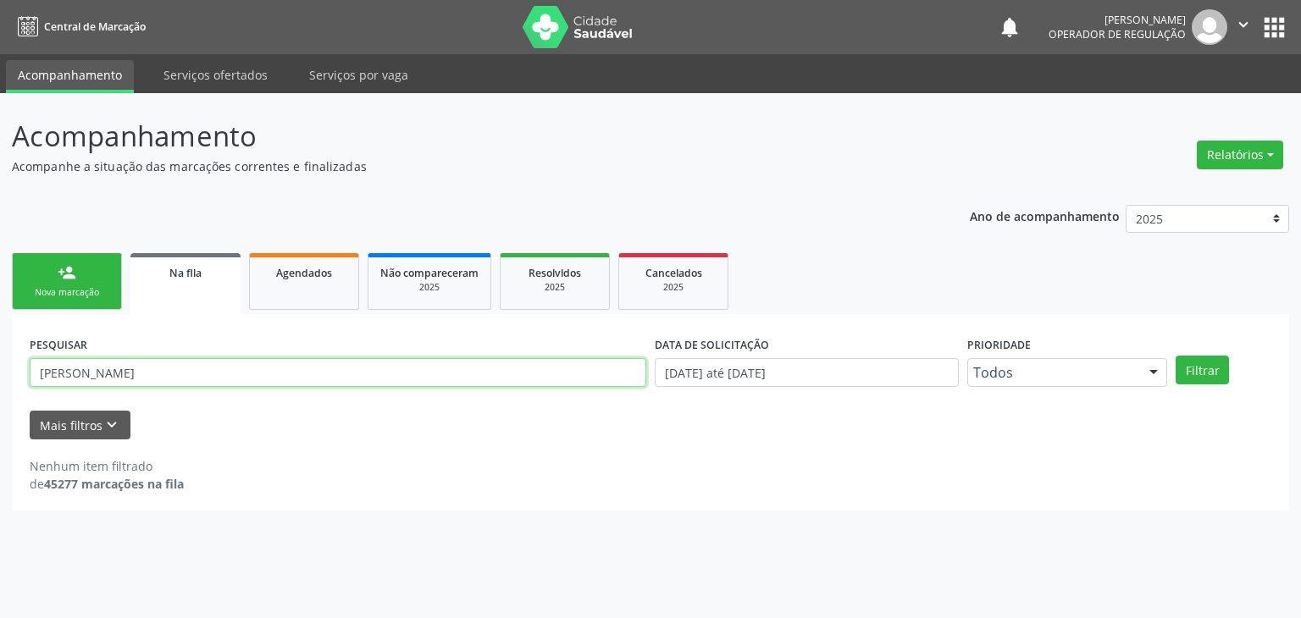
drag, startPoint x: 205, startPoint y: 371, endPoint x: 36, endPoint y: 371, distance: 169.4
click at [36, 371] on input "[PERSON_NAME]" at bounding box center [338, 372] width 617 height 29
click at [1176, 356] on button "Filtrar" at bounding box center [1202, 370] width 53 height 29
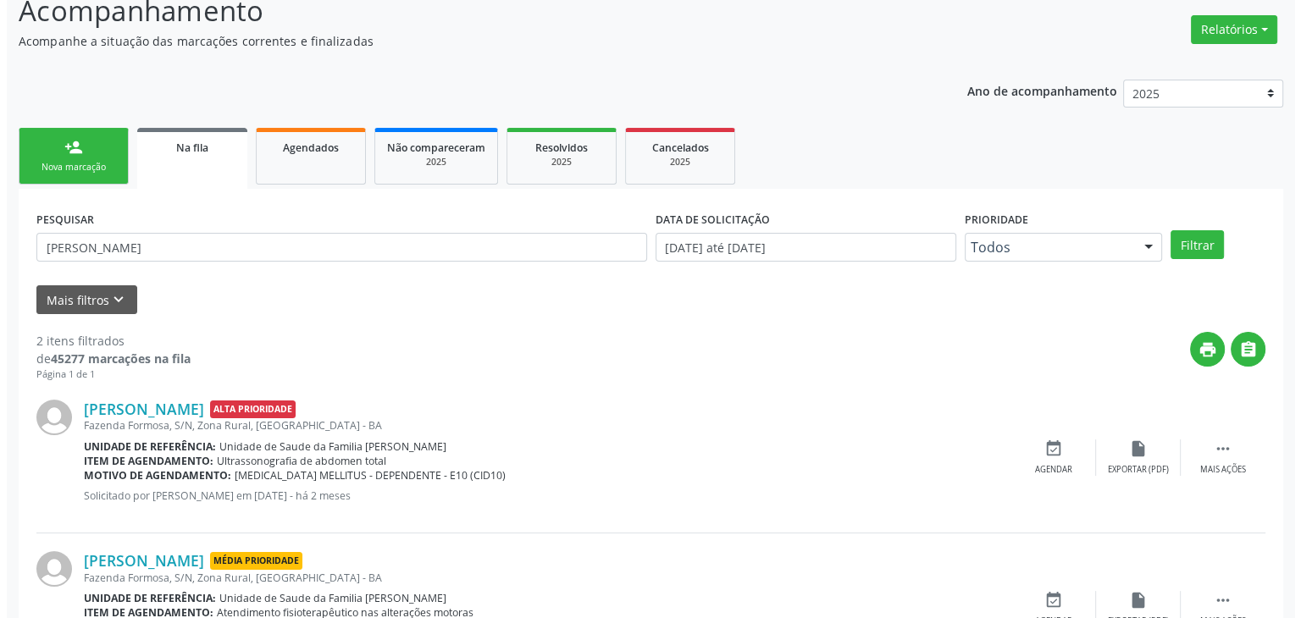
scroll to position [220, 0]
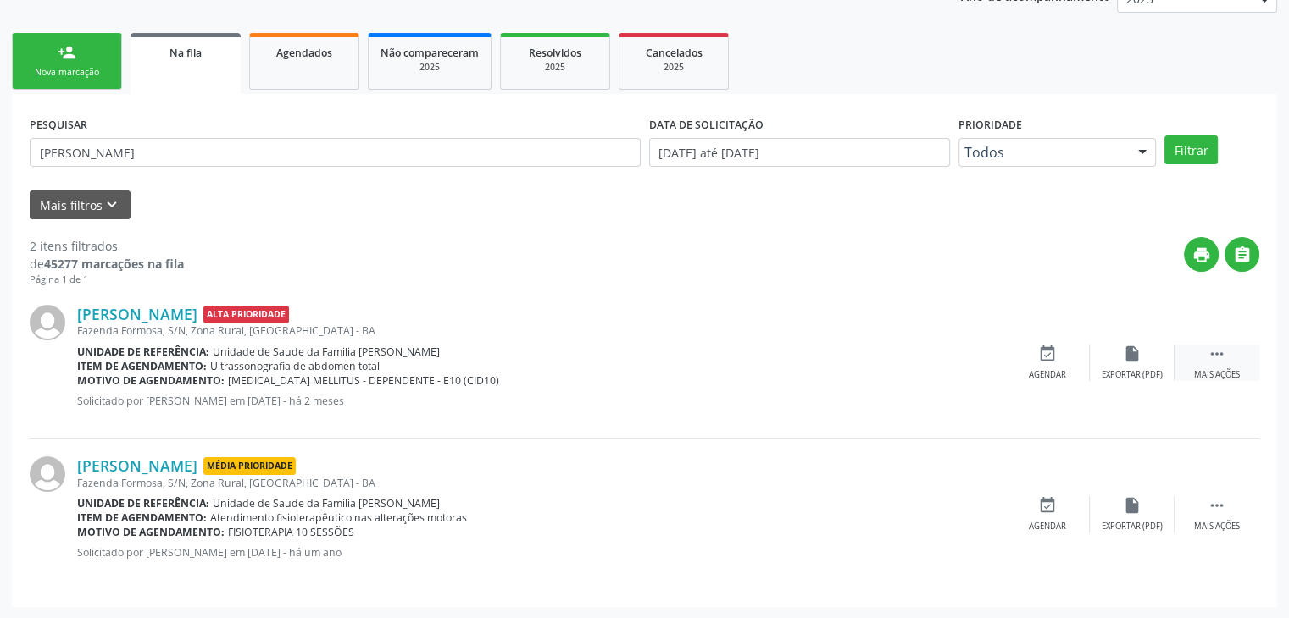
click at [1237, 351] on div " Mais ações" at bounding box center [1216, 363] width 85 height 36
click at [1061, 362] on div "cancel Cancelar" at bounding box center [1047, 363] width 85 height 36
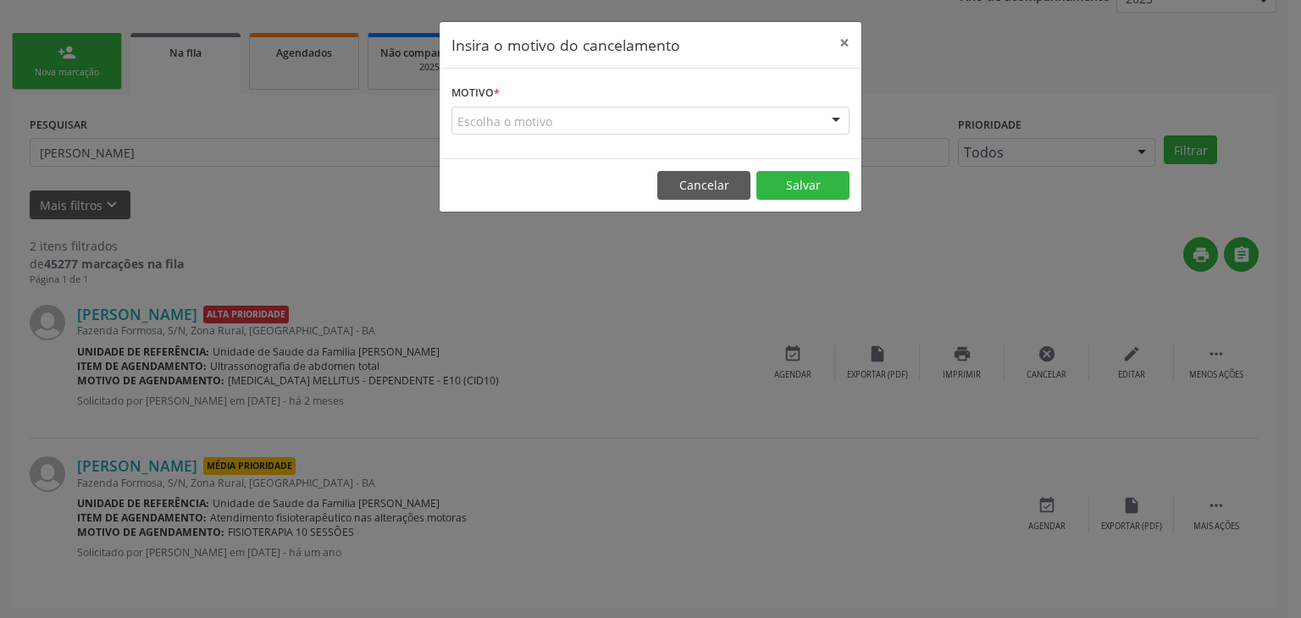
click at [583, 114] on div "Escolha o motivo" at bounding box center [651, 121] width 398 height 29
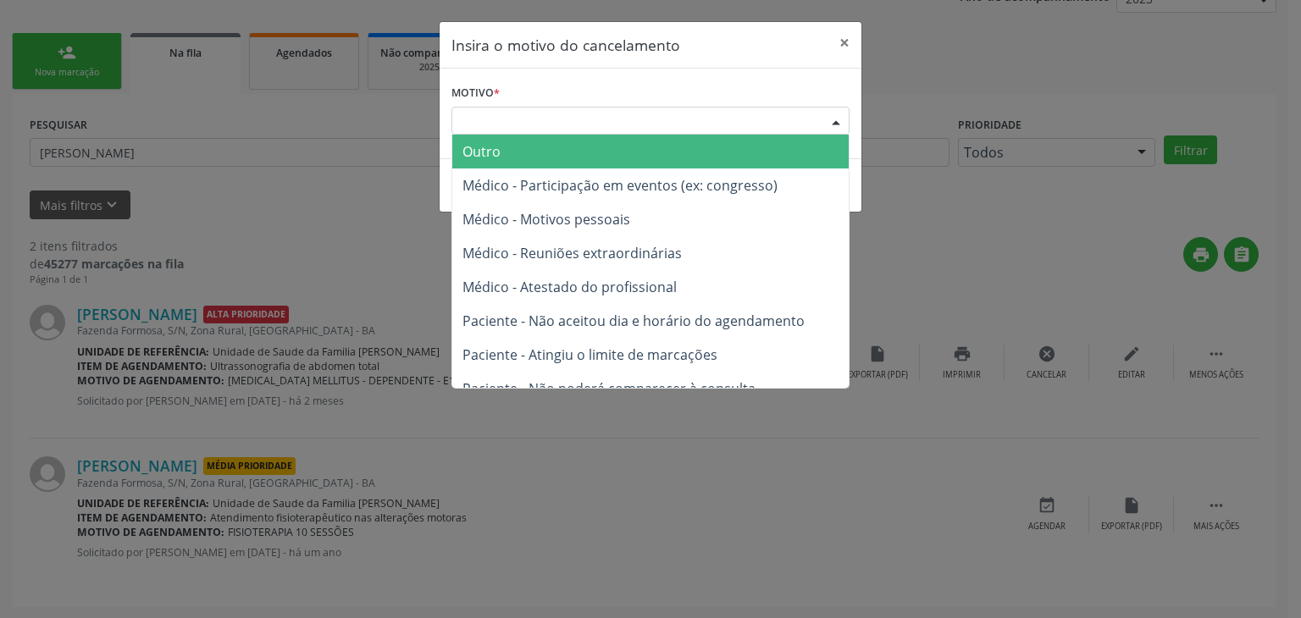
click at [469, 157] on span "Outro" at bounding box center [482, 151] width 38 height 19
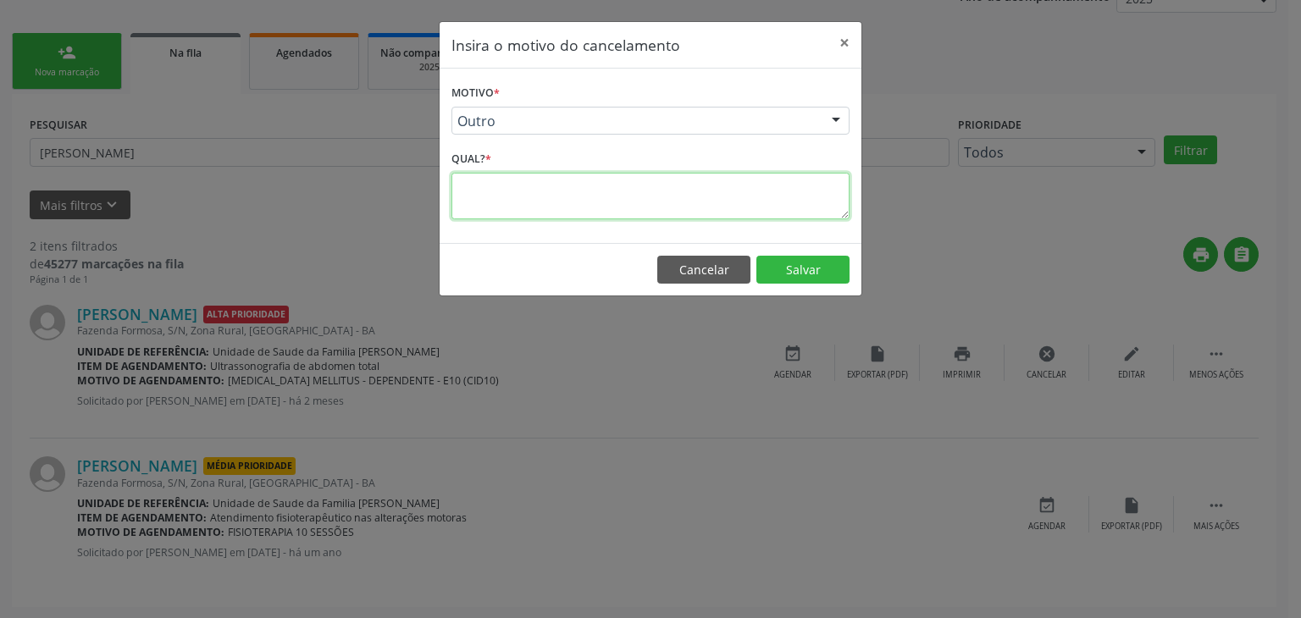
click at [491, 189] on textarea at bounding box center [651, 196] width 398 height 47
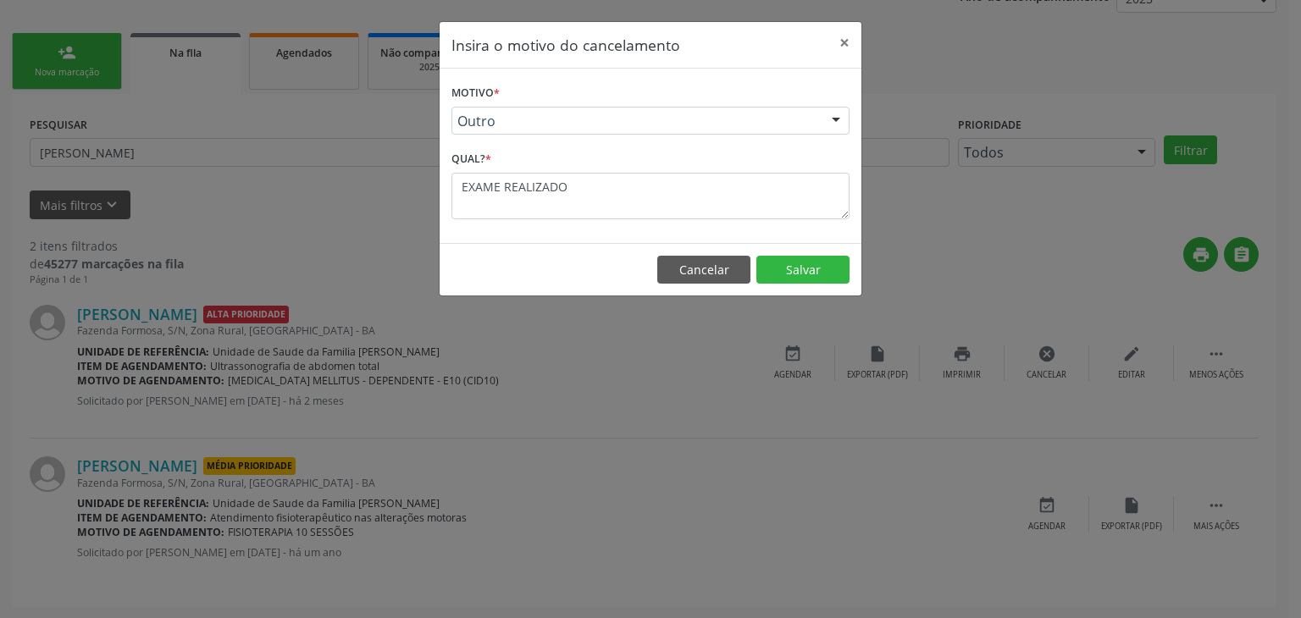
click at [803, 285] on footer "Cancelar Salvar" at bounding box center [651, 269] width 422 height 53
click at [803, 275] on button "Salvar" at bounding box center [803, 270] width 93 height 29
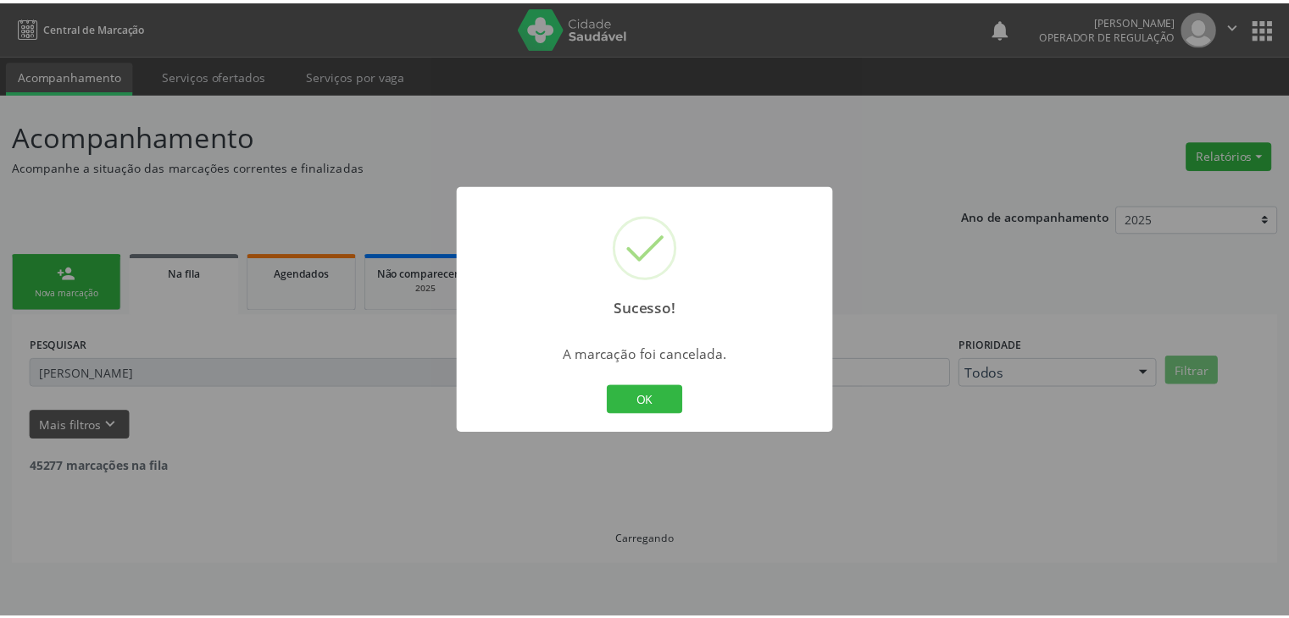
scroll to position [0, 0]
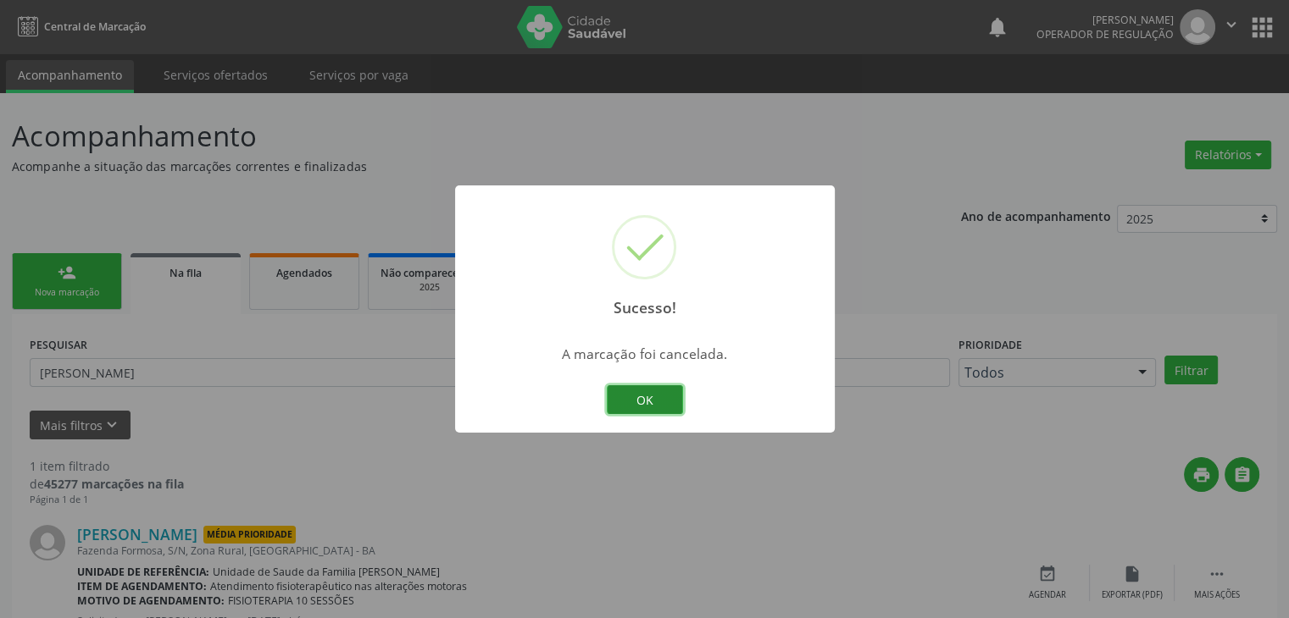
click at [637, 406] on button "OK" at bounding box center [645, 399] width 76 height 29
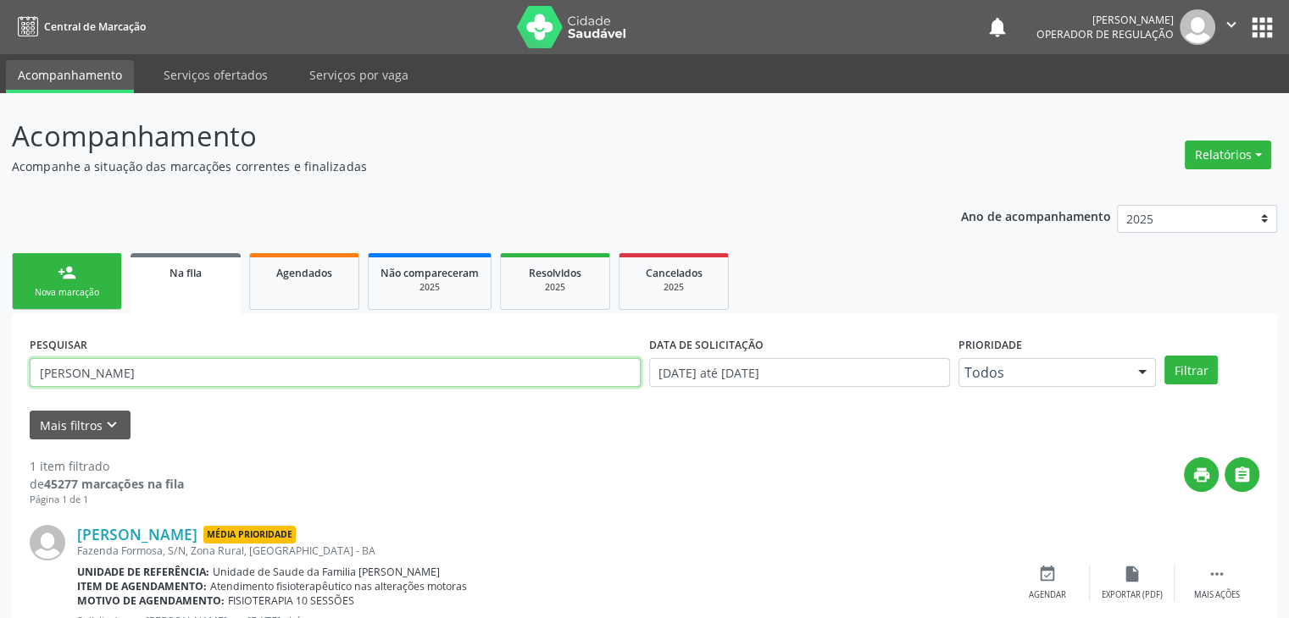
drag, startPoint x: 214, startPoint y: 370, endPoint x: 0, endPoint y: 368, distance: 214.4
click at [0, 368] on div "Acompanhamento Acompanhe a situação das marcações correntes e finalizadas Relat…" at bounding box center [644, 390] width 1289 height 595
click at [1164, 356] on button "Filtrar" at bounding box center [1190, 370] width 53 height 29
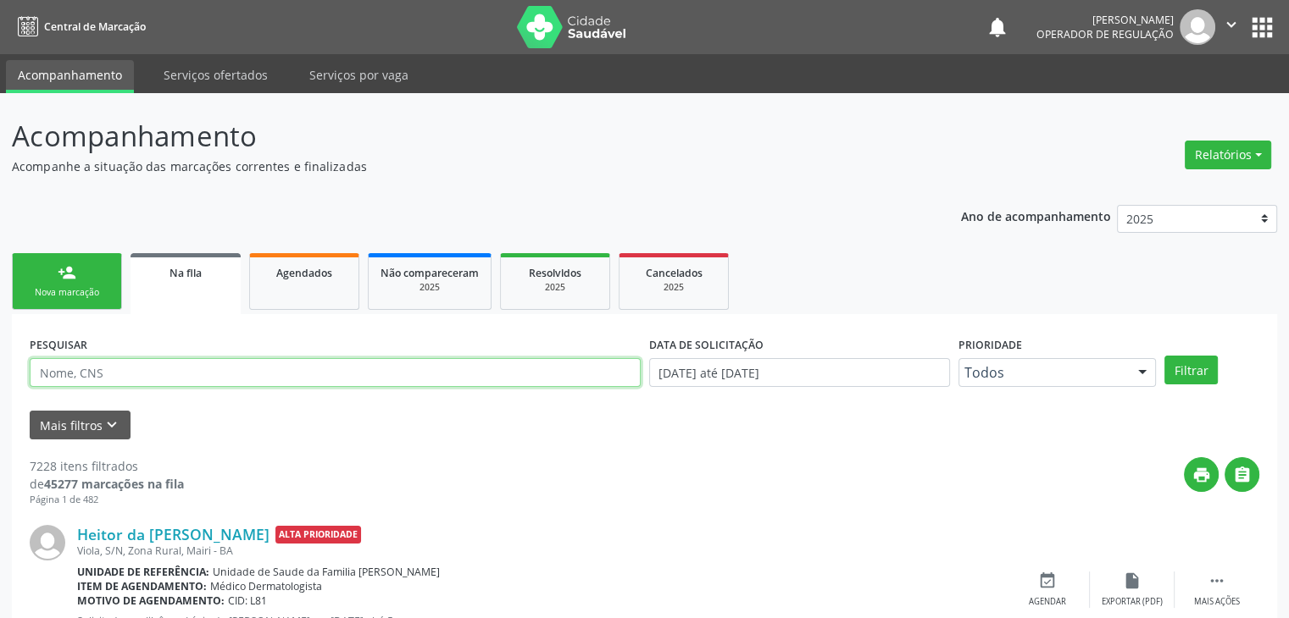
click at [337, 378] on input "text" at bounding box center [335, 372] width 611 height 29
click at [1164, 356] on button "Filtrar" at bounding box center [1190, 370] width 53 height 29
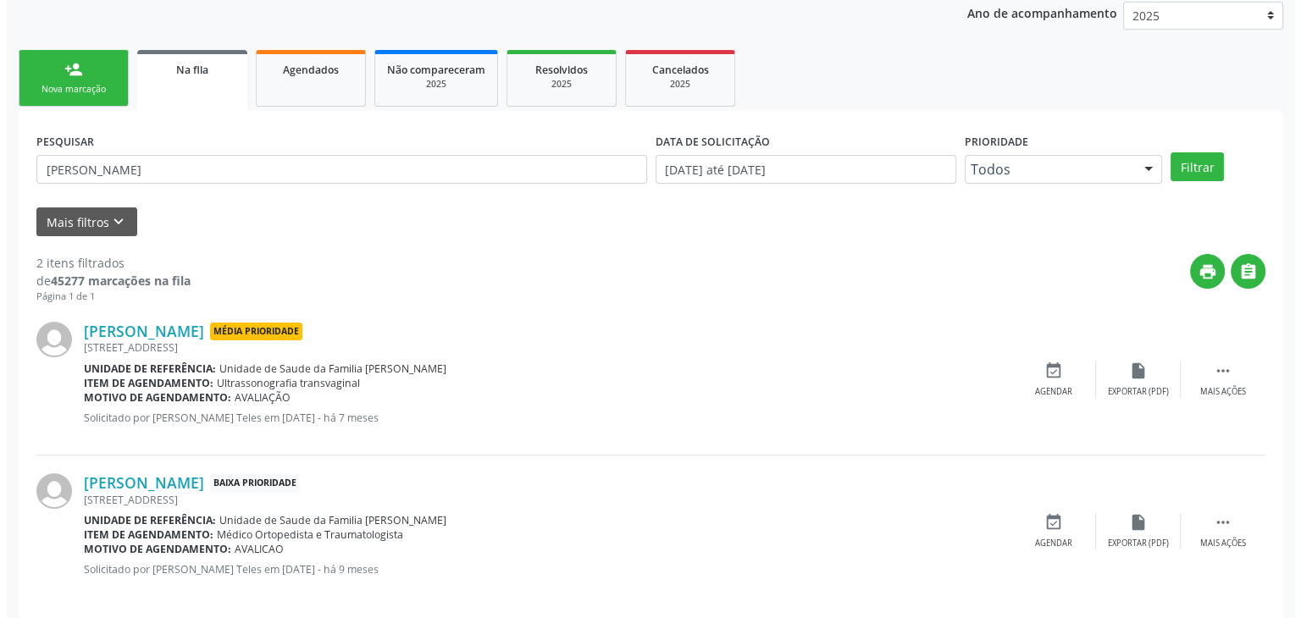
scroll to position [220, 0]
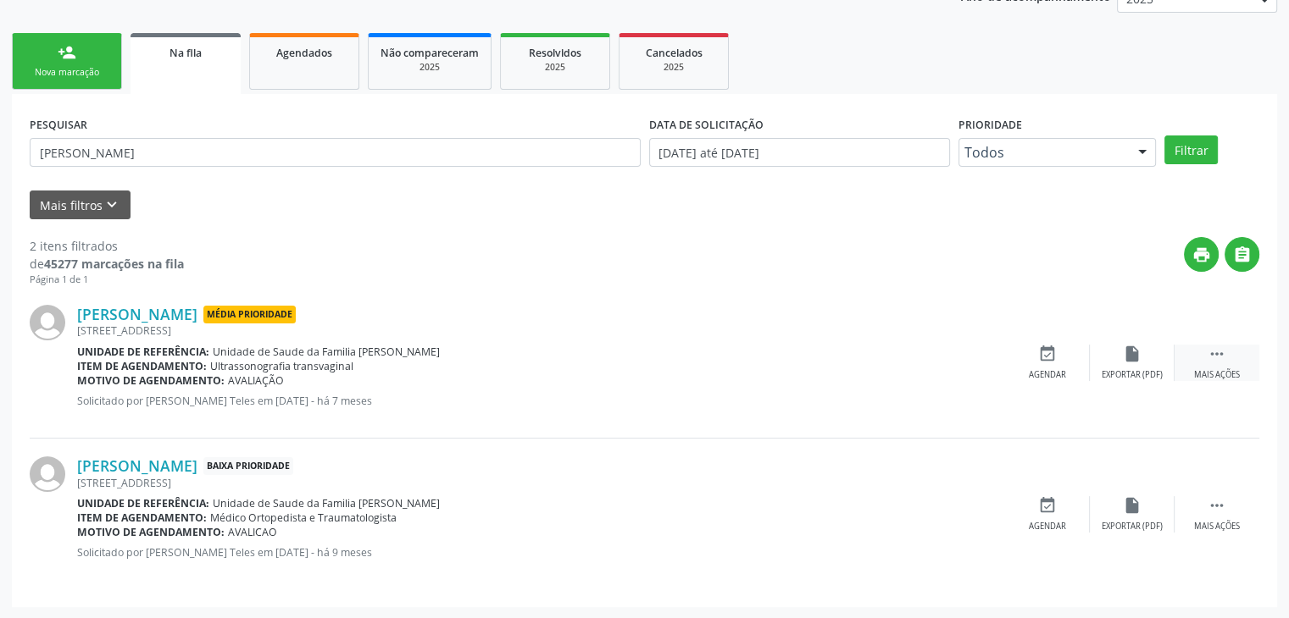
click at [1199, 362] on div " Mais ações" at bounding box center [1216, 363] width 85 height 36
click at [1077, 369] on div "cancel Cancelar" at bounding box center [1047, 363] width 85 height 36
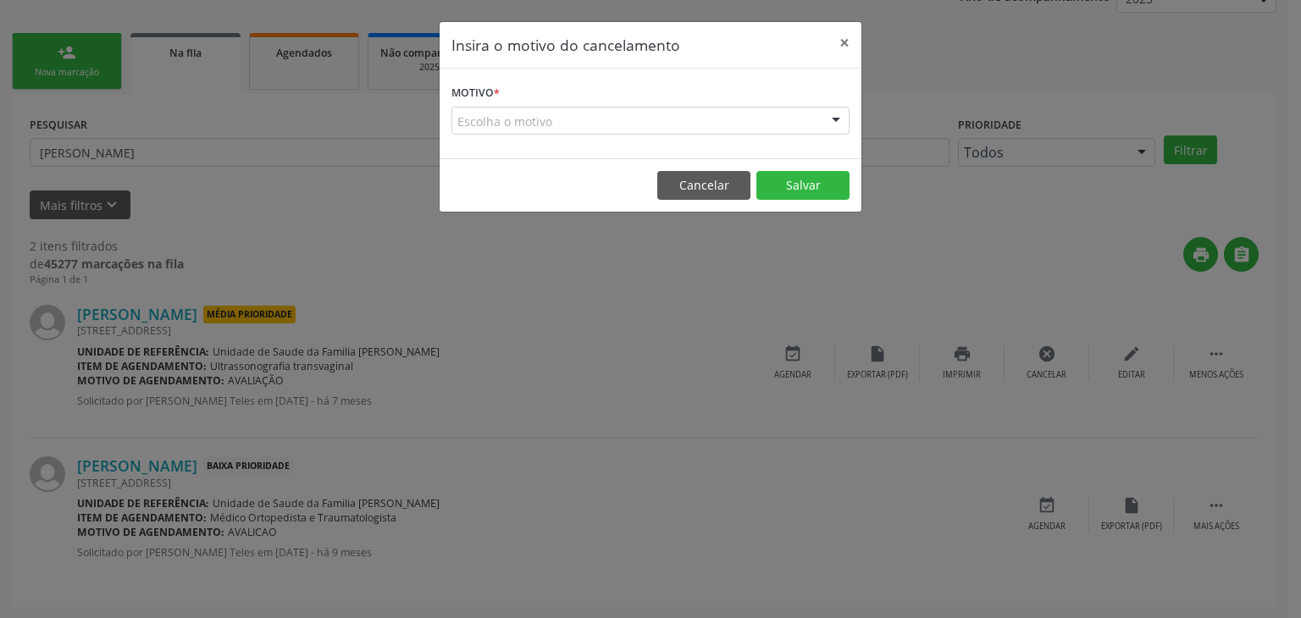
click at [580, 129] on div "Escolha o motivo" at bounding box center [651, 121] width 398 height 29
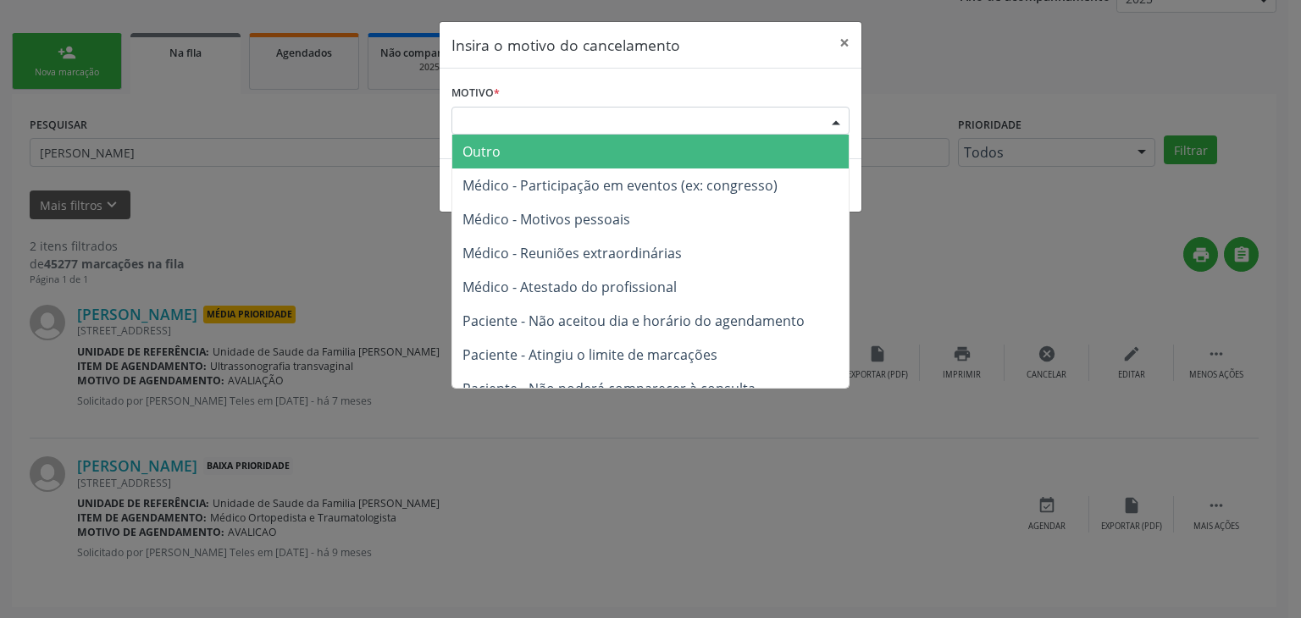
click at [546, 158] on span "Outro" at bounding box center [650, 152] width 397 height 34
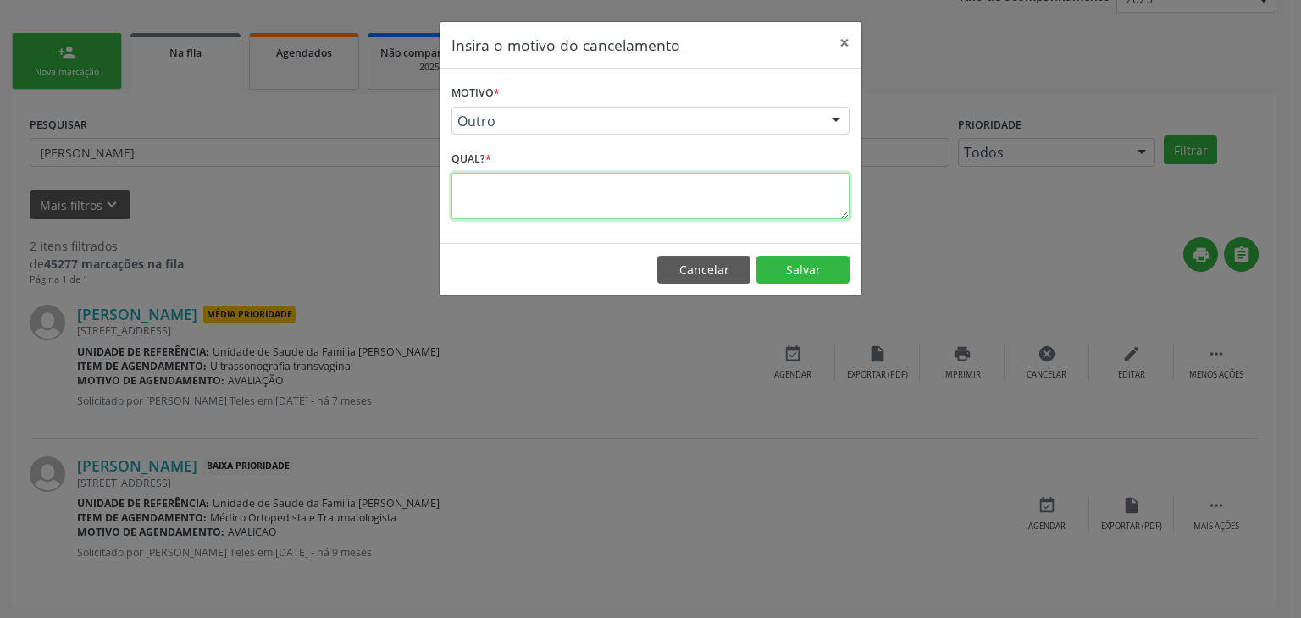
click at [545, 194] on textarea at bounding box center [651, 196] width 398 height 47
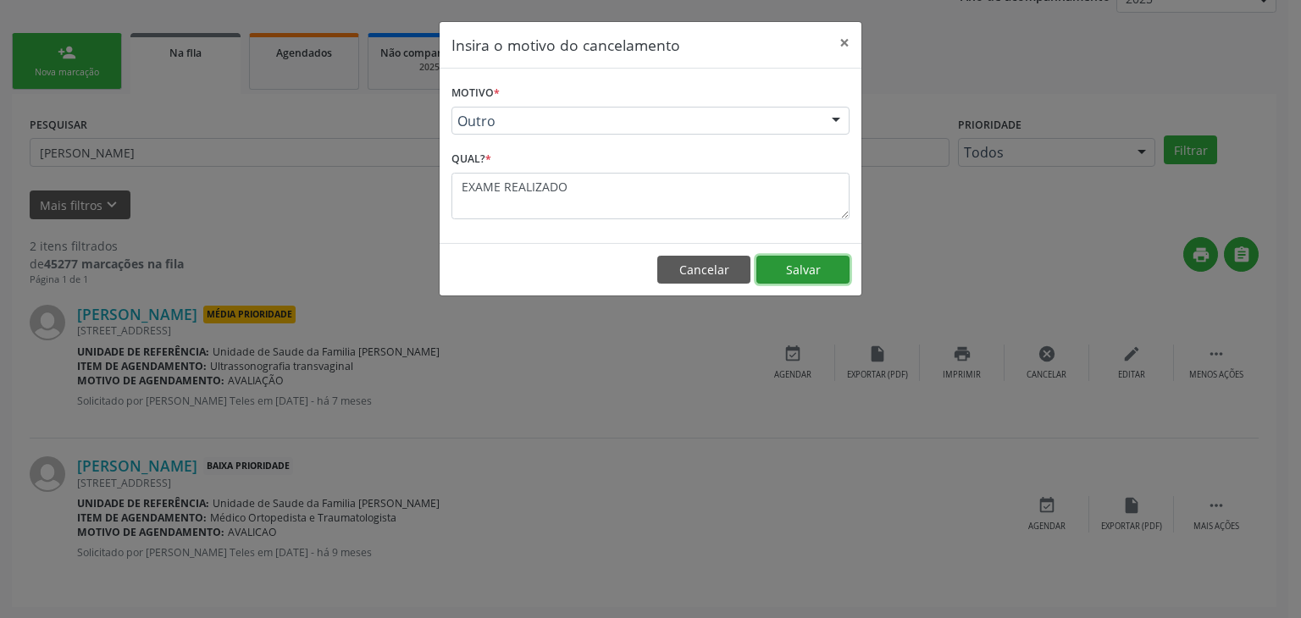
click at [764, 267] on button "Salvar" at bounding box center [803, 270] width 93 height 29
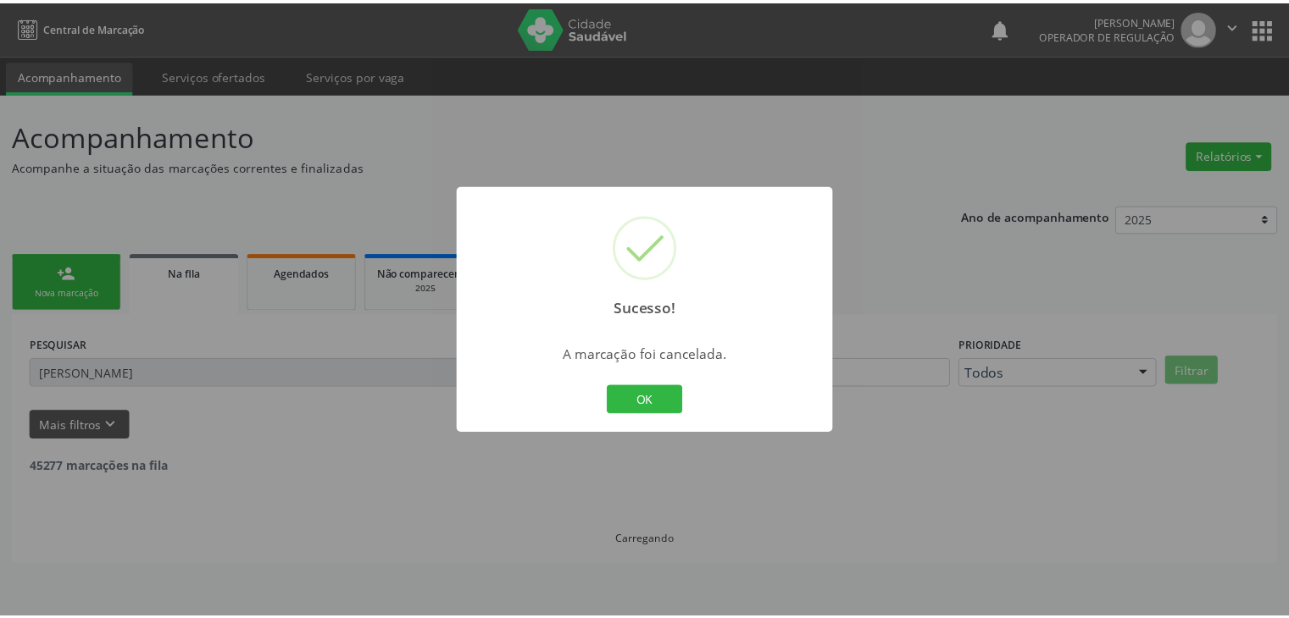
scroll to position [0, 0]
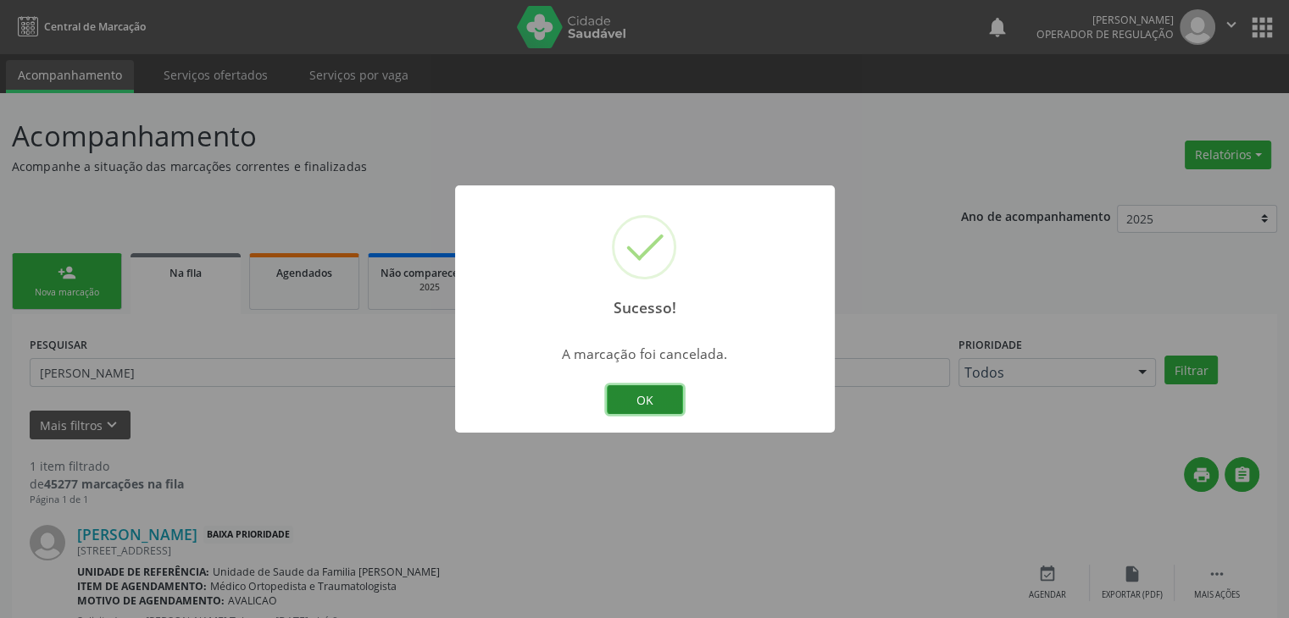
click at [633, 399] on button "OK" at bounding box center [645, 399] width 76 height 29
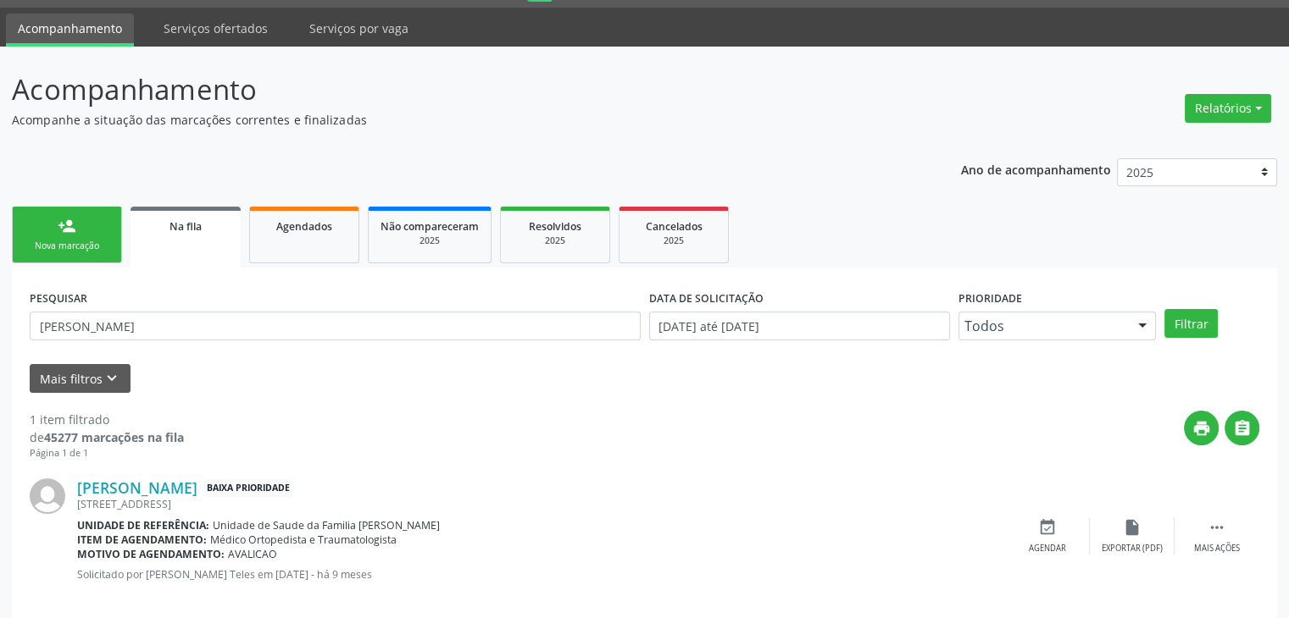
scroll to position [69, 0]
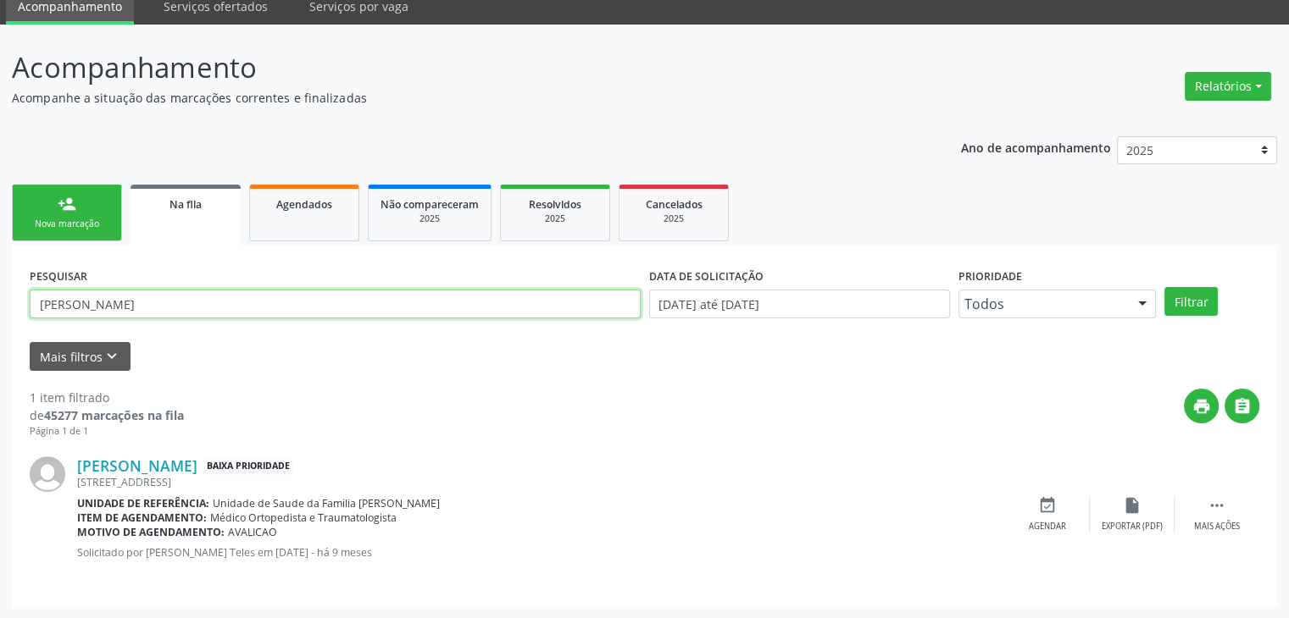
drag, startPoint x: 251, startPoint y: 301, endPoint x: 0, endPoint y: 279, distance: 251.8
click at [0, 279] on div "Acompanhamento Acompanhe a situação das marcações correntes e finalizadas Relat…" at bounding box center [644, 322] width 1289 height 595
click at [1164, 287] on button "Filtrar" at bounding box center [1190, 301] width 53 height 29
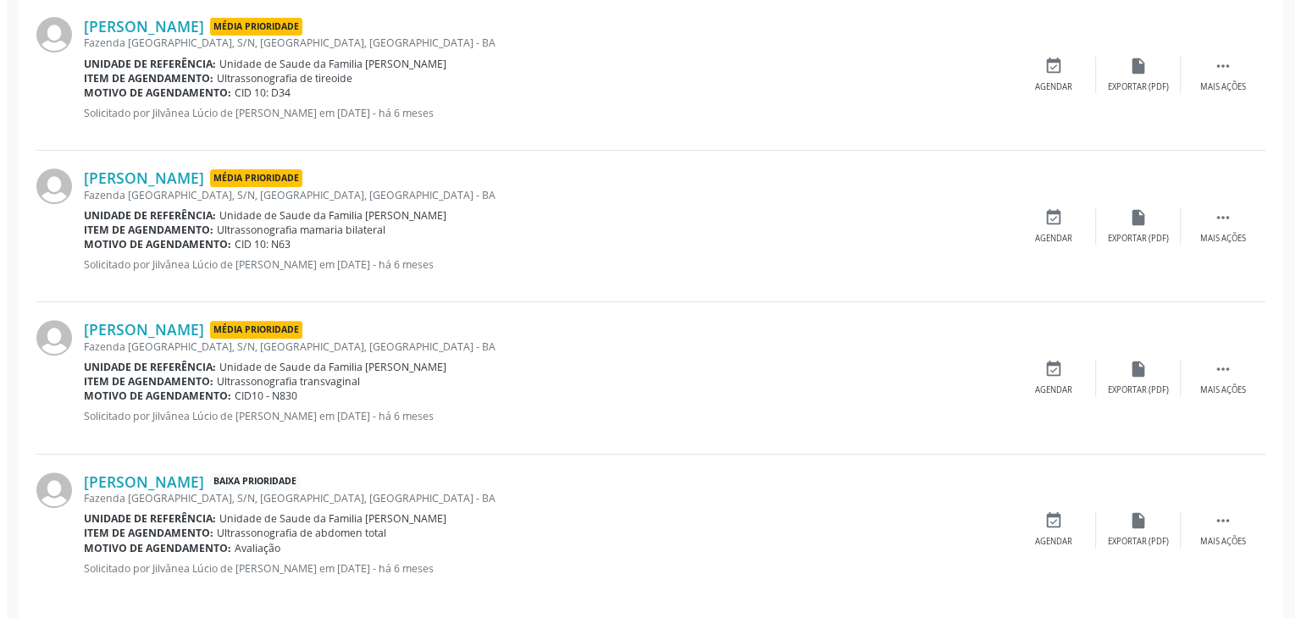
scroll to position [424, 0]
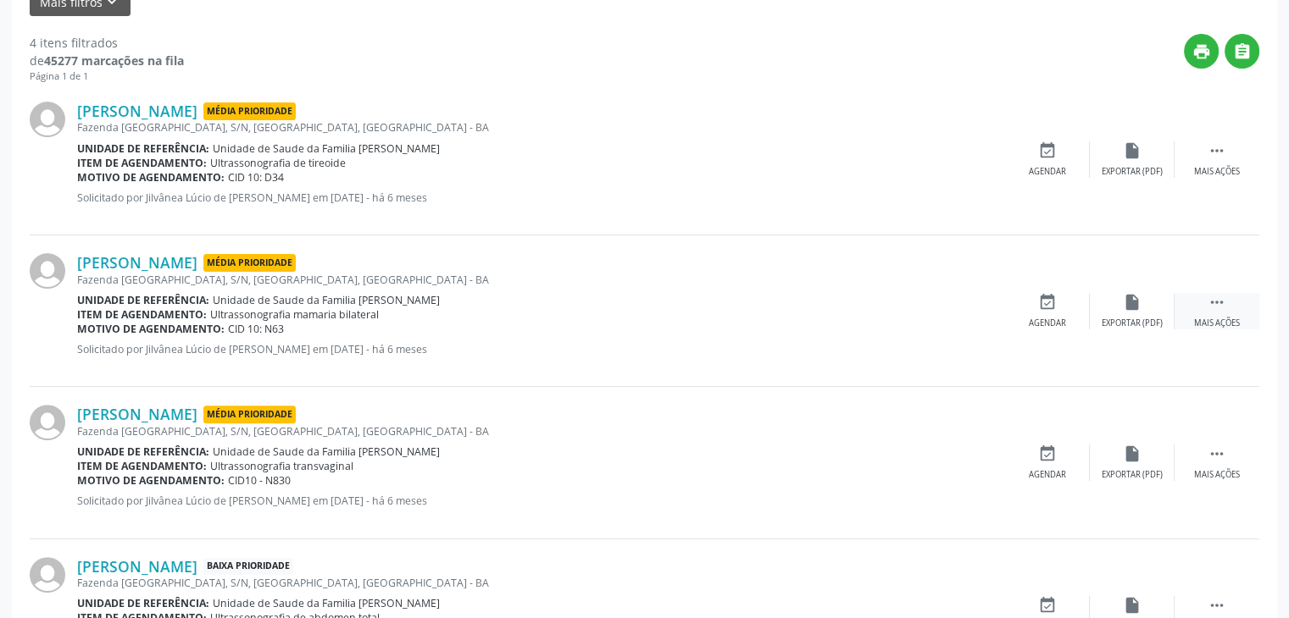
click at [1217, 318] on div "Mais ações" at bounding box center [1217, 324] width 46 height 12
click at [1061, 313] on div "cancel Cancelar" at bounding box center [1047, 311] width 85 height 36
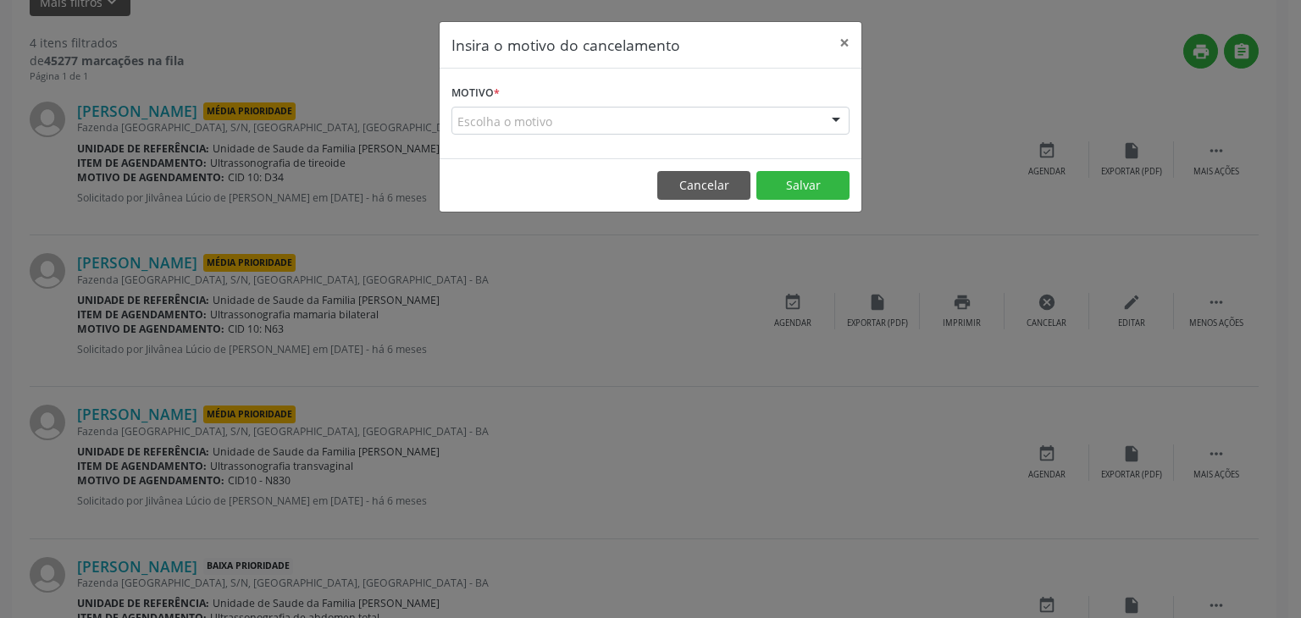
click at [645, 117] on div "Escolha o motivo" at bounding box center [651, 121] width 398 height 29
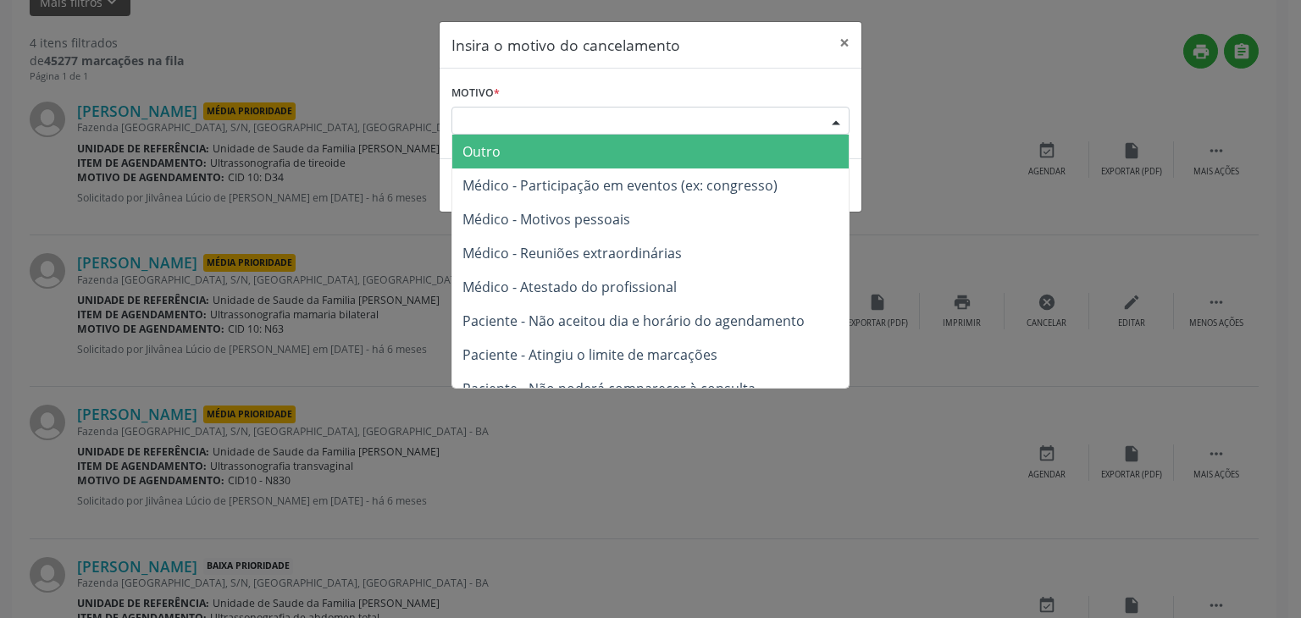
click at [569, 147] on span "Outro" at bounding box center [650, 152] width 397 height 34
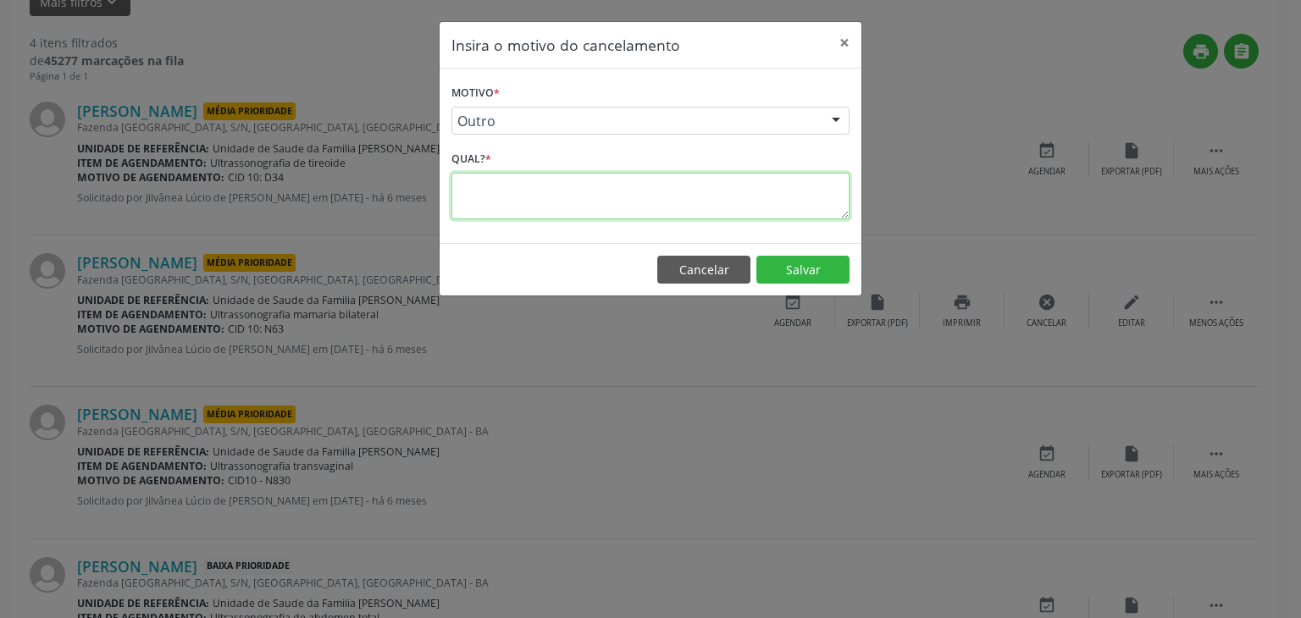
click at [543, 184] on textarea at bounding box center [651, 196] width 398 height 47
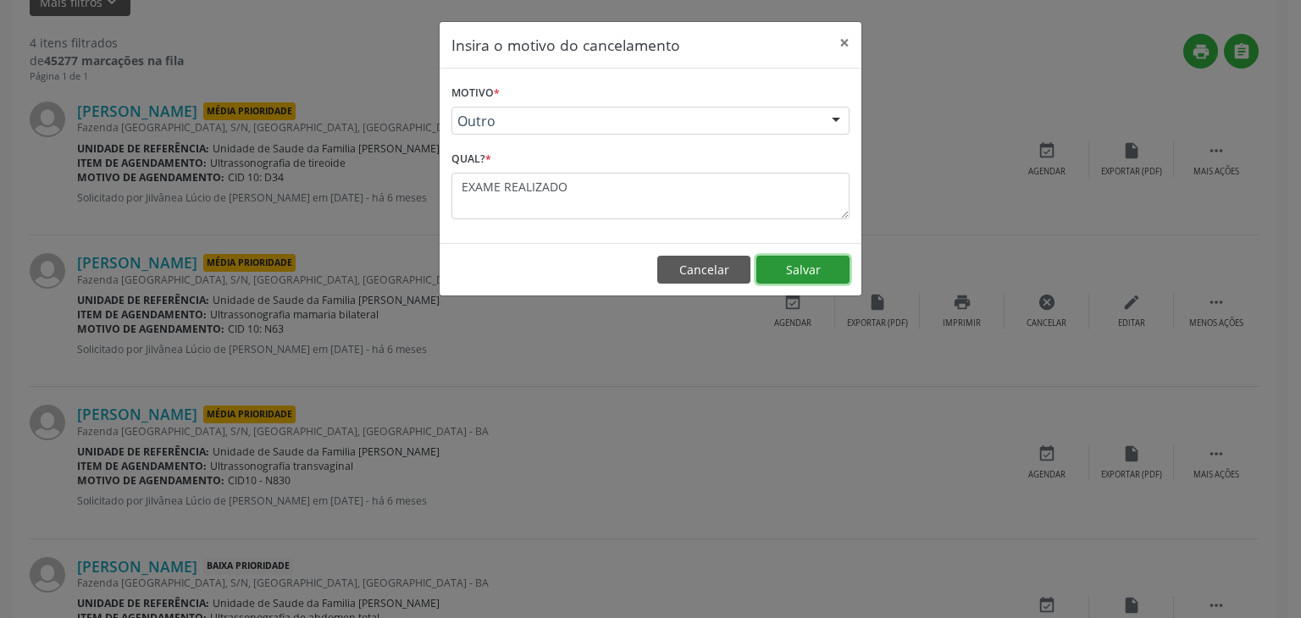
click at [796, 275] on button "Salvar" at bounding box center [803, 270] width 93 height 29
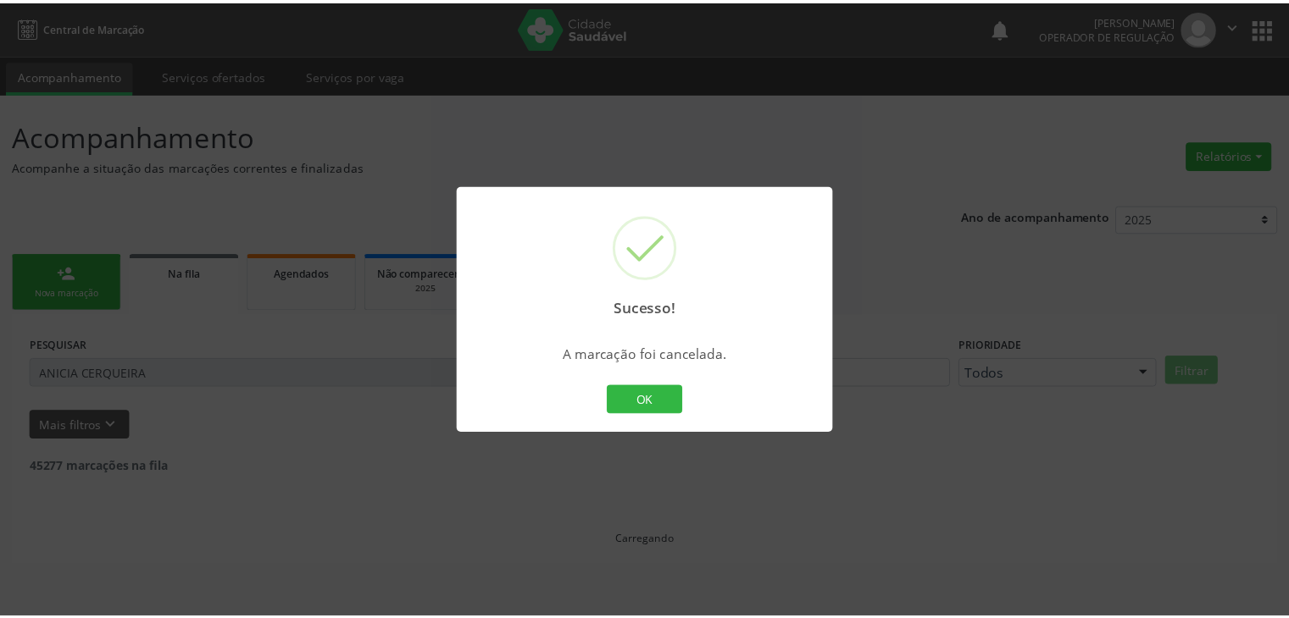
scroll to position [0, 0]
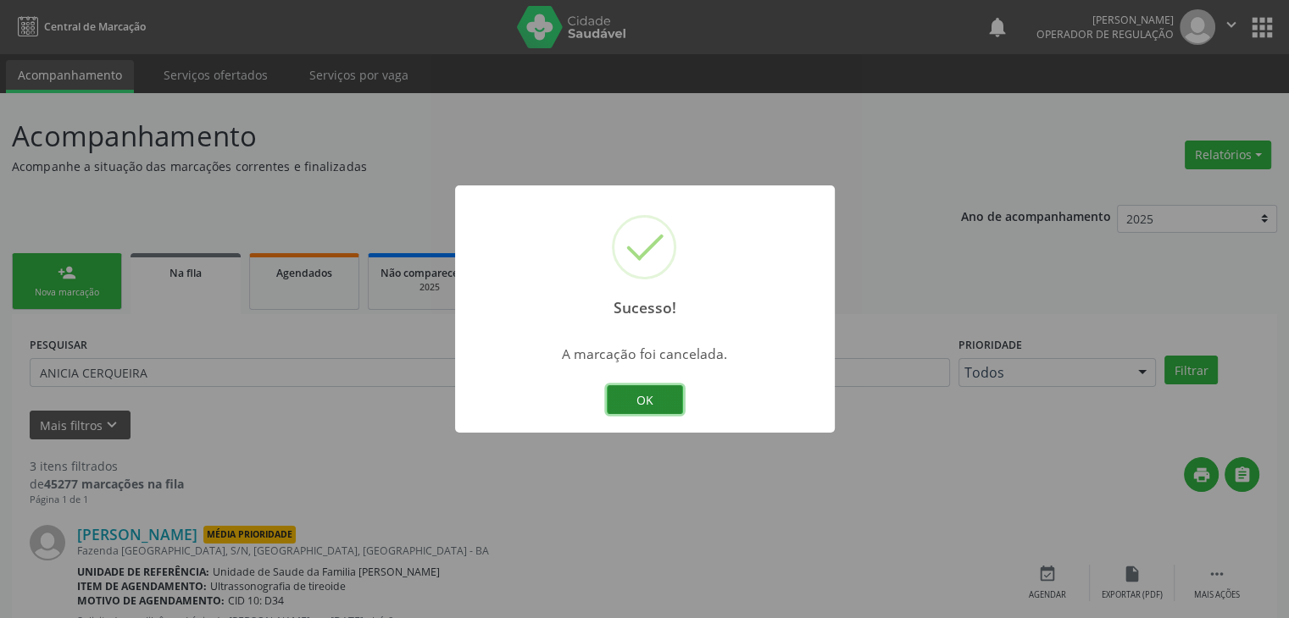
click at [664, 397] on button "OK" at bounding box center [645, 399] width 76 height 29
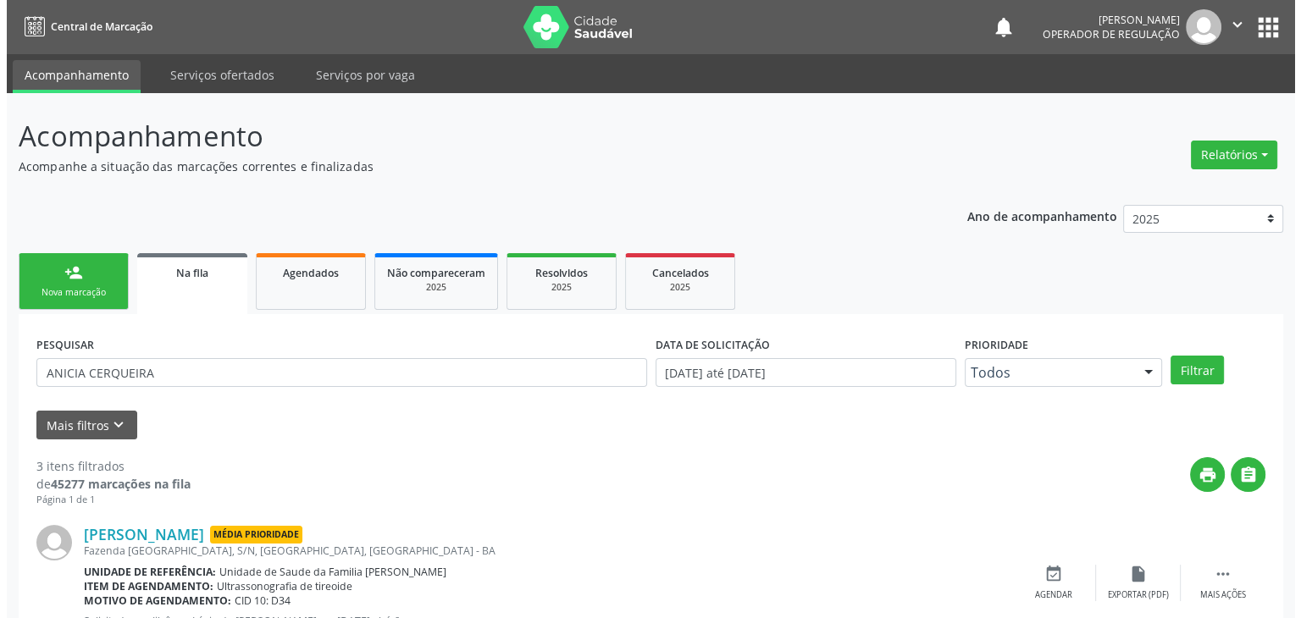
scroll to position [339, 0]
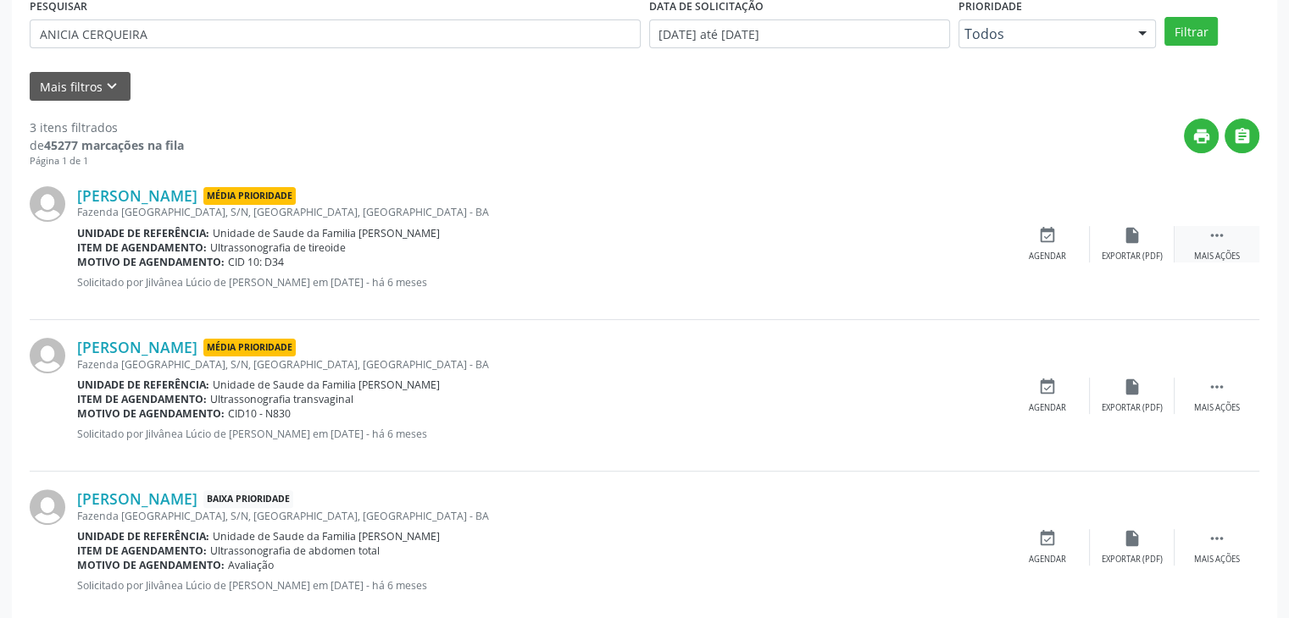
click at [1223, 241] on icon "" at bounding box center [1216, 235] width 19 height 19
click at [1064, 248] on div "cancel Cancelar" at bounding box center [1047, 244] width 85 height 36
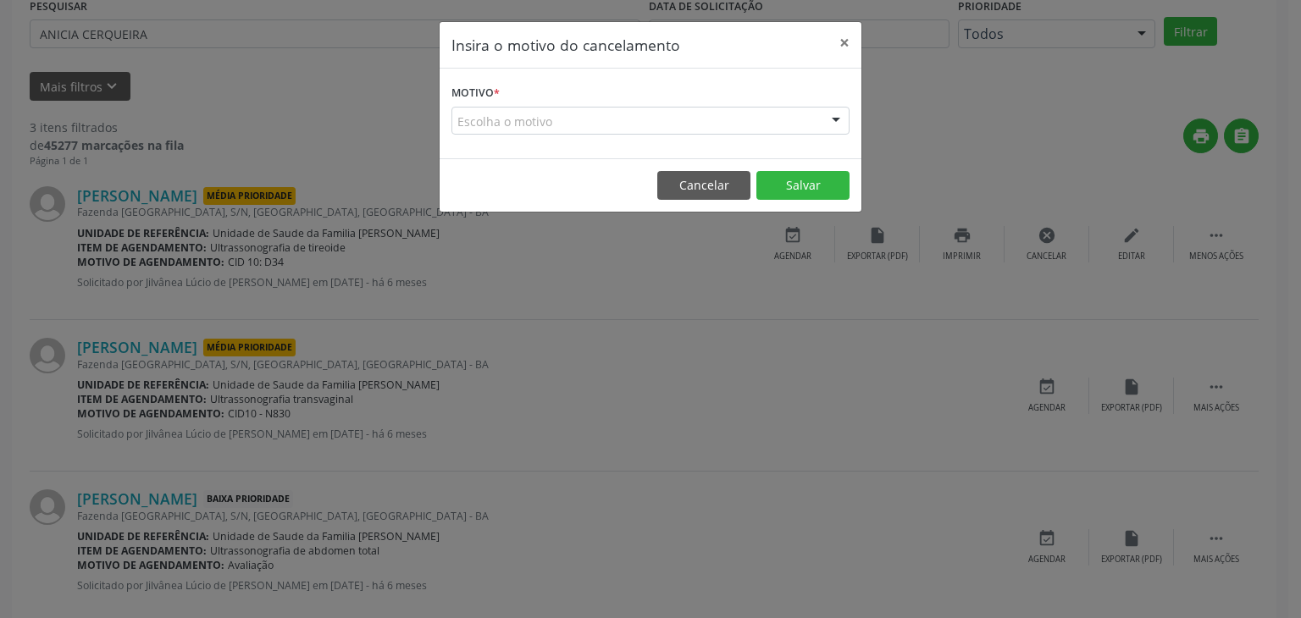
click at [573, 127] on div "Escolha o motivo" at bounding box center [651, 121] width 398 height 29
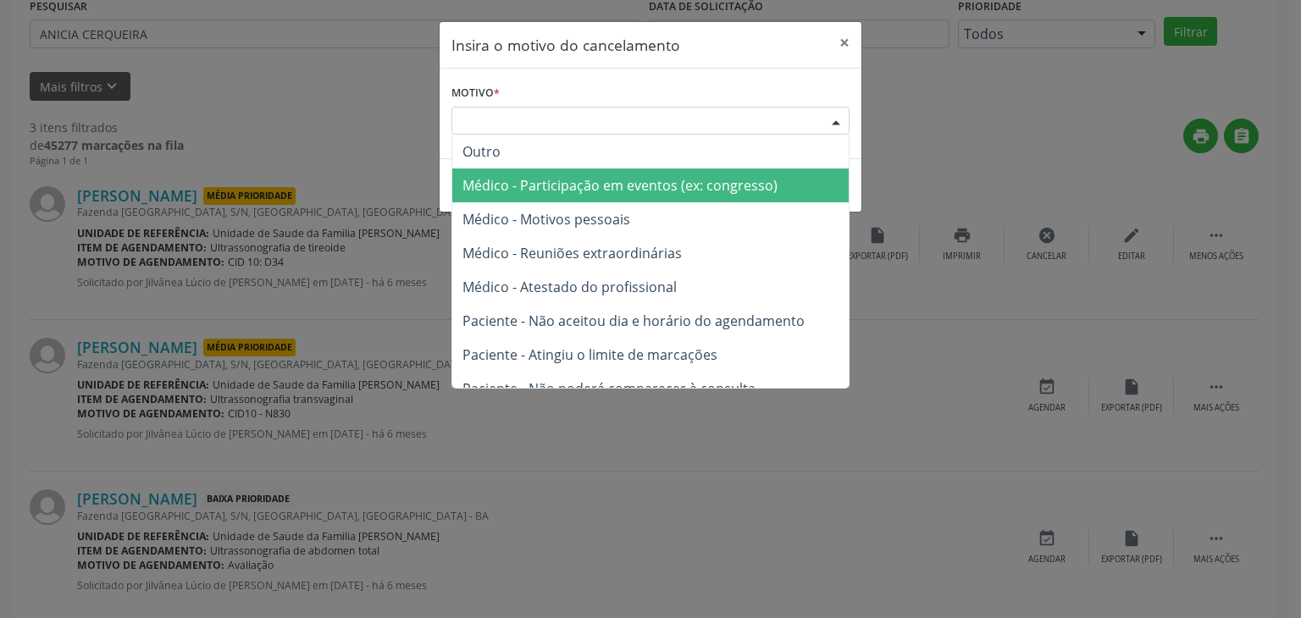
click at [488, 158] on span "Outro" at bounding box center [482, 151] width 38 height 19
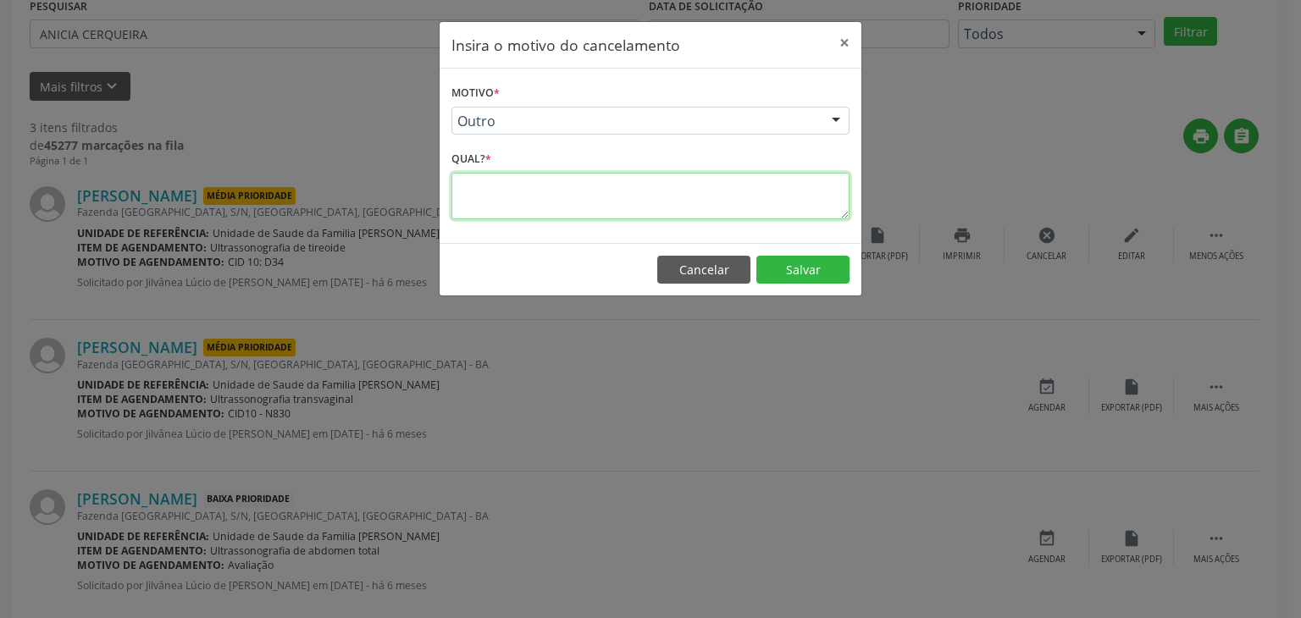
click at [483, 179] on textarea at bounding box center [651, 196] width 398 height 47
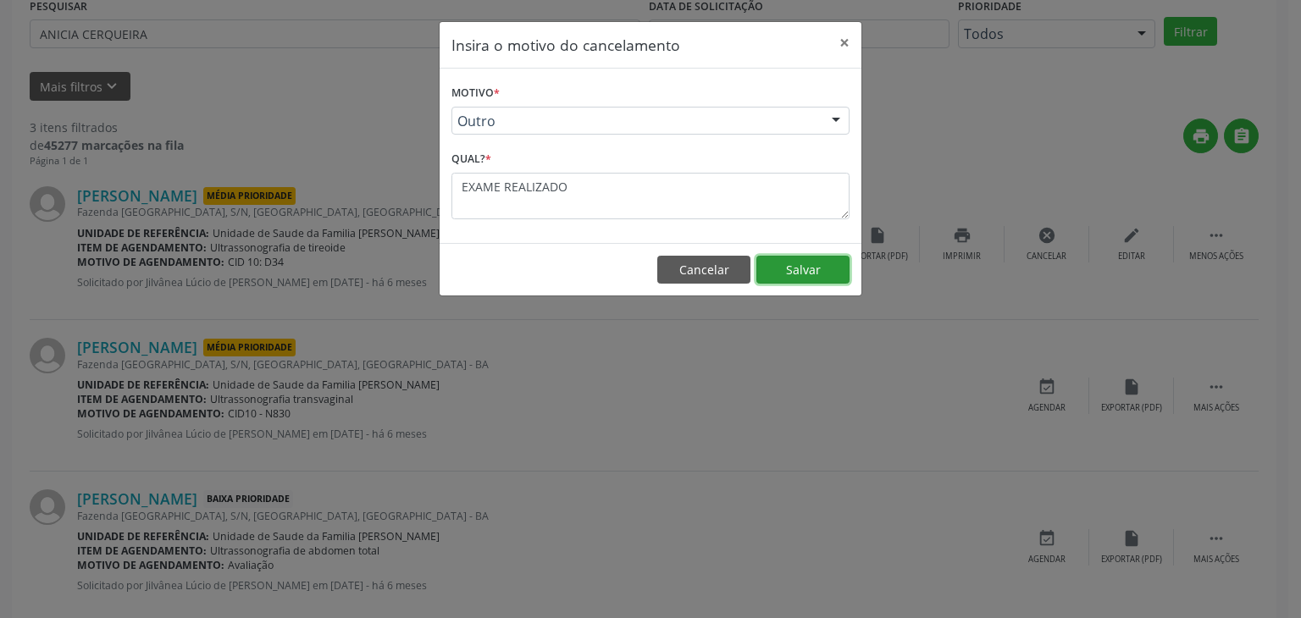
click at [783, 265] on button "Salvar" at bounding box center [803, 270] width 93 height 29
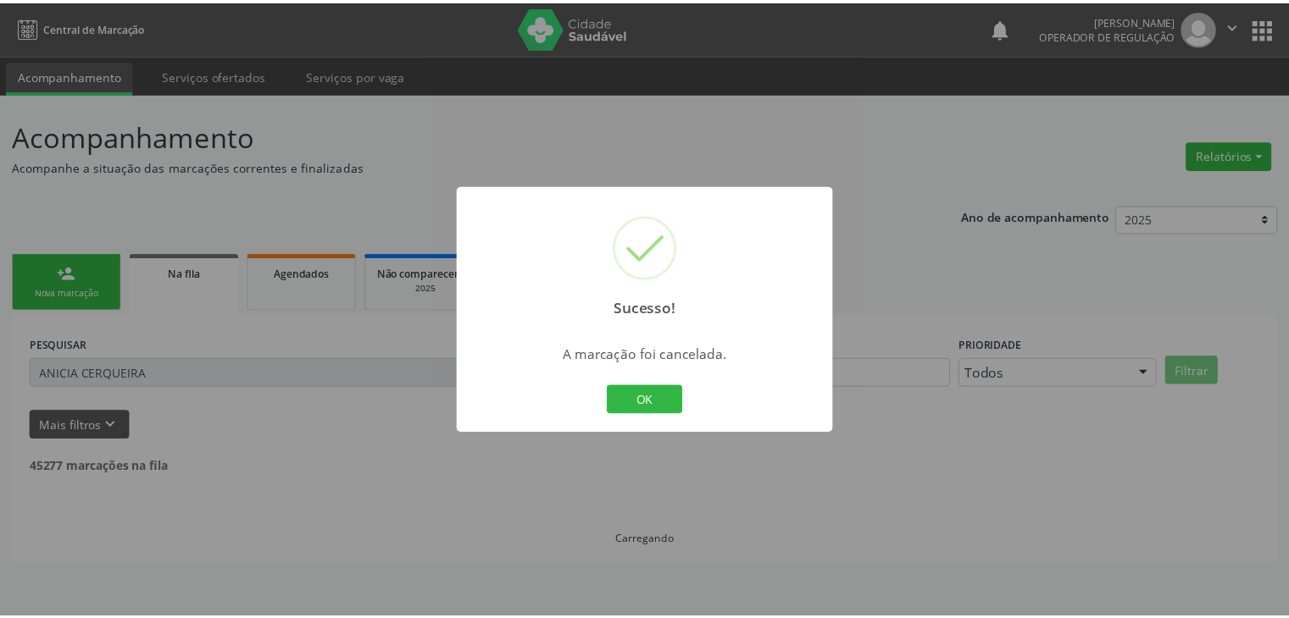
scroll to position [0, 0]
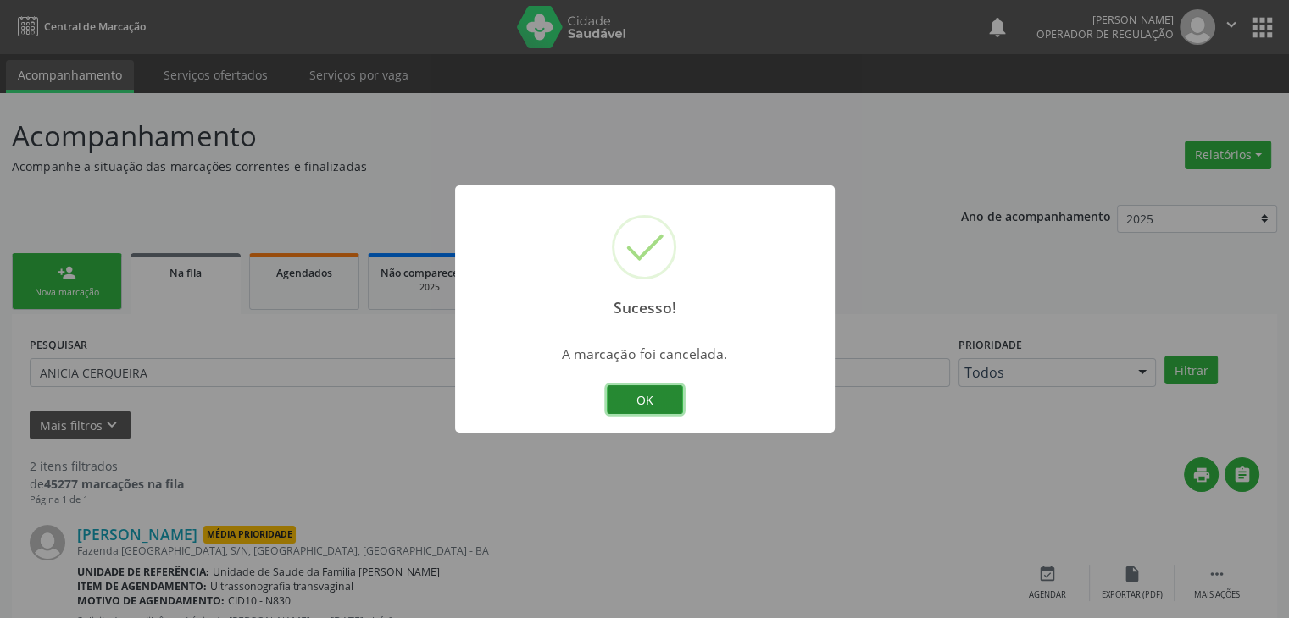
click at [636, 394] on button "OK" at bounding box center [645, 399] width 76 height 29
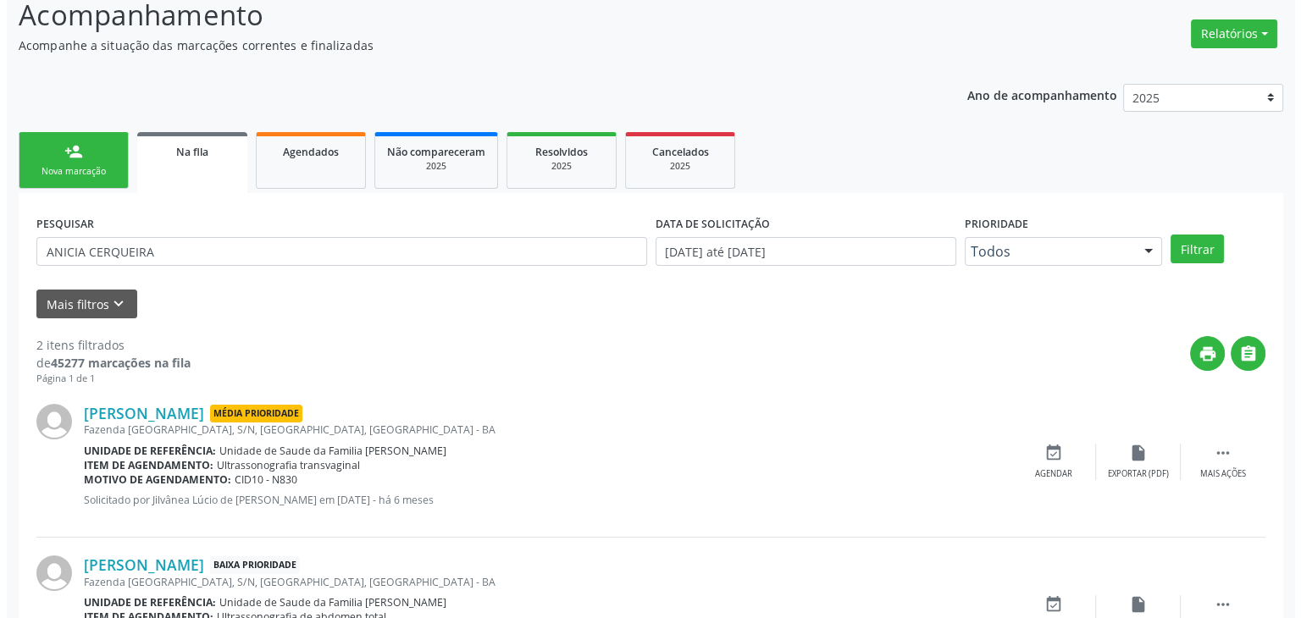
scroll to position [220, 0]
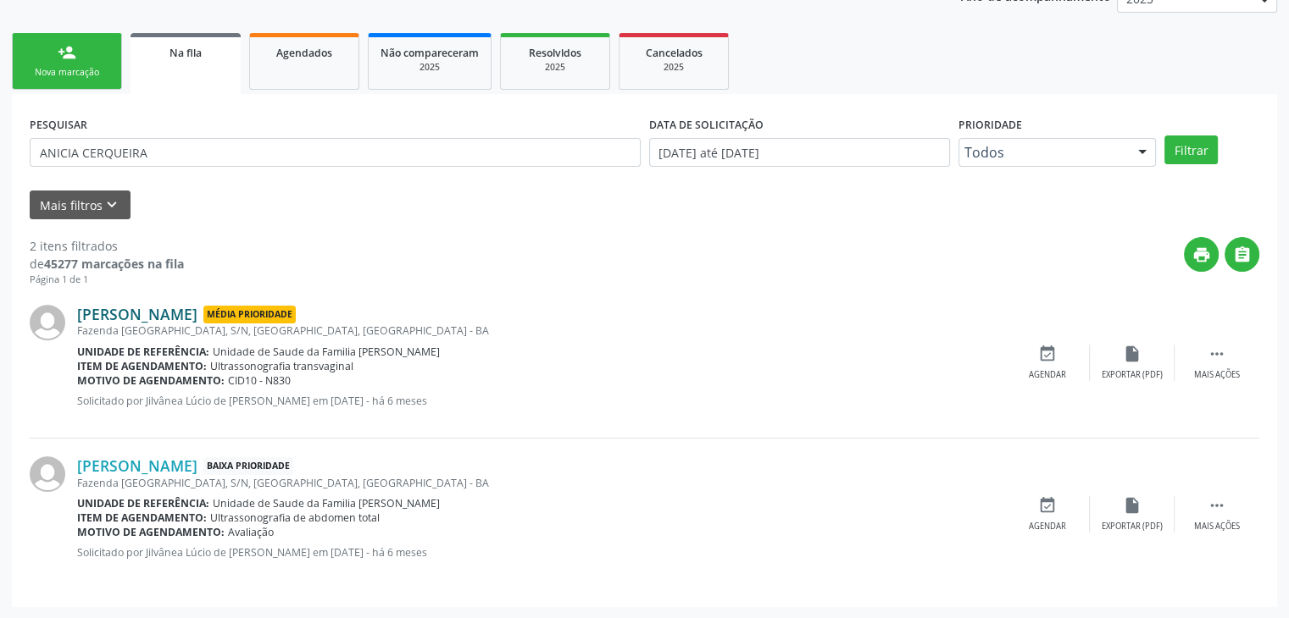
click at [136, 319] on link "[PERSON_NAME]" at bounding box center [137, 314] width 120 height 19
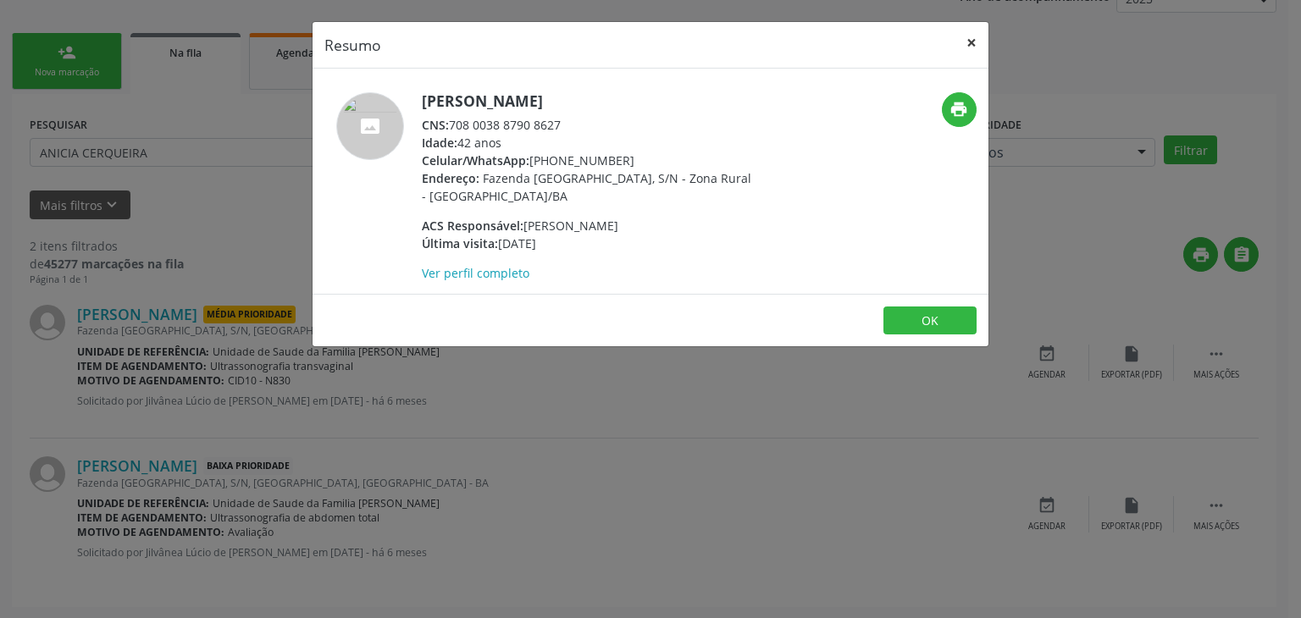
click at [968, 40] on button "×" at bounding box center [972, 43] width 34 height 42
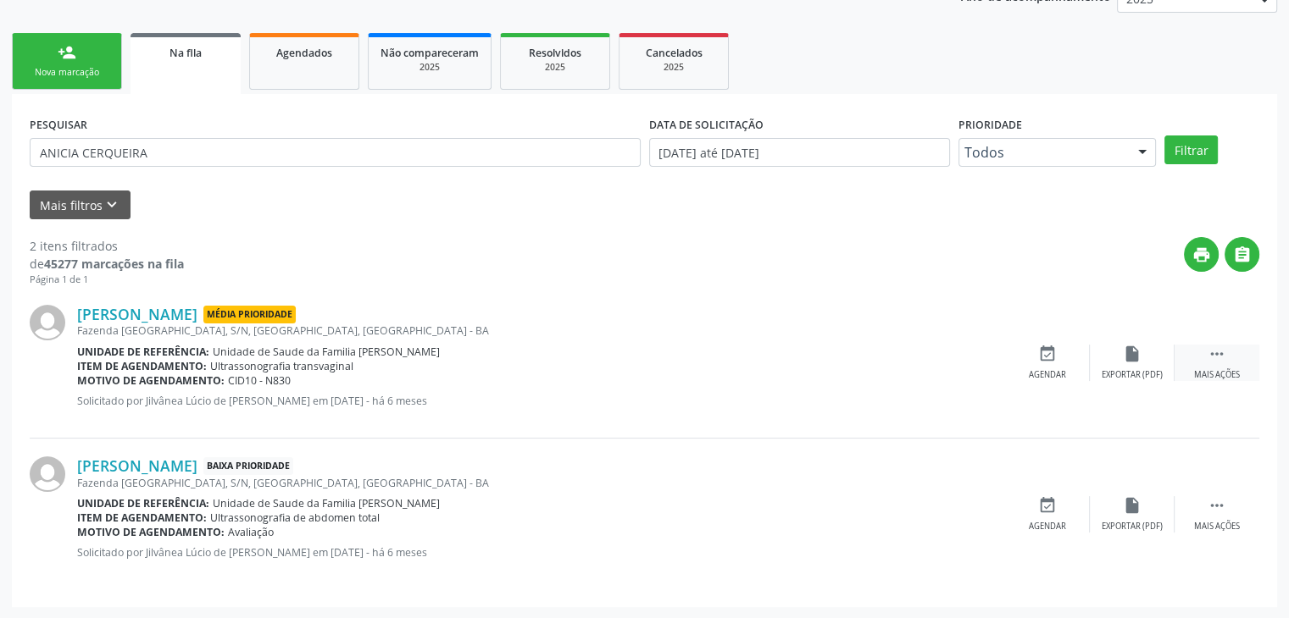
click at [1204, 366] on div " Mais ações" at bounding box center [1216, 363] width 85 height 36
click at [1033, 366] on div "cancel Cancelar" at bounding box center [1047, 363] width 85 height 36
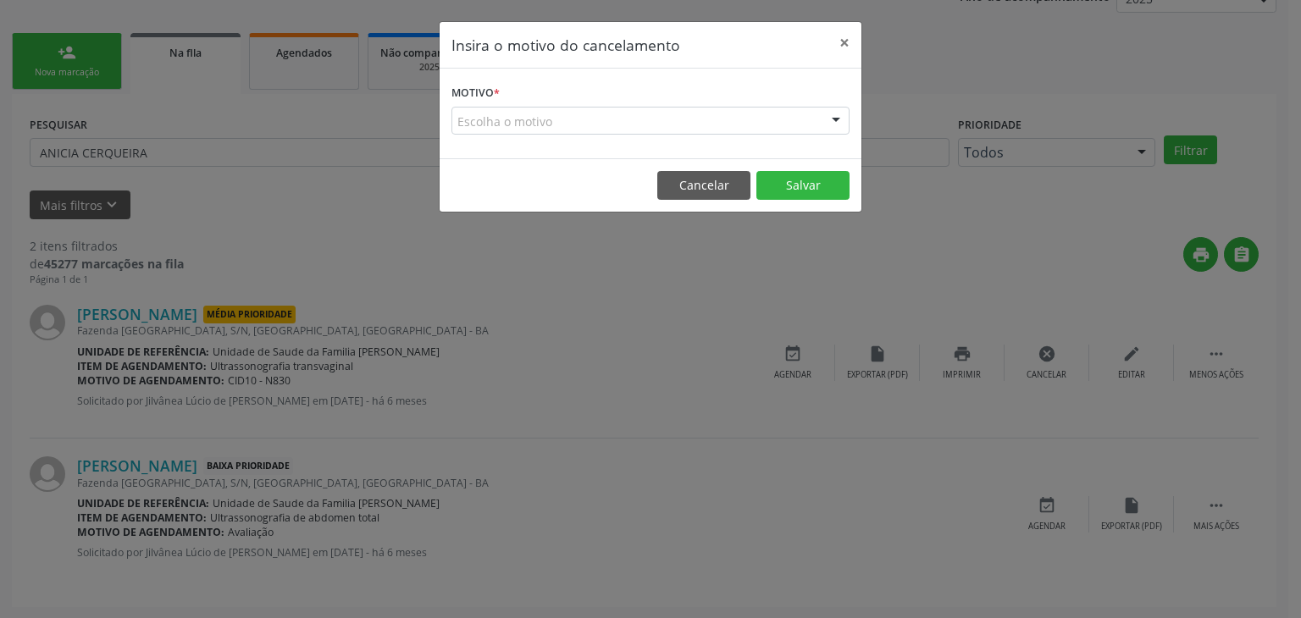
click at [513, 134] on div "Escolha o motivo Outro Médico - Participação em eventos (ex: congresso) Médico …" at bounding box center [651, 121] width 398 height 29
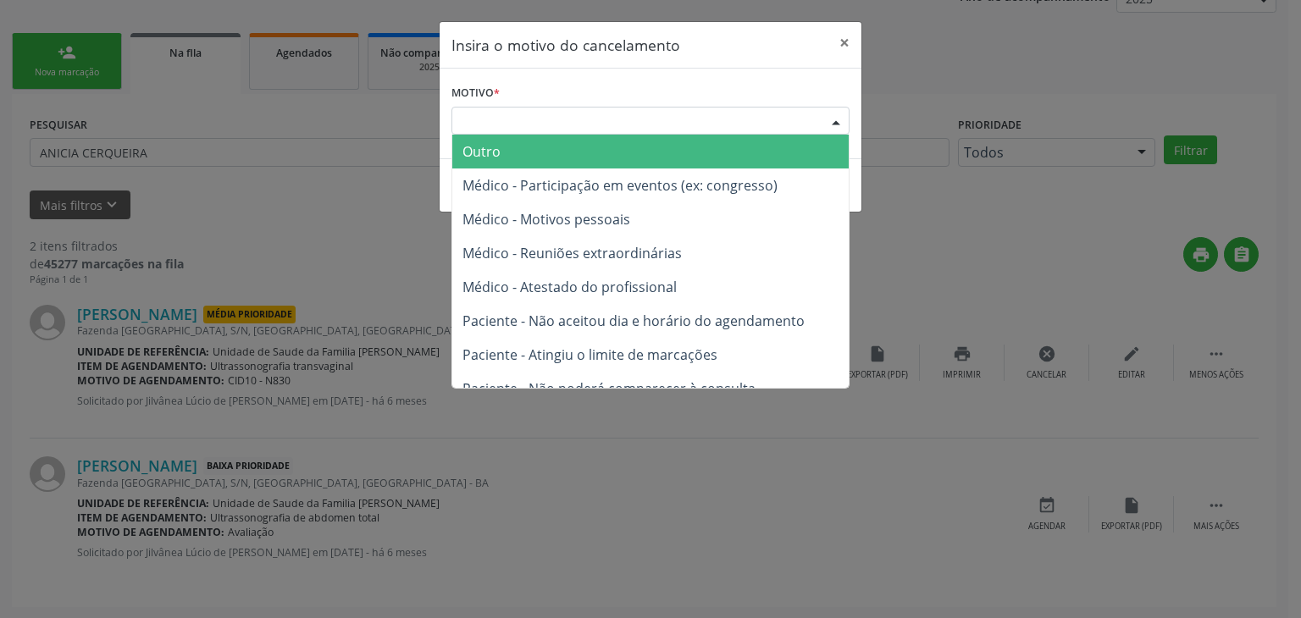
click at [508, 150] on span "Outro" at bounding box center [650, 152] width 397 height 34
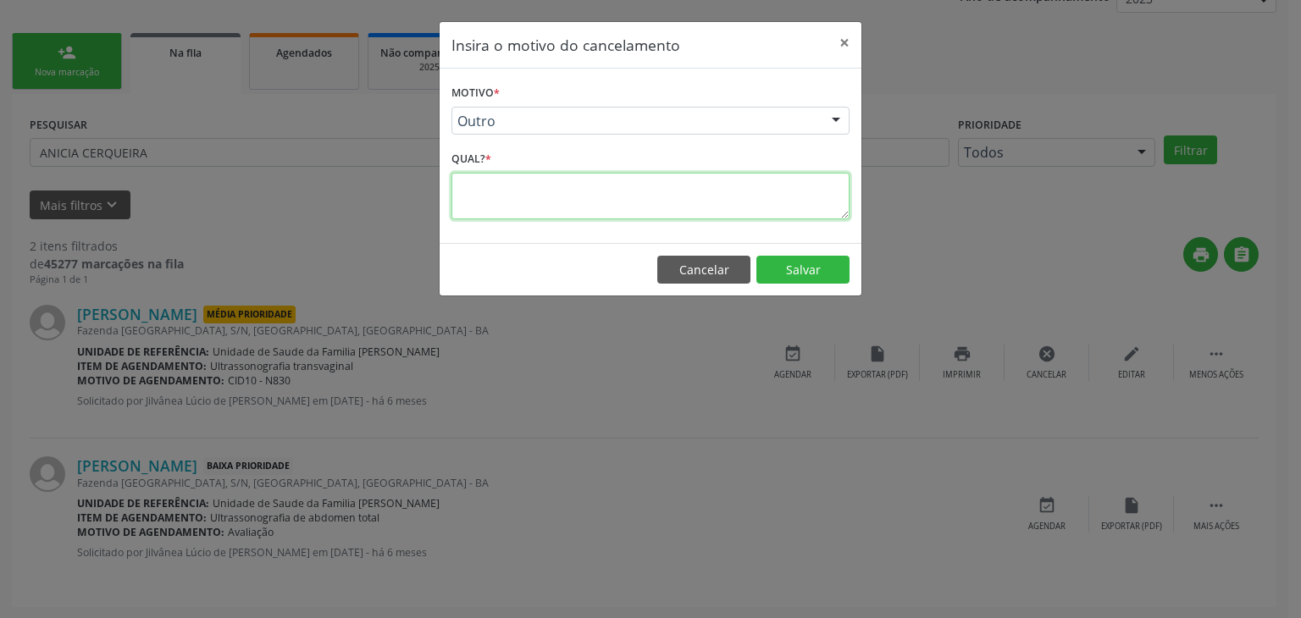
click at [513, 193] on textarea at bounding box center [651, 196] width 398 height 47
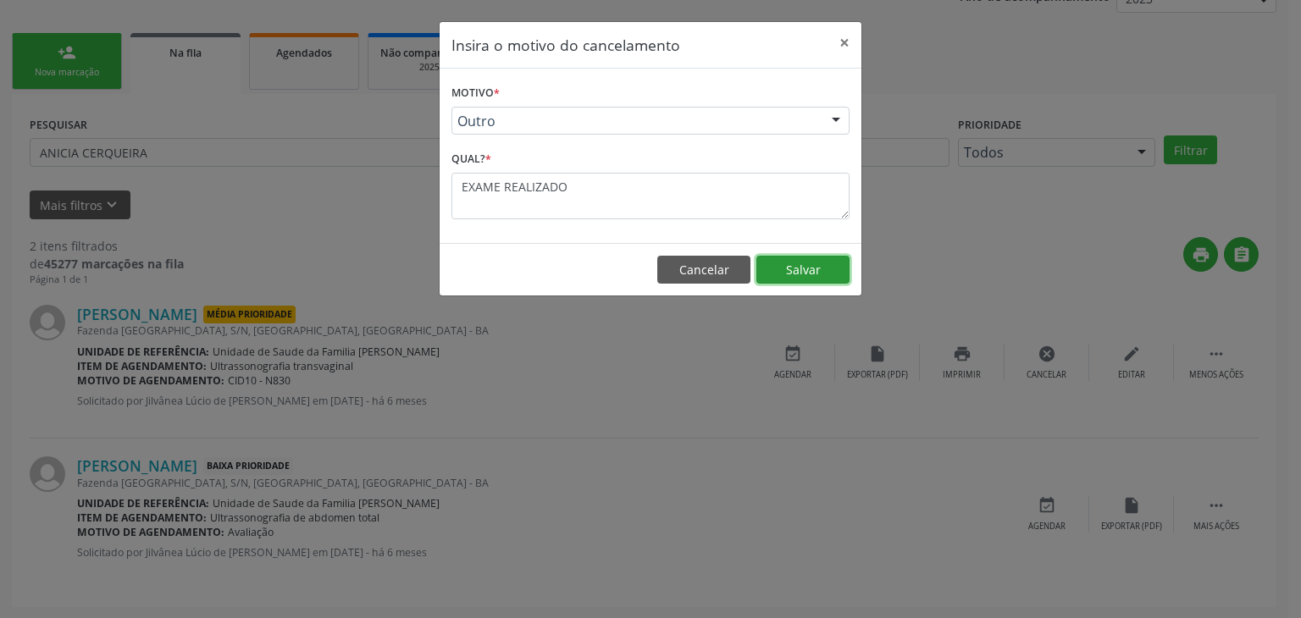
click at [841, 274] on button "Salvar" at bounding box center [803, 270] width 93 height 29
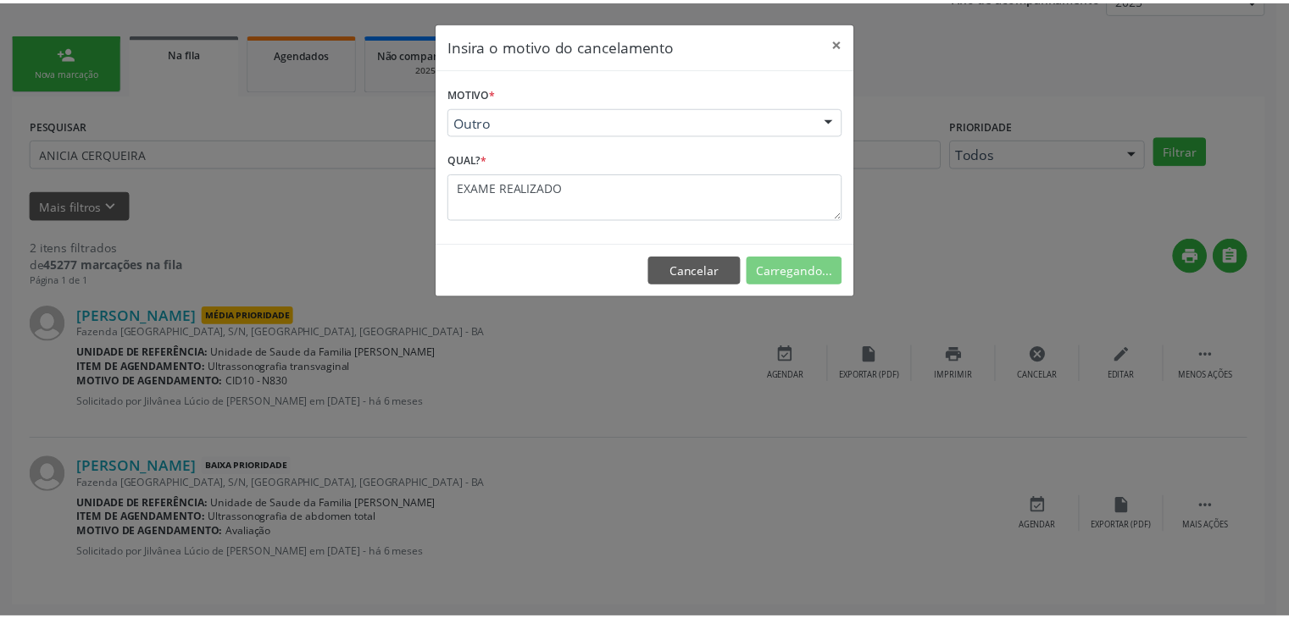
scroll to position [0, 0]
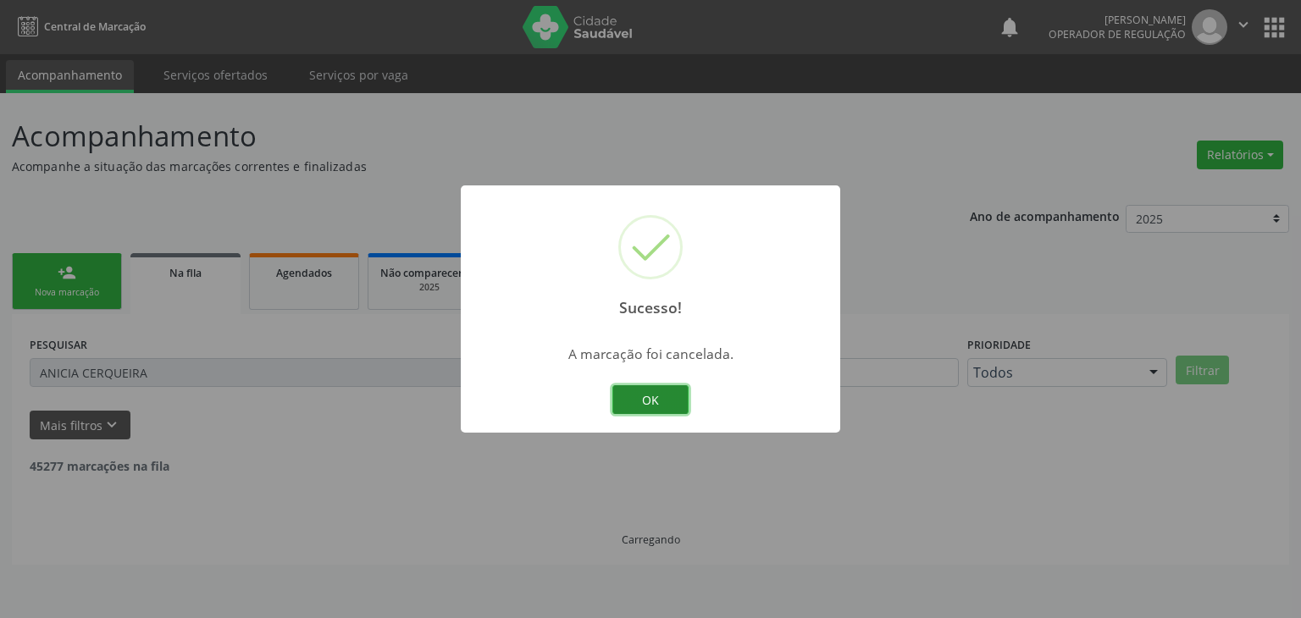
click at [654, 397] on button "OK" at bounding box center [651, 399] width 76 height 29
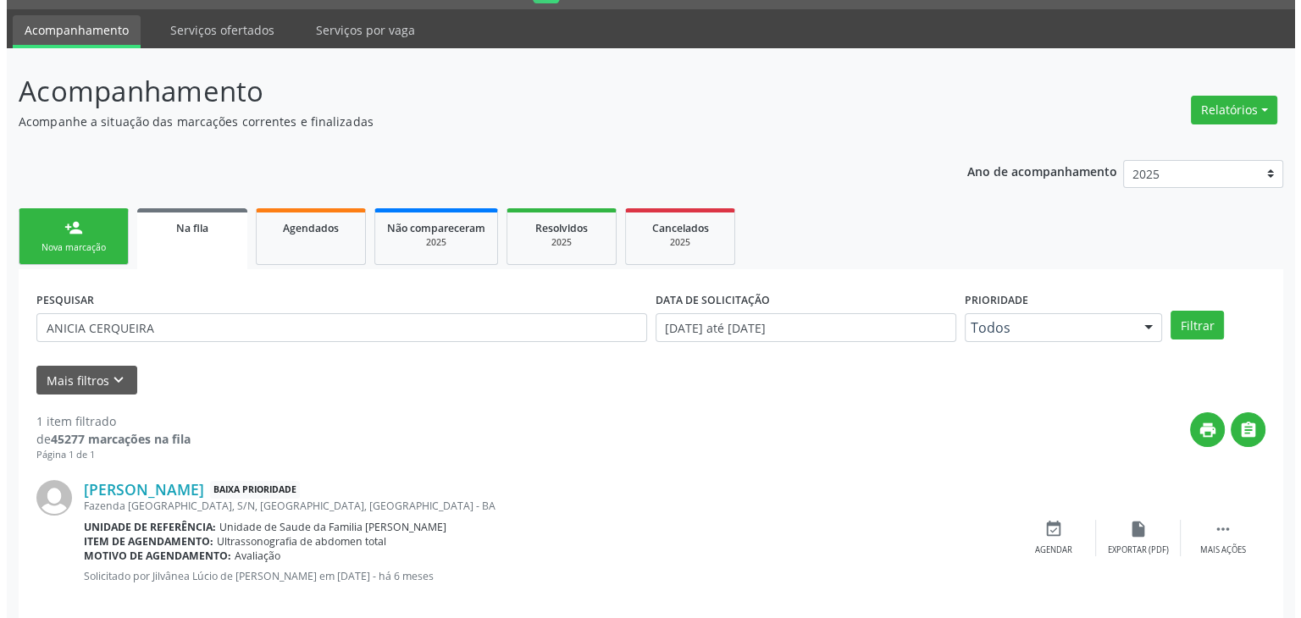
scroll to position [69, 0]
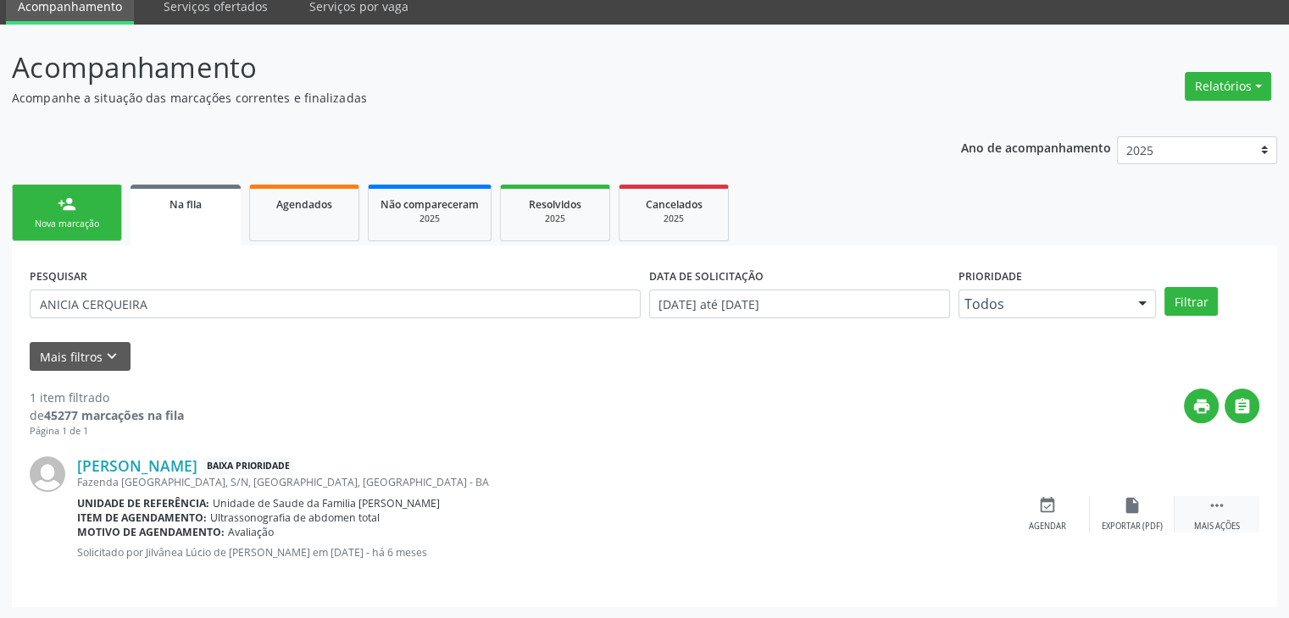
click at [1213, 518] on div " Mais ações" at bounding box center [1216, 514] width 85 height 36
click at [1063, 521] on div "Cancelar" at bounding box center [1047, 527] width 40 height 12
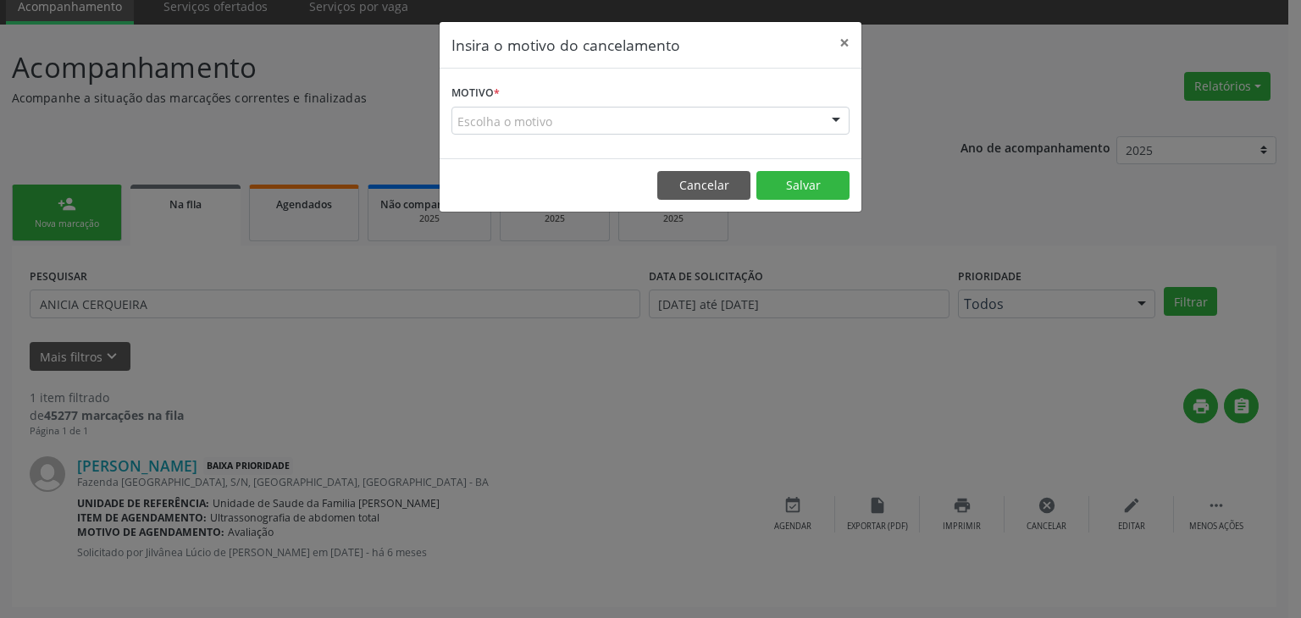
click at [621, 114] on div "Escolha o motivo" at bounding box center [651, 121] width 398 height 29
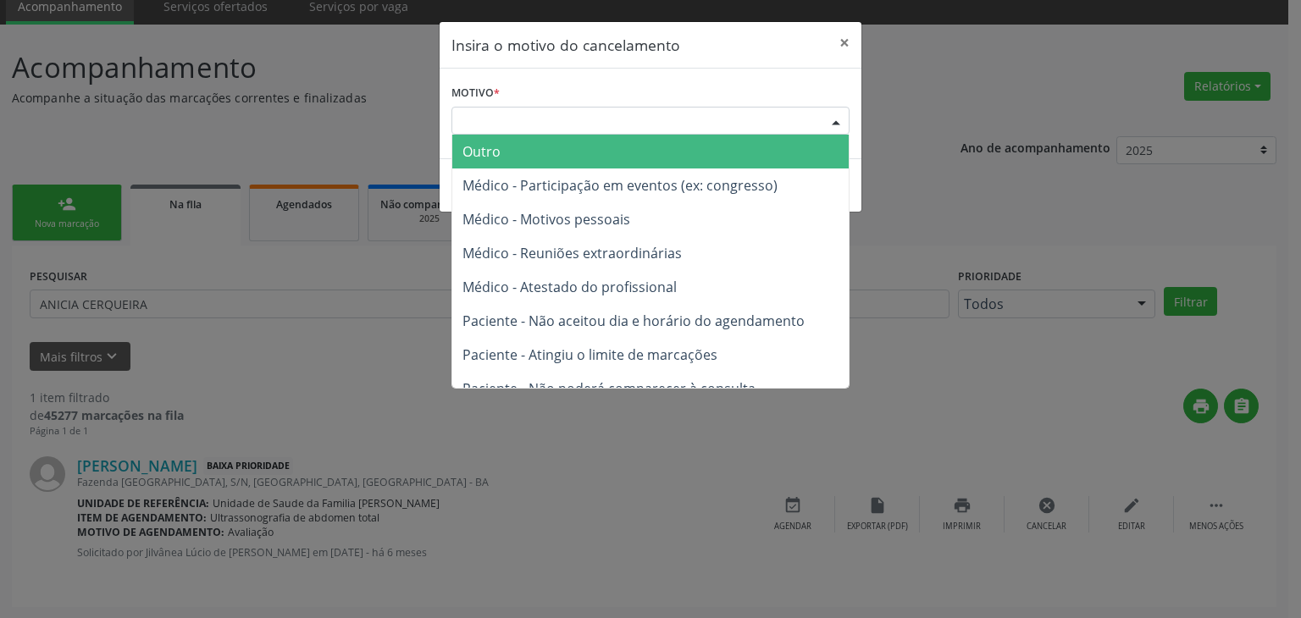
click at [562, 149] on span "Outro" at bounding box center [650, 152] width 397 height 34
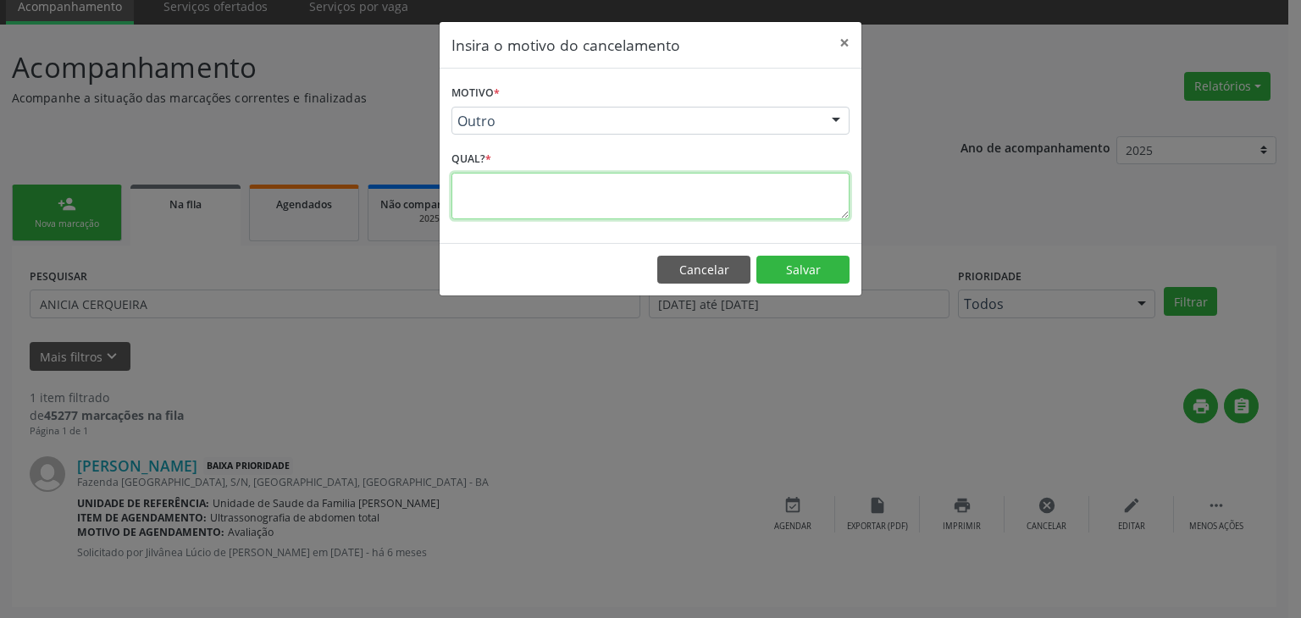
click at [563, 189] on textarea at bounding box center [651, 196] width 398 height 47
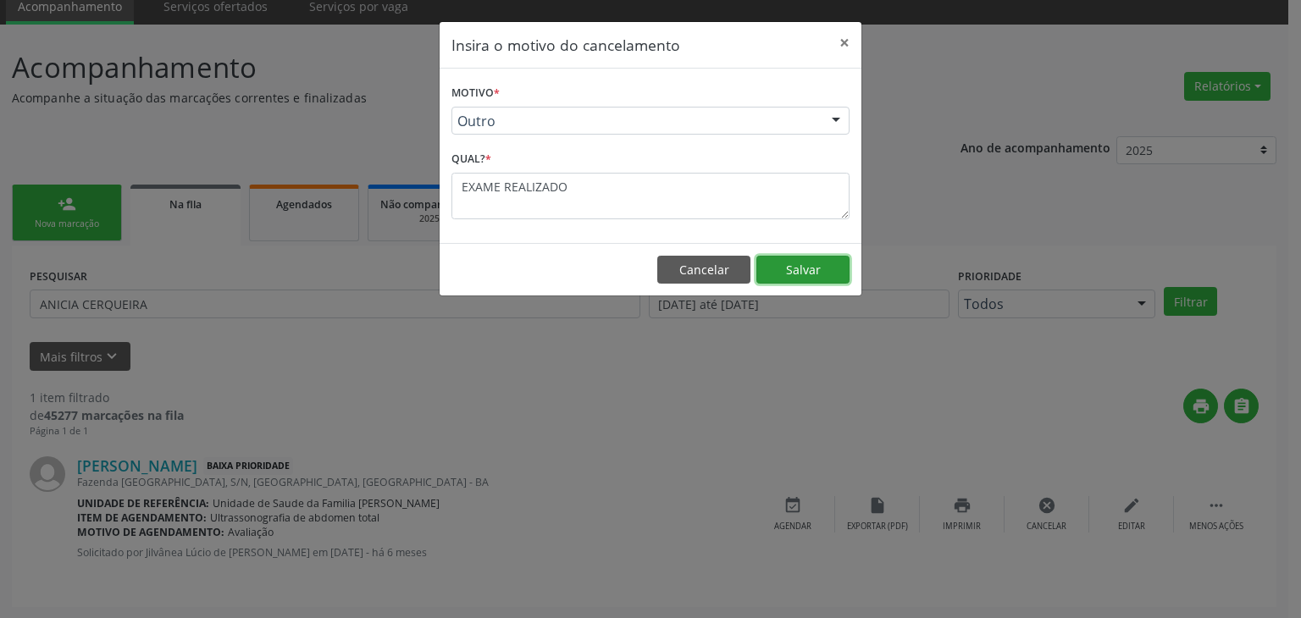
click at [776, 262] on button "Salvar" at bounding box center [803, 270] width 93 height 29
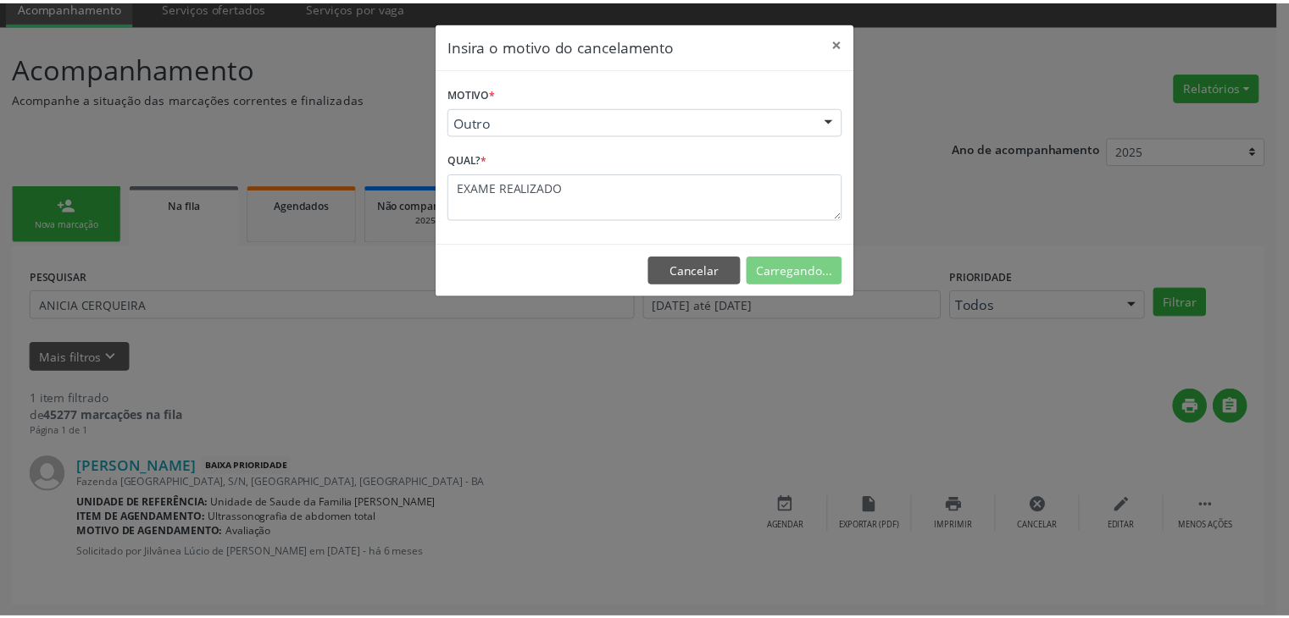
scroll to position [0, 0]
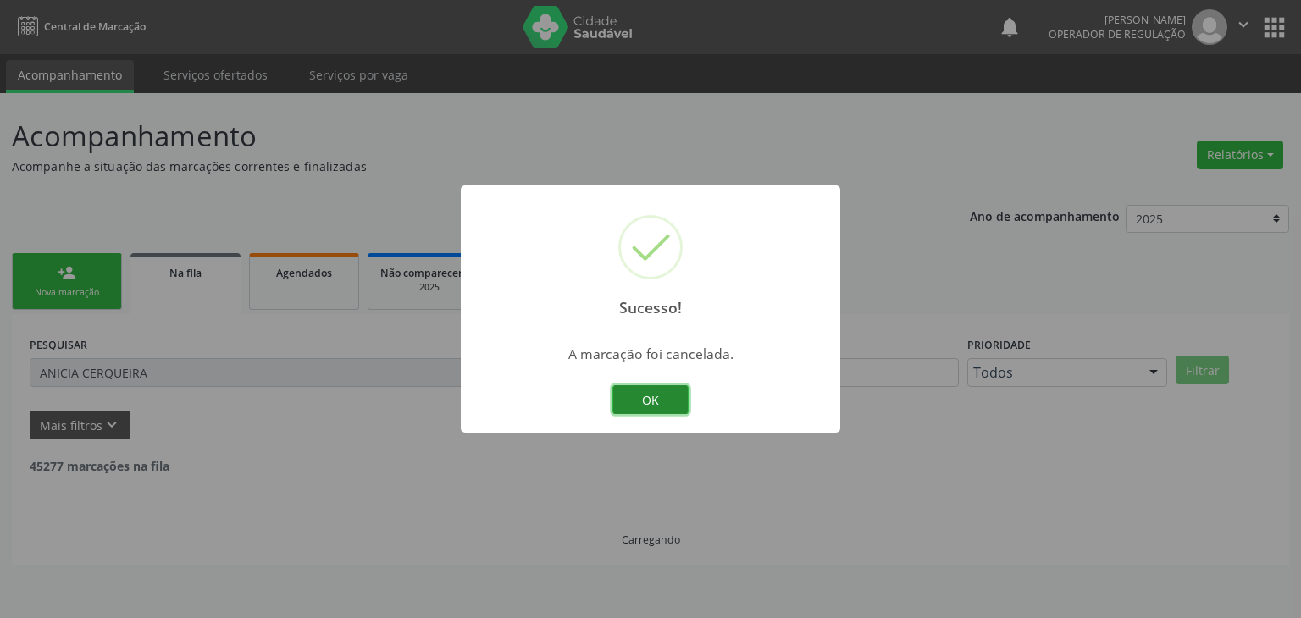
click at [646, 395] on button "OK" at bounding box center [651, 399] width 76 height 29
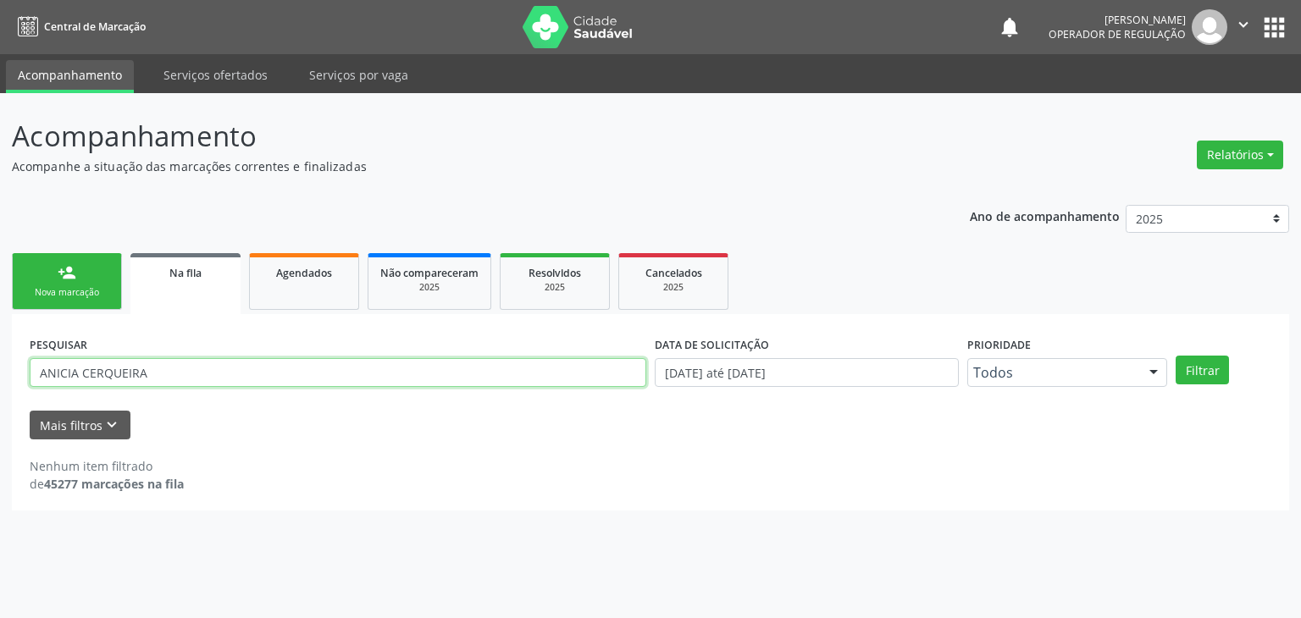
drag, startPoint x: 158, startPoint y: 369, endPoint x: 0, endPoint y: 347, distance: 159.2
click at [0, 347] on div "Acompanhamento Acompanhe a situação das marcações correntes e finalizadas Relat…" at bounding box center [650, 355] width 1301 height 525
click at [1176, 356] on button "Filtrar" at bounding box center [1202, 370] width 53 height 29
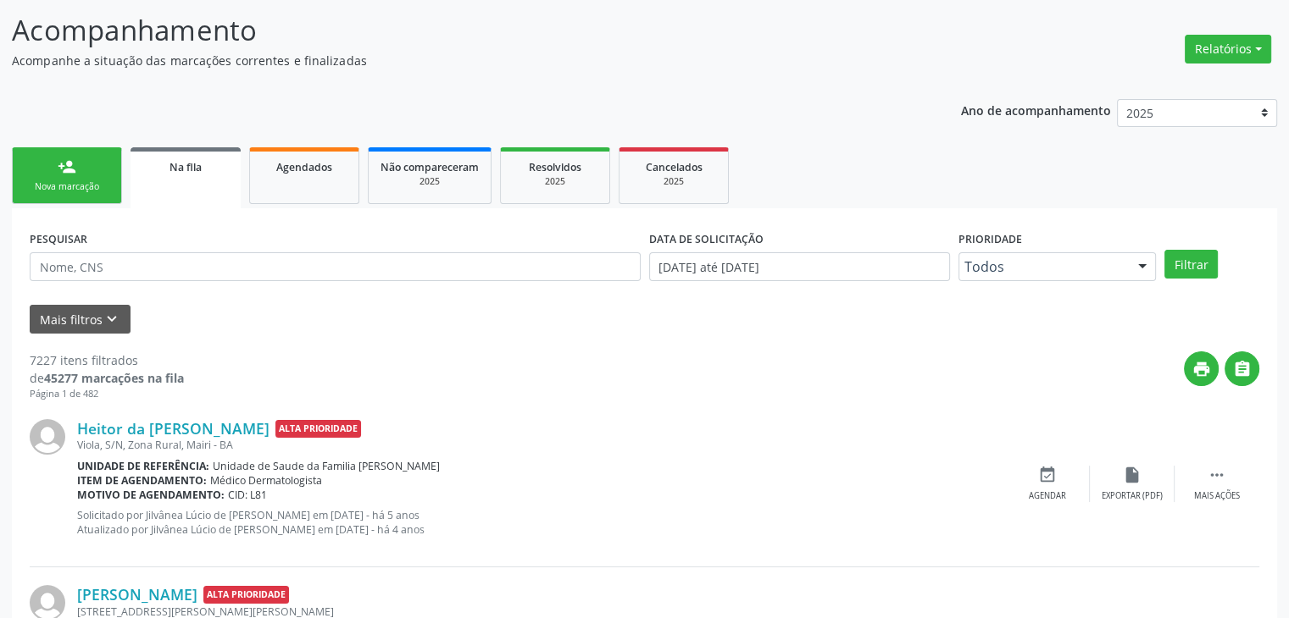
scroll to position [254, 0]
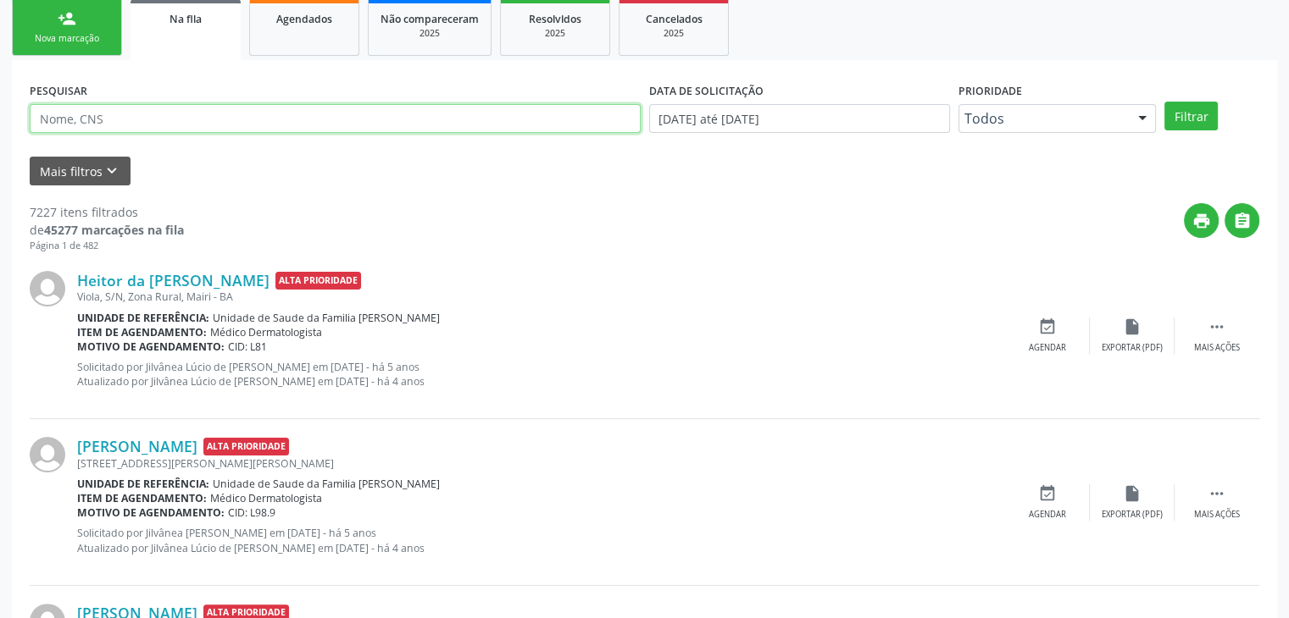
click at [205, 119] on input "text" at bounding box center [335, 118] width 611 height 29
click at [1164, 102] on button "Filtrar" at bounding box center [1190, 116] width 53 height 29
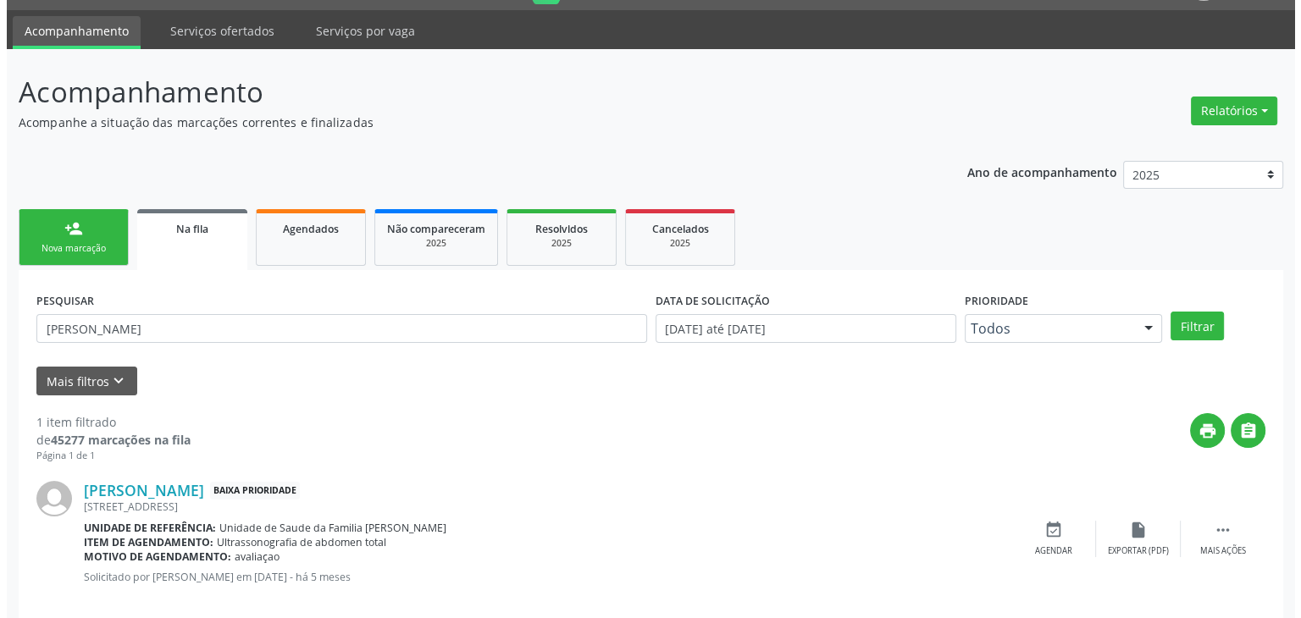
scroll to position [69, 0]
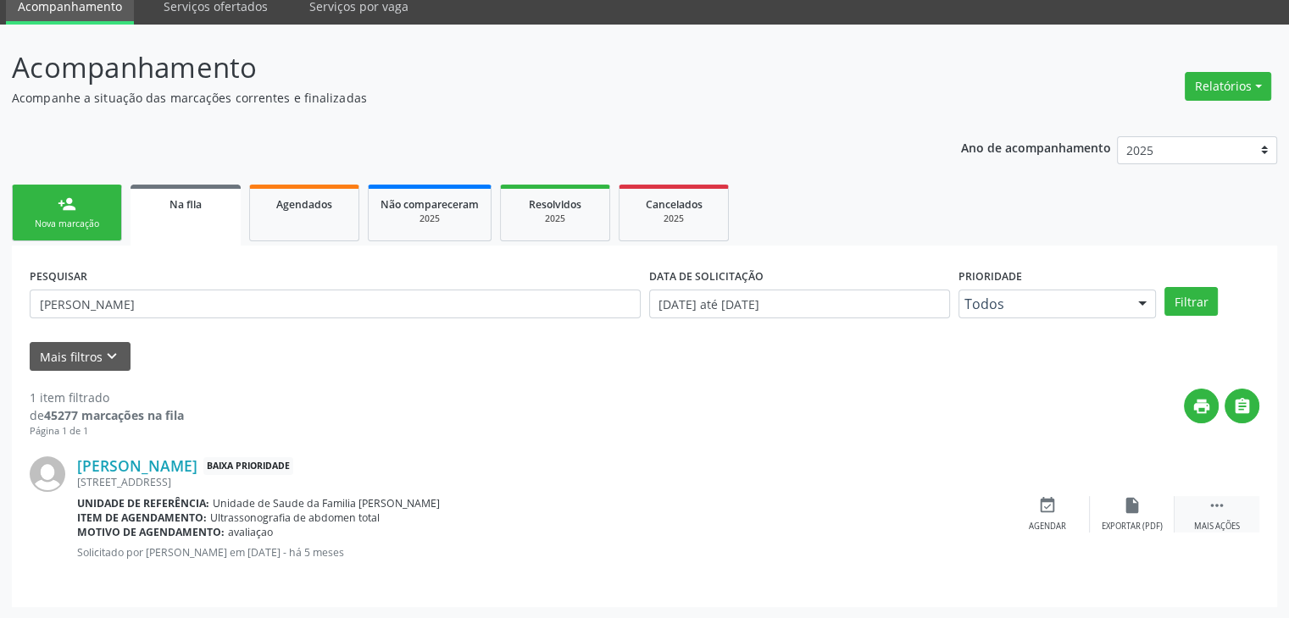
click at [1230, 521] on div "Mais ações" at bounding box center [1217, 527] width 46 height 12
click at [1064, 517] on div "cancel Cancelar" at bounding box center [1047, 514] width 85 height 36
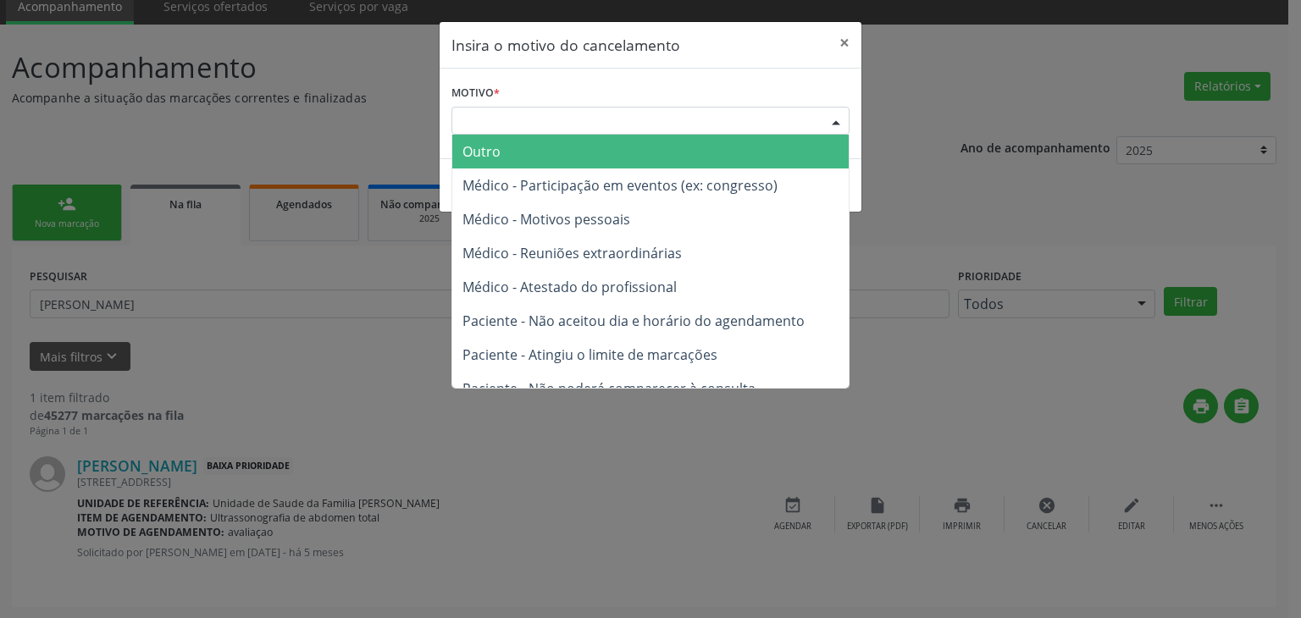
click at [630, 119] on div "Escolha o motivo" at bounding box center [651, 121] width 398 height 29
click at [536, 153] on span "Outro" at bounding box center [650, 152] width 397 height 34
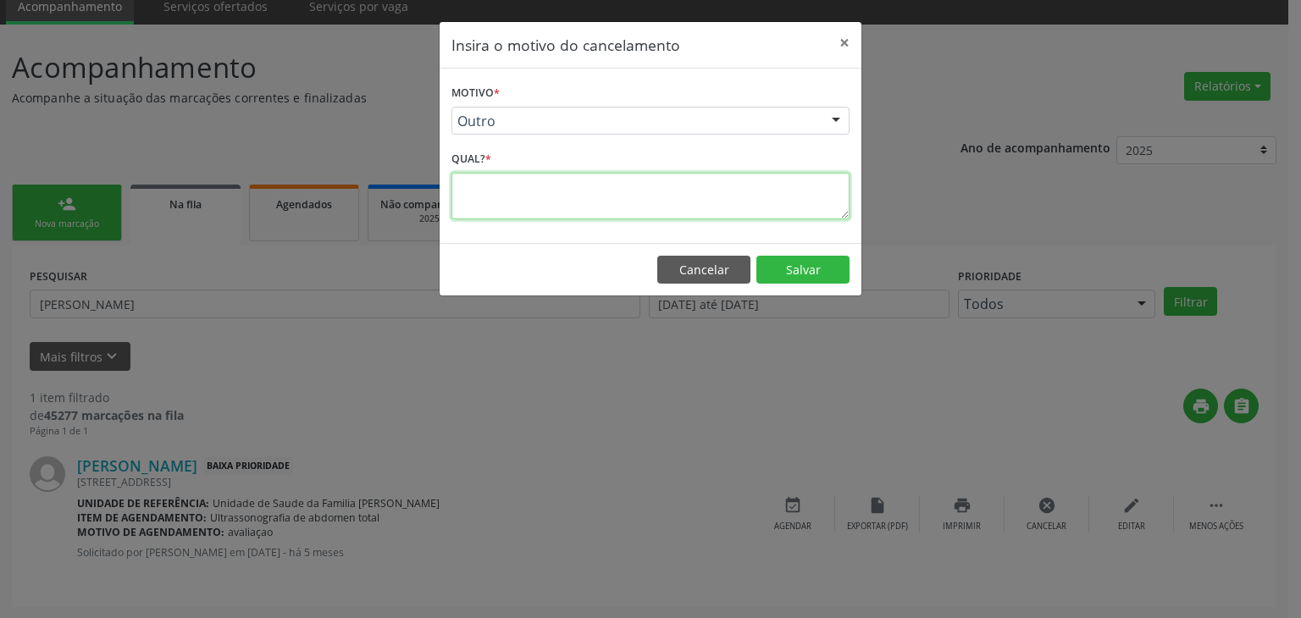
click at [516, 207] on textarea at bounding box center [651, 196] width 398 height 47
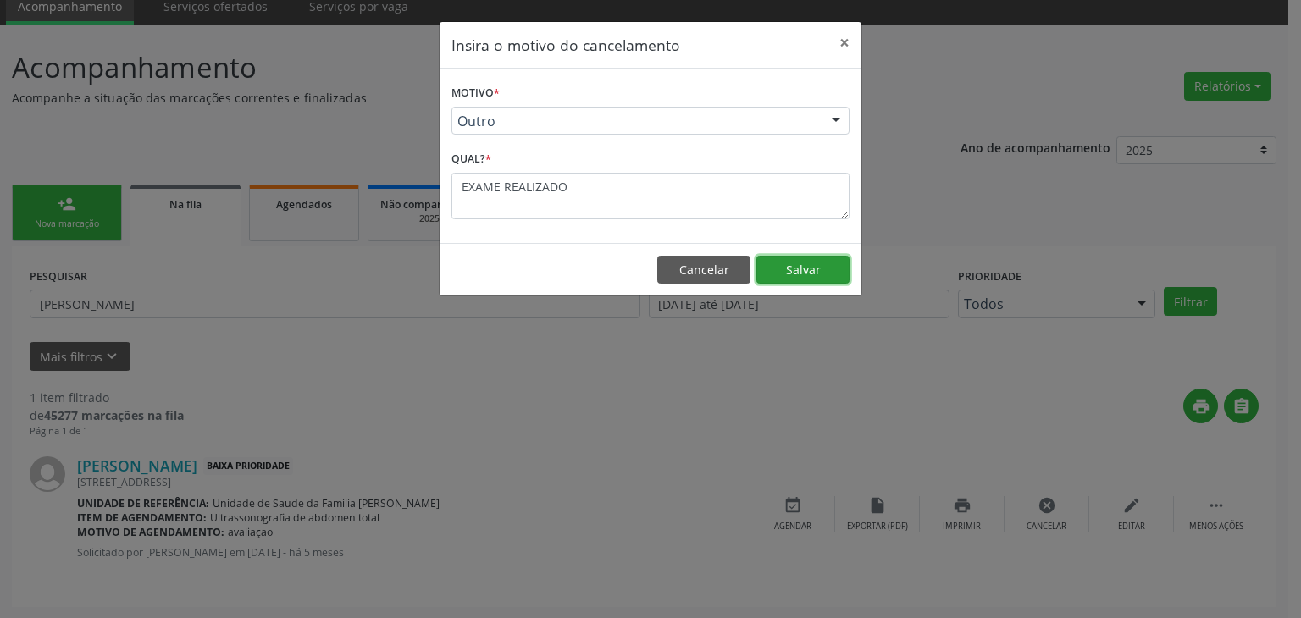
click at [796, 273] on button "Salvar" at bounding box center [803, 270] width 93 height 29
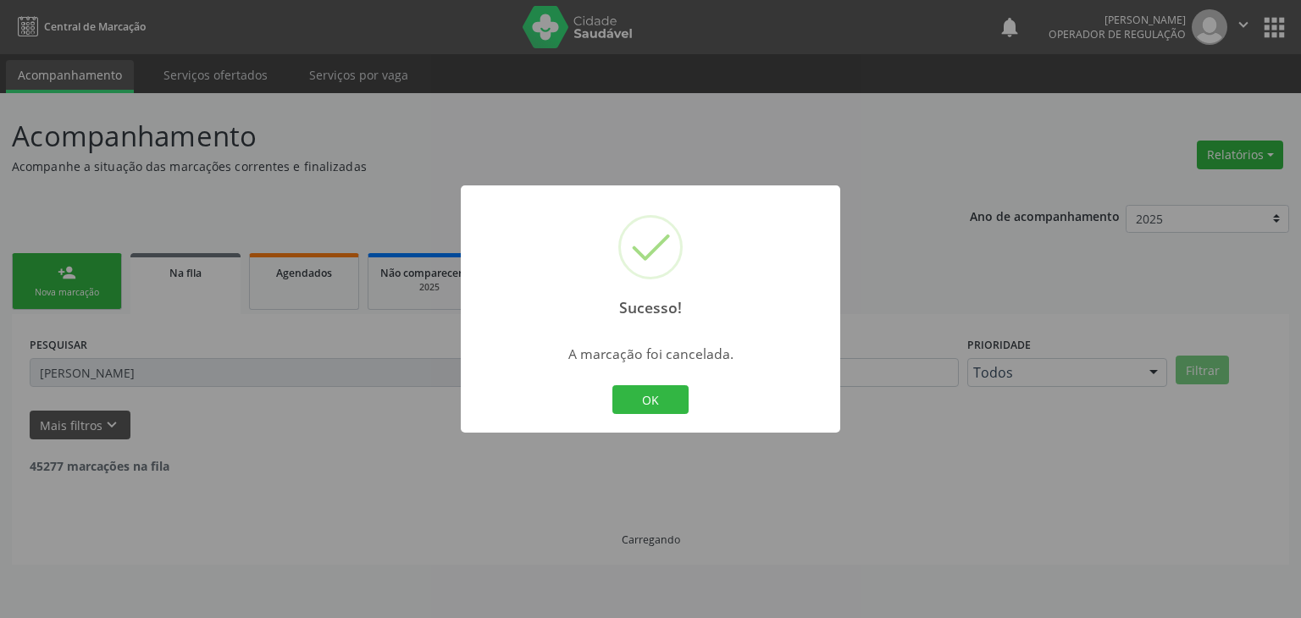
scroll to position [0, 0]
